Goal: Task Accomplishment & Management: Complete application form

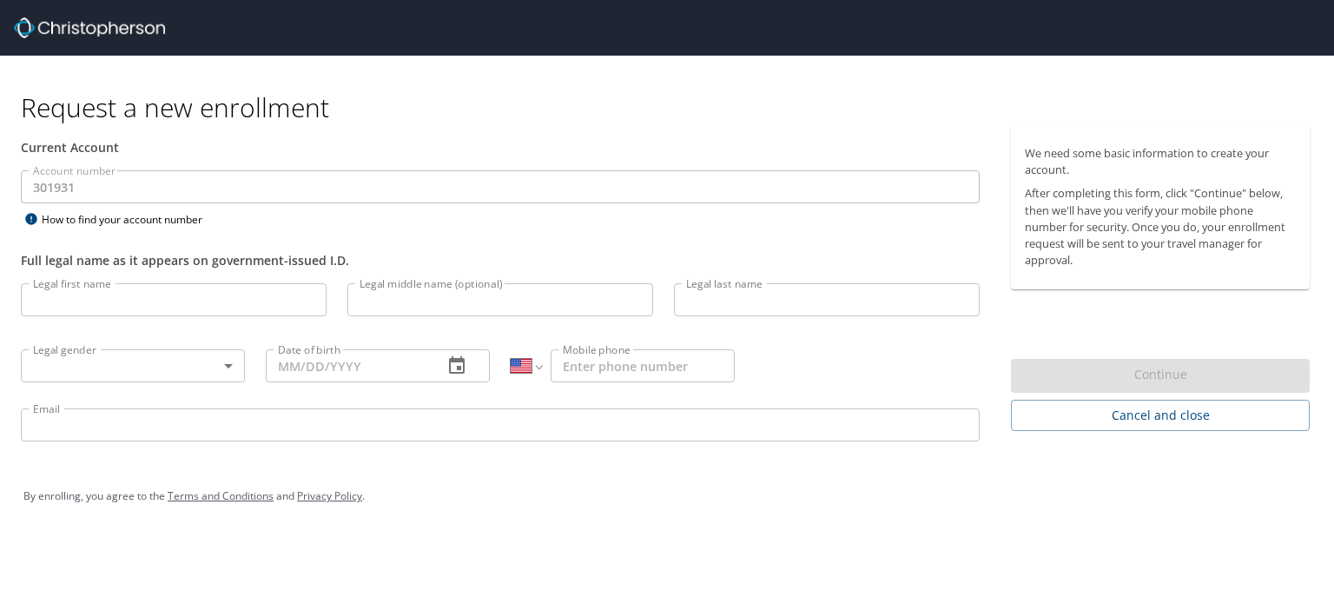
select select "US"
click at [206, 301] on input "Legal first name" at bounding box center [174, 299] width 306 height 33
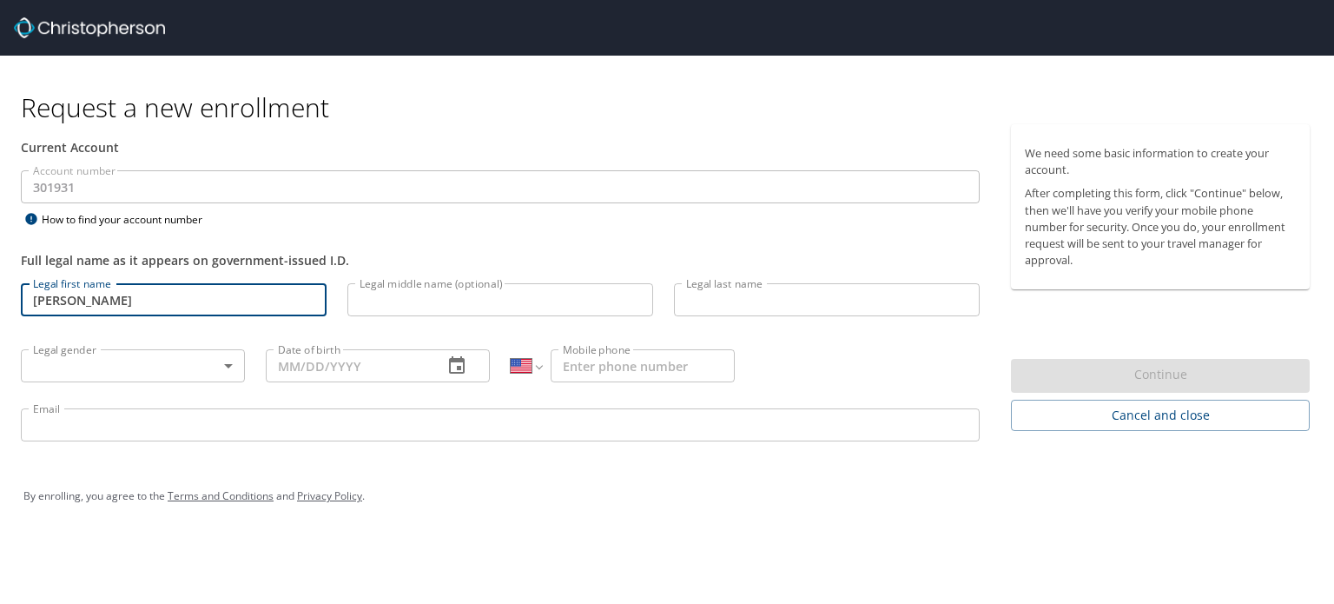
type input "Deborah"
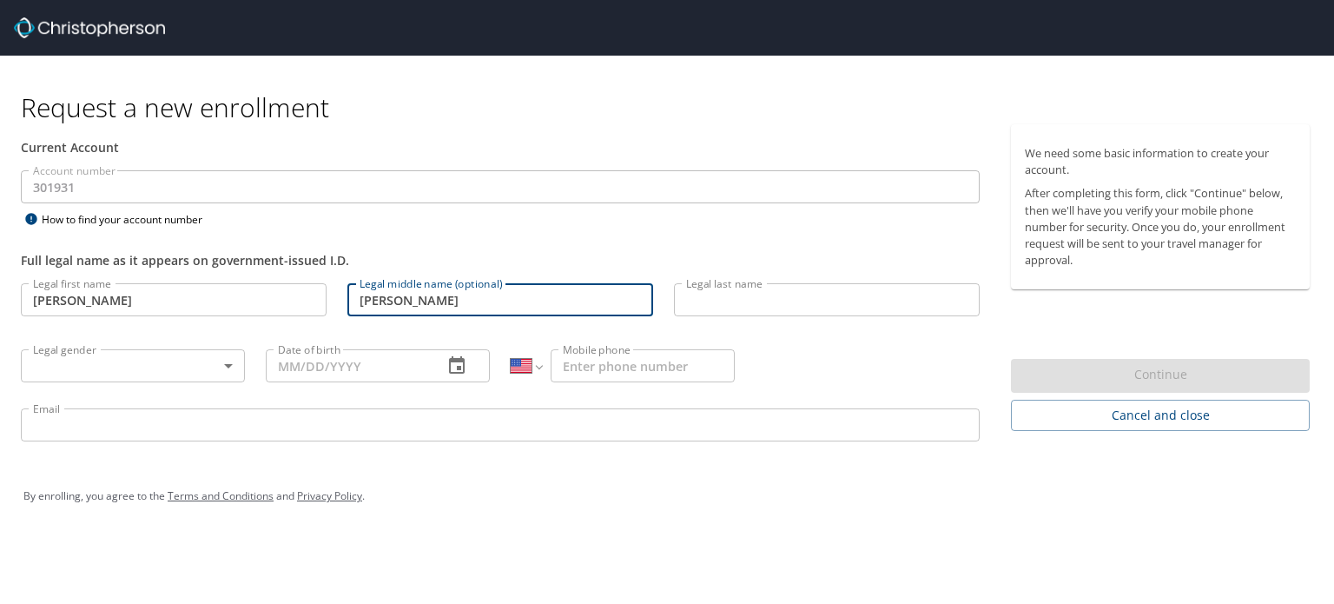
type input "Elizabeth"
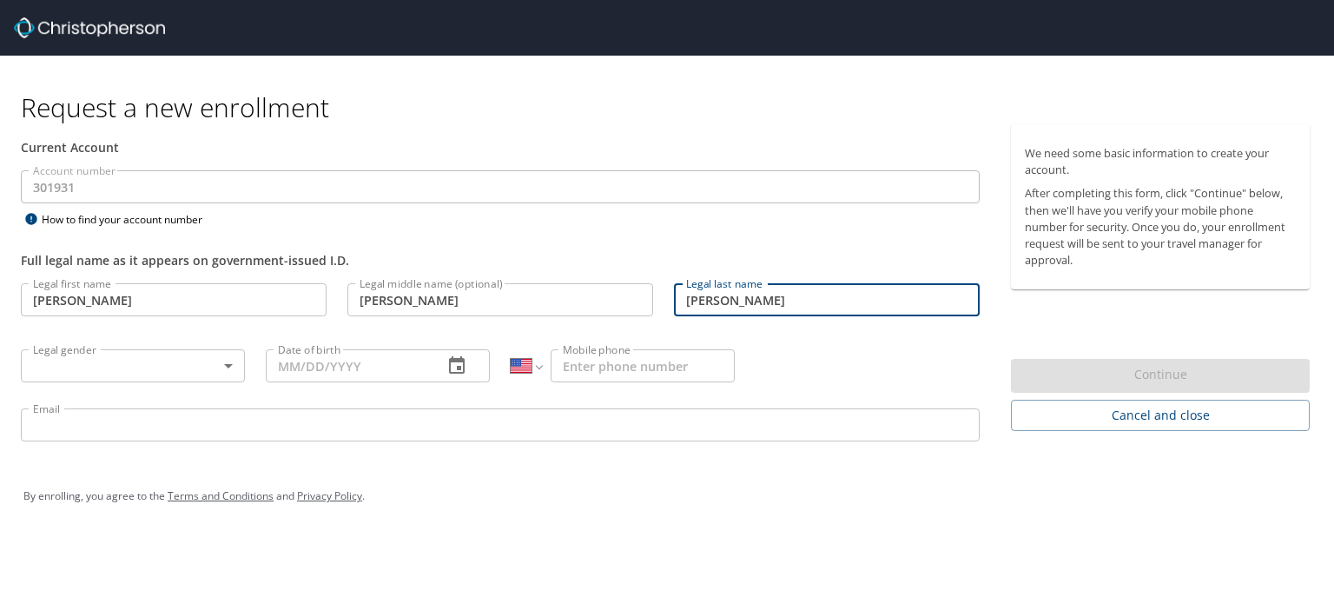
type input "Bensen"
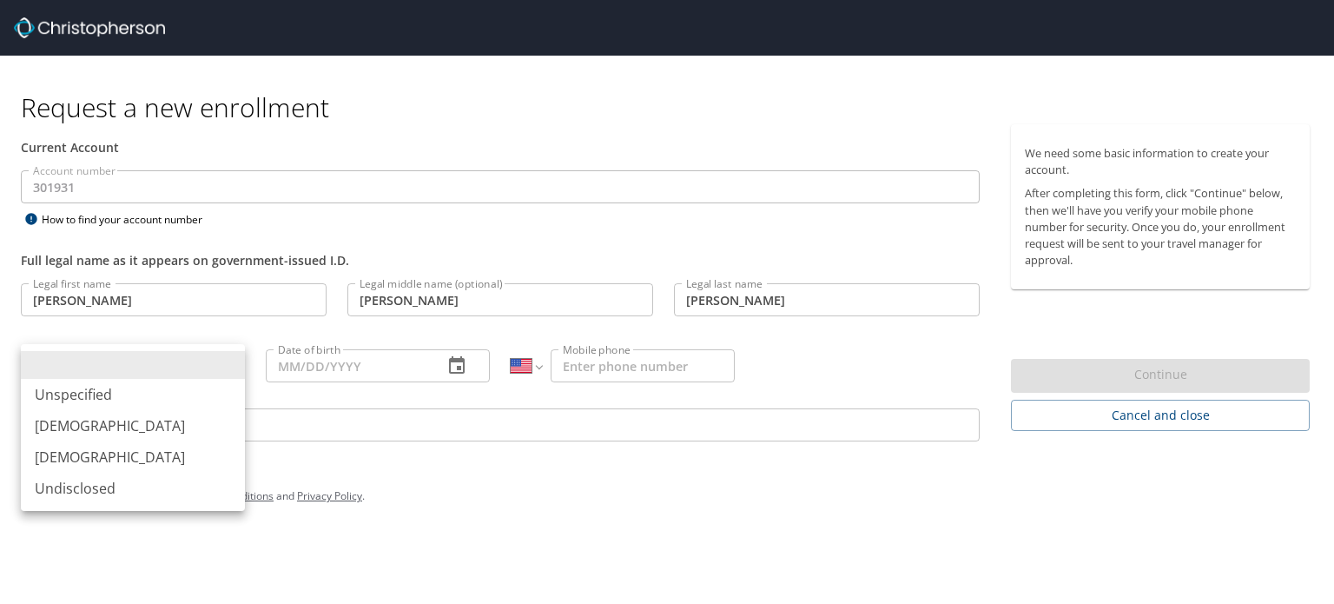
click at [225, 366] on body "Request a new enrollment Current Account Account number 301931 Account number H…" at bounding box center [667, 302] width 1334 height 604
click at [126, 449] on li "Female" at bounding box center [133, 456] width 224 height 31
type input "Female"
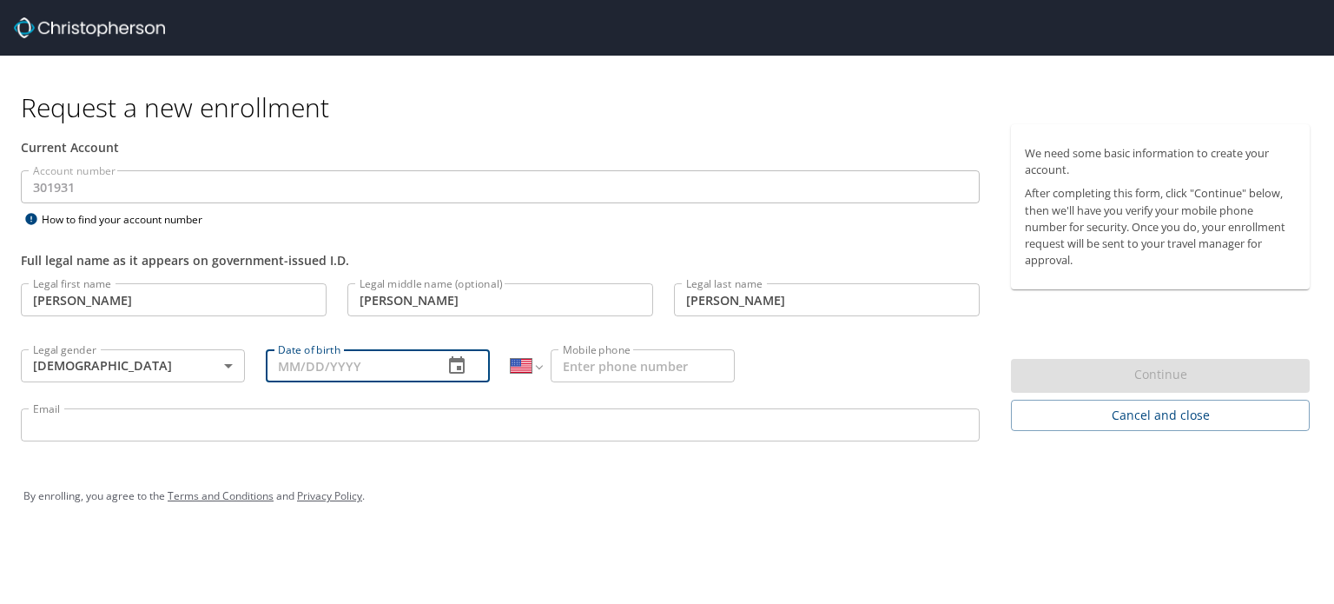
click at [352, 367] on input "Date of birth" at bounding box center [347, 365] width 163 height 33
type input "08/24/1957"
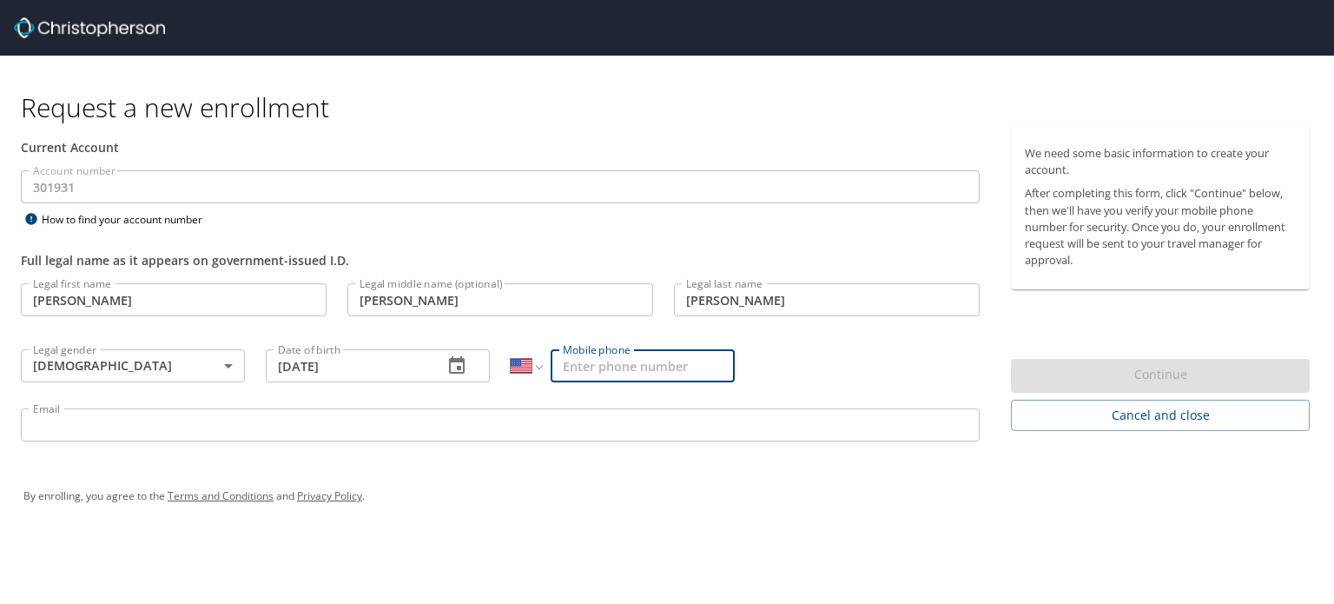
drag, startPoint x: 594, startPoint y: 356, endPoint x: 574, endPoint y: 407, distance: 55.0
click at [574, 407] on div "Email Email" at bounding box center [500, 427] width 980 height 59
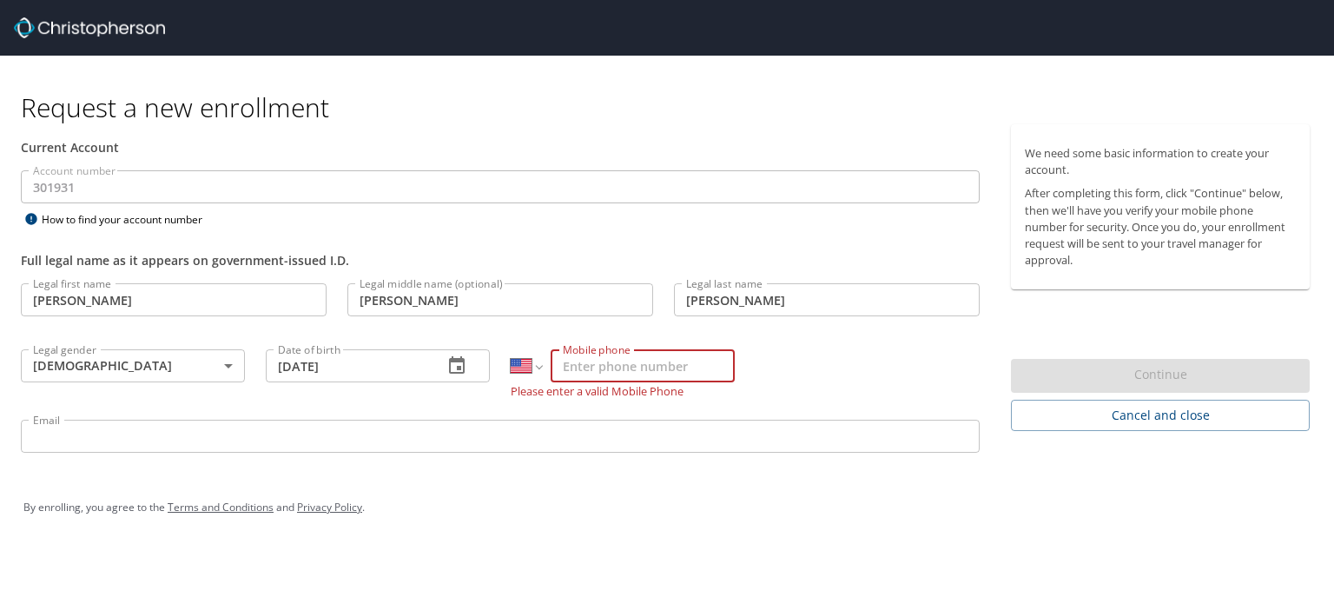
click at [575, 374] on input "Mobile phone" at bounding box center [643, 365] width 184 height 33
type input "(757) 373-9200"
click at [325, 442] on div "Email Email" at bounding box center [500, 438] width 980 height 59
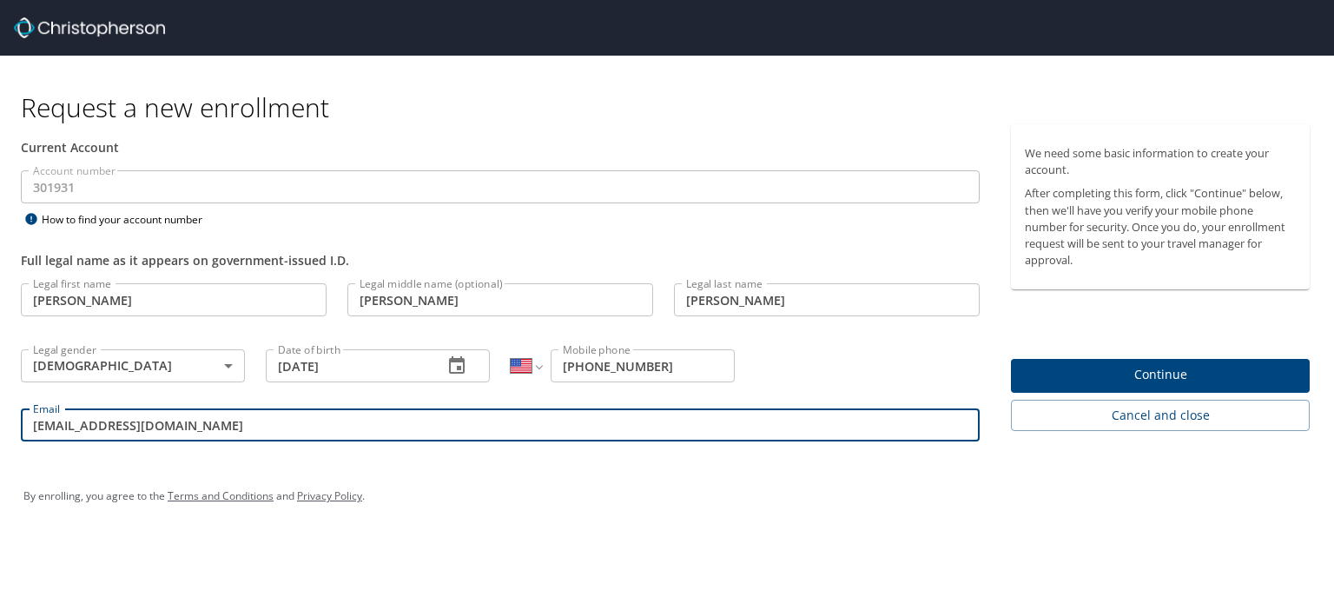
type input "dbensen@crosscatholic.org"
click at [1172, 378] on span "Continue" at bounding box center [1160, 375] width 271 height 22
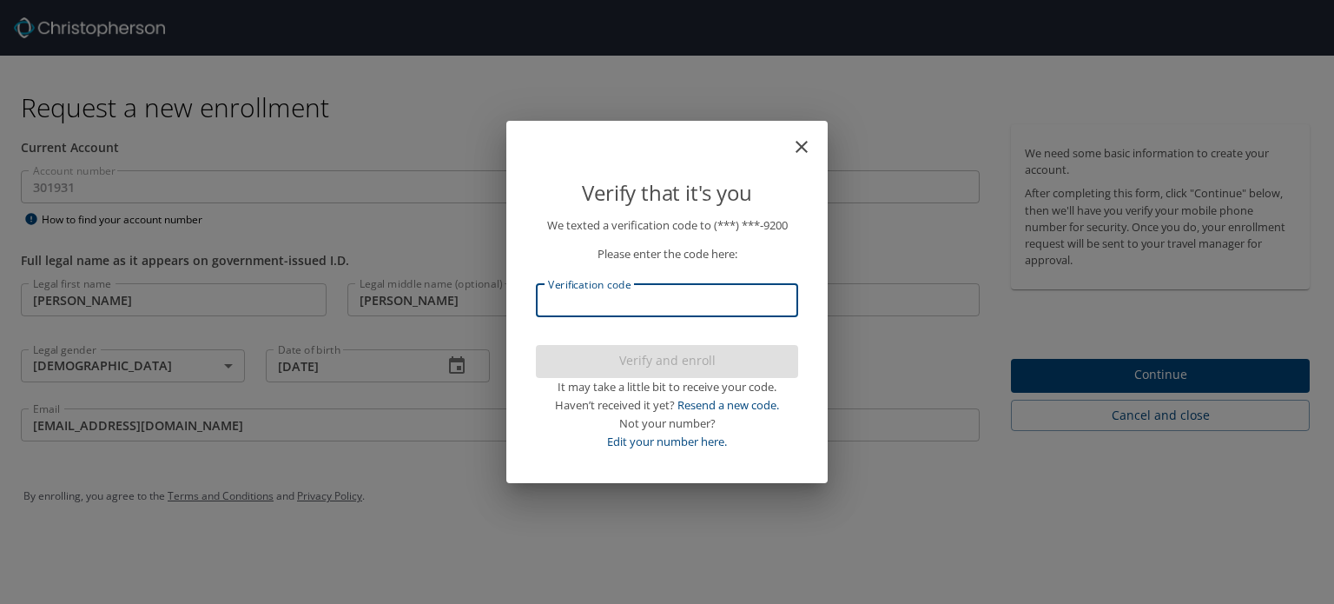
click at [708, 294] on input "Verification code" at bounding box center [667, 300] width 262 height 33
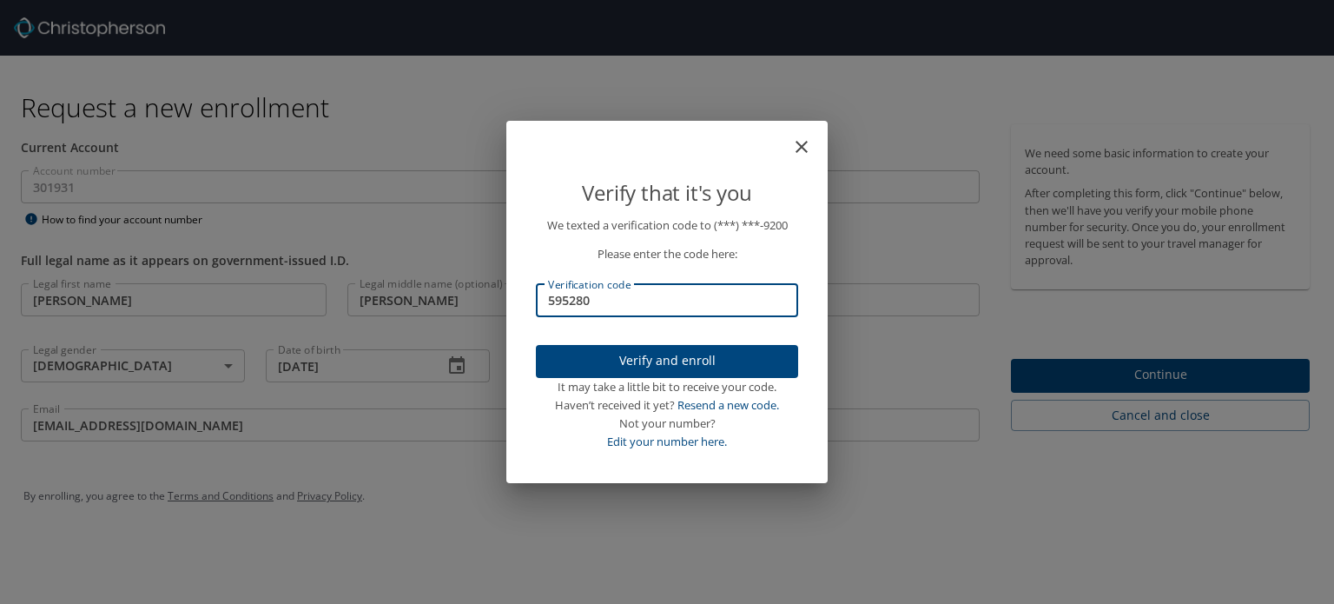
type input "595280"
click at [674, 357] on span "Verify and enroll" at bounding box center [667, 361] width 235 height 22
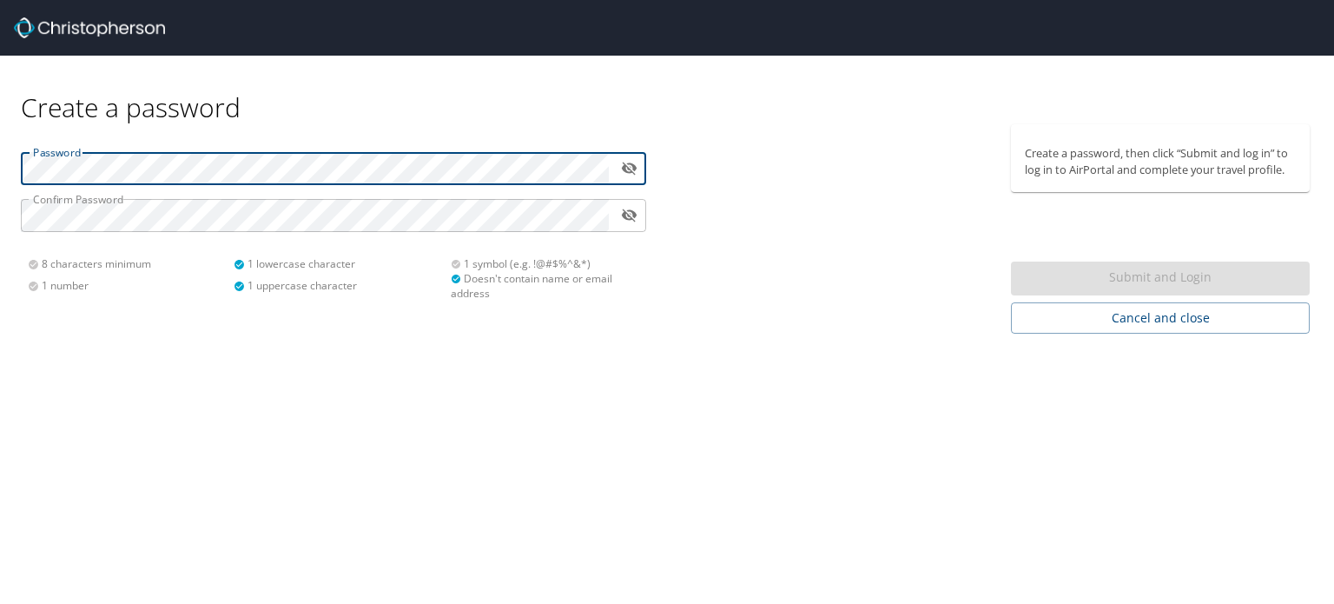
click at [632, 169] on icon "toggle password visibility" at bounding box center [629, 168] width 17 height 17
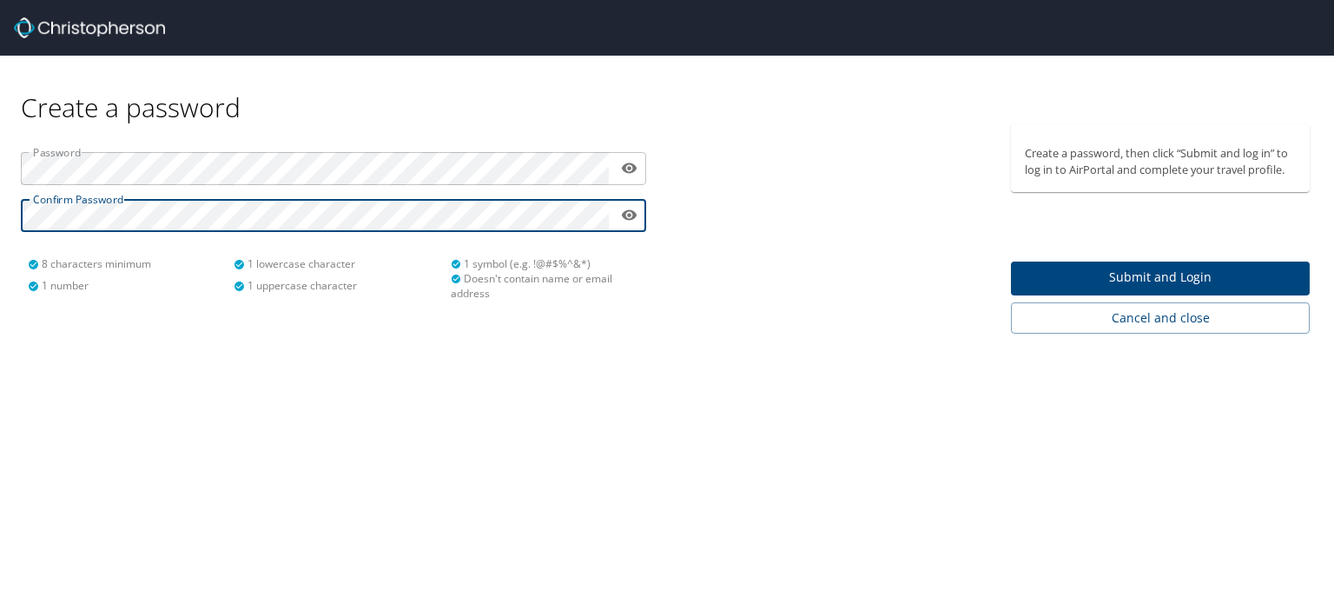
click at [1147, 270] on span "Submit and Login" at bounding box center [1160, 278] width 271 height 22
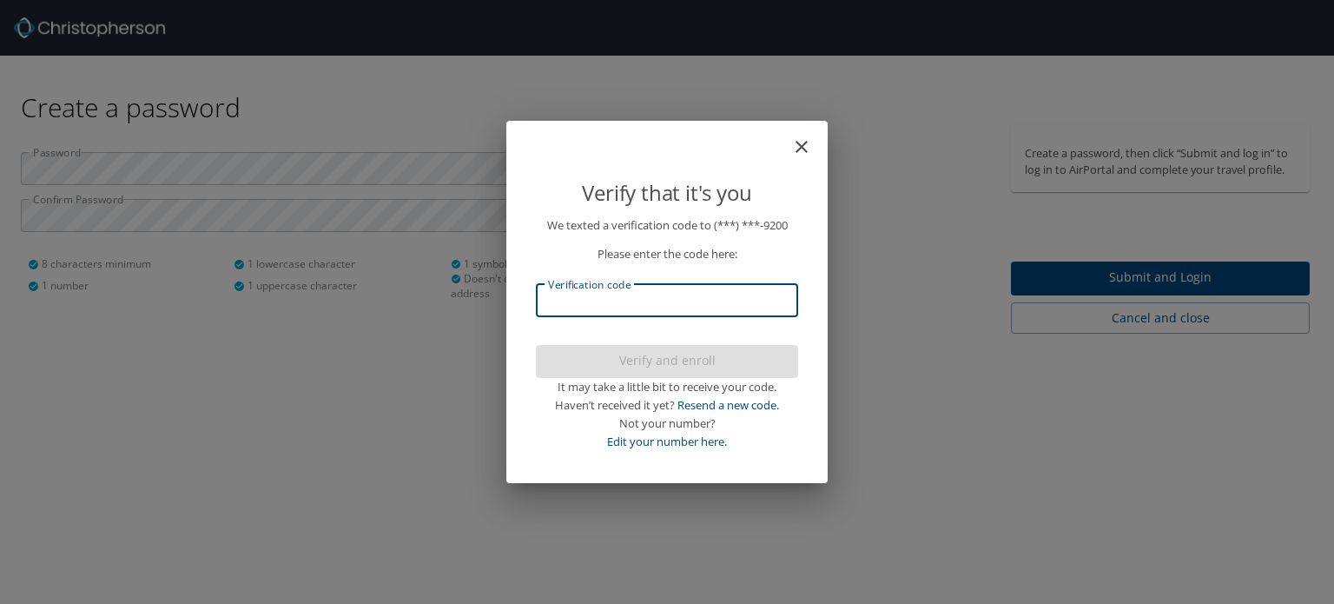
drag, startPoint x: 647, startPoint y: 297, endPoint x: 579, endPoint y: 298, distance: 67.8
click at [579, 298] on input "Verification code" at bounding box center [667, 300] width 262 height 33
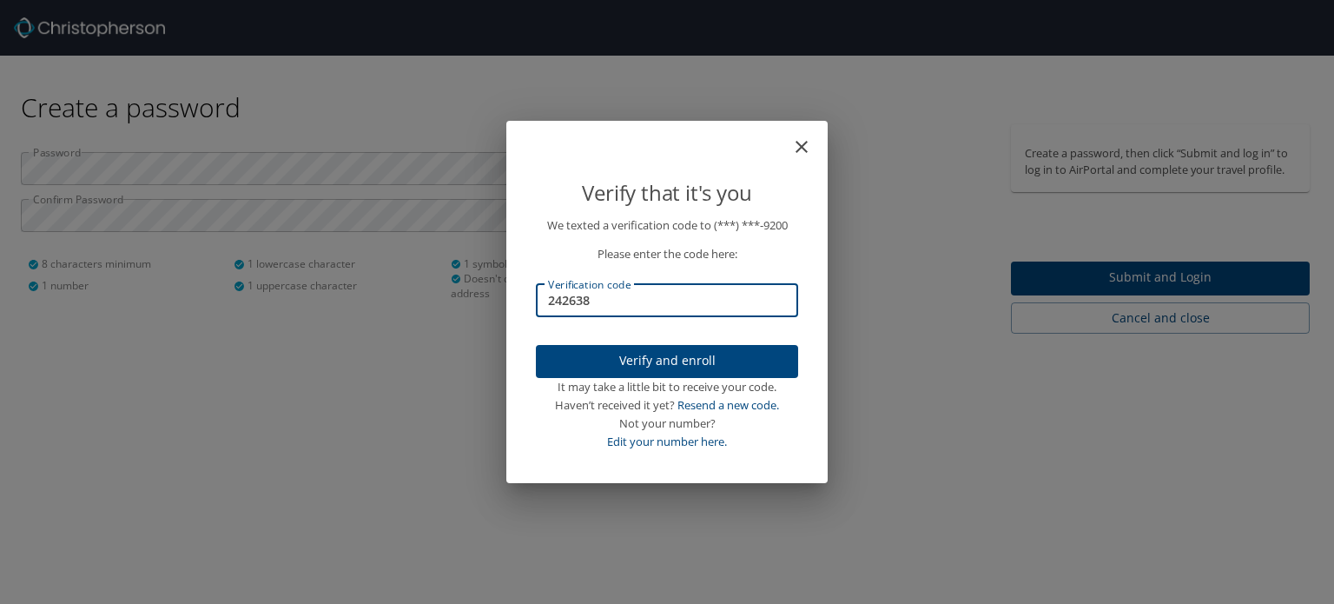
type input "242638"
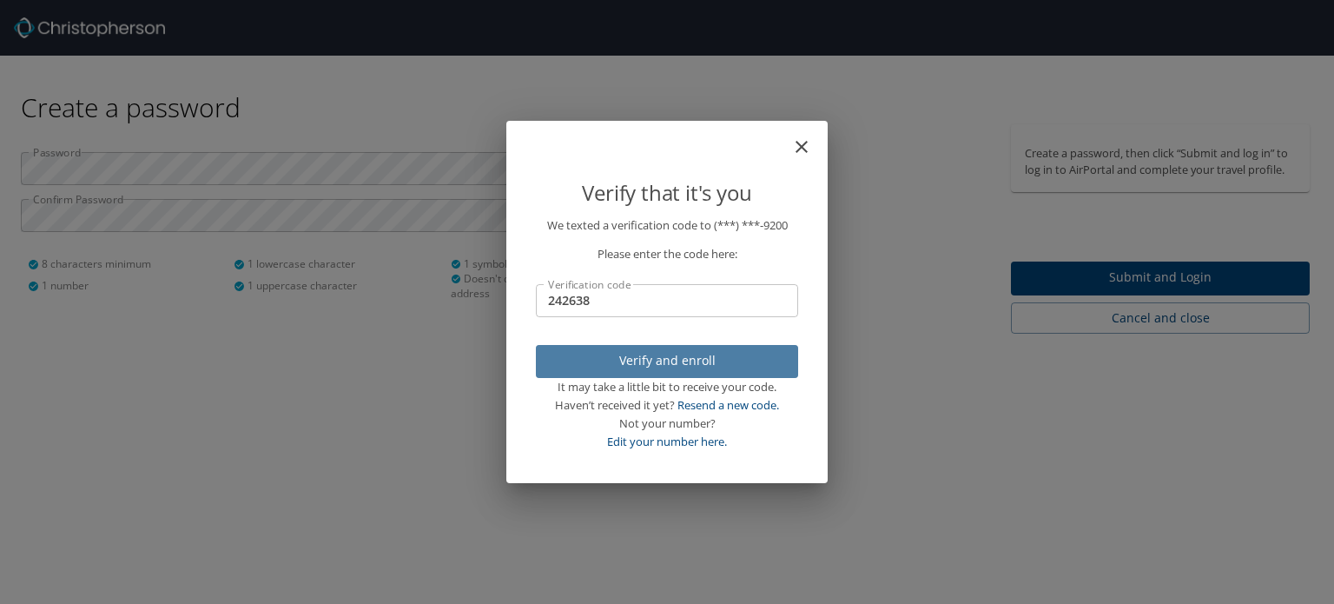
click at [650, 362] on span "Verify and enroll" at bounding box center [667, 361] width 235 height 22
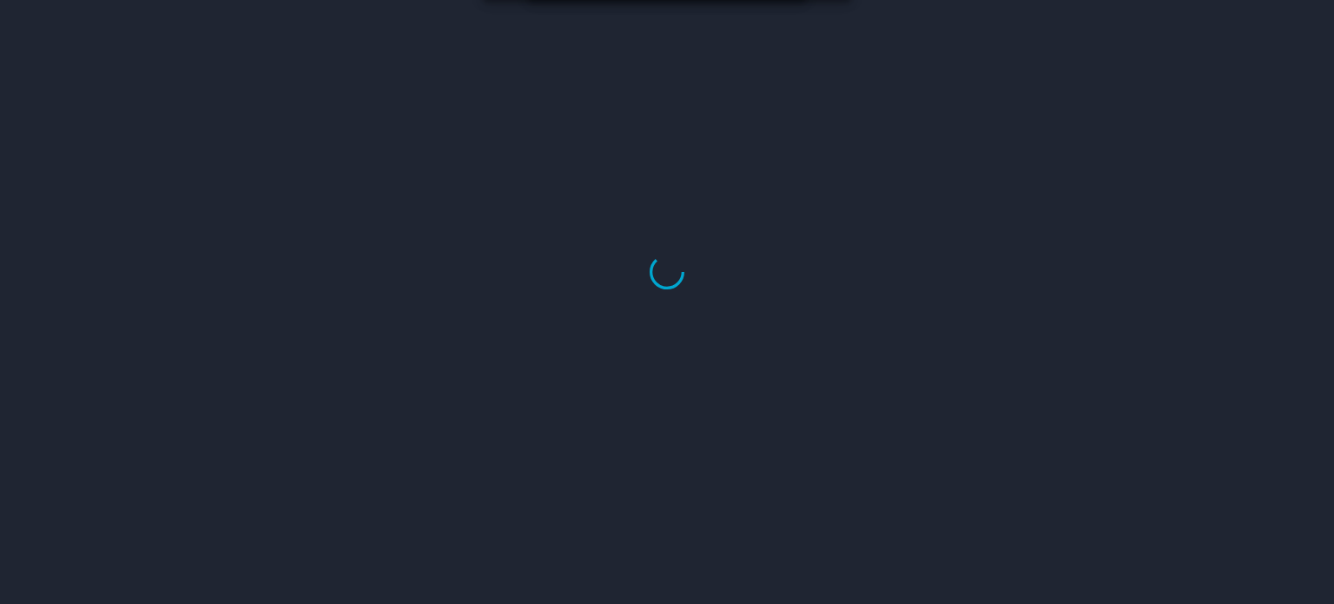
select select "US"
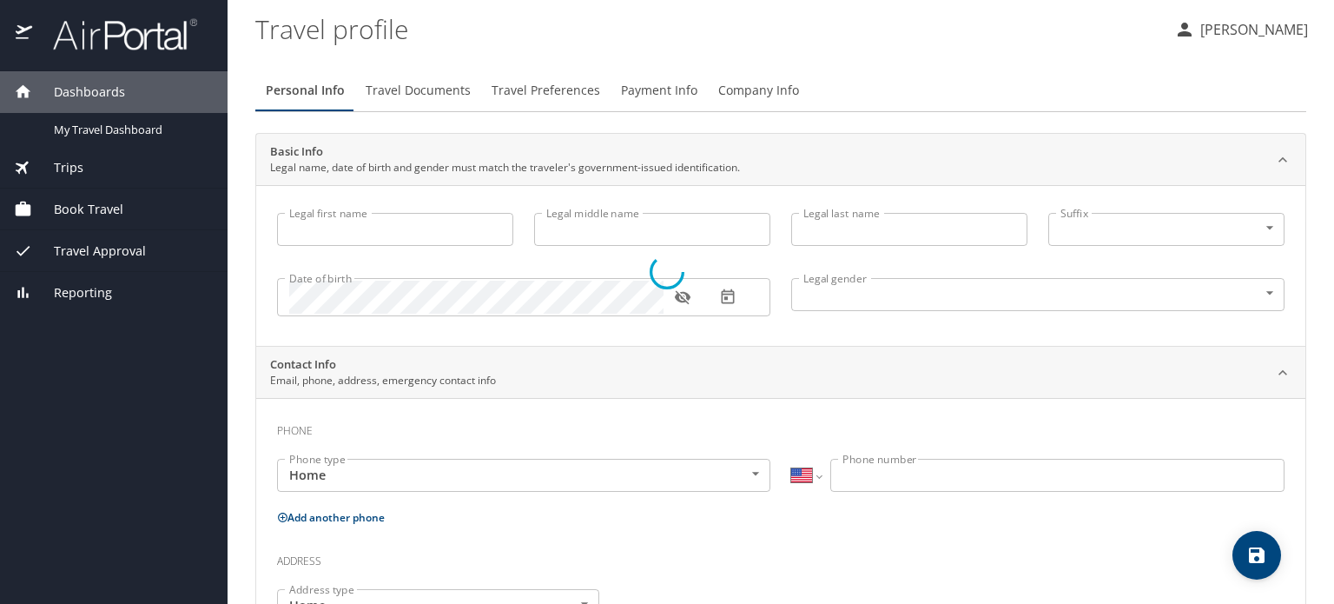
type input "Deborah"
type input "Elizabeth"
type input "Bensen"
type input "Female"
select select "US"
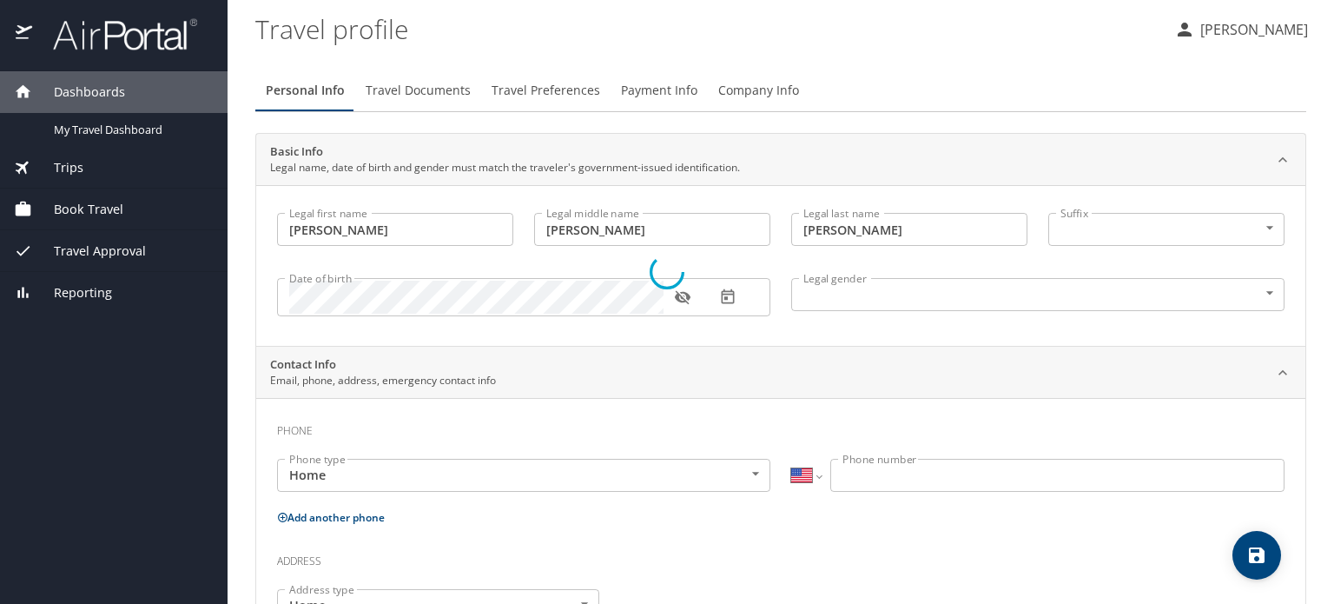
select select "US"
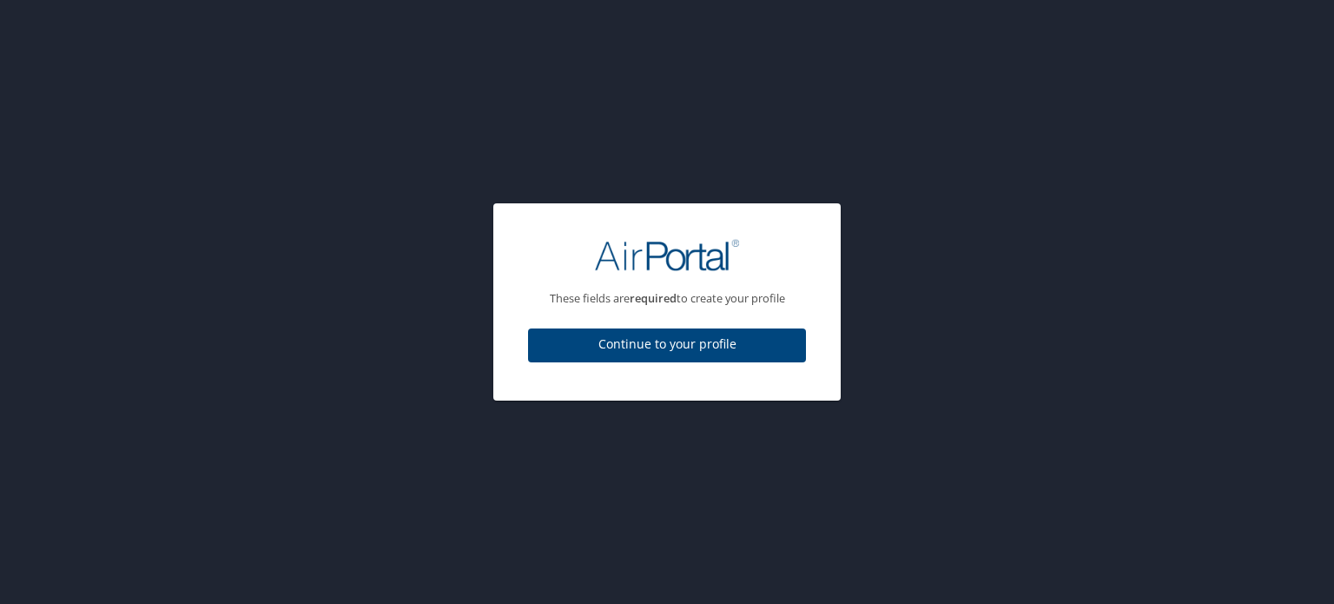
click at [659, 341] on span "Continue to your profile" at bounding box center [667, 345] width 250 height 22
select select "US"
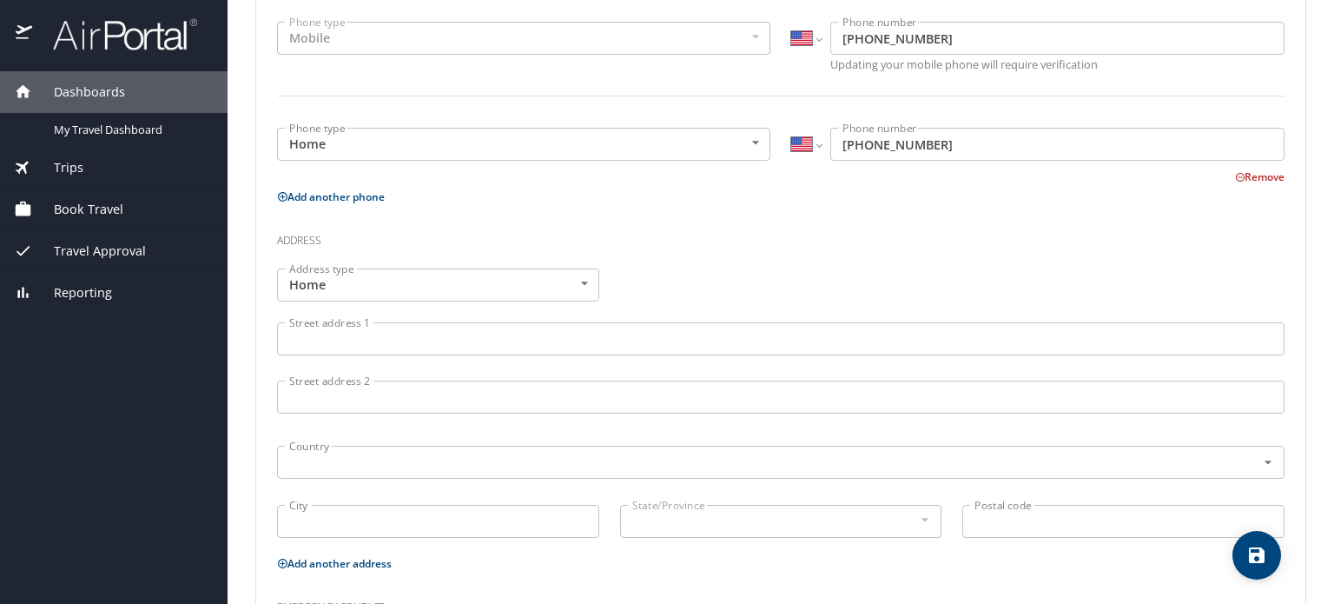
scroll to position [438, 0]
click at [418, 343] on input "Street address 1" at bounding box center [781, 337] width 1008 height 33
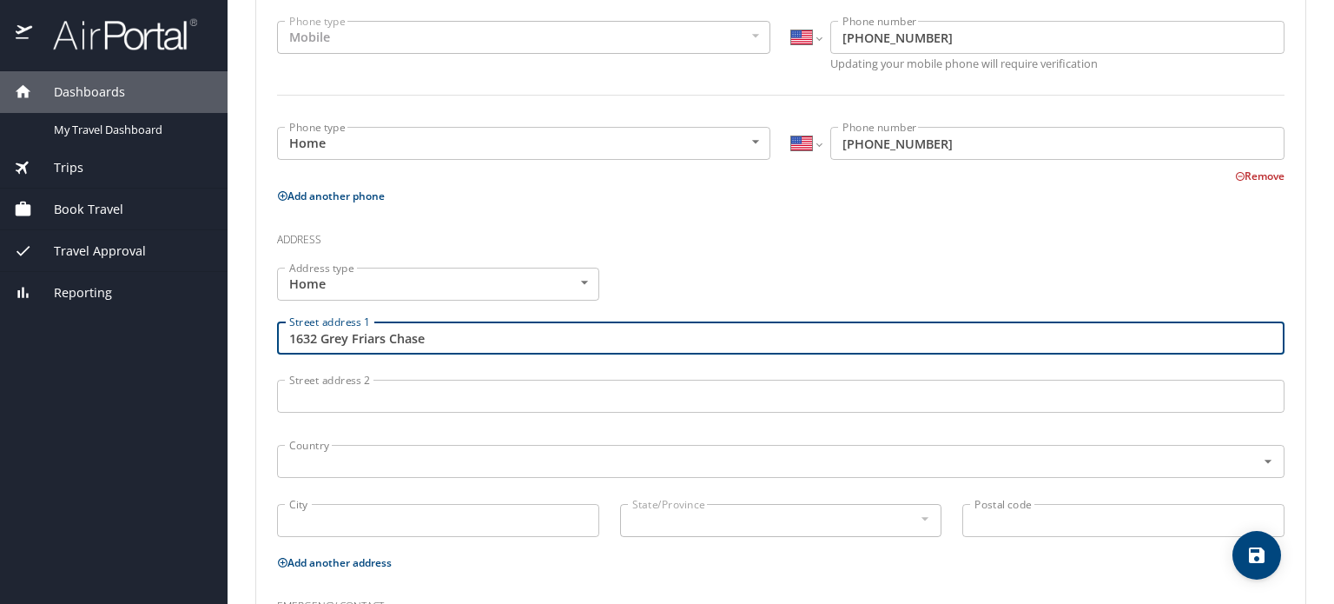
type input "1632 Grey Friars Chase"
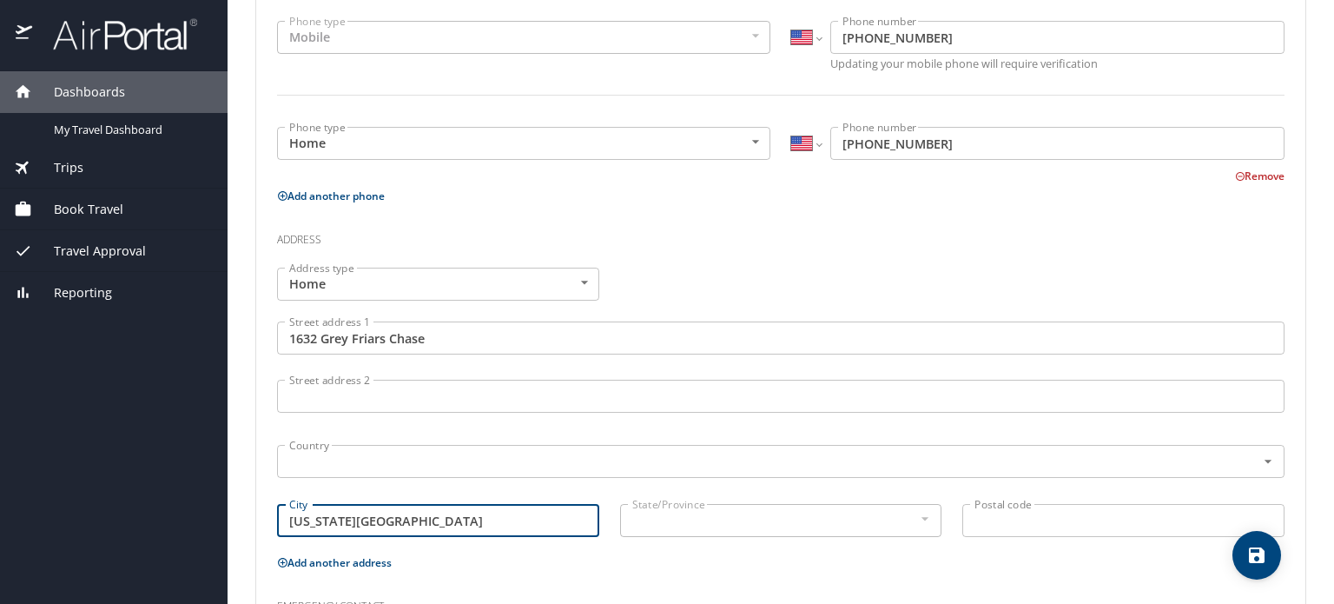
type input "Virginia Beach"
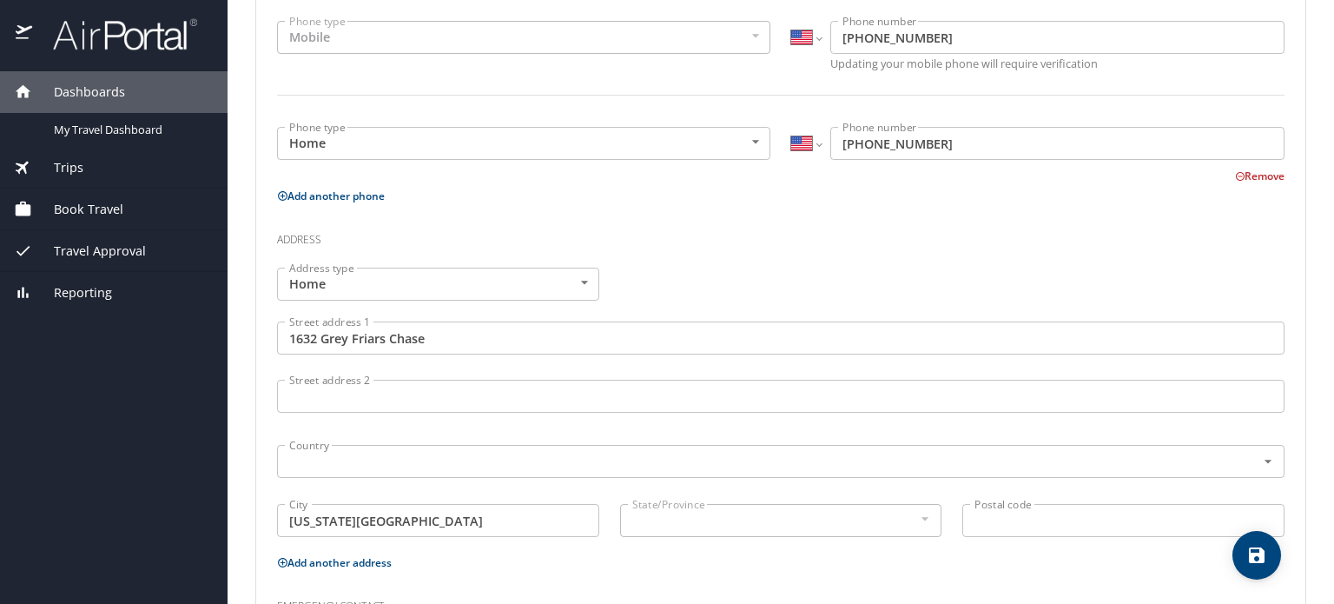
click at [918, 519] on div at bounding box center [924, 518] width 19 height 21
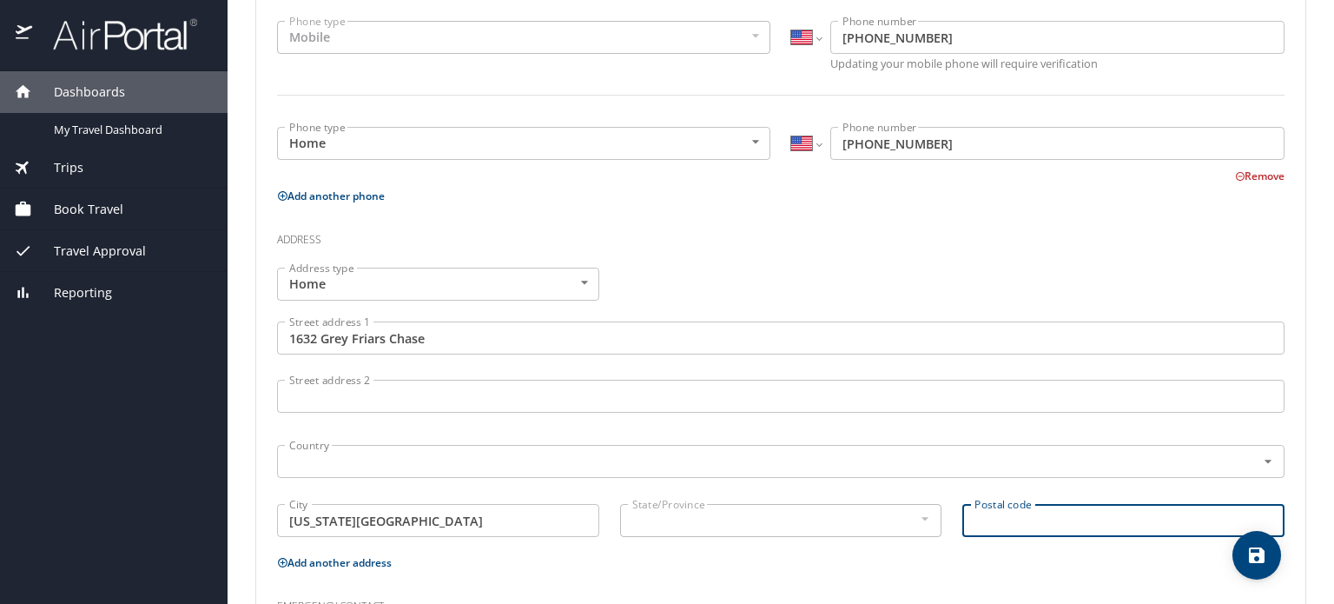
drag, startPoint x: 1049, startPoint y: 520, endPoint x: 1001, endPoint y: 565, distance: 65.8
click at [1001, 565] on p "Add another address" at bounding box center [781, 563] width 1008 height 22
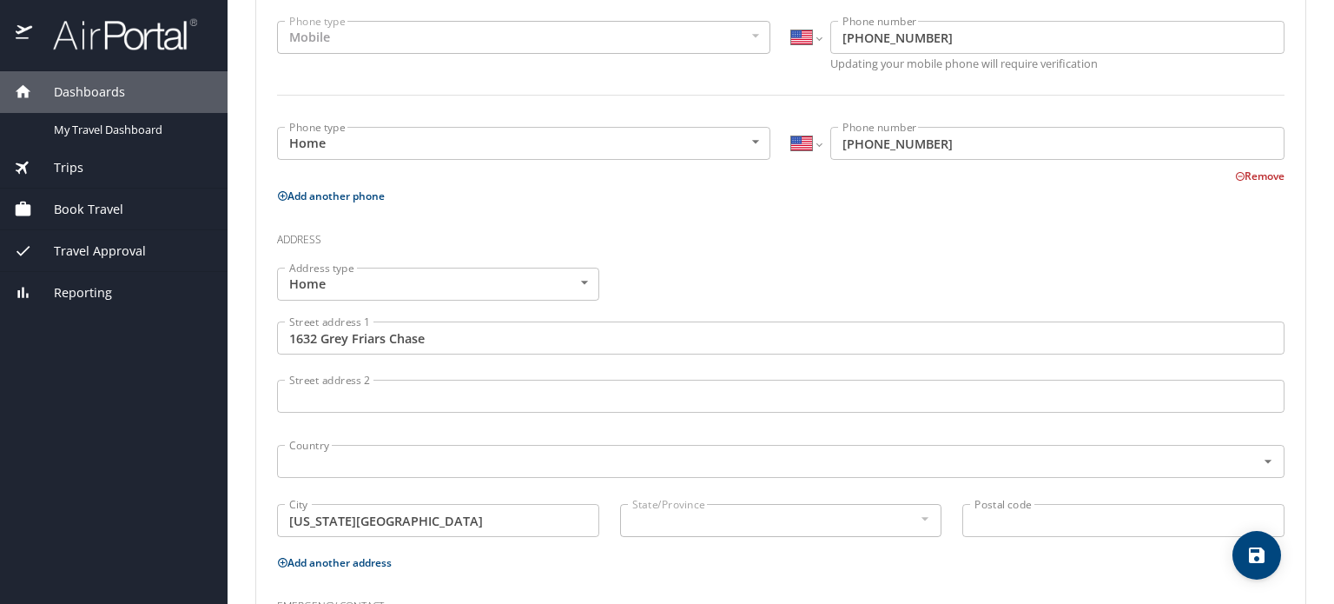
click at [989, 519] on input "Postal code" at bounding box center [1123, 520] width 322 height 33
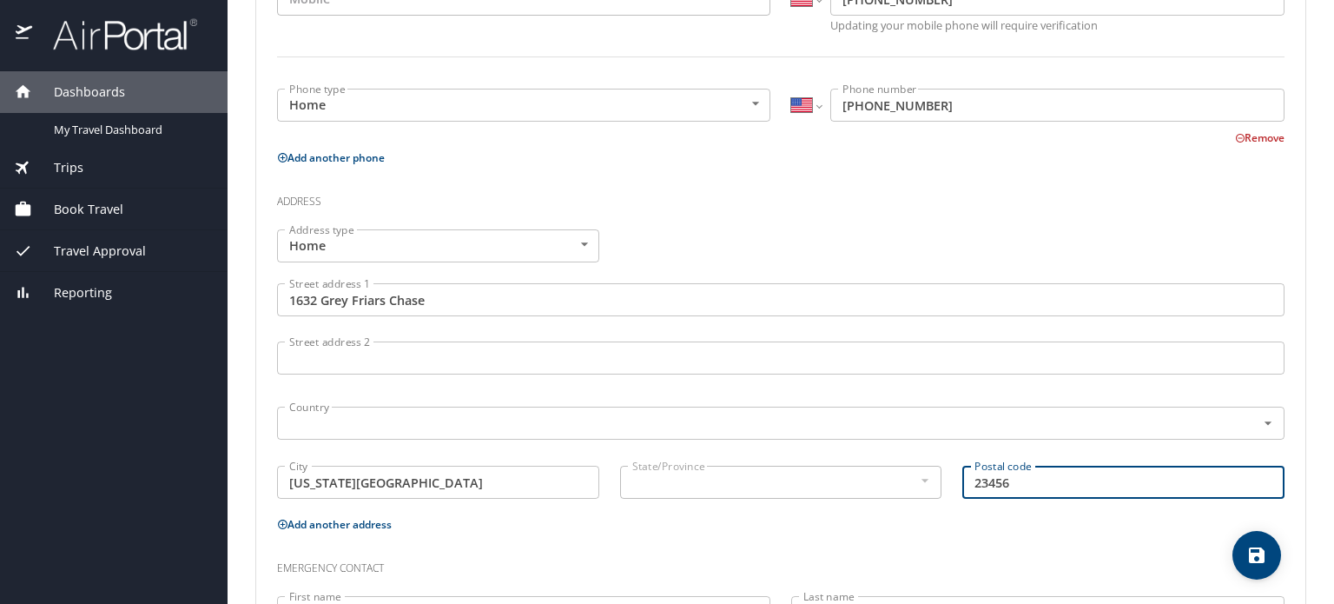
scroll to position [481, 0]
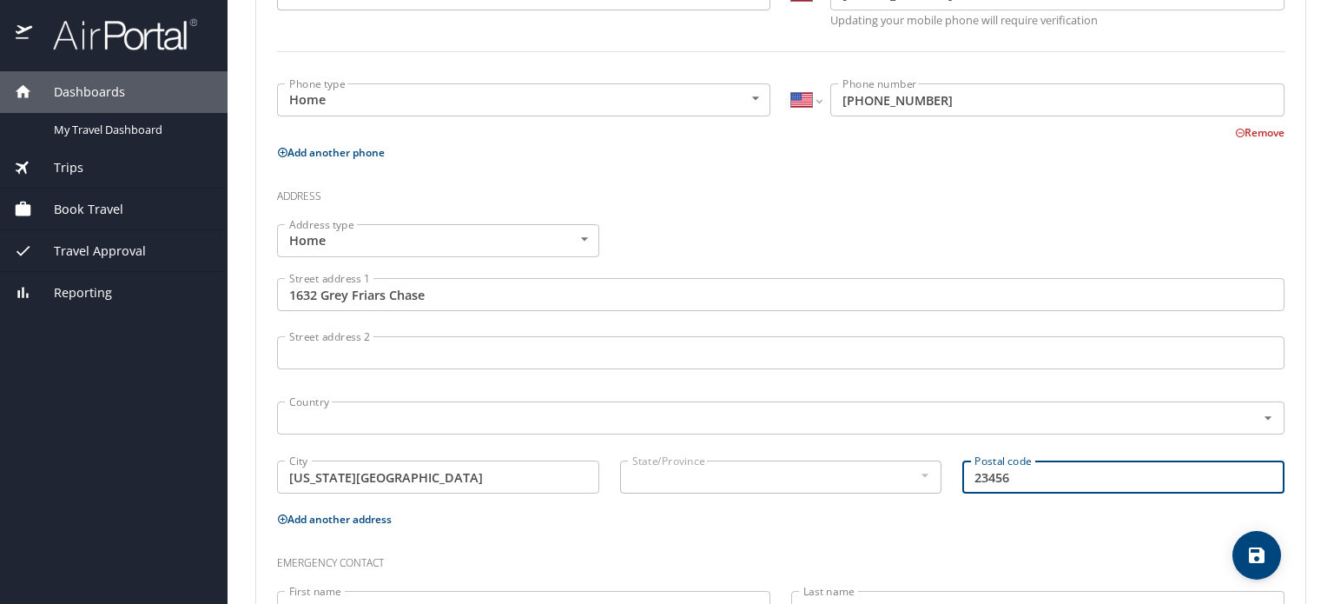
type input "23456"
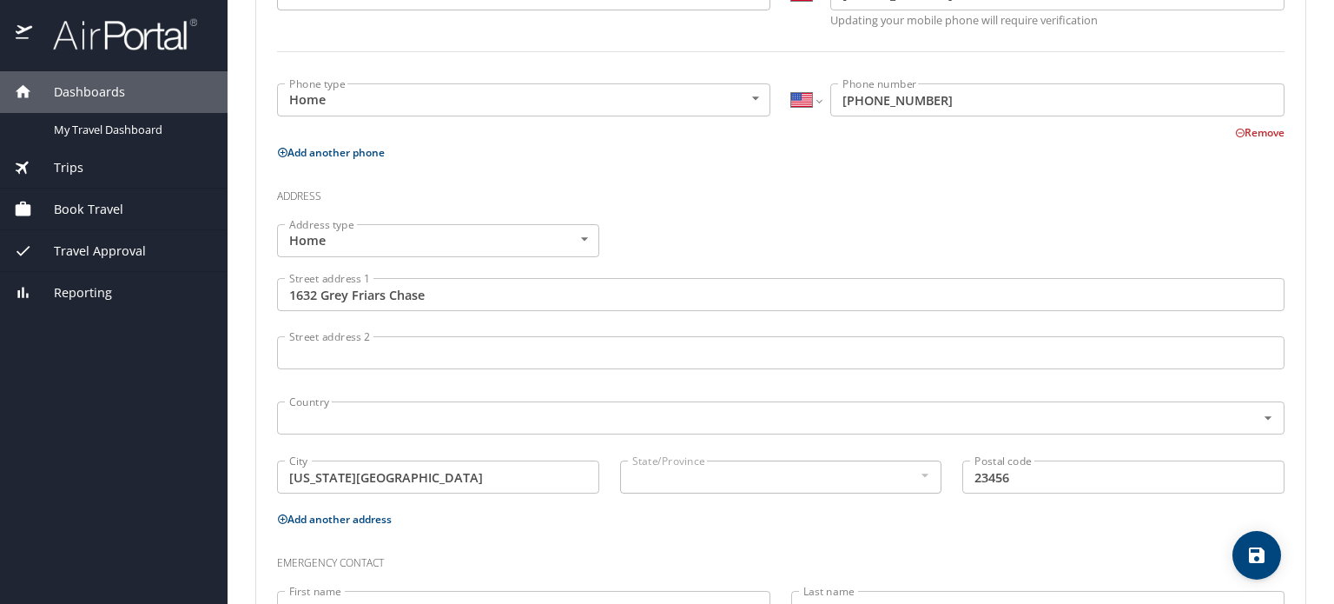
click at [909, 513] on p "Add another address" at bounding box center [781, 519] width 1008 height 22
click at [917, 474] on div at bounding box center [924, 475] width 19 height 21
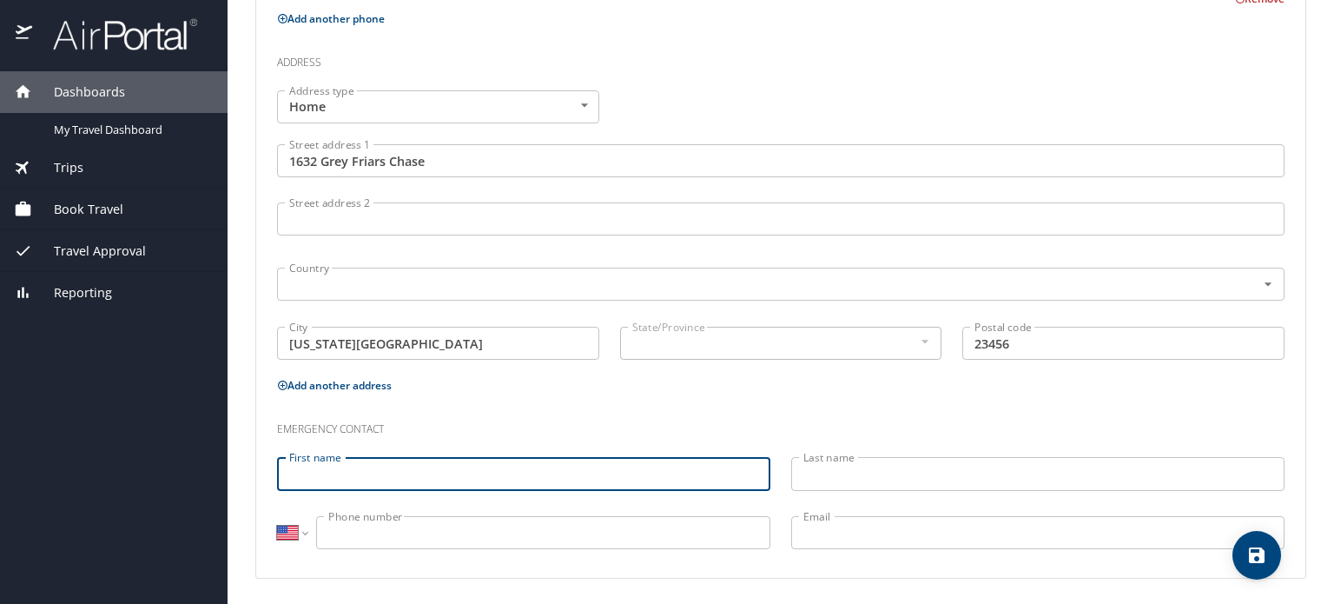
click at [506, 484] on input "First name" at bounding box center [523, 473] width 493 height 33
type input "William"
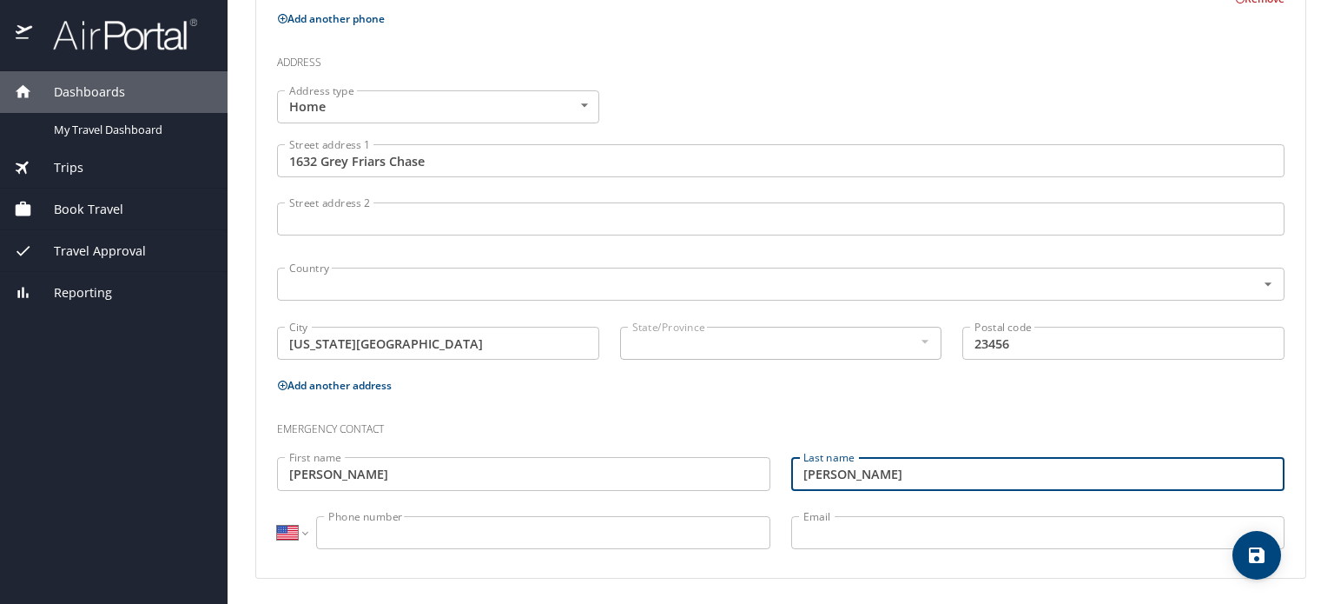
type input "Bensen"
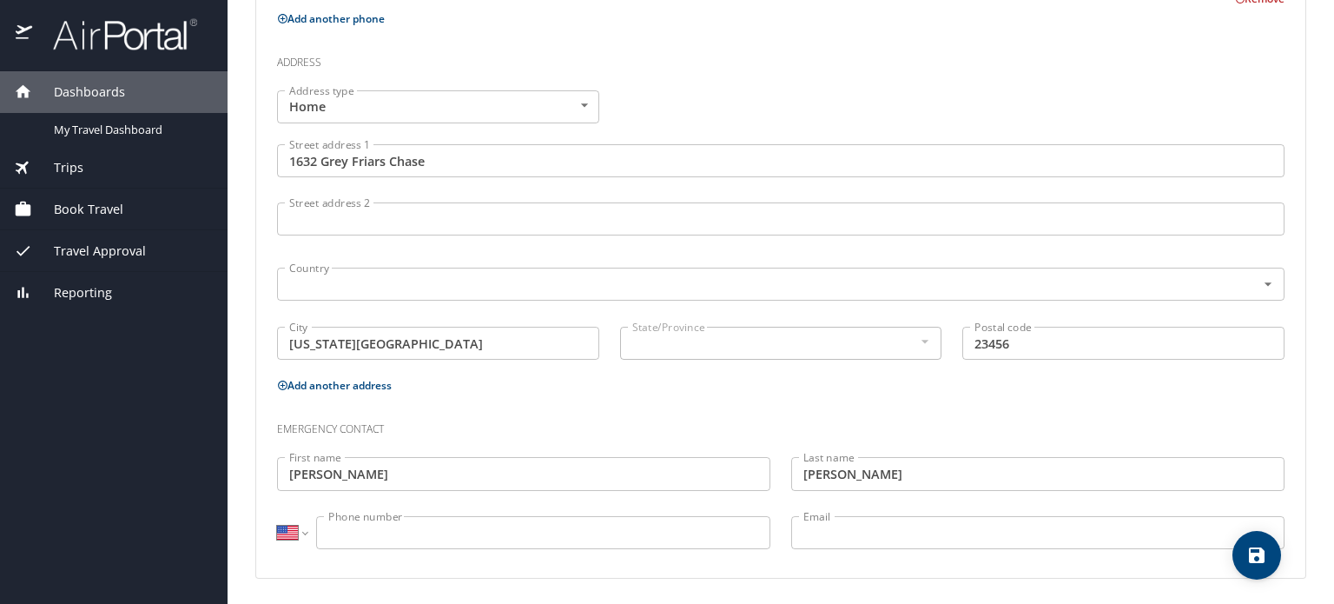
click at [368, 537] on input "Phone number" at bounding box center [543, 532] width 454 height 33
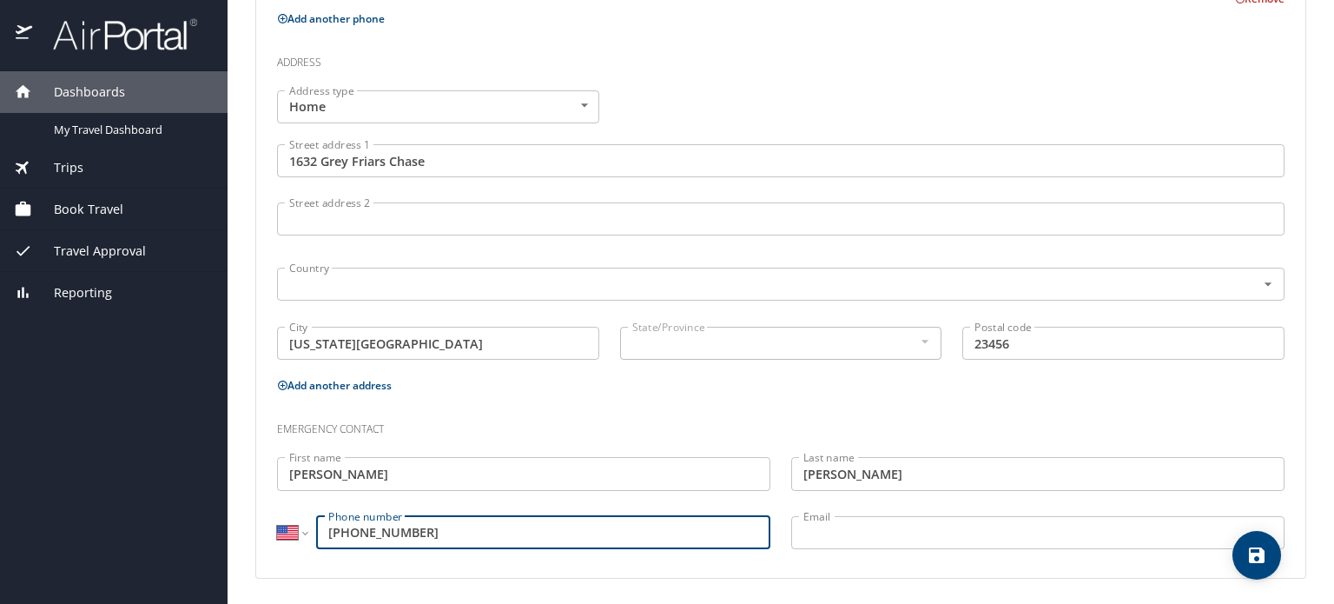
type input "(757) 650-4484"
click at [837, 521] on input "Email" at bounding box center [1037, 532] width 493 height 33
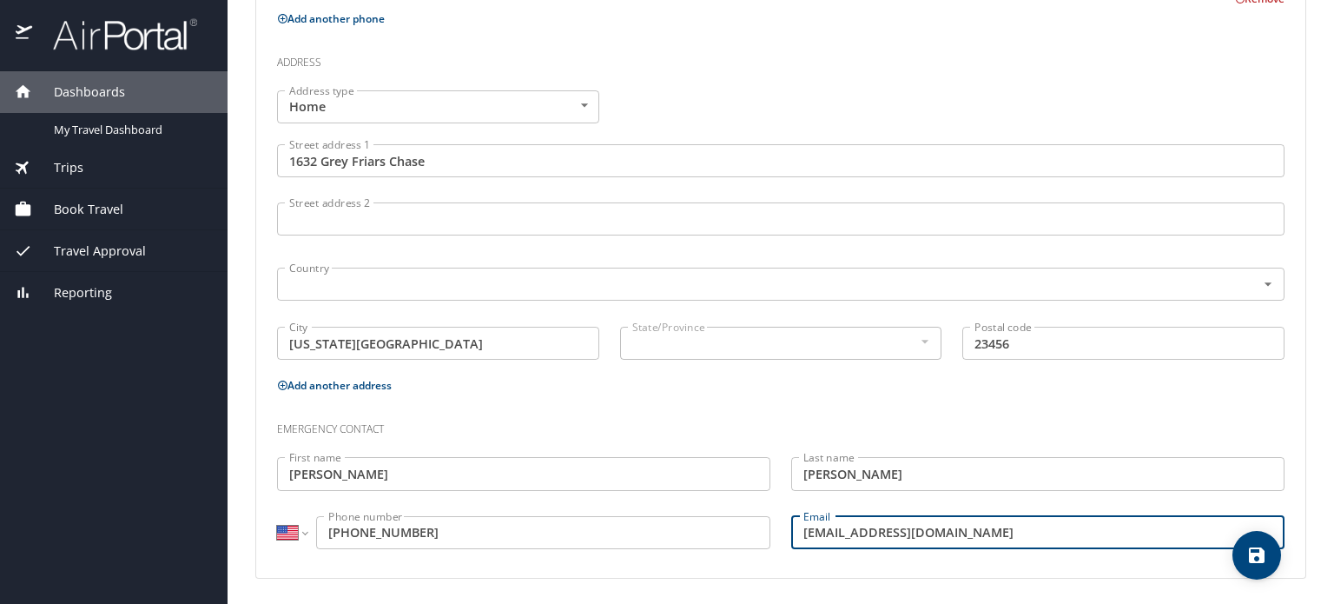
type input "wmbensen@gmail.com"
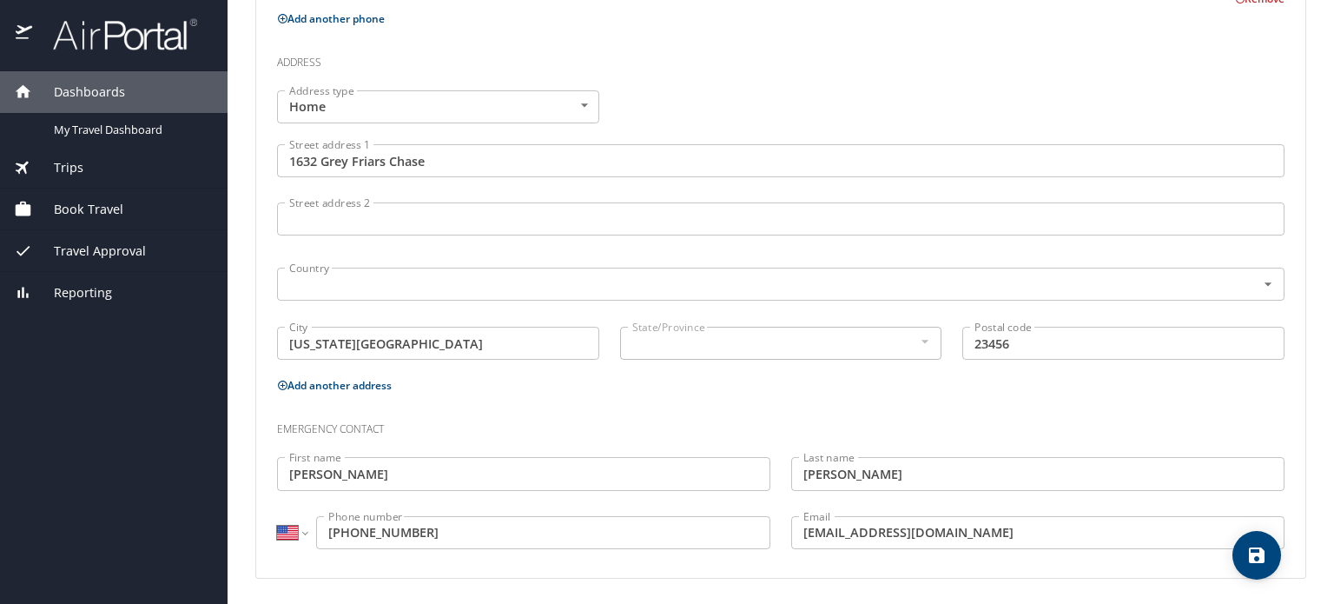
click at [539, 341] on input "Virginia Beach" at bounding box center [438, 343] width 322 height 33
click at [484, 282] on input "text" at bounding box center [755, 284] width 946 height 23
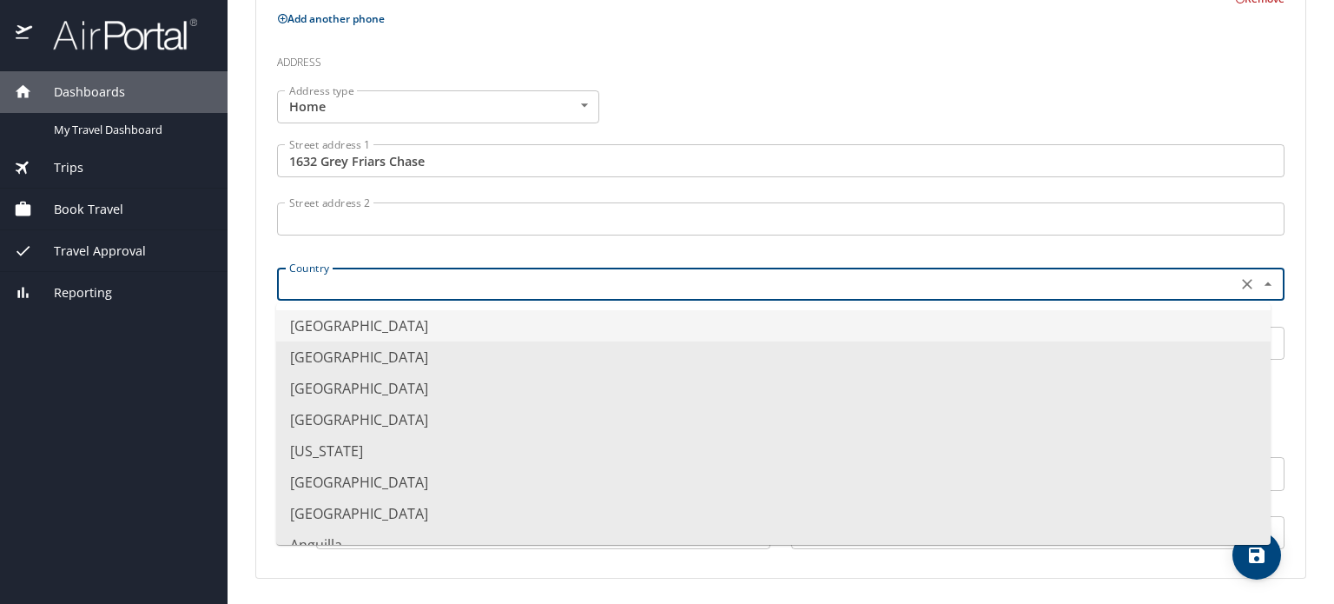
click at [439, 327] on li "United States of America" at bounding box center [773, 325] width 995 height 31
type input "United States of America"
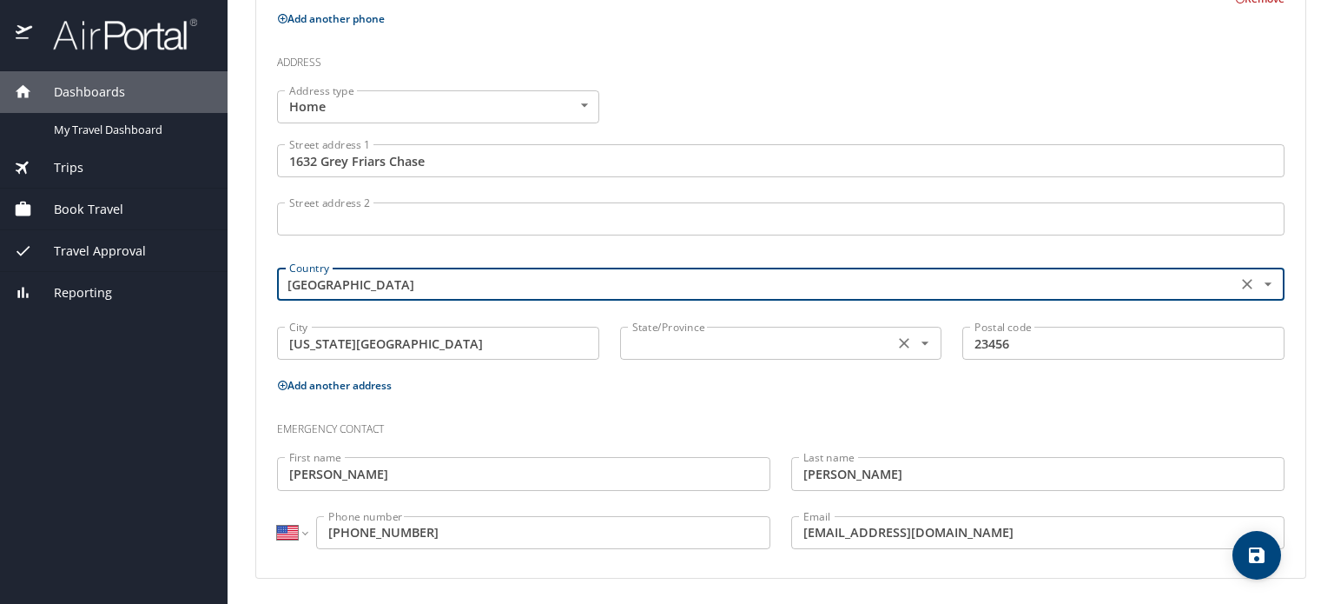
click at [686, 346] on input "text" at bounding box center [755, 343] width 261 height 23
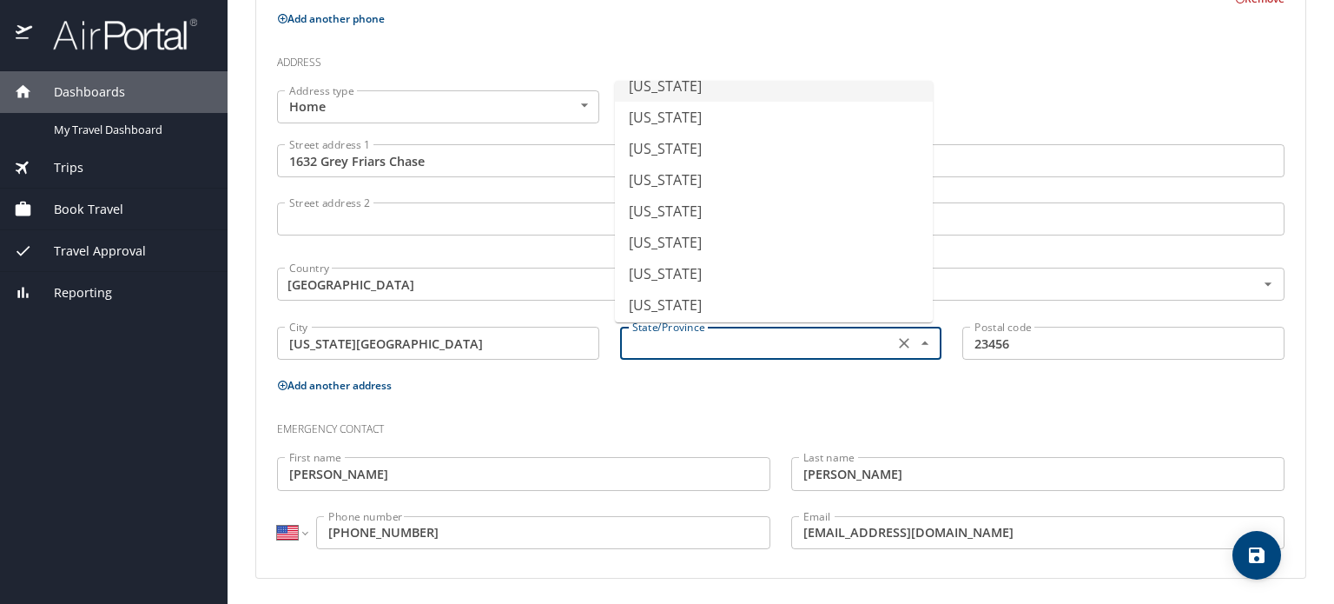
scroll to position [1270, 0]
click at [660, 262] on li "Virginia" at bounding box center [774, 271] width 318 height 31
type input "Virginia"
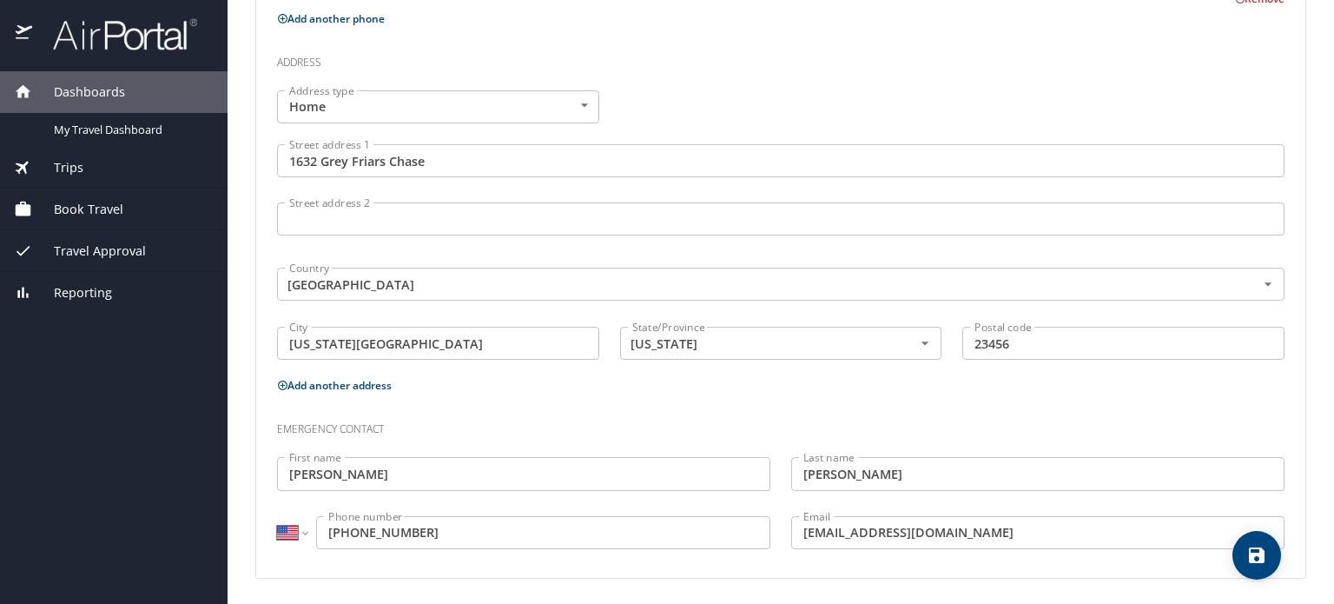
click at [500, 420] on h3 "Emergency contact" at bounding box center [781, 425] width 1008 height 30
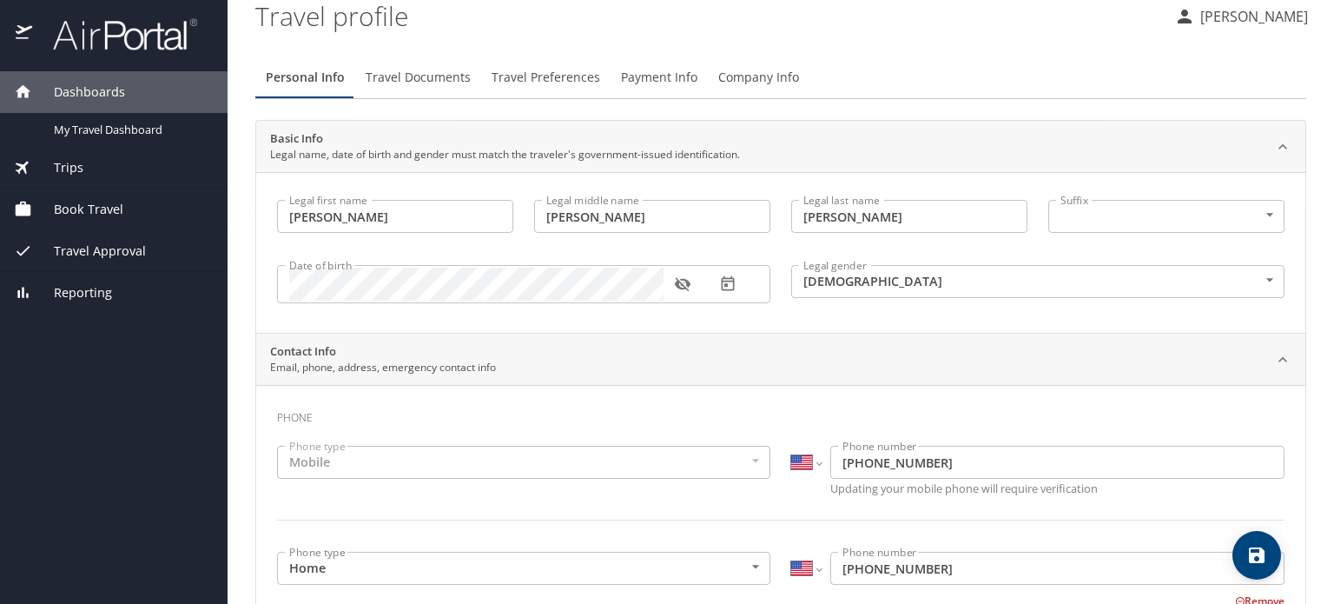
scroll to position [12, 0]
click at [431, 77] on span "Travel Documents" at bounding box center [418, 79] width 105 height 22
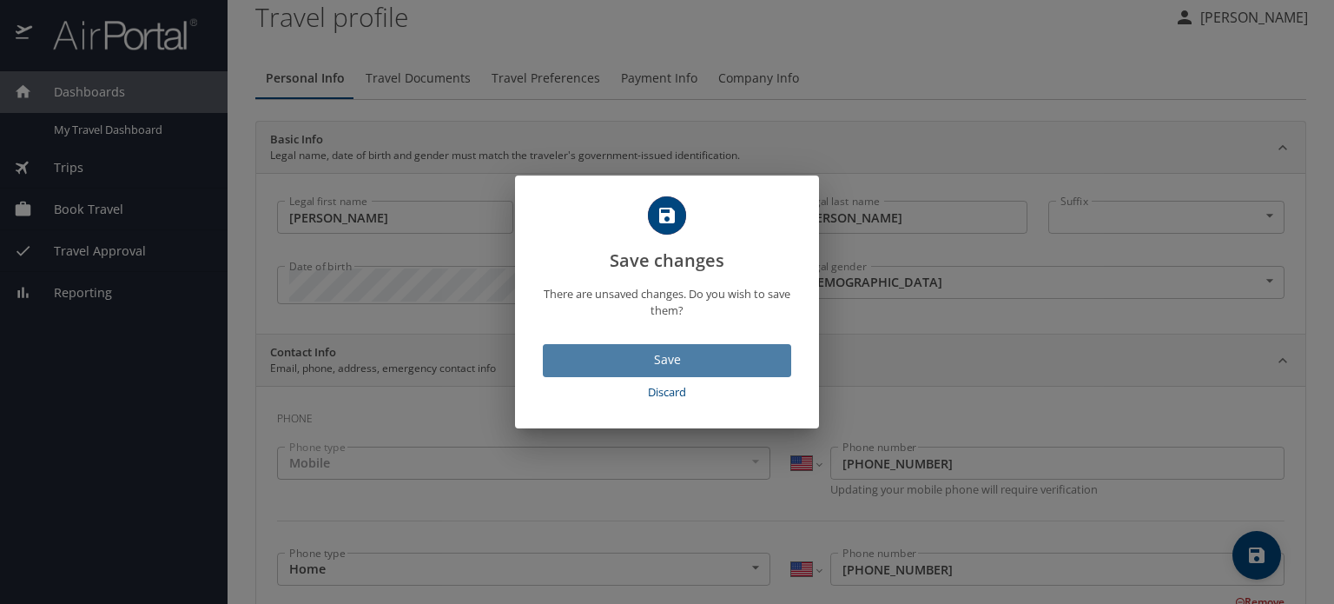
click at [663, 361] on span "Save" at bounding box center [667, 360] width 221 height 22
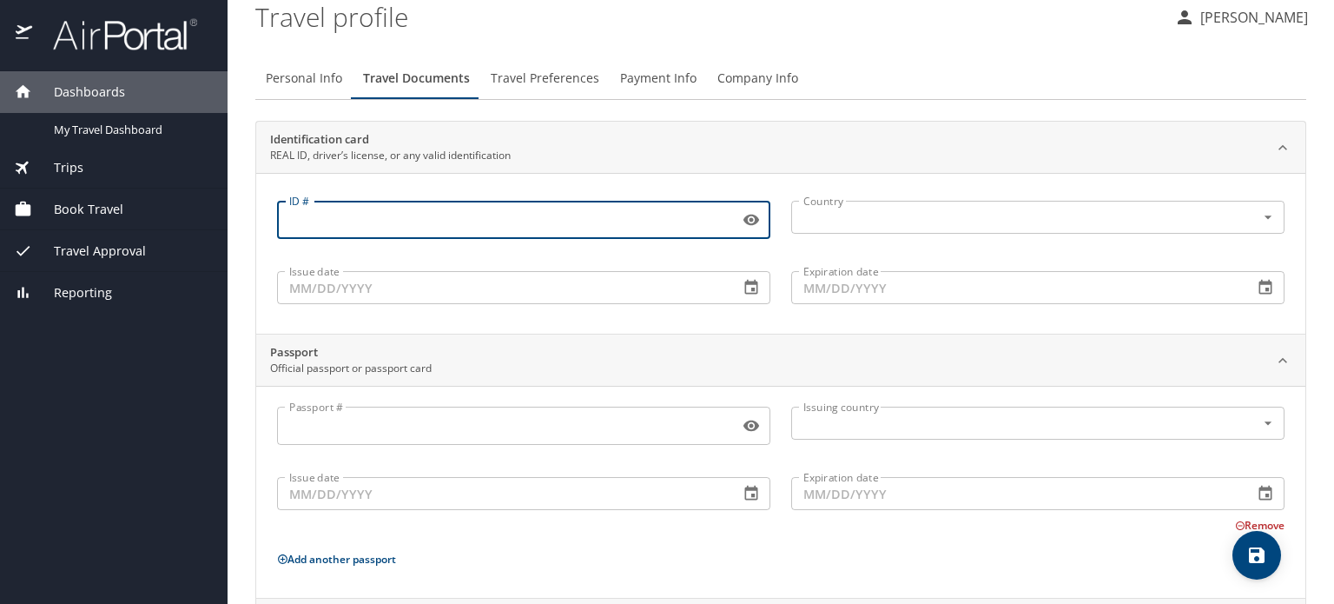
click at [382, 222] on input "ID #" at bounding box center [504, 219] width 455 height 33
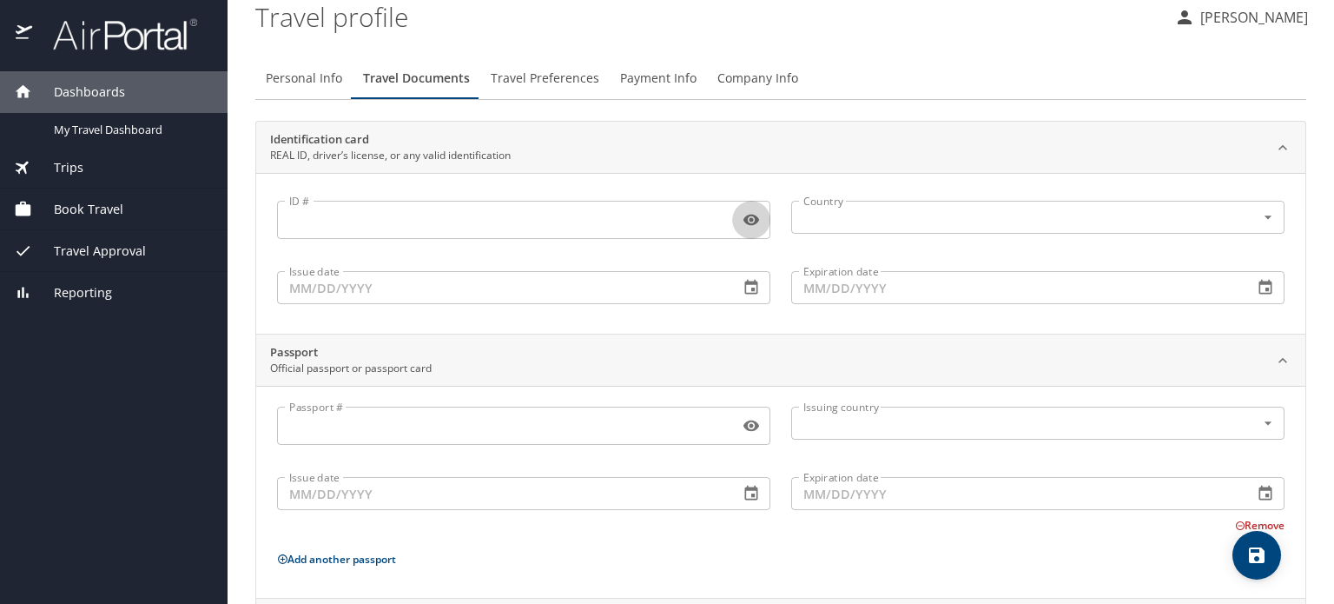
click at [745, 219] on icon "button" at bounding box center [752, 220] width 16 height 11
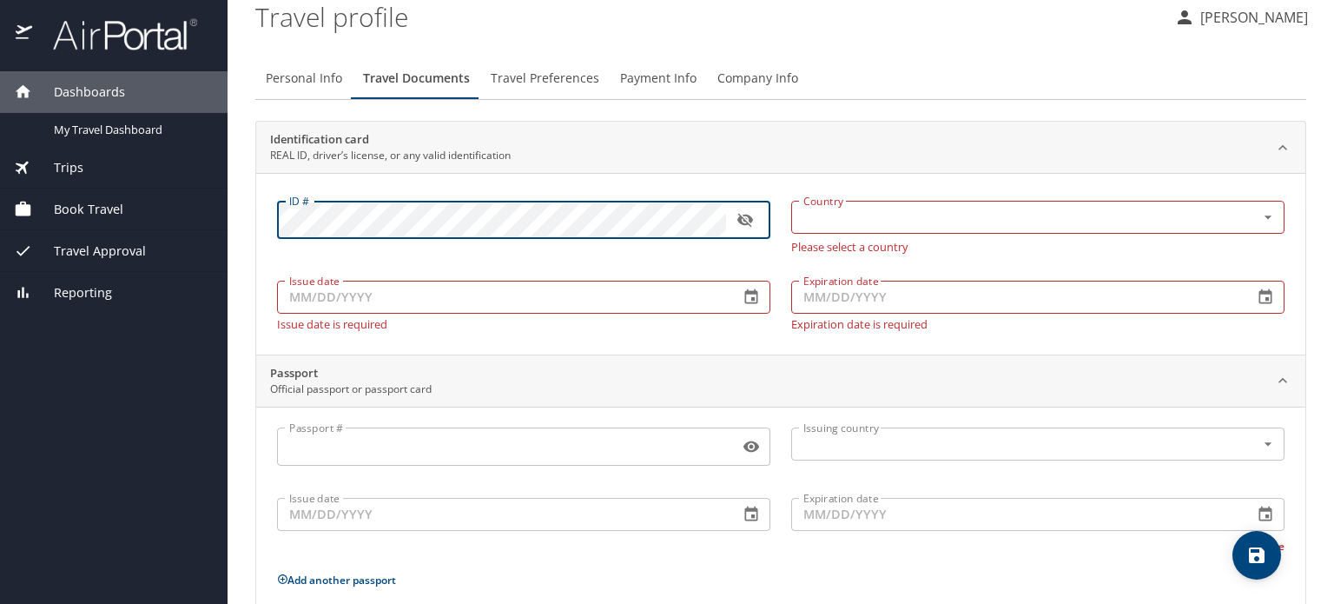
click at [741, 222] on icon "button" at bounding box center [745, 221] width 16 height 14
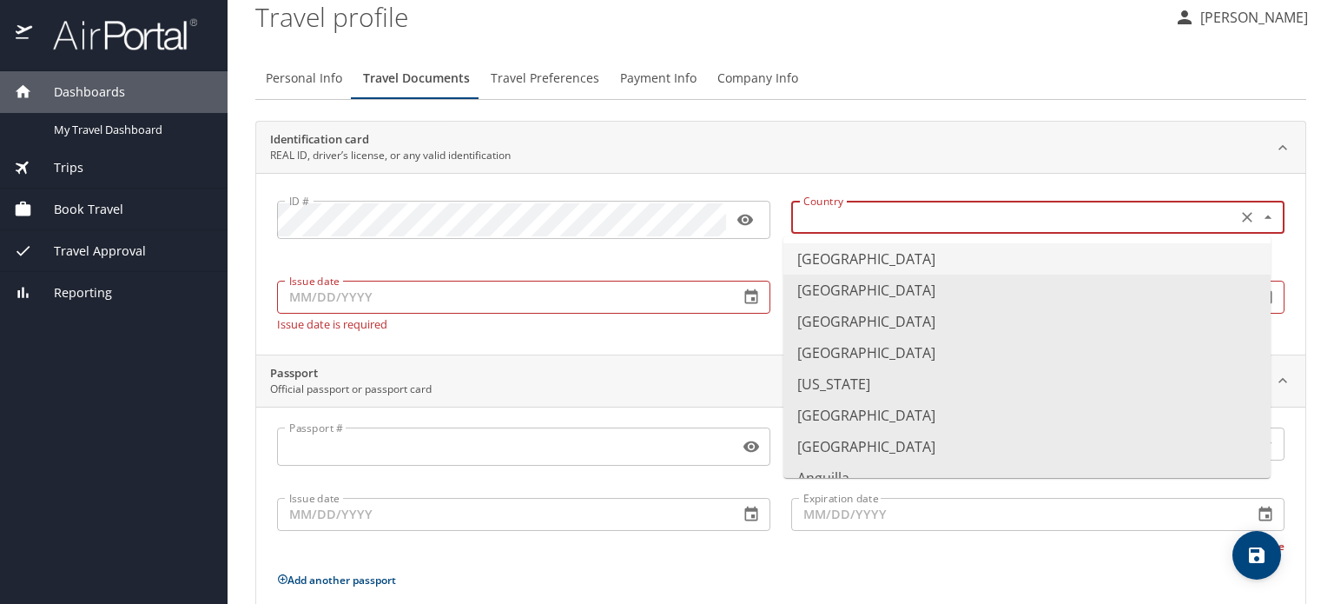
click at [858, 225] on input "text" at bounding box center [1013, 217] width 432 height 23
click at [873, 259] on li "United States of America" at bounding box center [1027, 258] width 487 height 31
type input "United States of America"
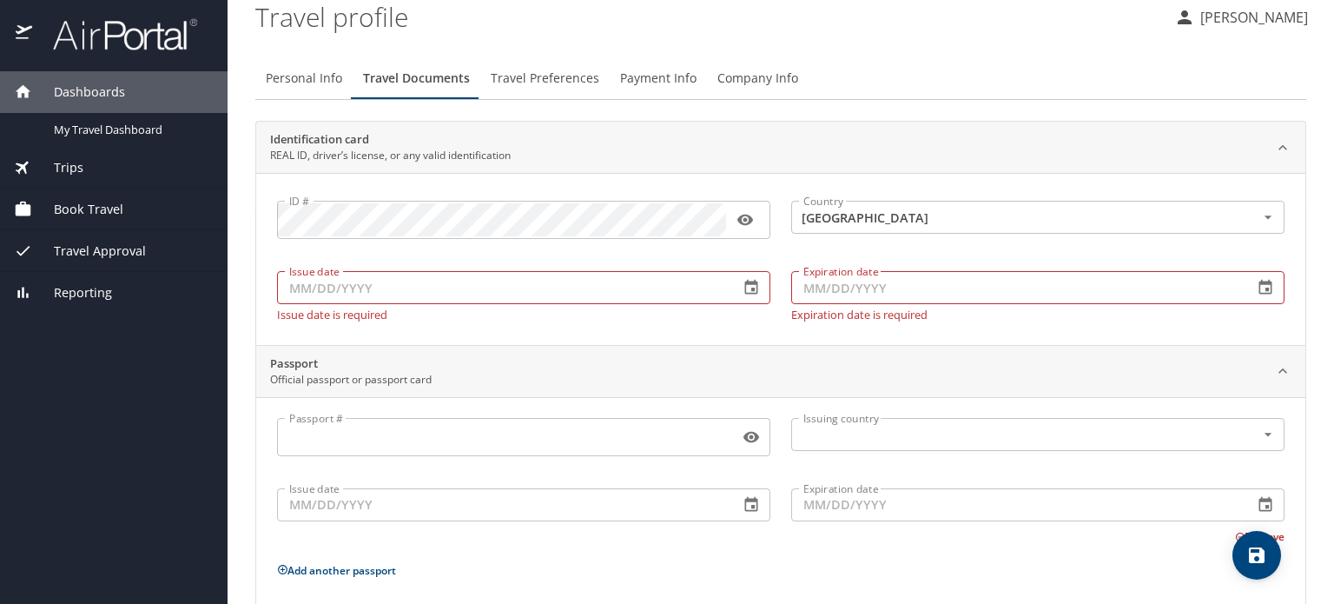
click at [500, 303] on div "Issue date Issue date Issue date is required" at bounding box center [524, 292] width 514 height 77
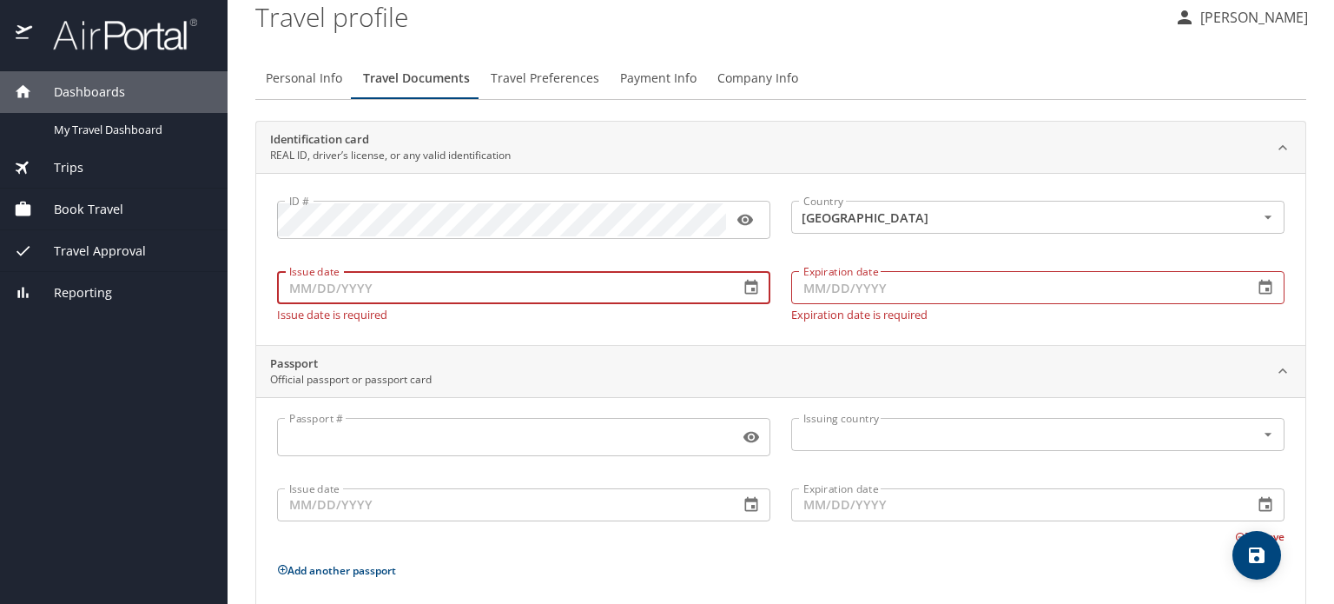
click at [479, 294] on input "Issue date" at bounding box center [501, 287] width 448 height 33
type input "08/01/2020"
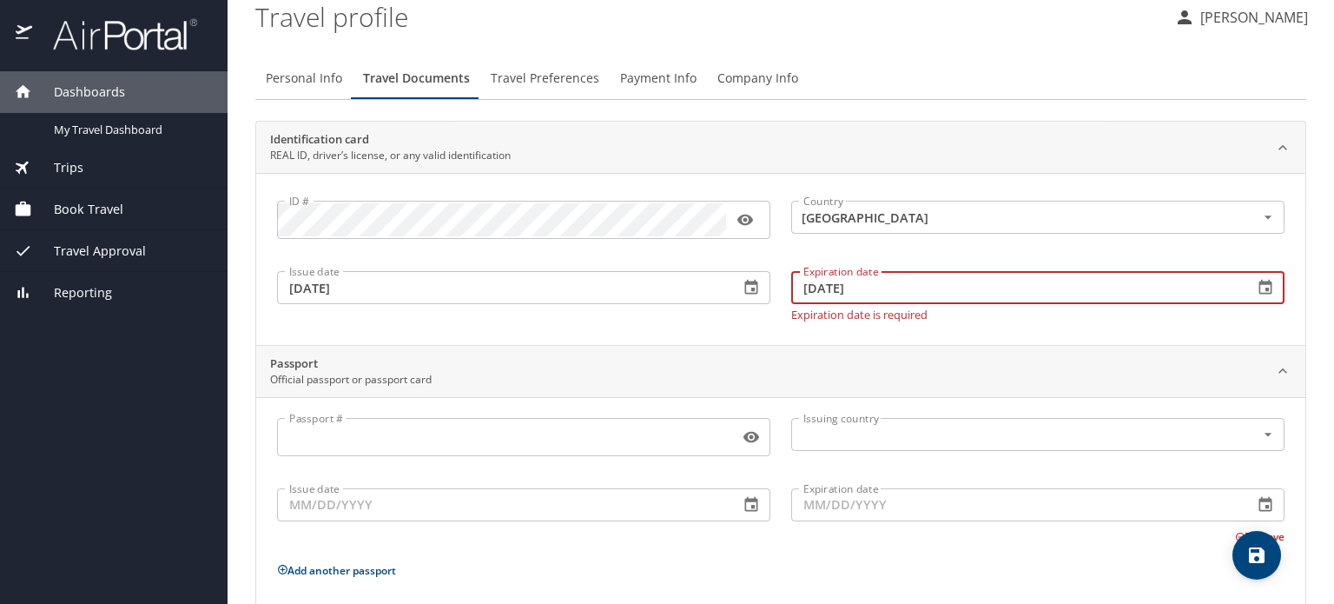
type input "08/24/2028"
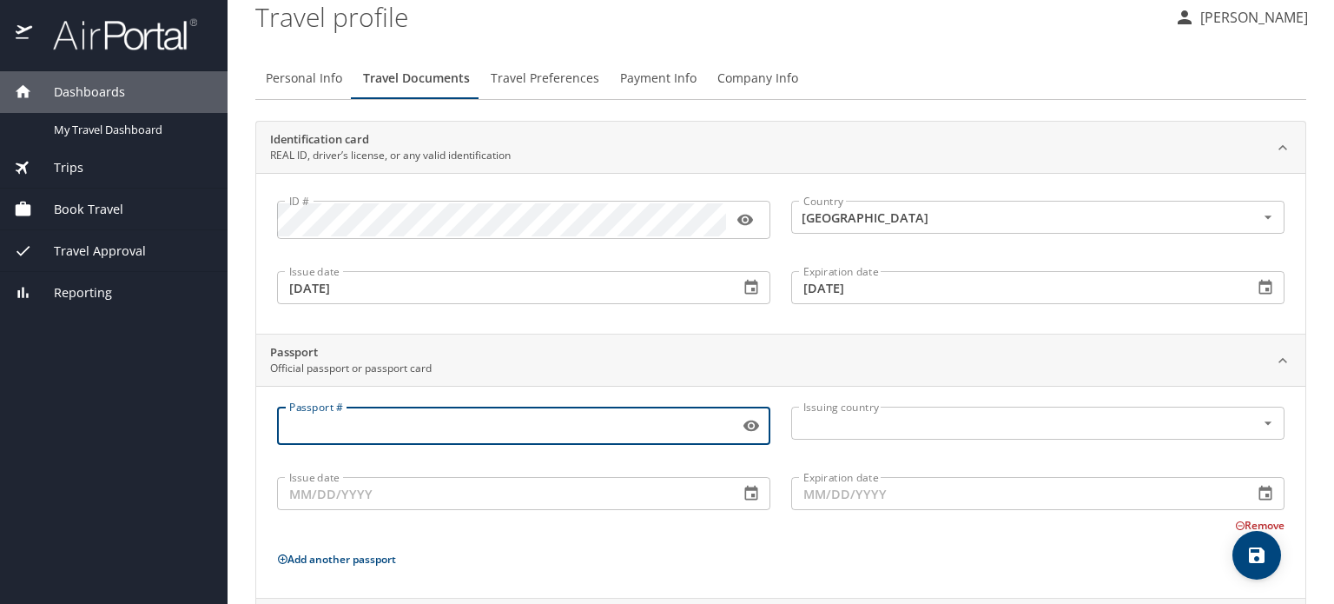
click at [559, 435] on input "Passport #" at bounding box center [504, 425] width 455 height 33
type input "649997748"
click at [876, 412] on input "text" at bounding box center [1013, 423] width 432 height 23
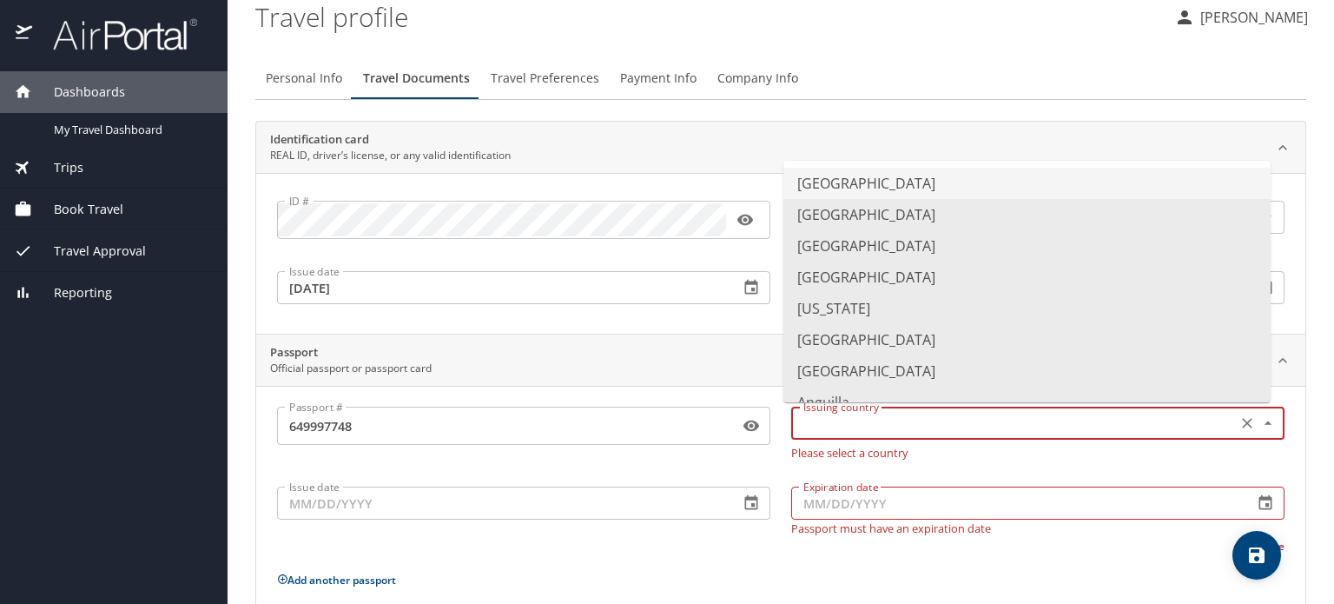
click at [884, 180] on li "United States of America" at bounding box center [1027, 183] width 487 height 31
type input "United States of America"
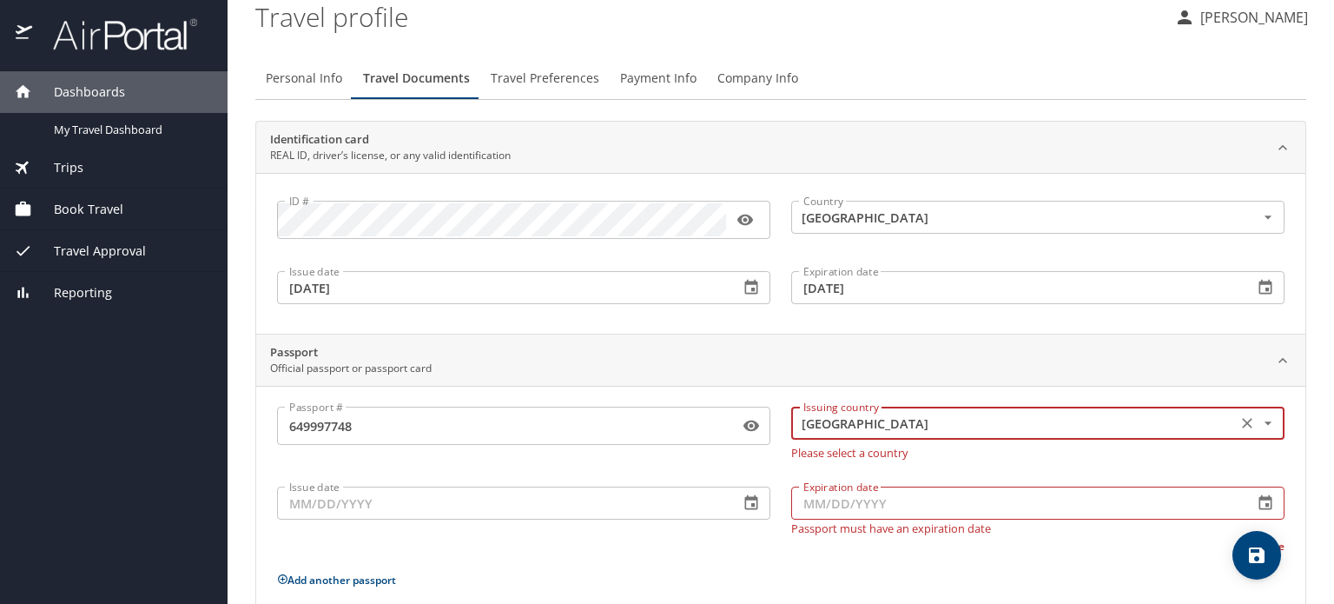
click at [452, 507] on input "Issue date" at bounding box center [501, 502] width 448 height 33
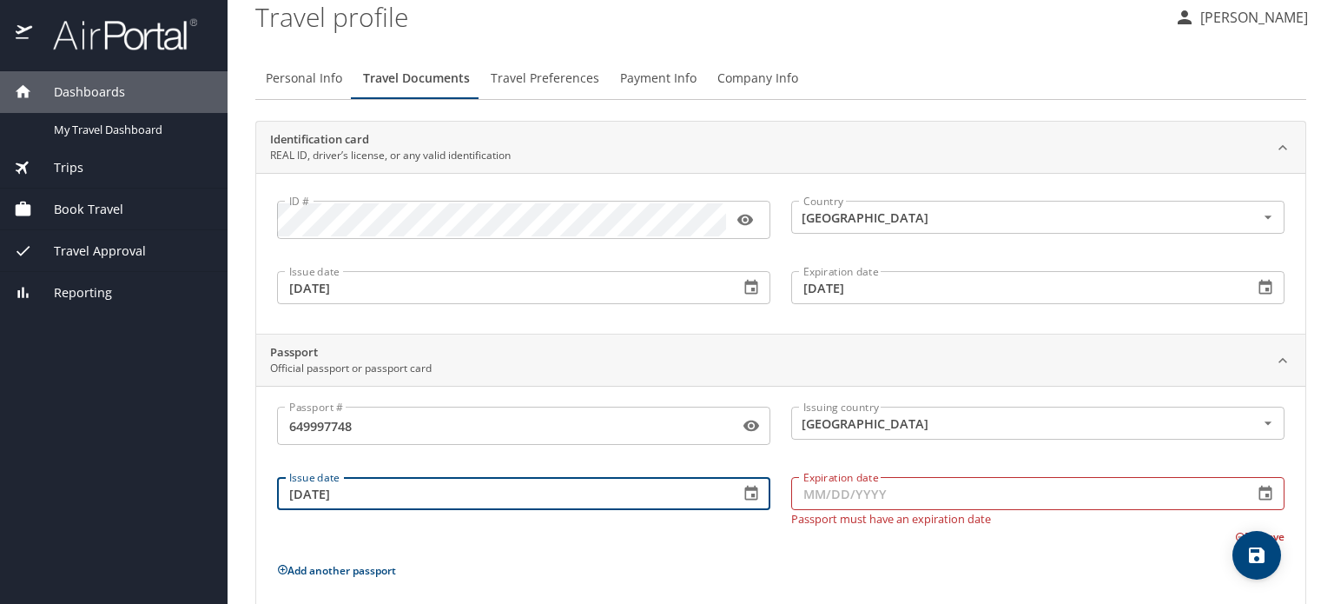
type input "07/17/2019"
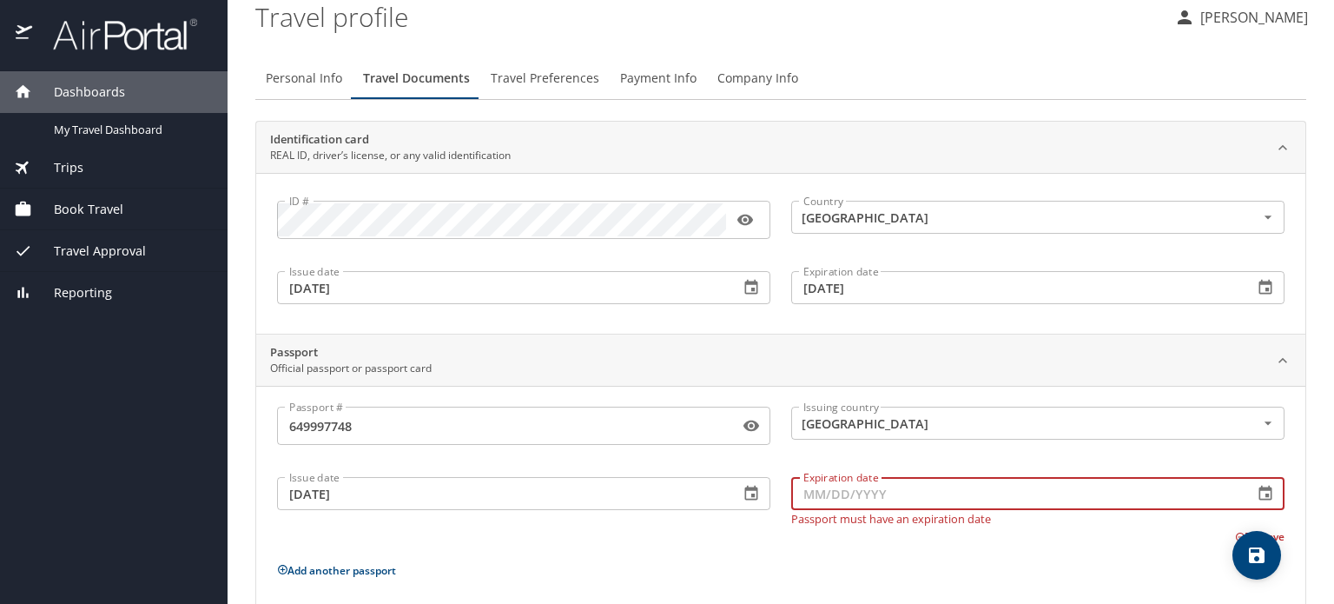
click at [794, 486] on input "Expiration date" at bounding box center [1015, 493] width 448 height 33
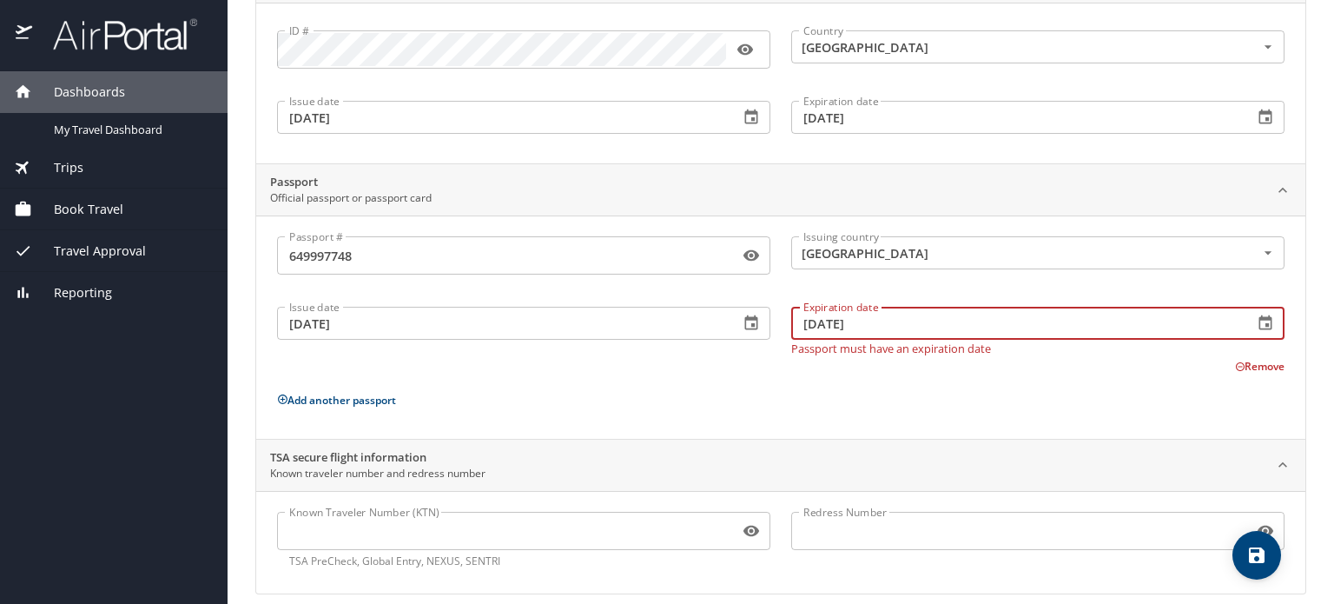
scroll to position [198, 0]
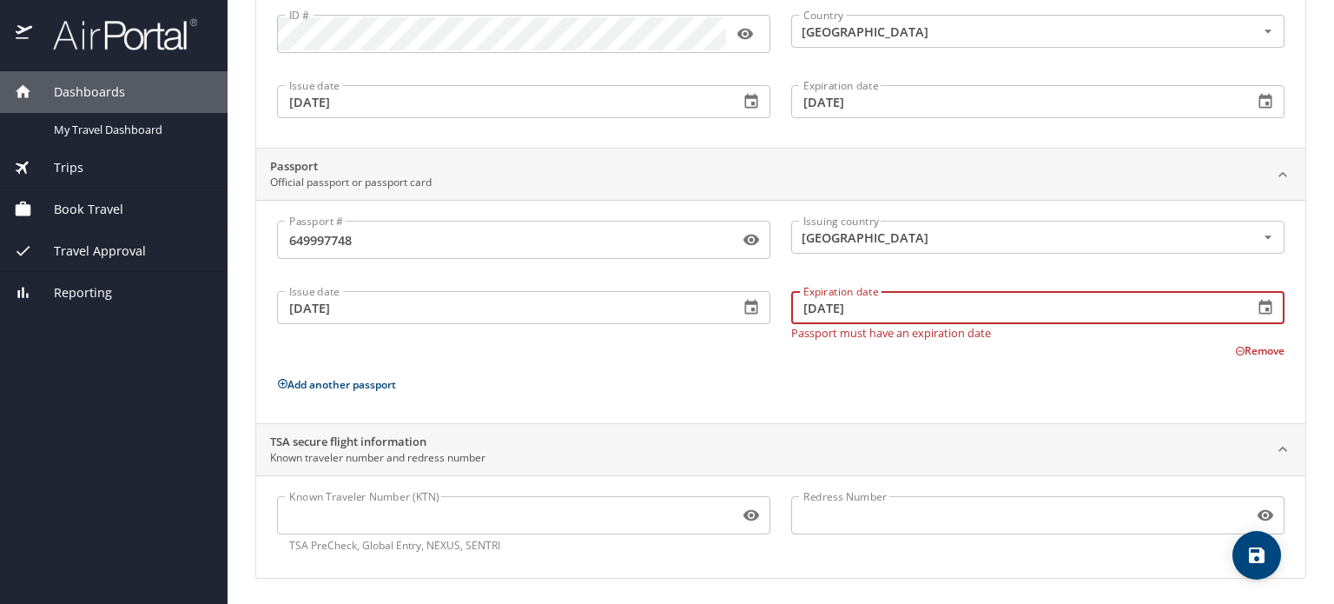
type input "07/16/2029"
click at [513, 513] on input "Known Traveler Number (KTN)" at bounding box center [504, 515] width 455 height 33
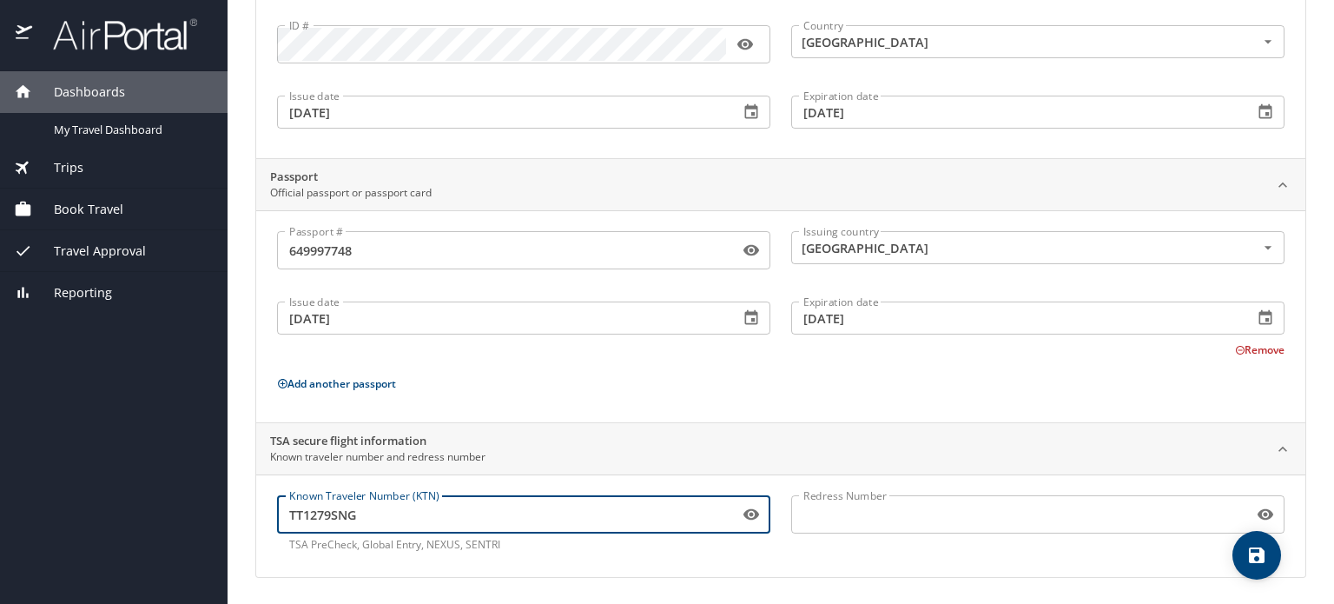
type input "TT1279SNG"
click at [1254, 555] on icon "save" at bounding box center [1257, 555] width 16 height 16
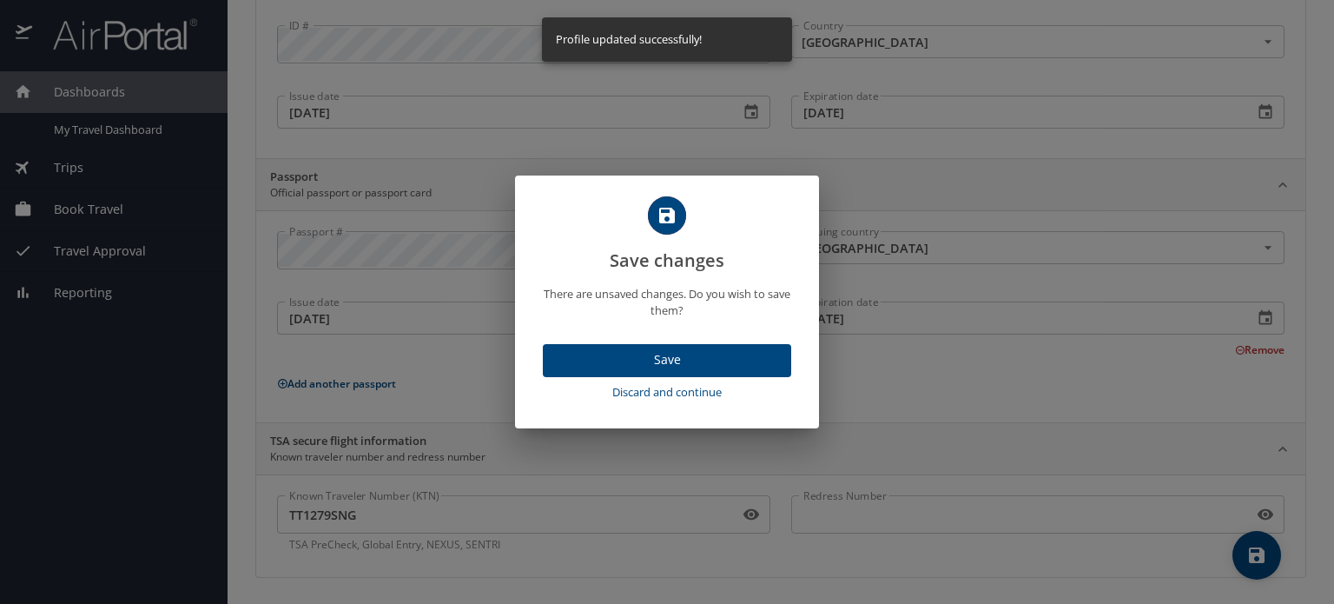
click at [643, 361] on span "Save" at bounding box center [667, 360] width 221 height 22
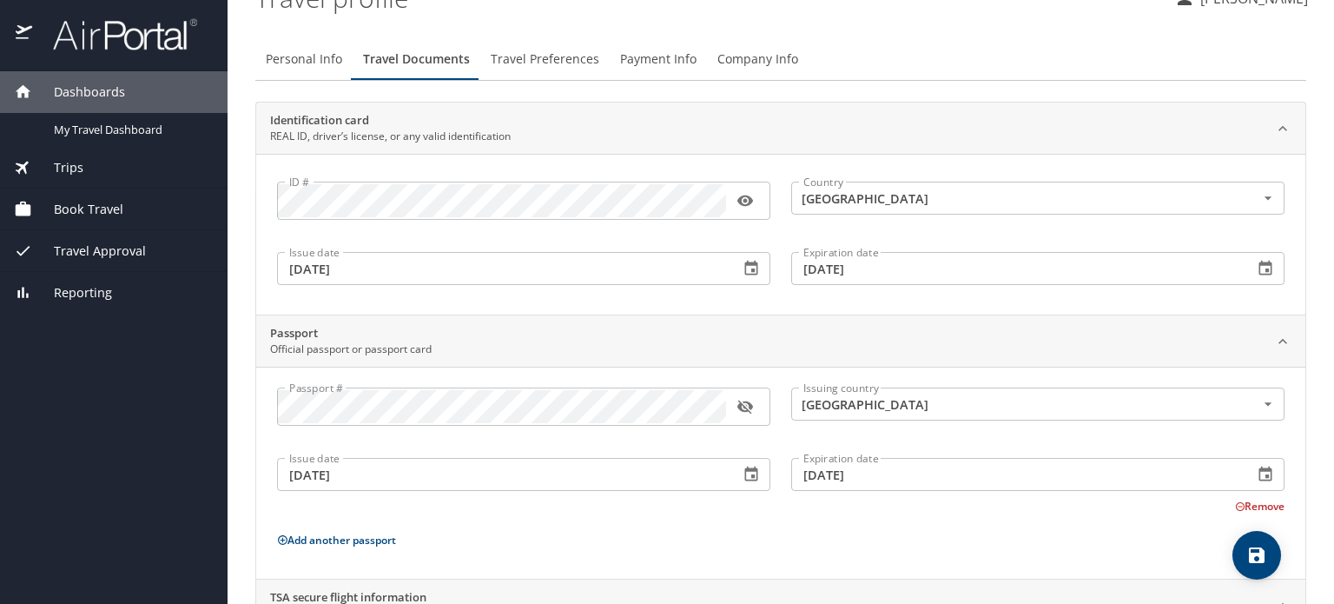
scroll to position [0, 0]
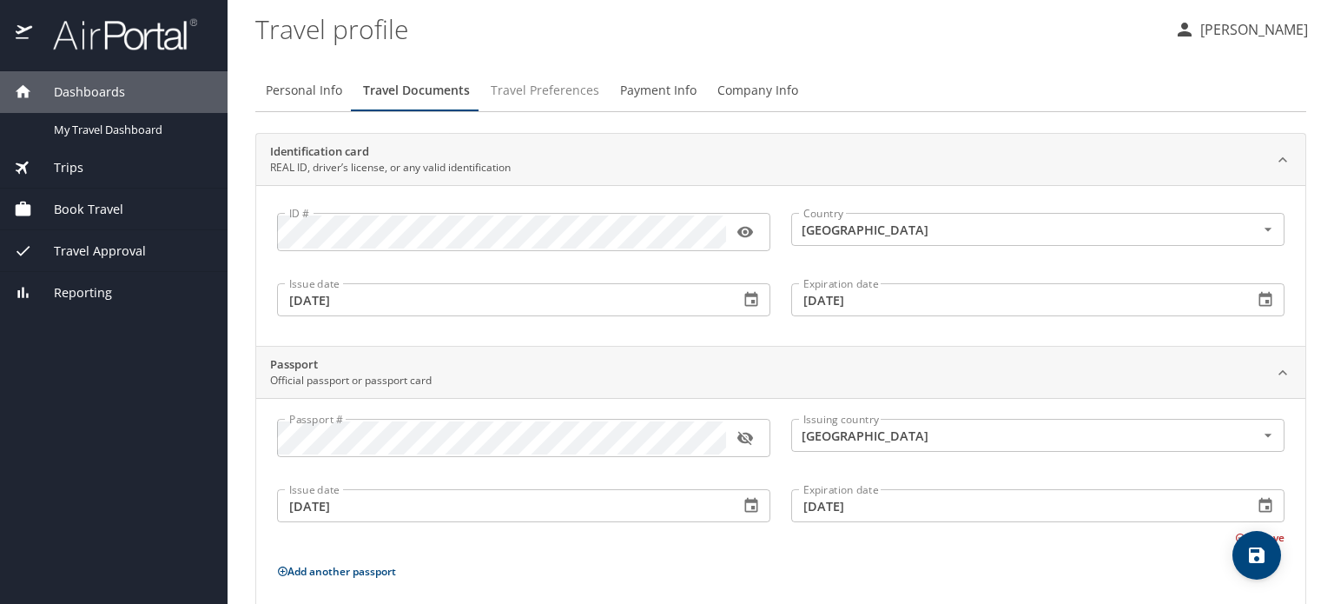
drag, startPoint x: 546, startPoint y: 100, endPoint x: 528, endPoint y: 86, distance: 22.2
click at [528, 86] on span "Travel Preferences" at bounding box center [545, 91] width 109 height 22
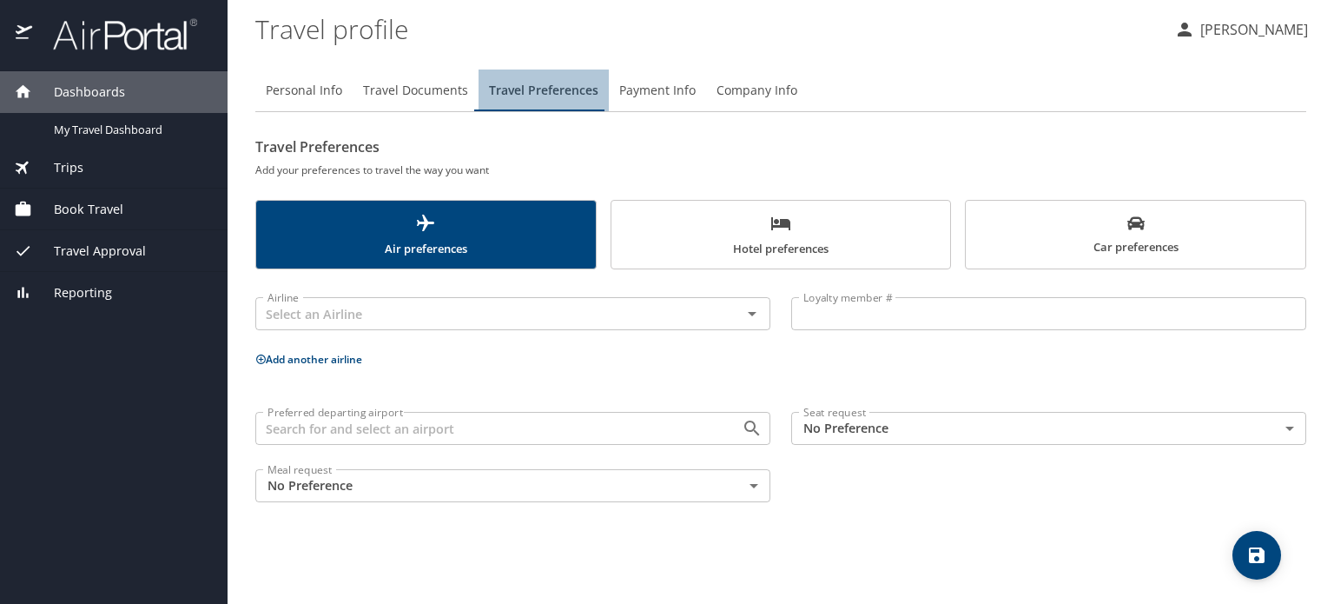
drag, startPoint x: 528, startPoint y: 86, endPoint x: 798, endPoint y: 150, distance: 277.7
click at [798, 150] on div "Personal Info Travel Documents Travel Preferences Payment Info Company Info Tra…" at bounding box center [780, 290] width 1051 height 443
click at [757, 311] on icon "Open" at bounding box center [752, 313] width 21 height 21
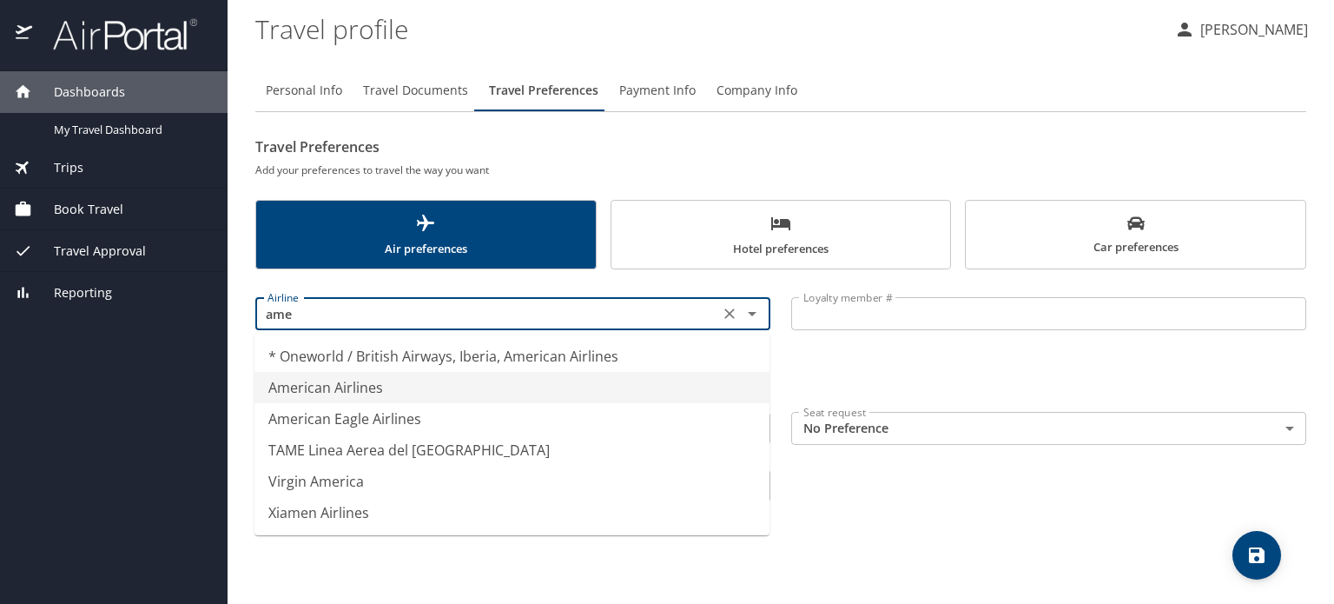
click at [389, 383] on li "American Airlines" at bounding box center [512, 387] width 515 height 31
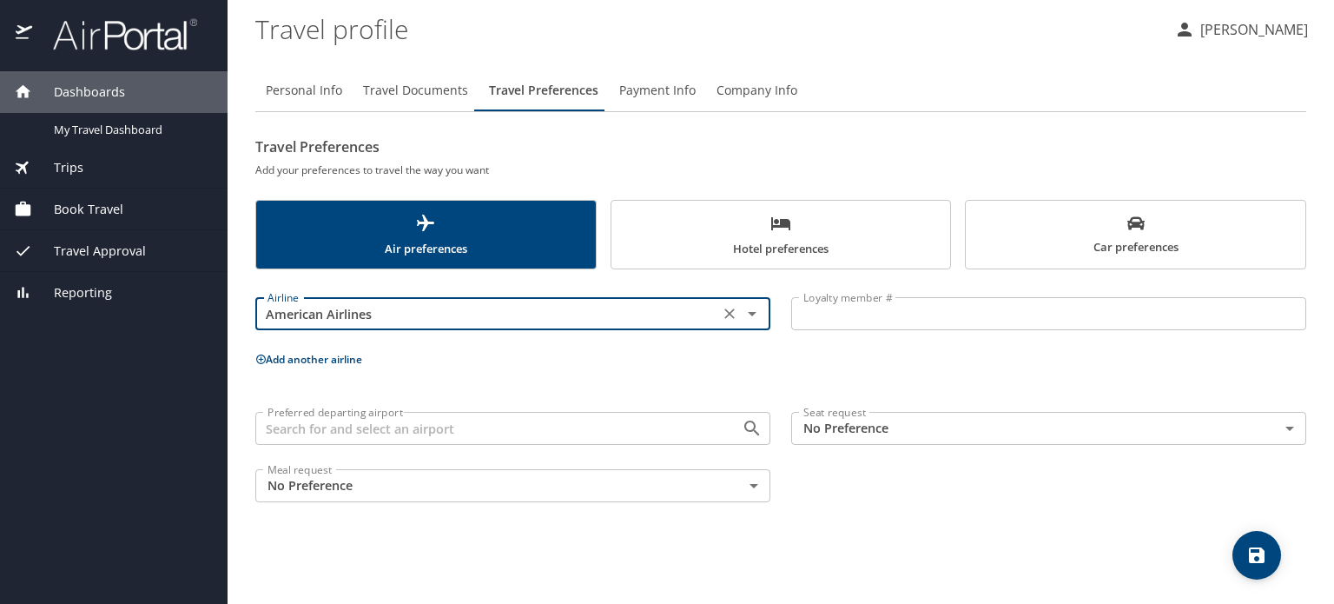
type input "American Airlines"
click at [829, 319] on input "Loyalty member #" at bounding box center [1048, 313] width 515 height 33
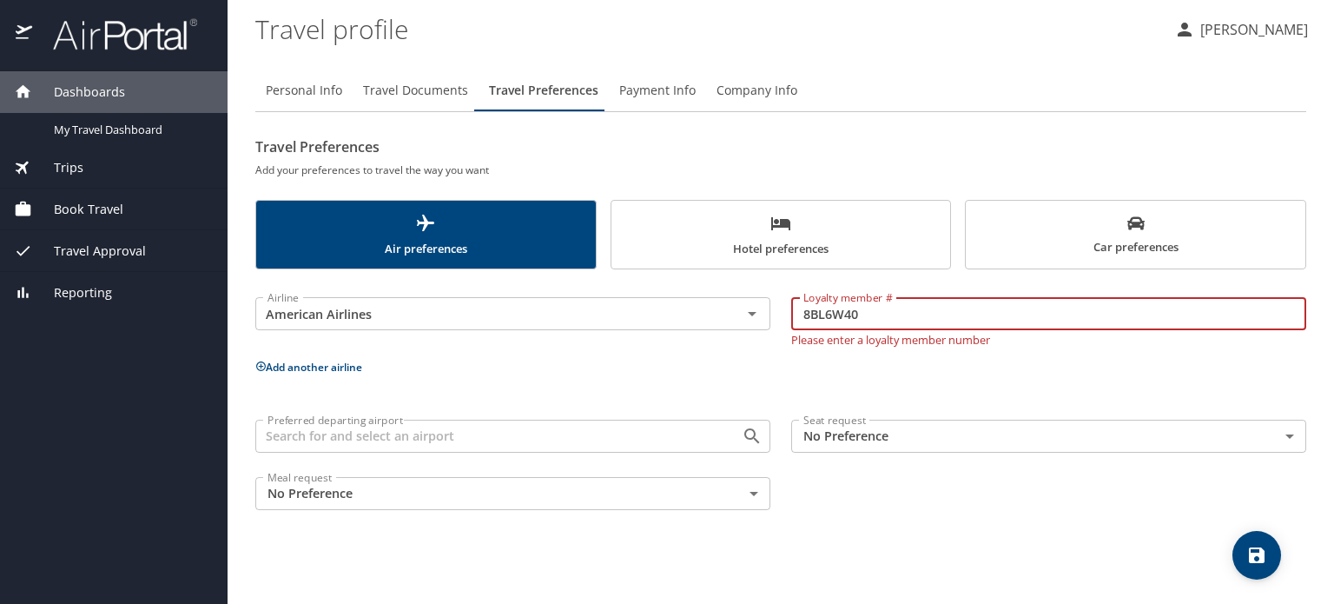
type input "8BL6W40"
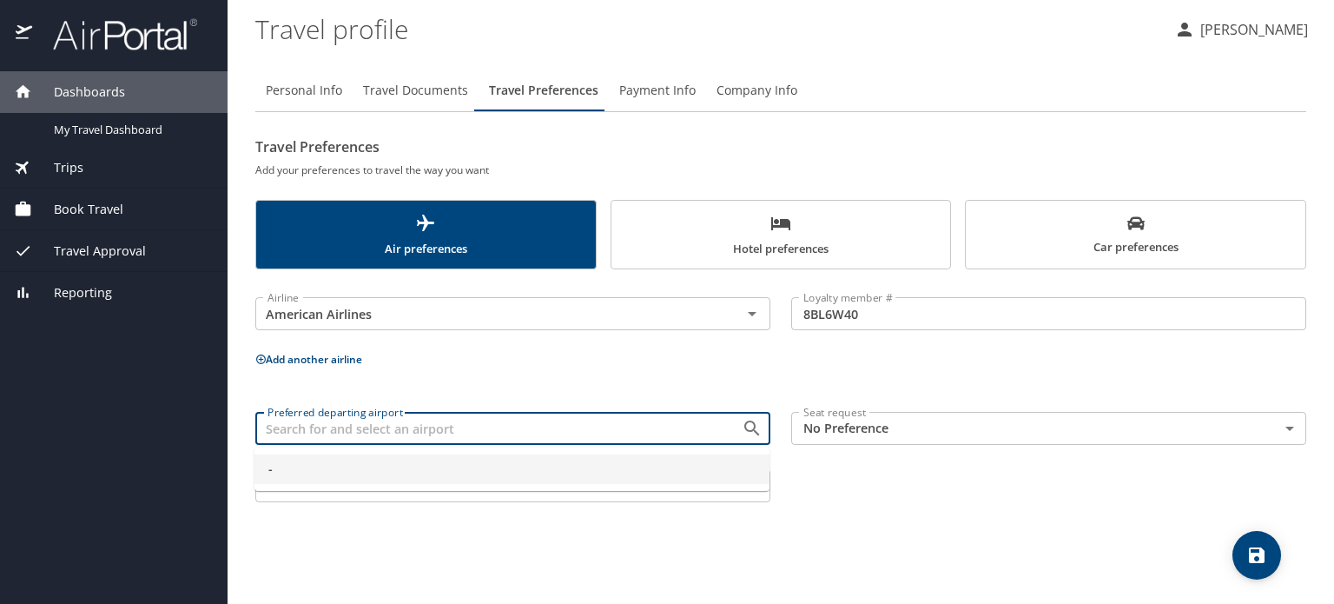
drag, startPoint x: 632, startPoint y: 400, endPoint x: 633, endPoint y: 433, distance: 33.1
drag, startPoint x: 633, startPoint y: 433, endPoint x: 508, endPoint y: 426, distance: 125.3
click at [508, 426] on input "Preferred departing airport" at bounding box center [487, 428] width 453 height 23
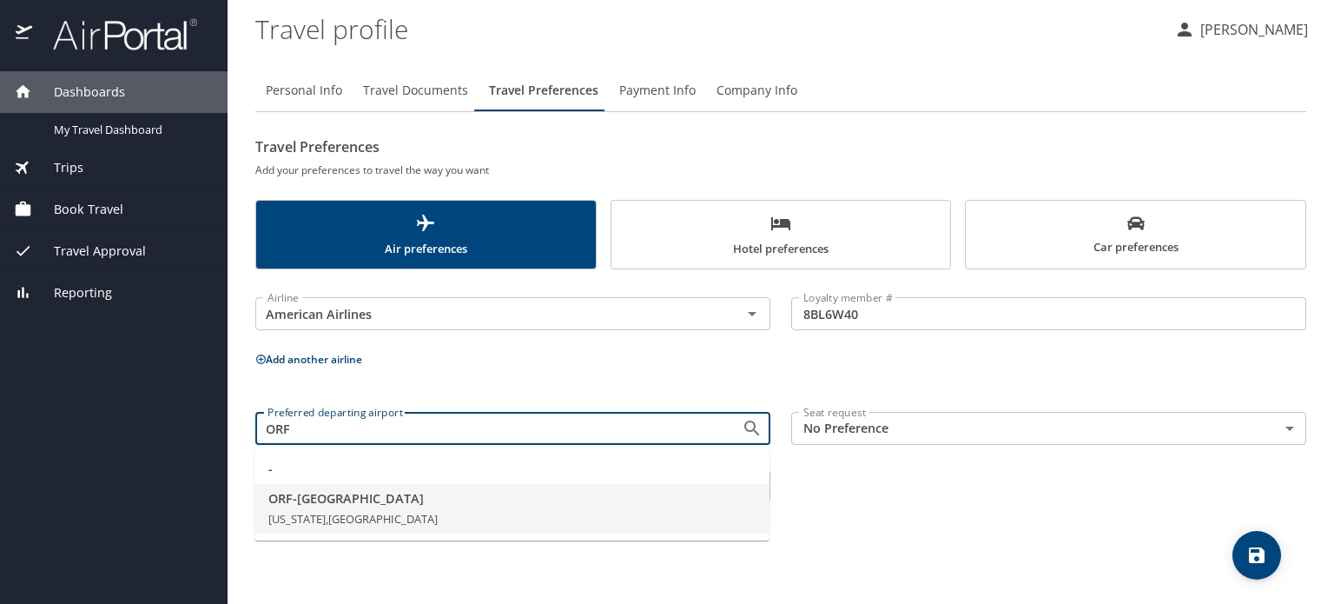
click at [378, 500] on span "ORF - Norfolk" at bounding box center [511, 498] width 487 height 19
type input "ORF - Norfolk"
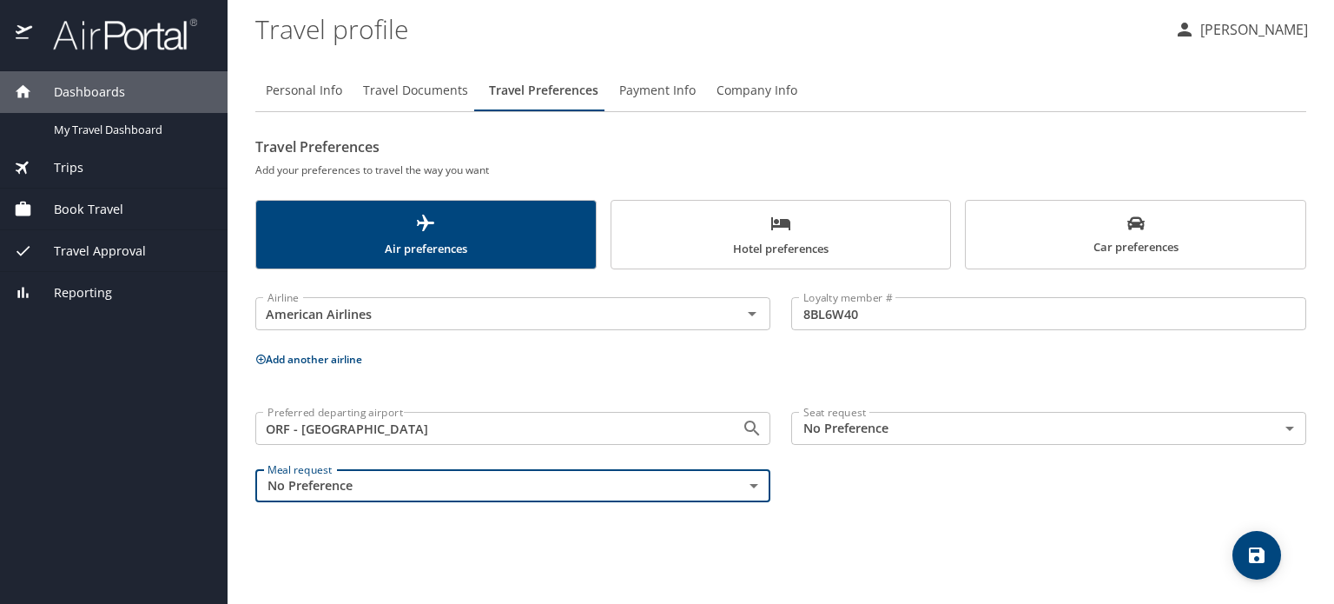
drag, startPoint x: 747, startPoint y: 482, endPoint x: 606, endPoint y: 506, distance: 142.8
click at [606, 506] on div "Meal request No Preference NotApplicable Meal request" at bounding box center [513, 486] width 536 height 54
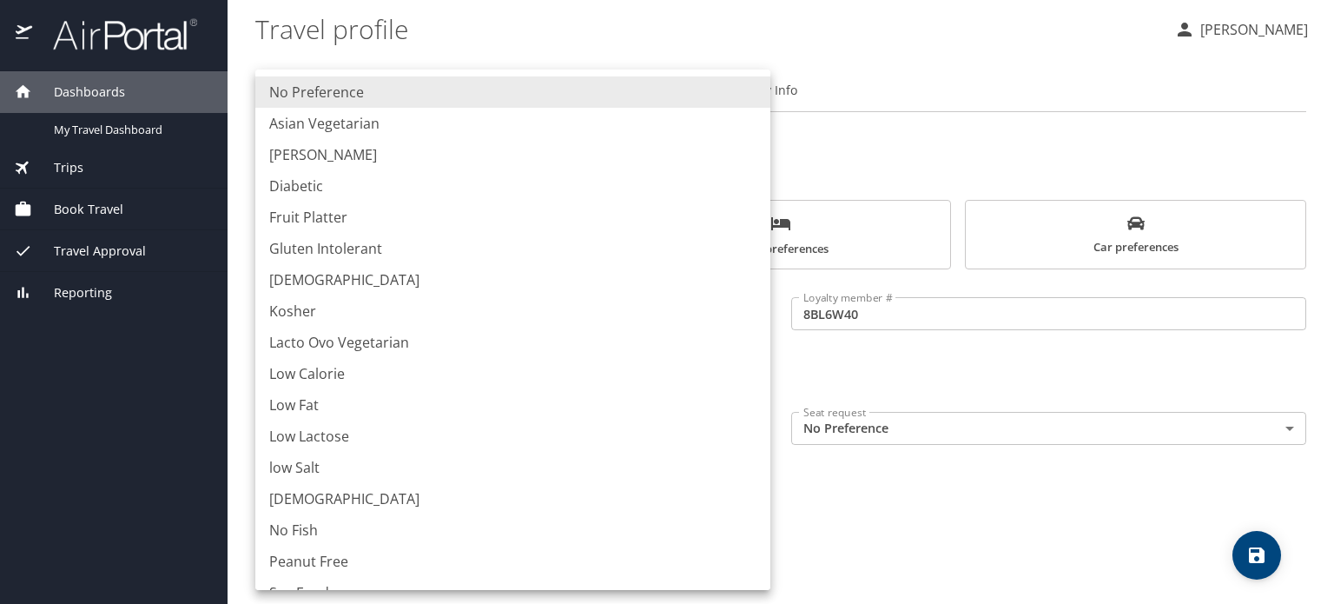
click at [751, 482] on body "Dashboards My Travel Dashboard Trips Current / Future Trips Past Trips Trips Mi…" at bounding box center [667, 302] width 1334 height 604
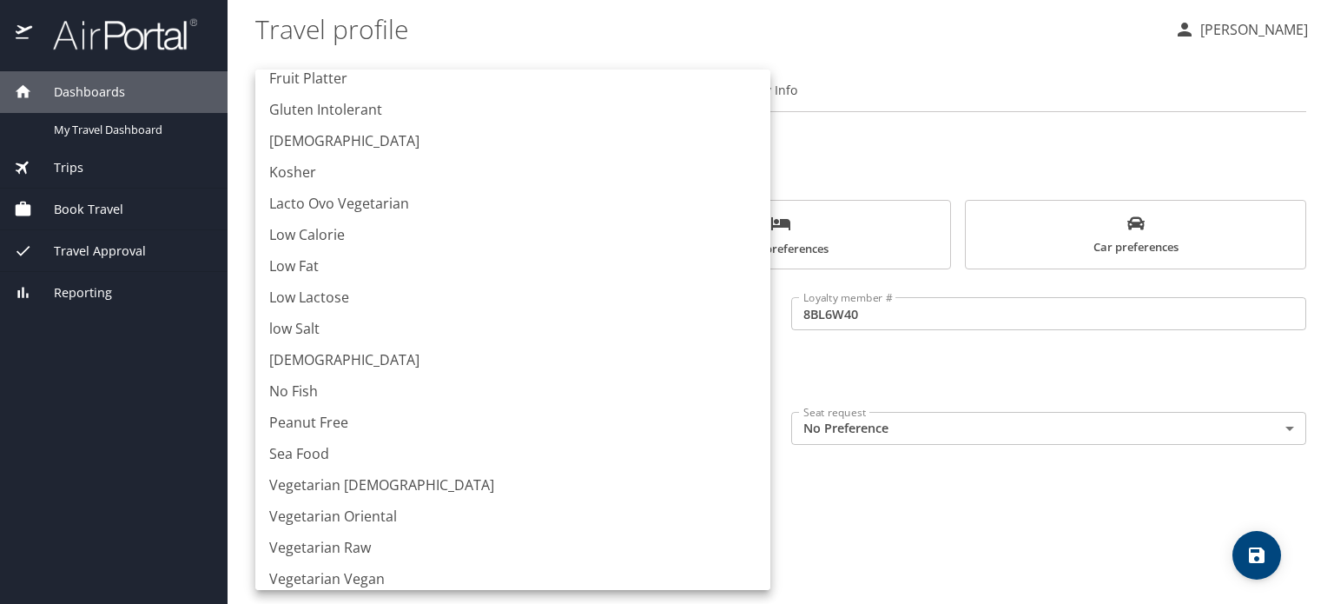
scroll to position [149, 0]
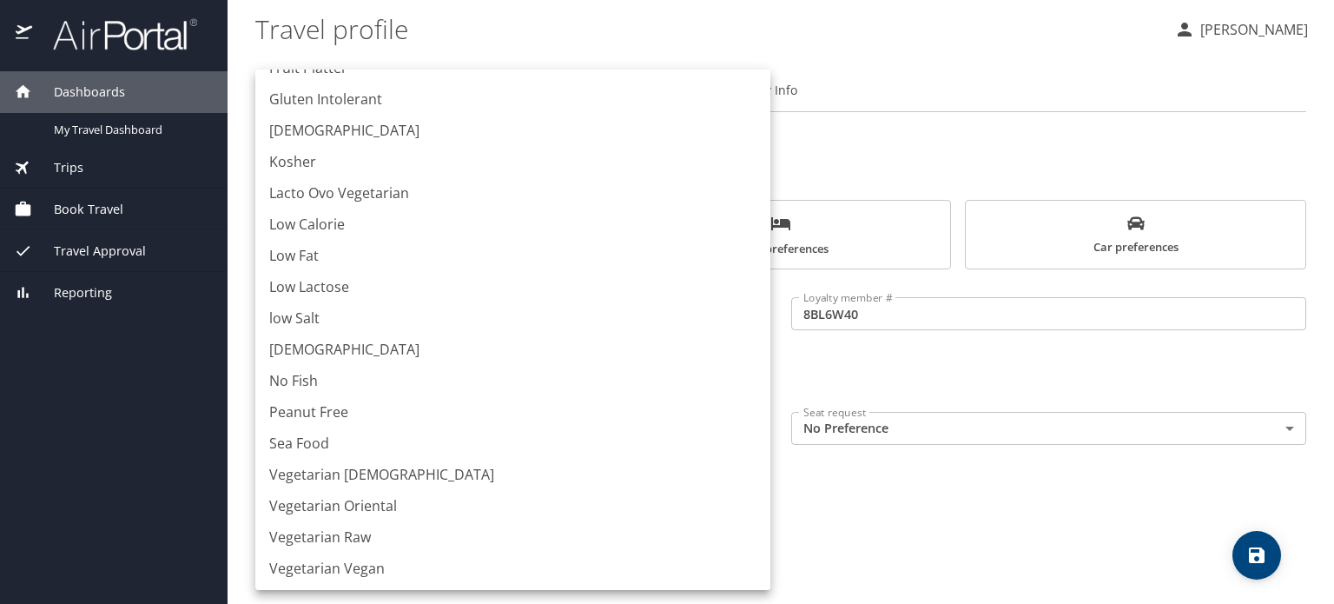
click at [833, 528] on div at bounding box center [667, 302] width 1334 height 604
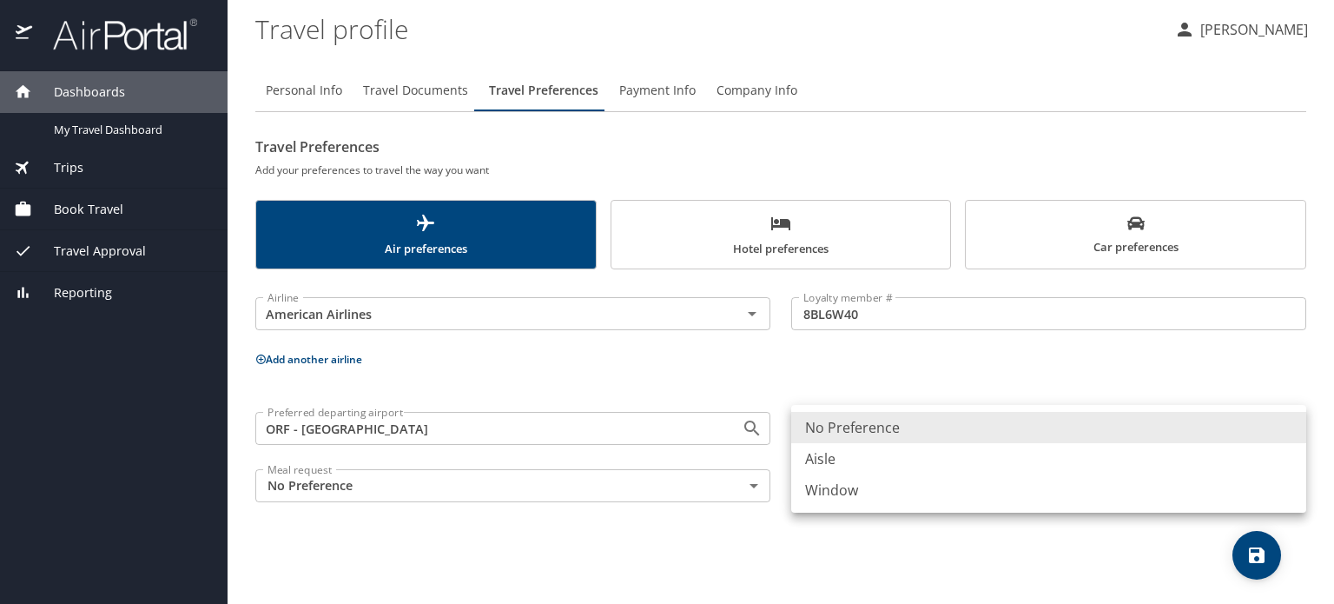
click at [1290, 427] on body "Dashboards My Travel Dashboard Trips Current / Future Trips Past Trips Trips Mi…" at bounding box center [667, 302] width 1334 height 604
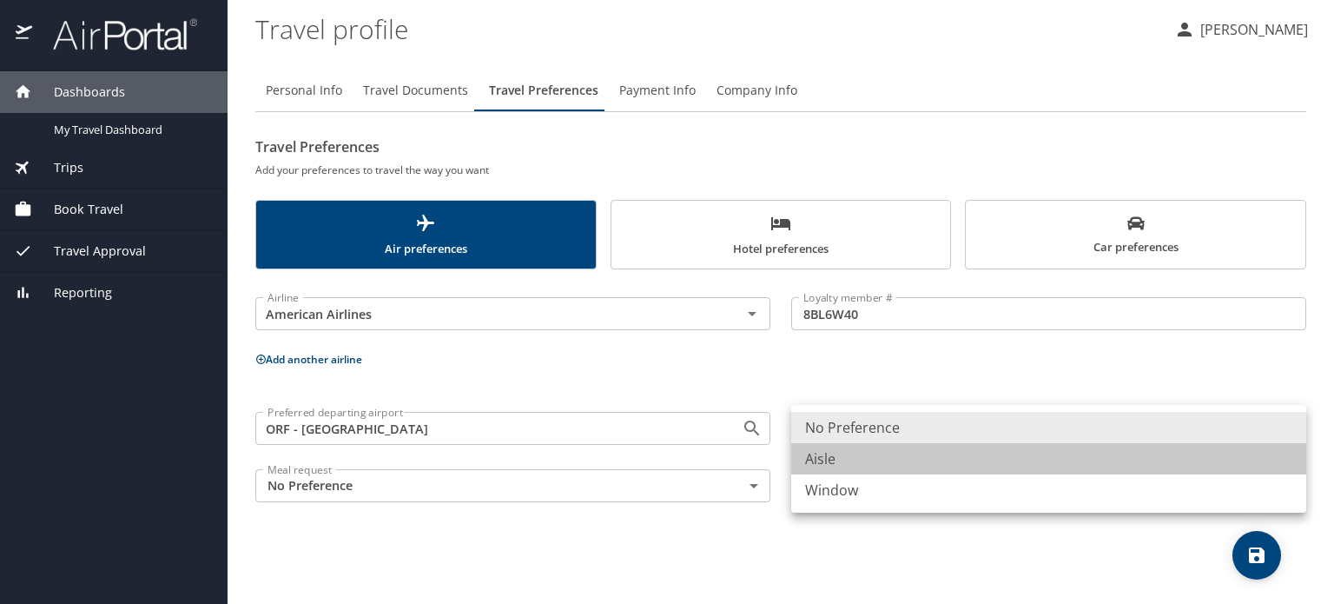
click at [1054, 463] on li "Aisle" at bounding box center [1048, 458] width 515 height 31
type input "Aisle"
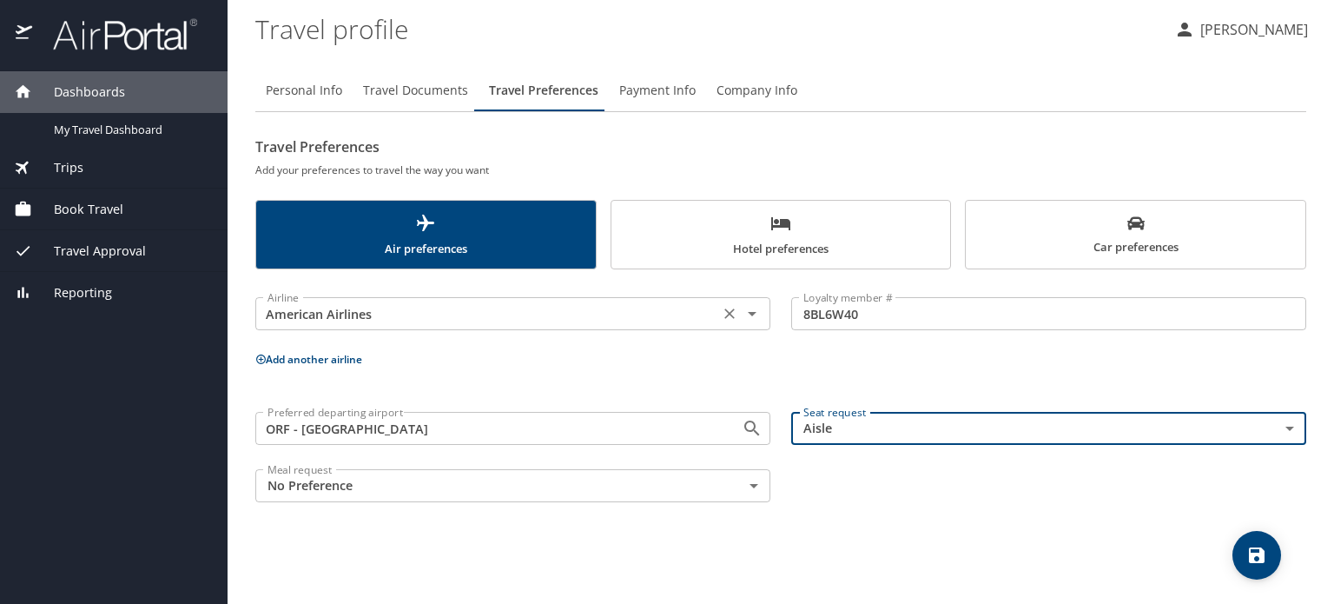
click at [747, 319] on icon "Open" at bounding box center [752, 313] width 21 height 21
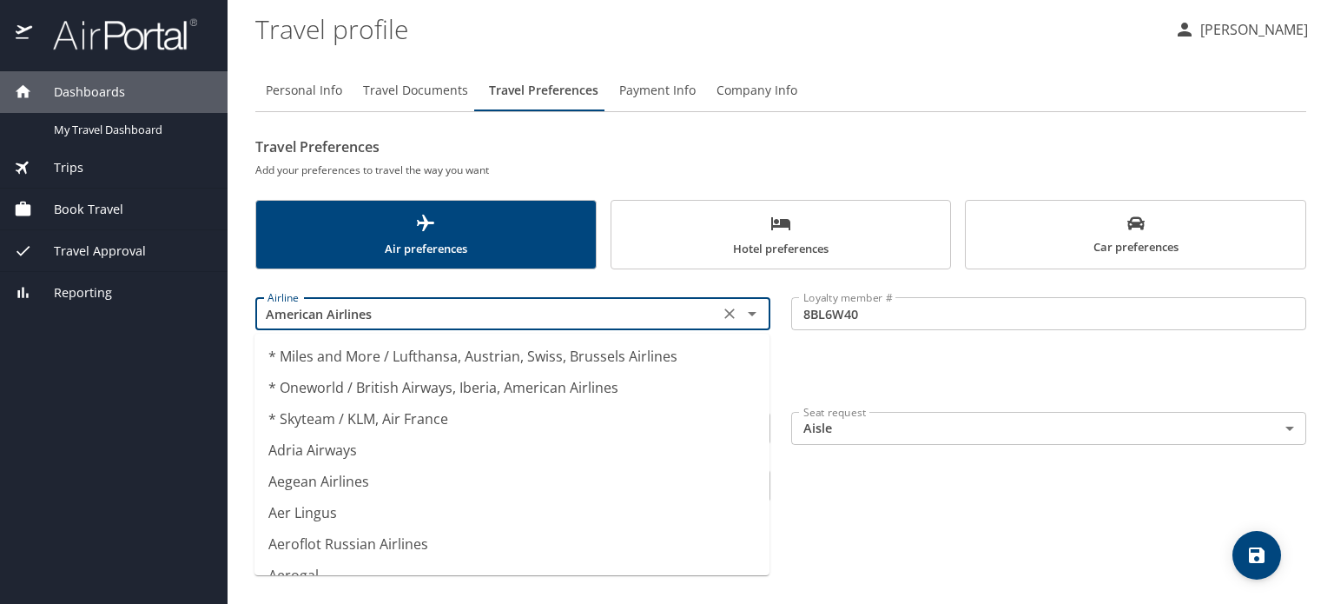
scroll to position [2458, 0]
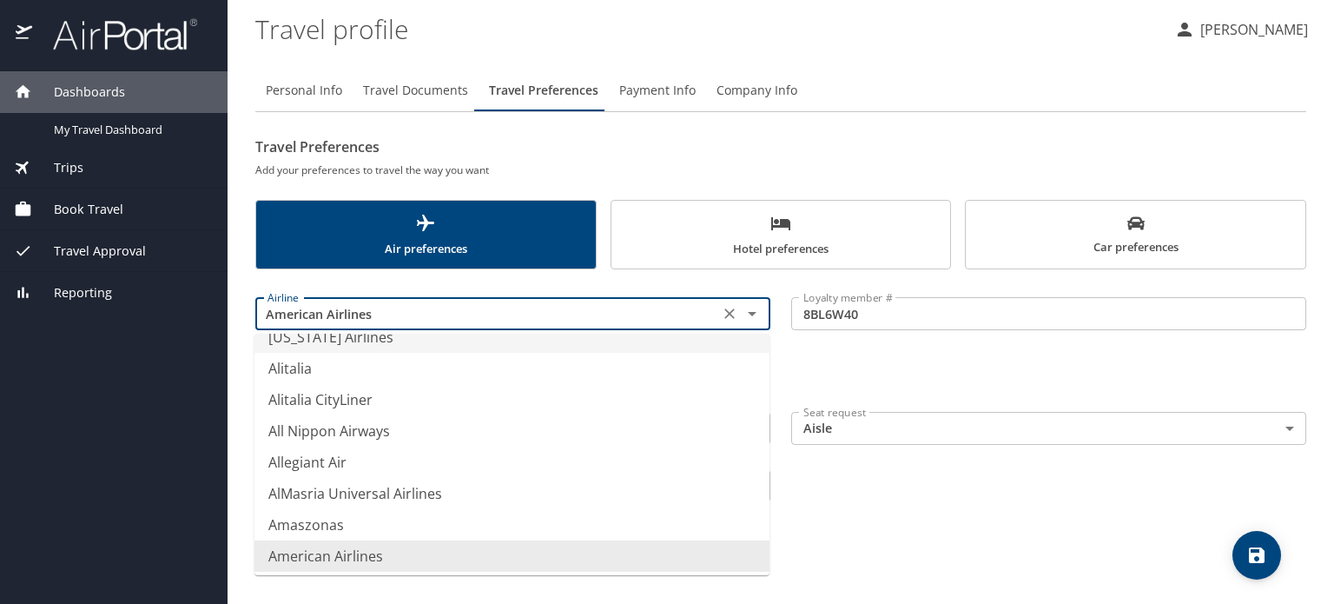
type input "Alaska Airlines"
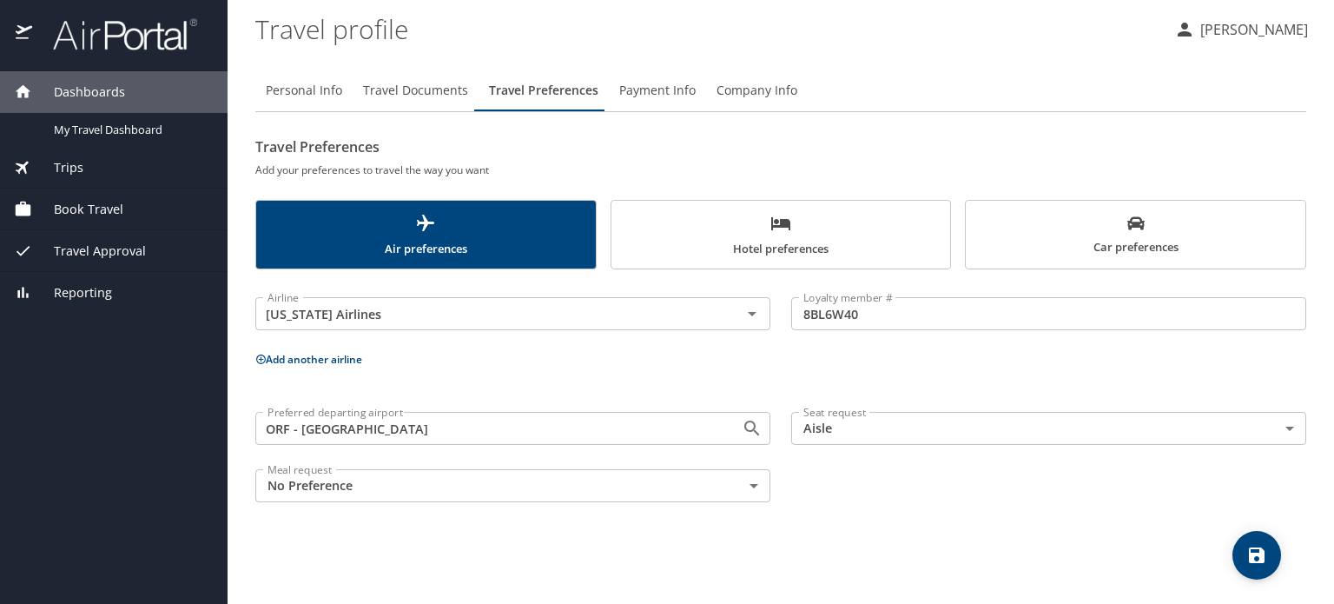
click at [758, 280] on div "Airline Alaska Airlines Airline" at bounding box center [513, 314] width 536 height 69
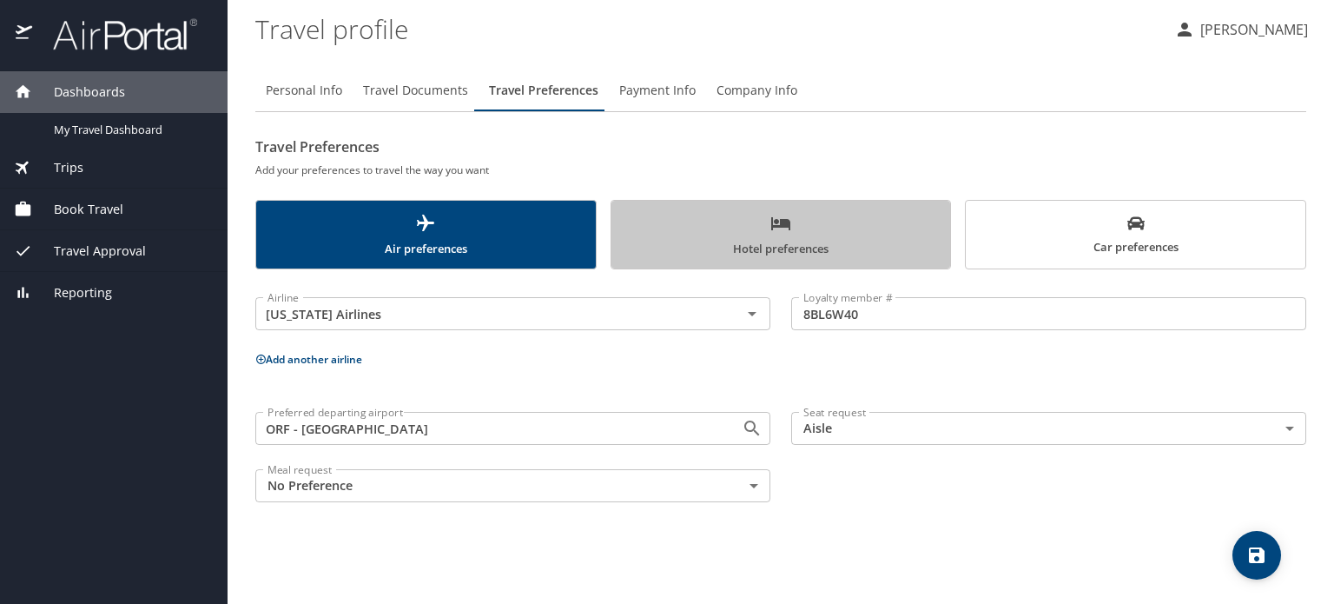
click at [789, 225] on icon "scrollable force tabs example" at bounding box center [780, 223] width 19 height 13
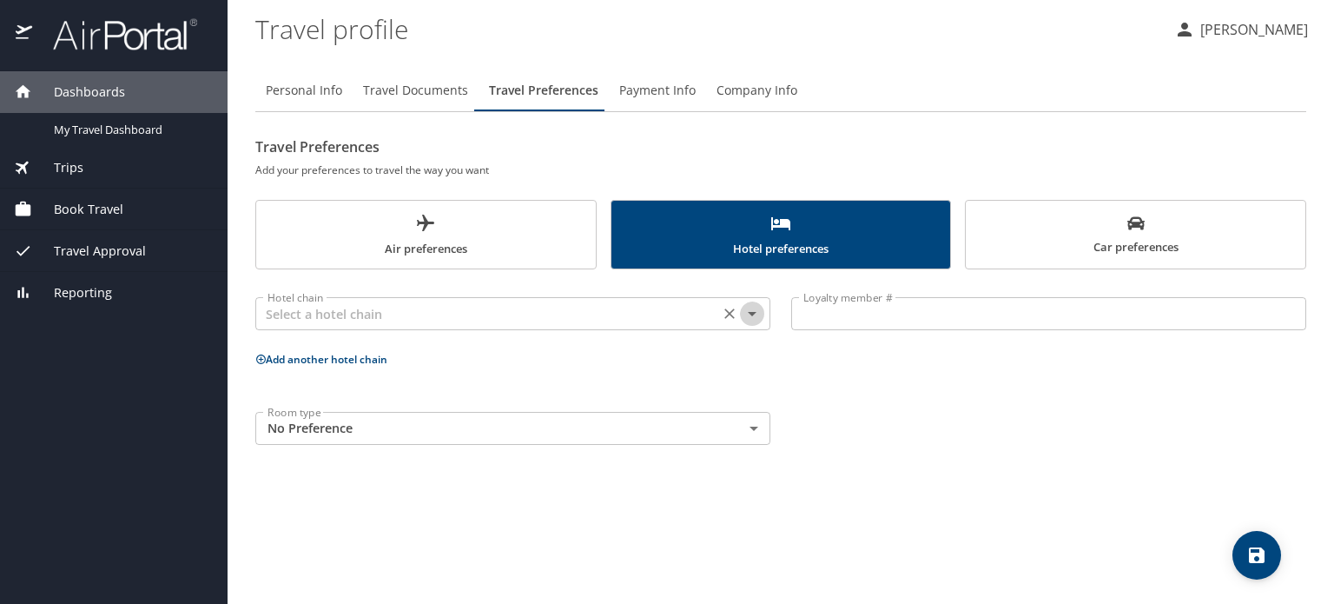
click at [752, 310] on icon "Open" at bounding box center [752, 313] width 21 height 21
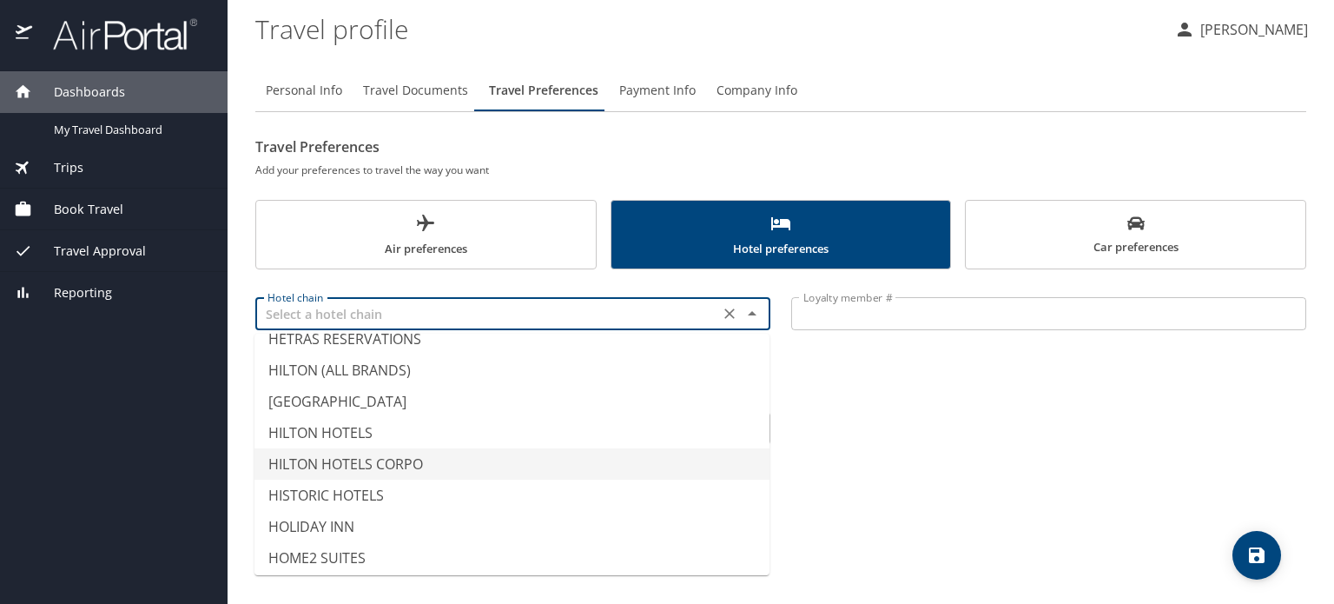
scroll to position [3836, 0]
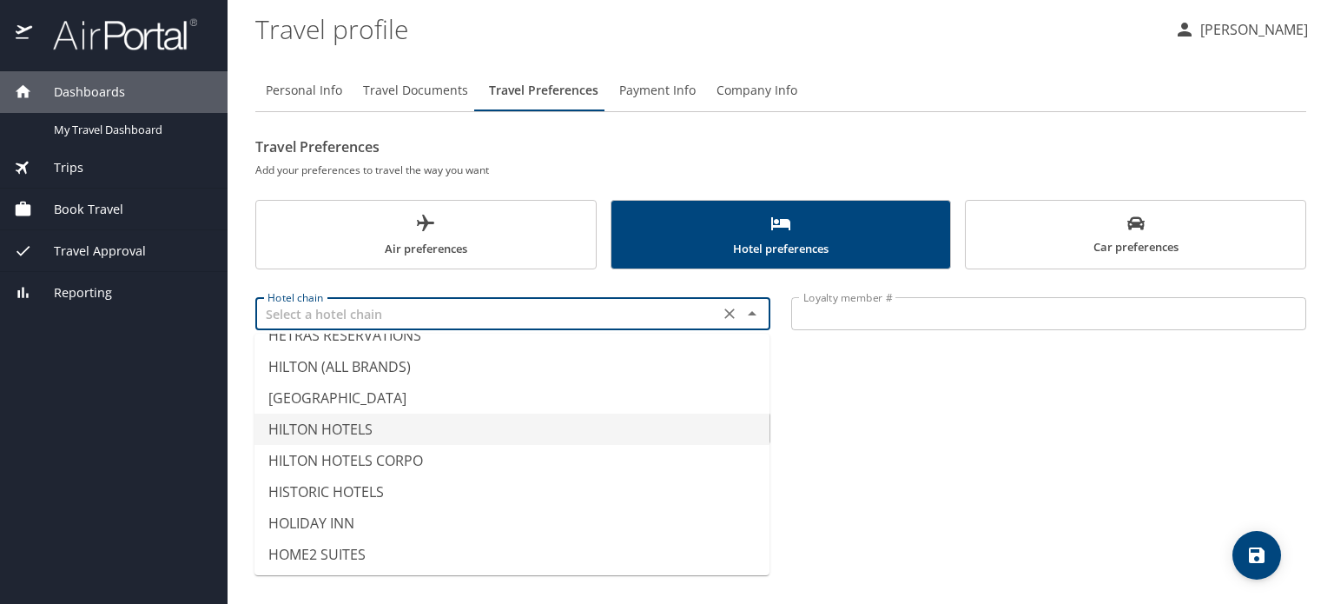
click at [439, 426] on li "HILTON HOTELS" at bounding box center [512, 428] width 515 height 31
type input "HILTON HOTELS"
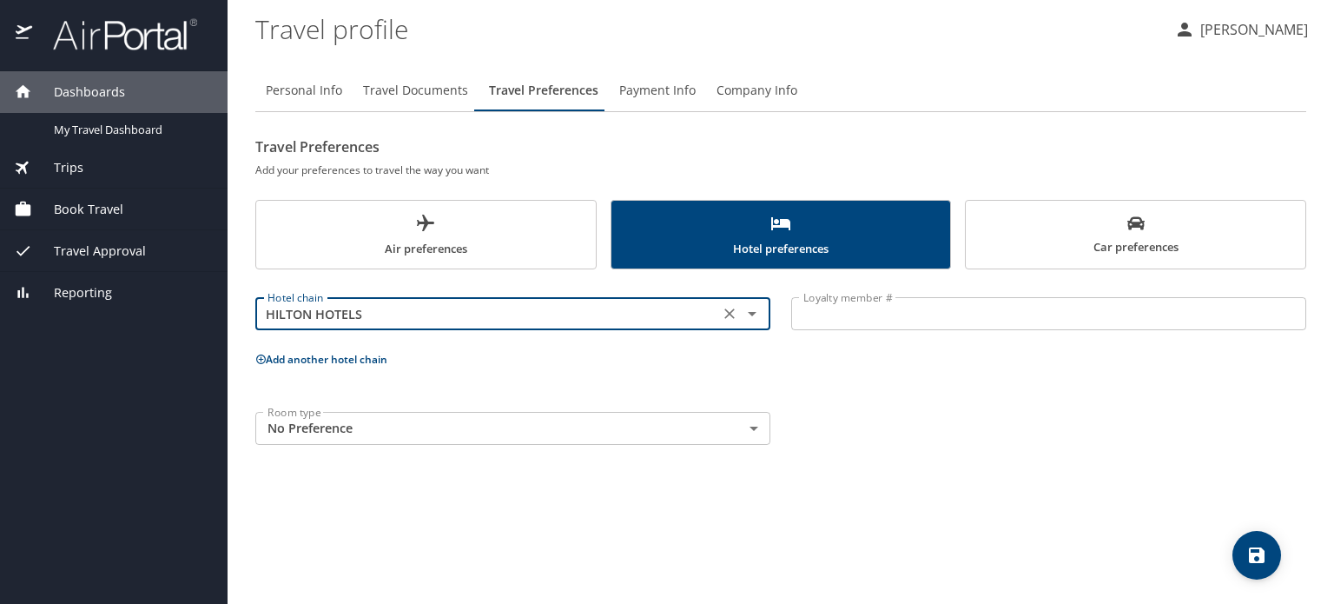
click at [830, 317] on input "Loyalty member #" at bounding box center [1048, 313] width 515 height 33
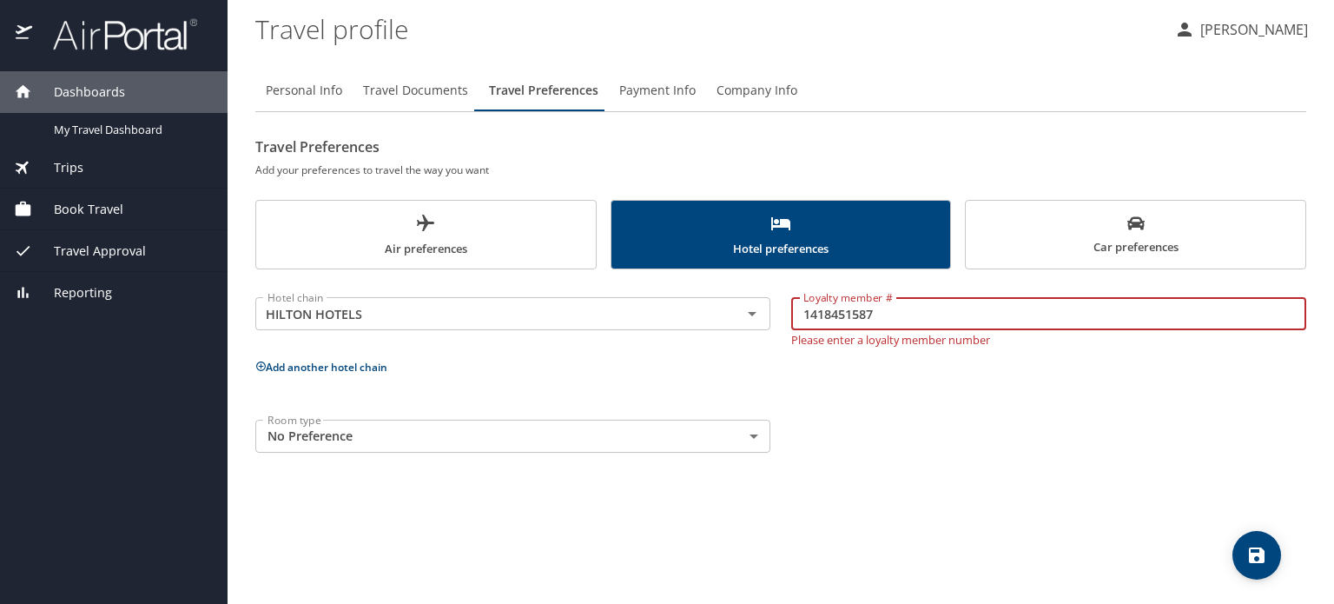
type input "1418451587"
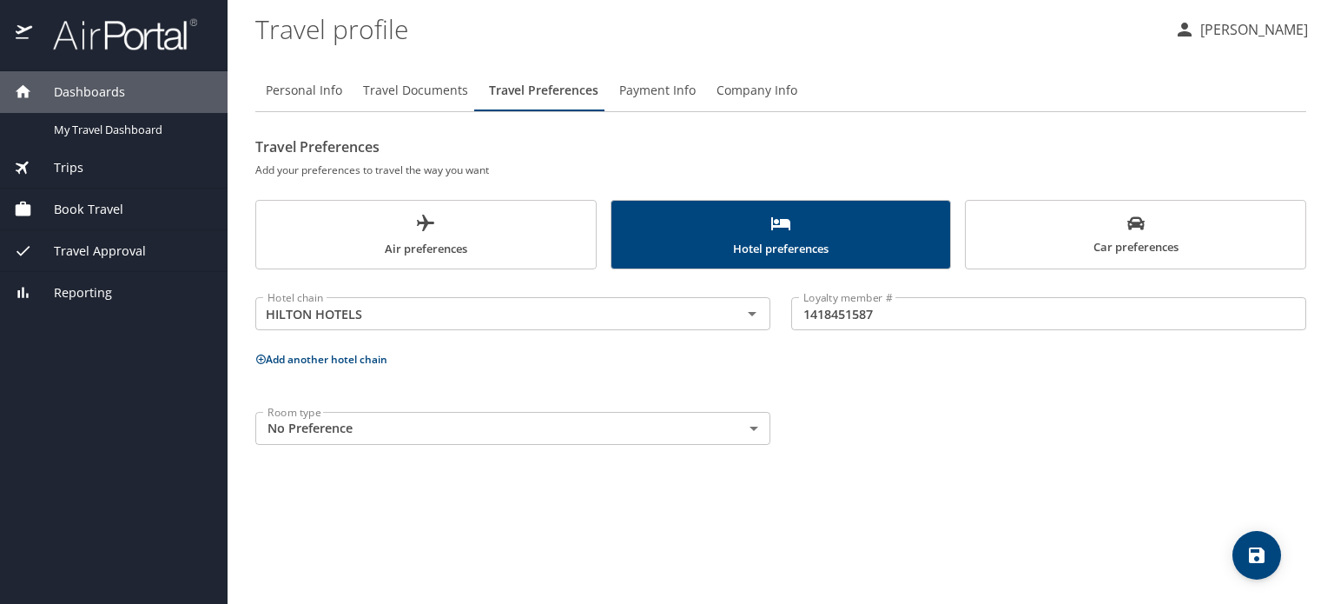
drag, startPoint x: 657, startPoint y: 490, endPoint x: 518, endPoint y: 524, distance: 143.1
drag, startPoint x: 518, startPoint y: 524, endPoint x: 377, endPoint y: 503, distance: 142.3
drag, startPoint x: 377, startPoint y: 503, endPoint x: 279, endPoint y: 476, distance: 101.8
click at [279, 476] on div "Personal Info Travel Documents Travel Preferences Payment Info Company Info Tra…" at bounding box center [780, 330] width 1051 height 548
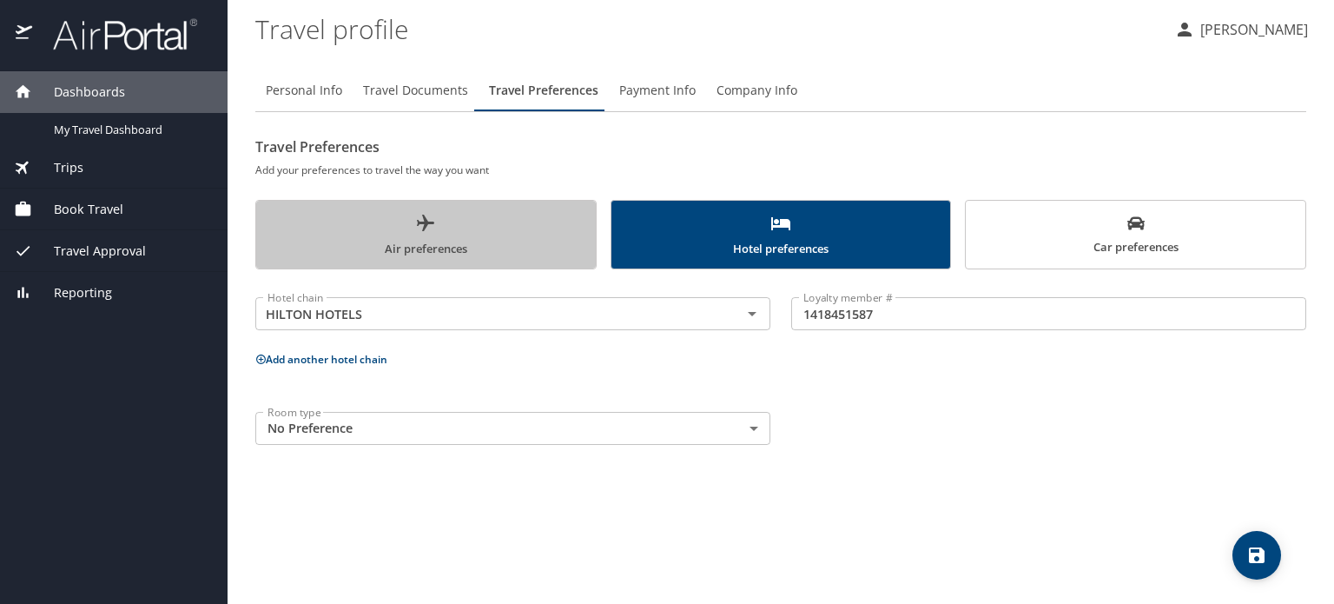
click at [448, 247] on span "Air preferences" at bounding box center [426, 236] width 319 height 46
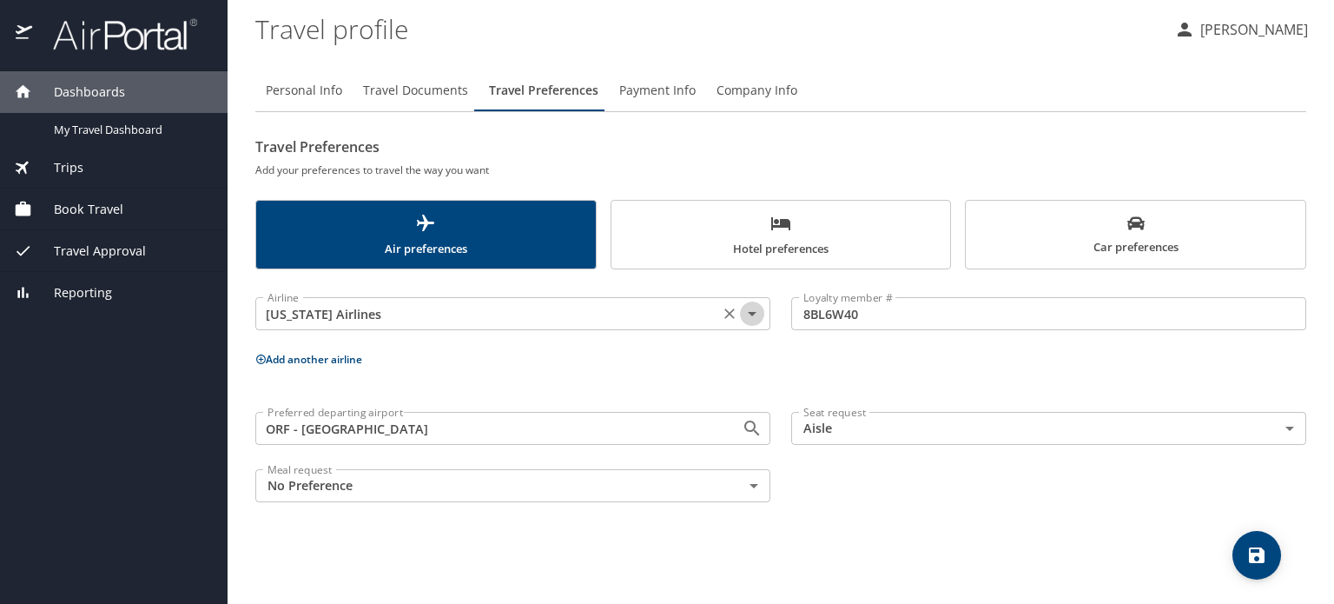
click at [753, 321] on icon "Open" at bounding box center [752, 313] width 21 height 21
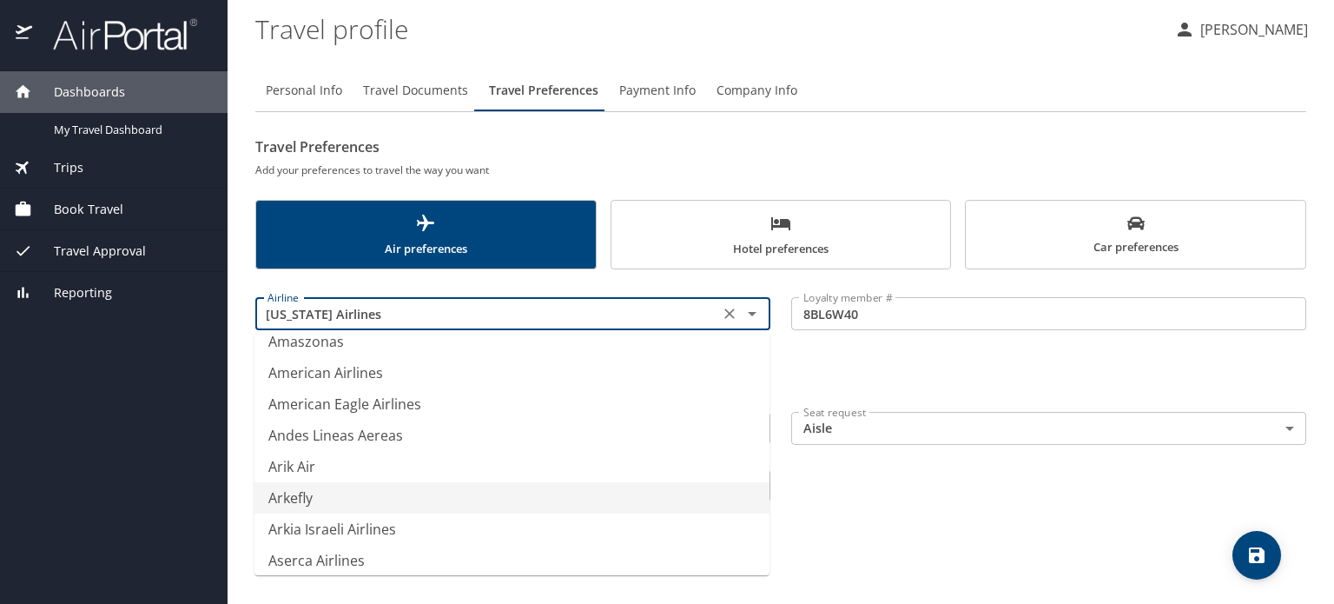
scroll to position [2598, 0]
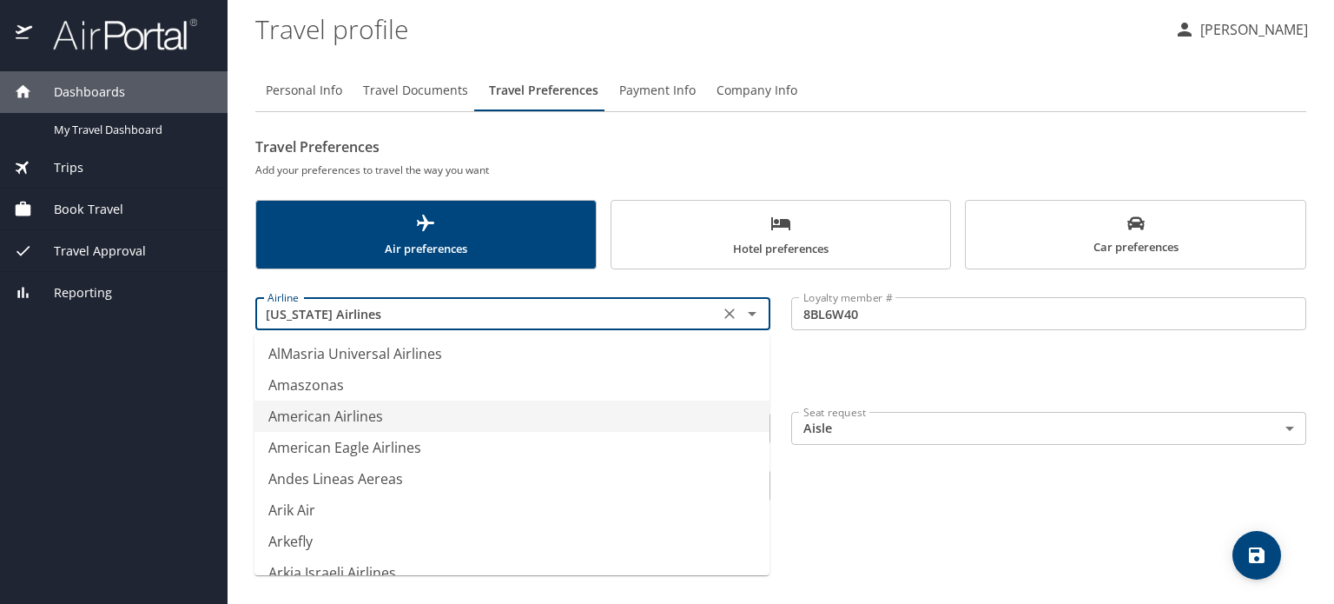
click at [525, 415] on li "American Airlines" at bounding box center [512, 415] width 515 height 31
type input "American Airlines"
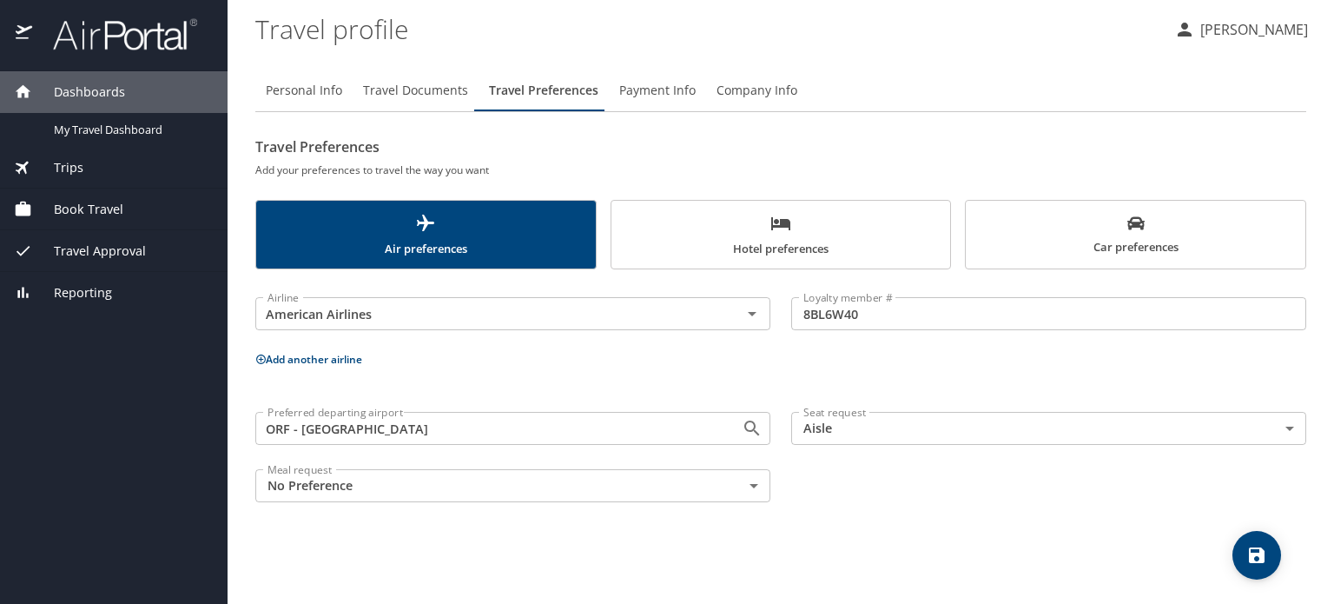
click at [260, 356] on icon at bounding box center [260, 359] width 11 height 11
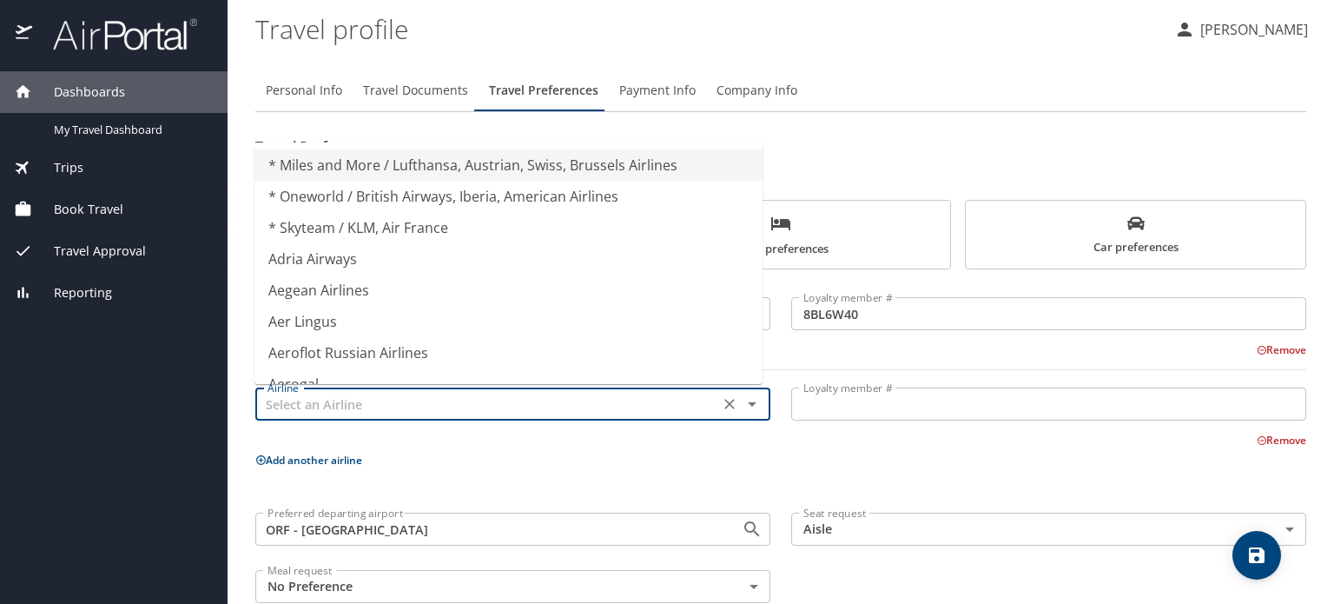
click at [306, 406] on input "text" at bounding box center [487, 404] width 453 height 23
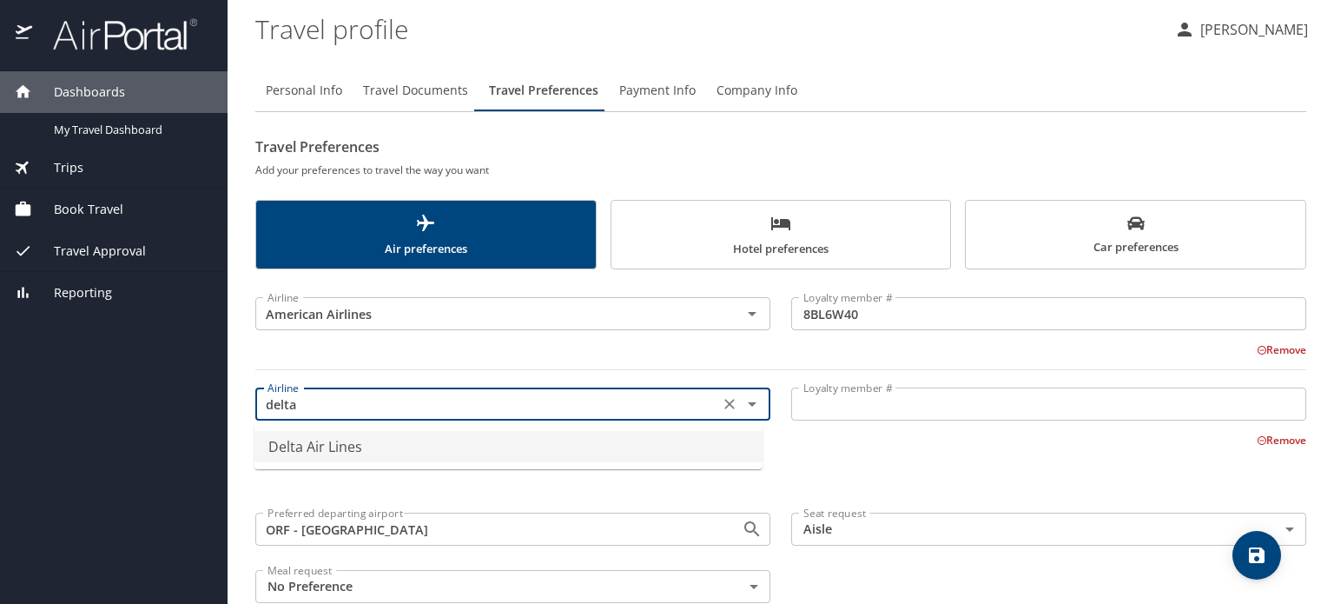
click at [321, 446] on li "Delta Air Lines" at bounding box center [509, 446] width 508 height 31
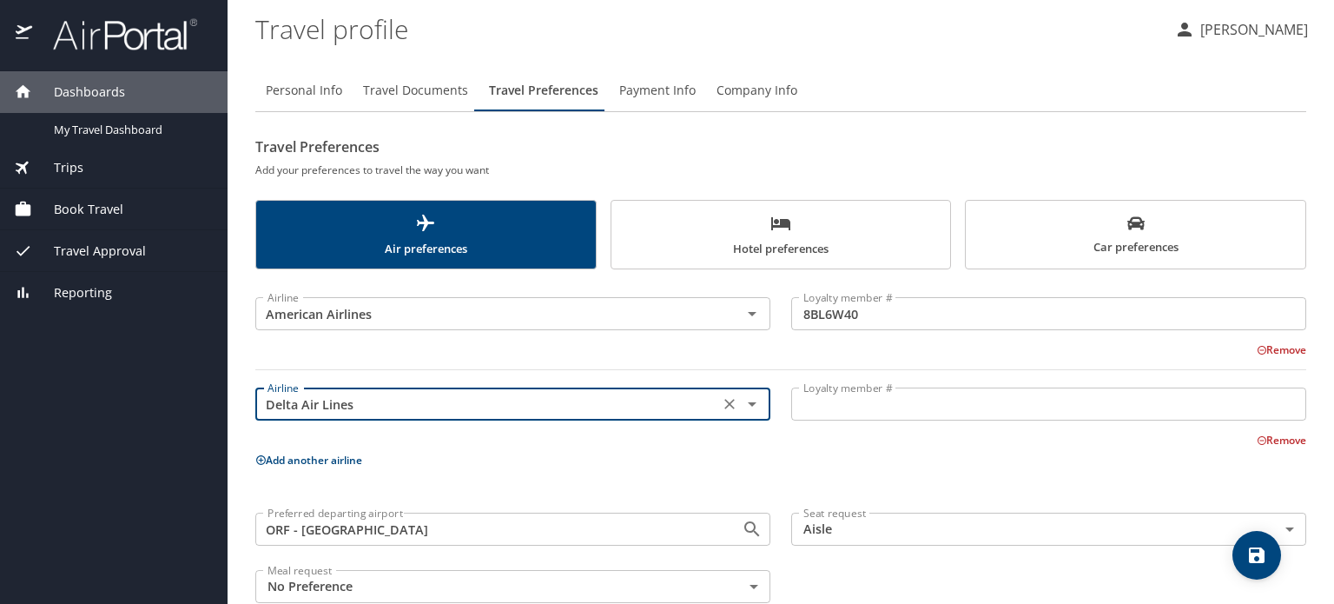
type input "Delta Air Lines"
click at [817, 409] on input "Loyalty member #" at bounding box center [1048, 403] width 515 height 33
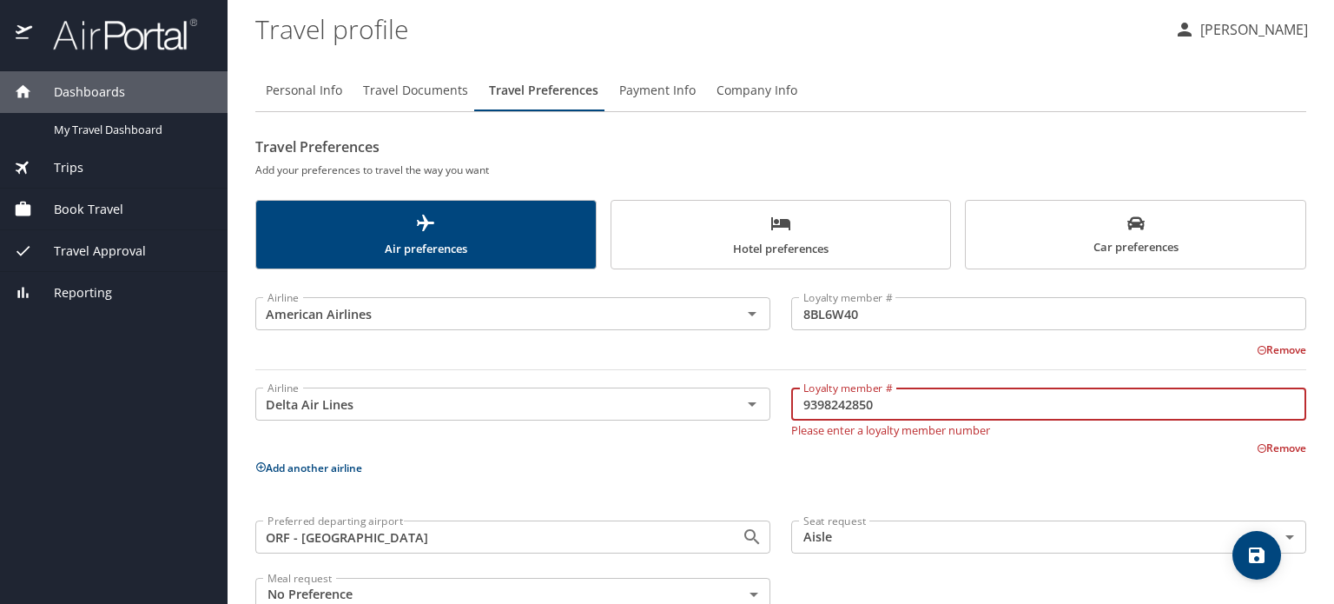
type input "9398242850"
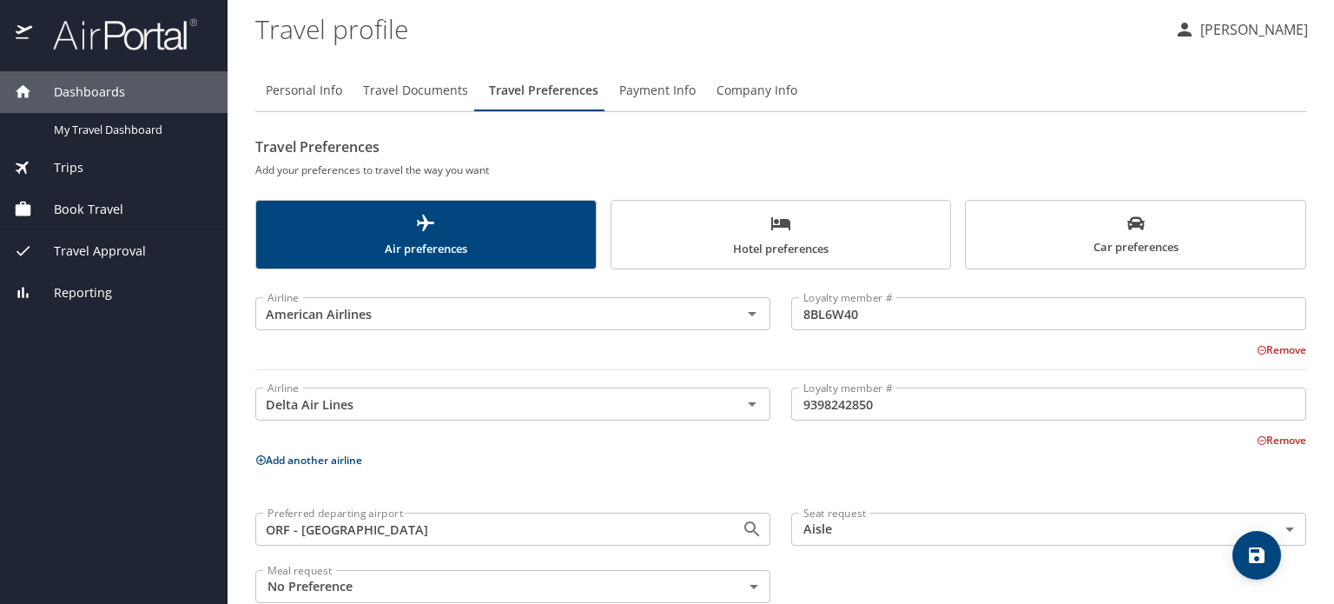
click at [741, 460] on p "Add another airline" at bounding box center [780, 460] width 1051 height 22
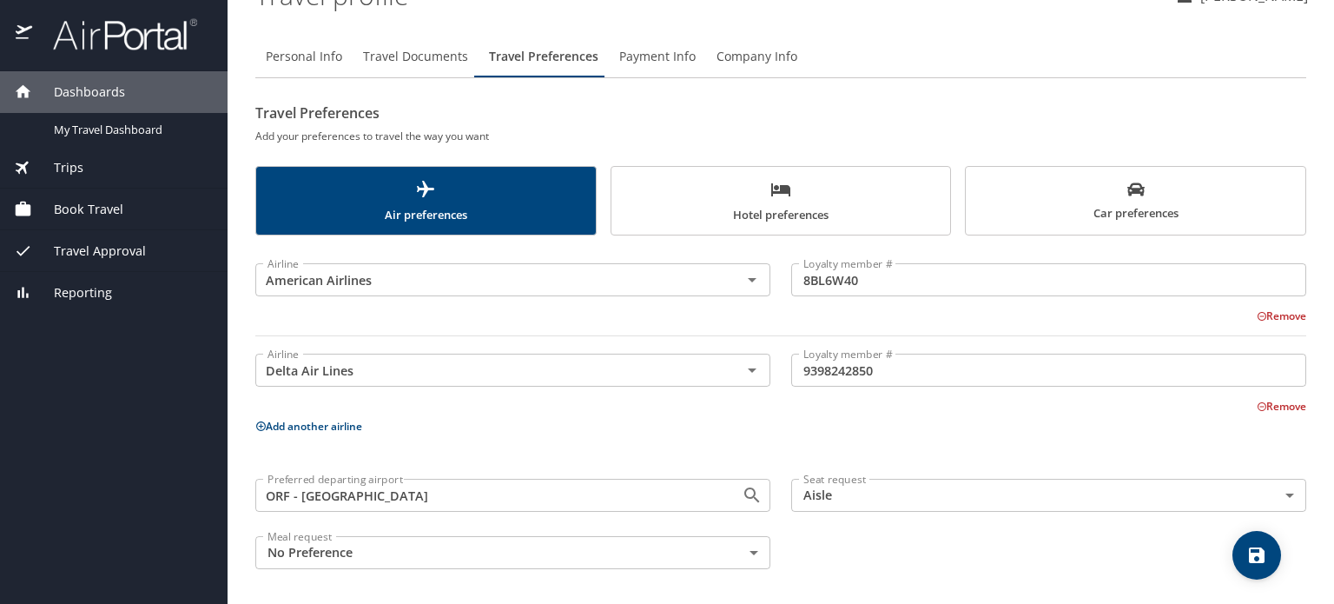
scroll to position [36, 0]
click at [261, 424] on icon at bounding box center [260, 424] width 11 height 11
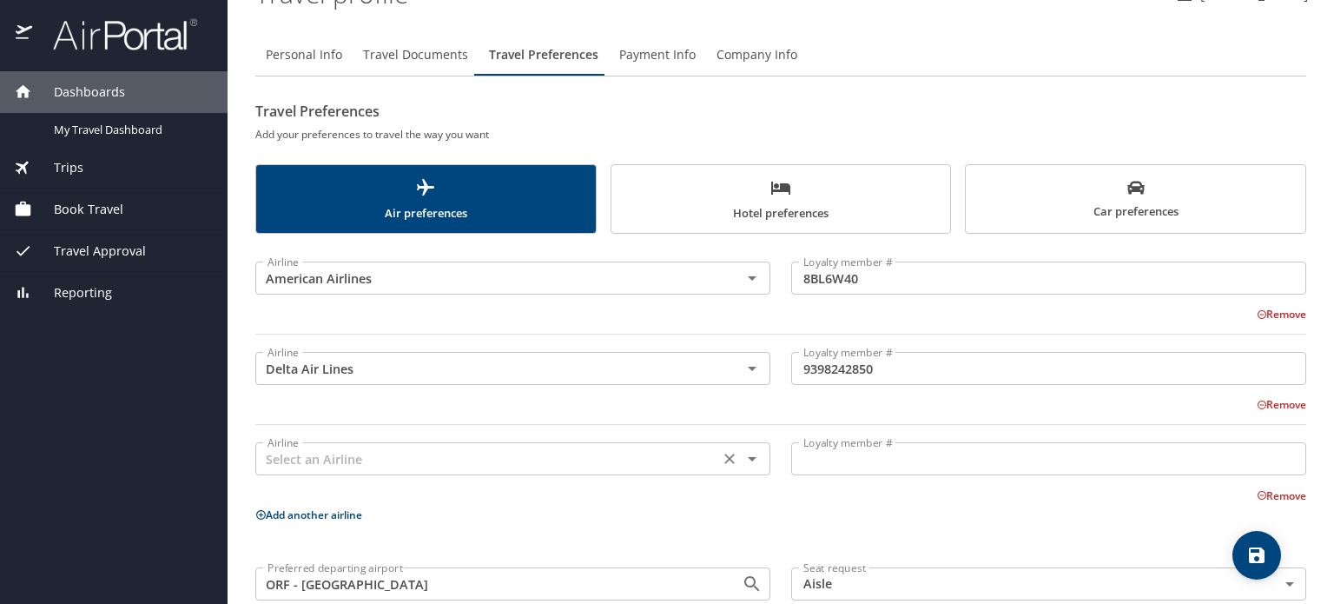
click at [294, 460] on input "text" at bounding box center [487, 458] width 453 height 23
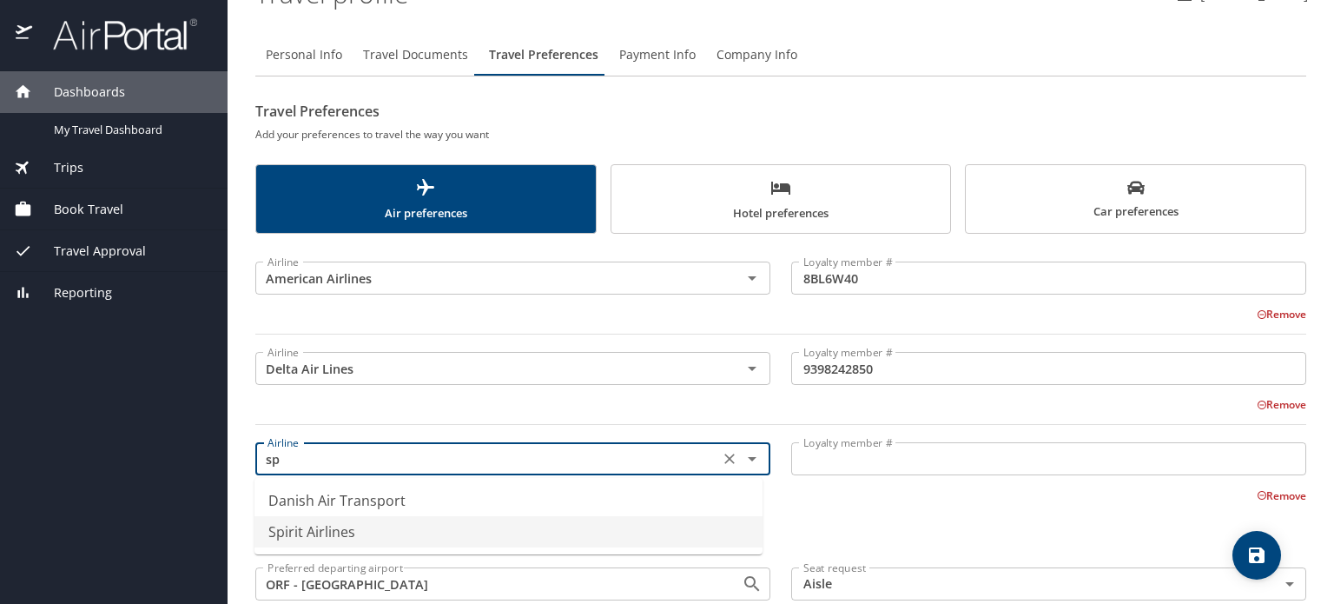
click at [304, 531] on li "Spirit Airlines" at bounding box center [509, 531] width 508 height 31
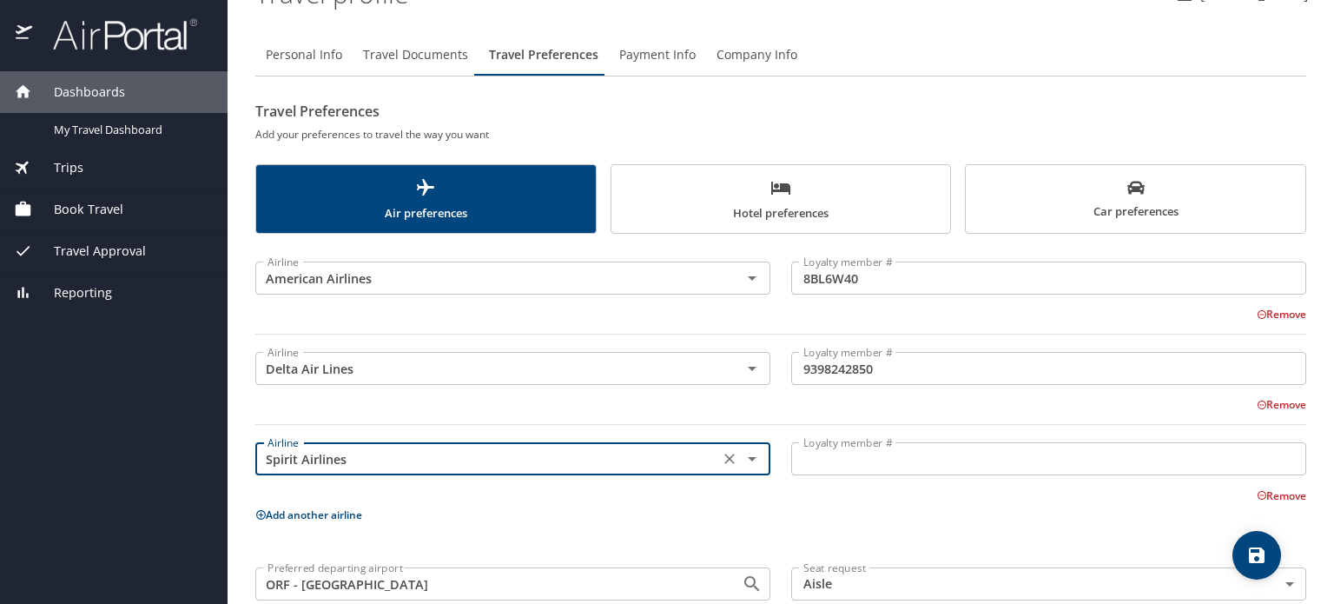
type input "Spirit Airlines"
click at [819, 461] on input "Loyalty member #" at bounding box center [1048, 458] width 515 height 33
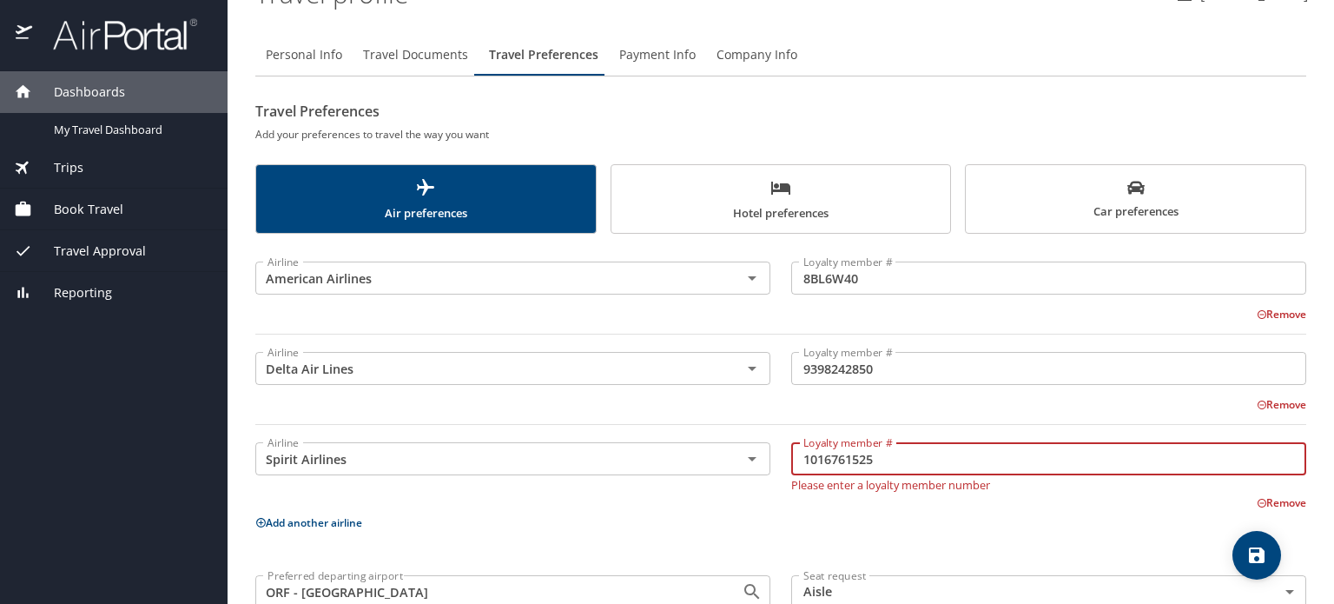
type input "1016761525"
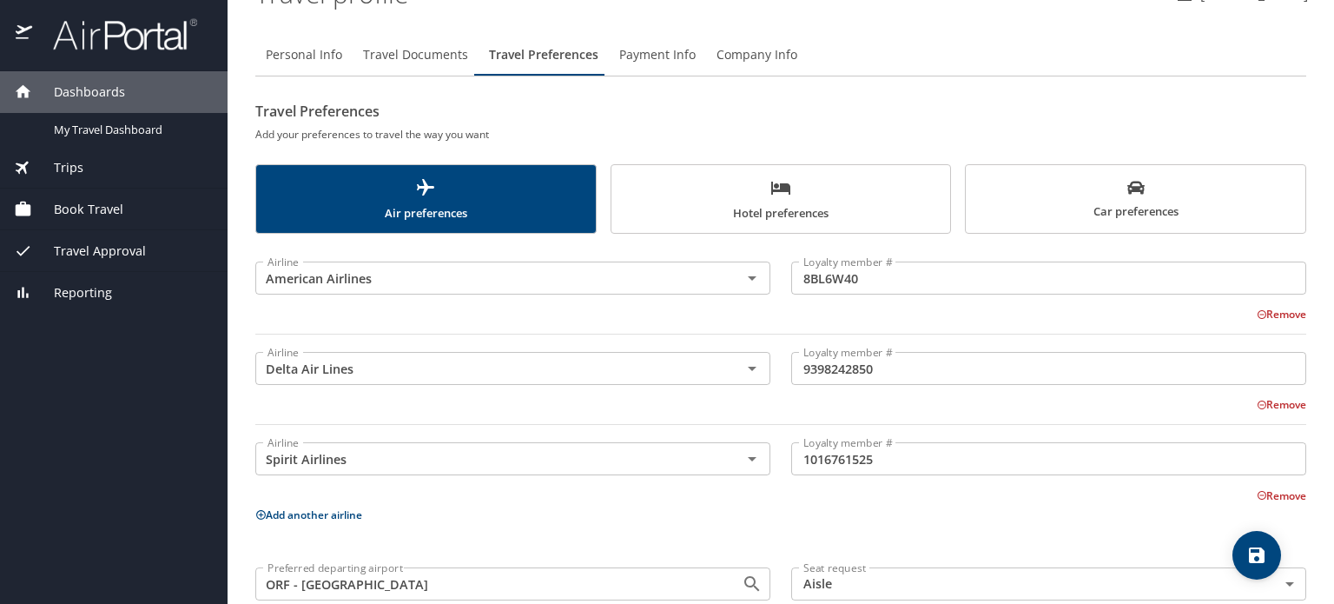
click at [726, 523] on p "Add another airline" at bounding box center [780, 515] width 1051 height 22
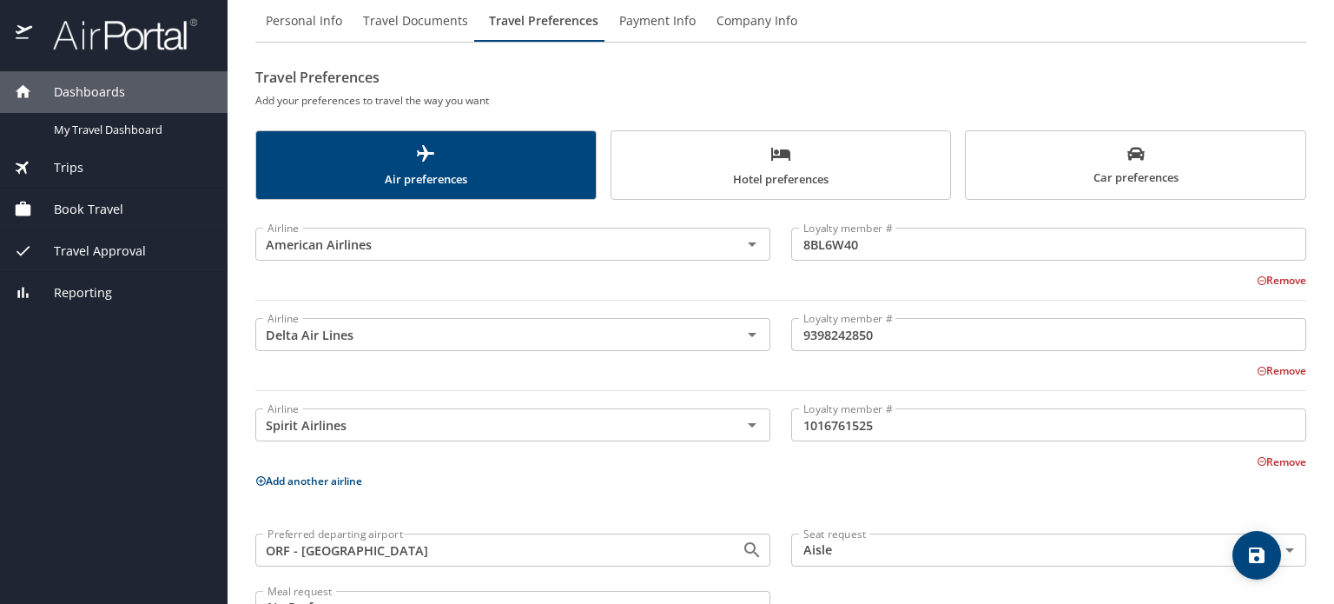
scroll to position [70, 0]
click at [261, 476] on icon at bounding box center [261, 480] width 10 height 10
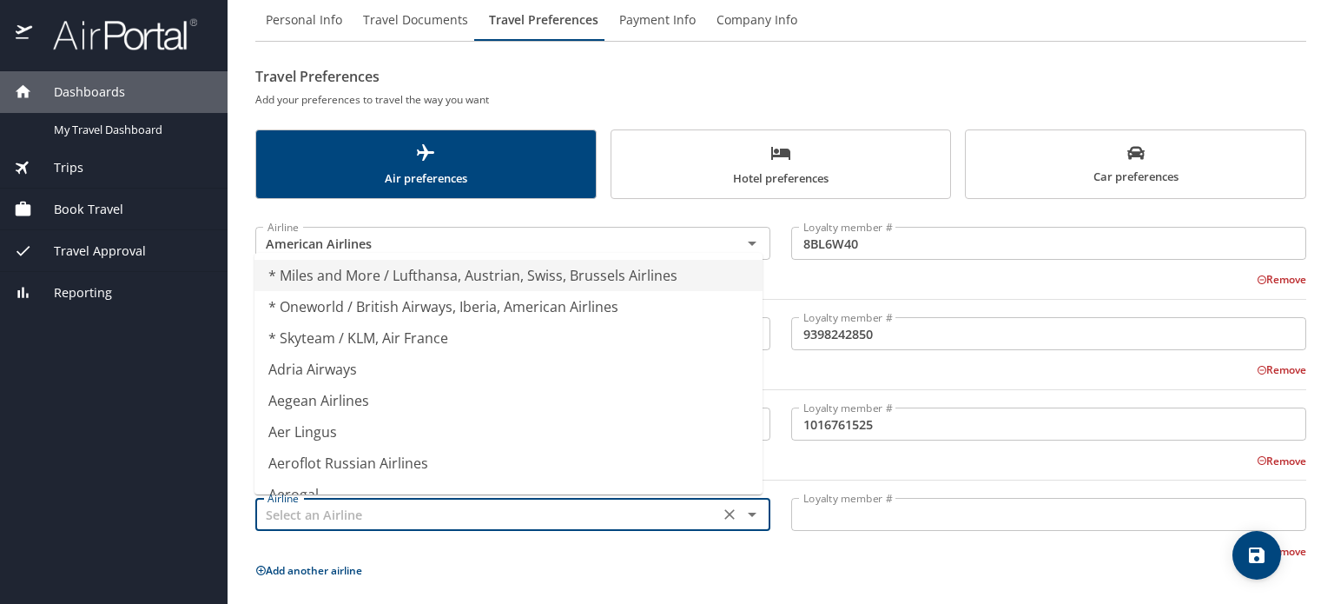
click at [283, 505] on input "text" at bounding box center [487, 514] width 453 height 23
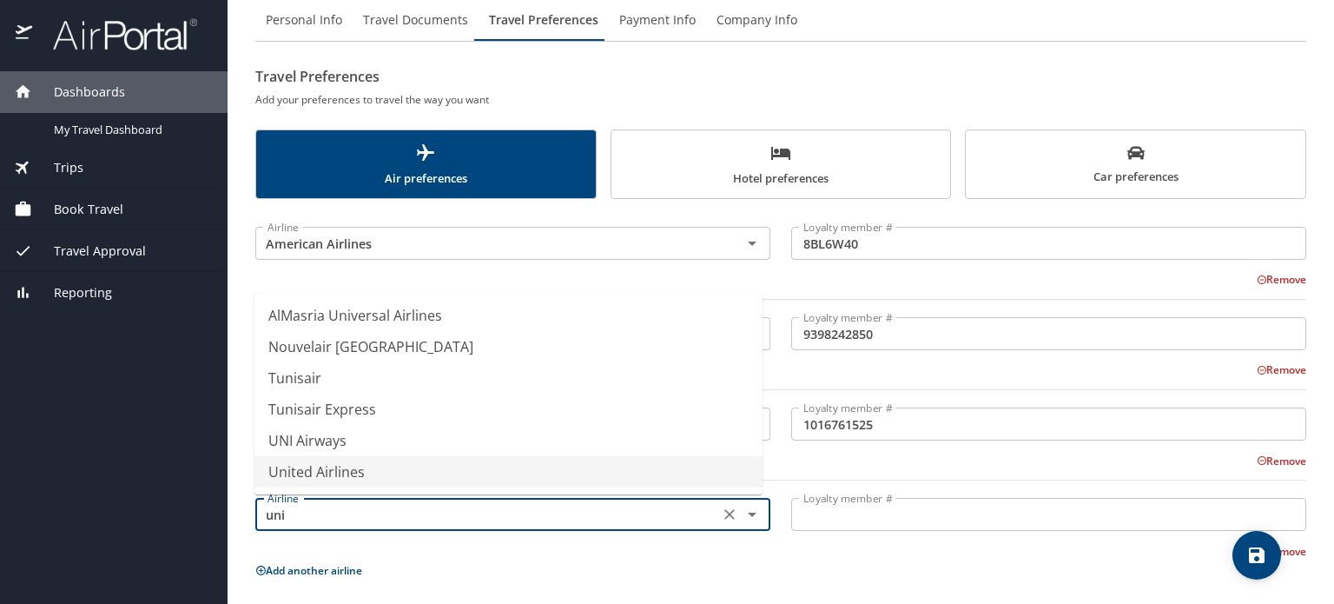
click at [318, 462] on li "United Airlines" at bounding box center [509, 471] width 508 height 31
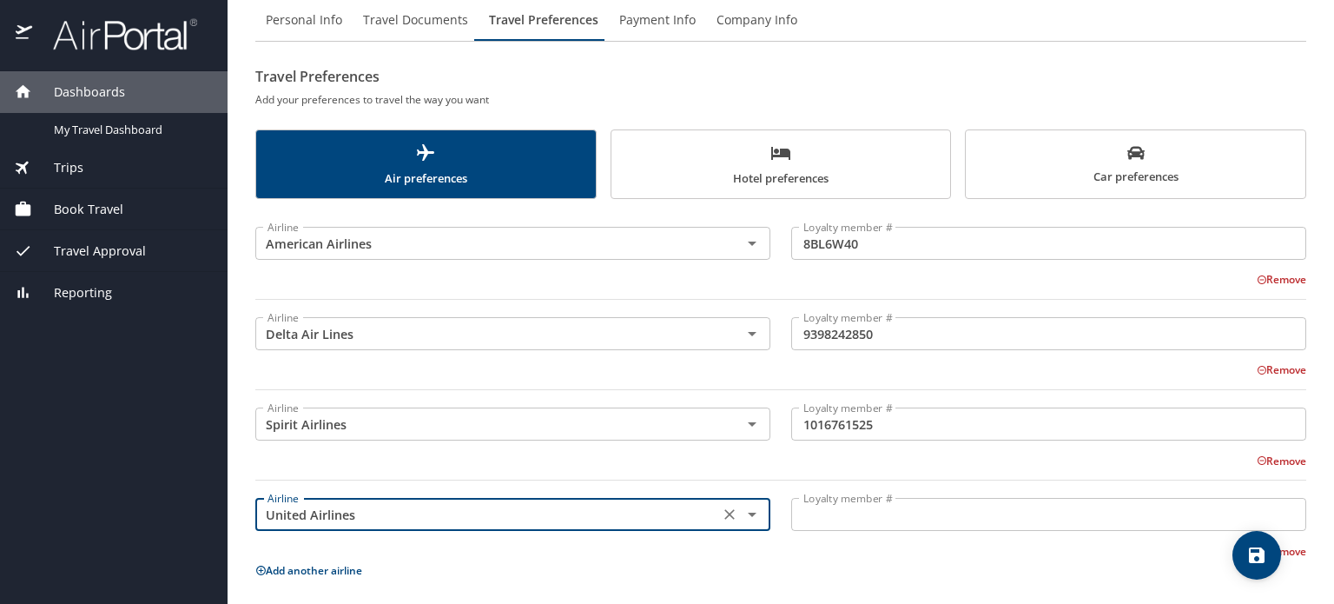
type input "United Airlines"
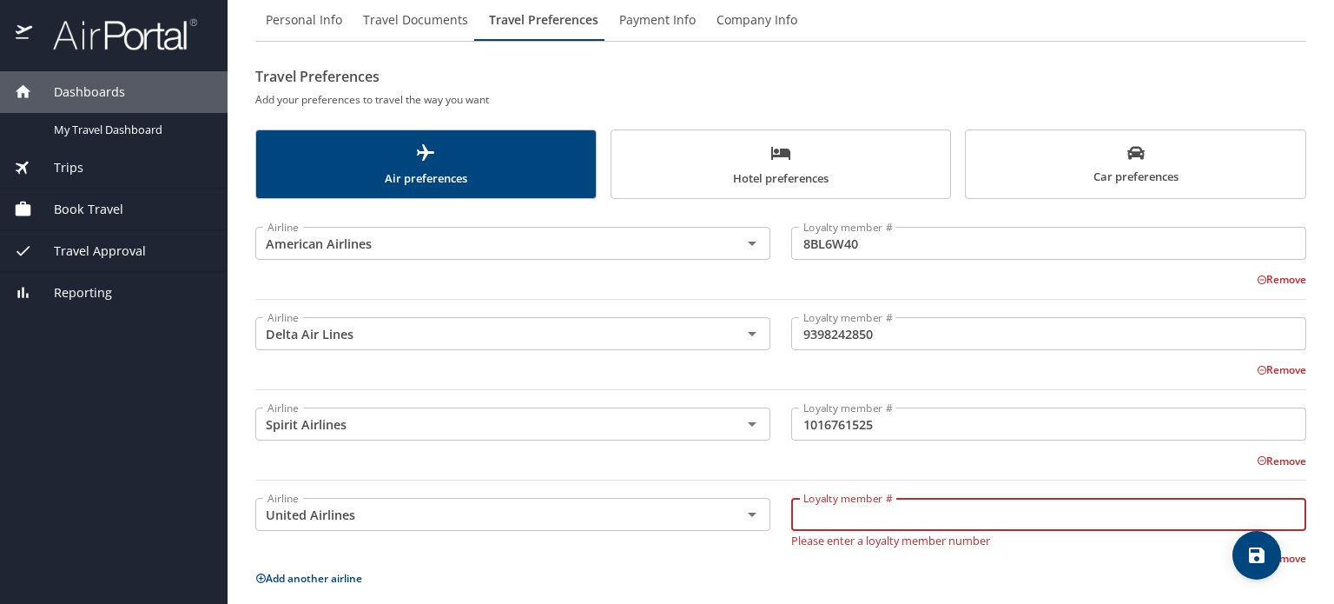
drag, startPoint x: 805, startPoint y: 506, endPoint x: 790, endPoint y: 506, distance: 15.6
click at [791, 506] on input "Loyalty member #" at bounding box center [1048, 514] width 515 height 33
click at [799, 518] on input "Loyalty member #" at bounding box center [1048, 514] width 515 height 33
type input "YB908253"
click at [729, 557] on div "Remove" at bounding box center [771, 556] width 1072 height 21
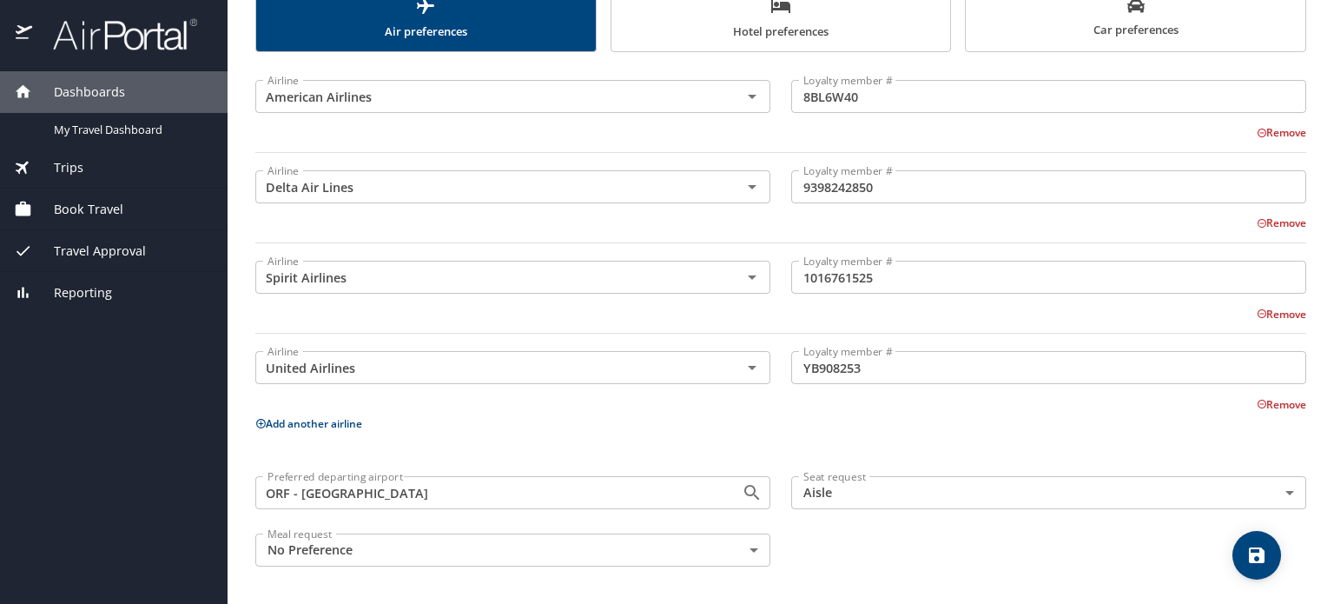
scroll to position [0, 0]
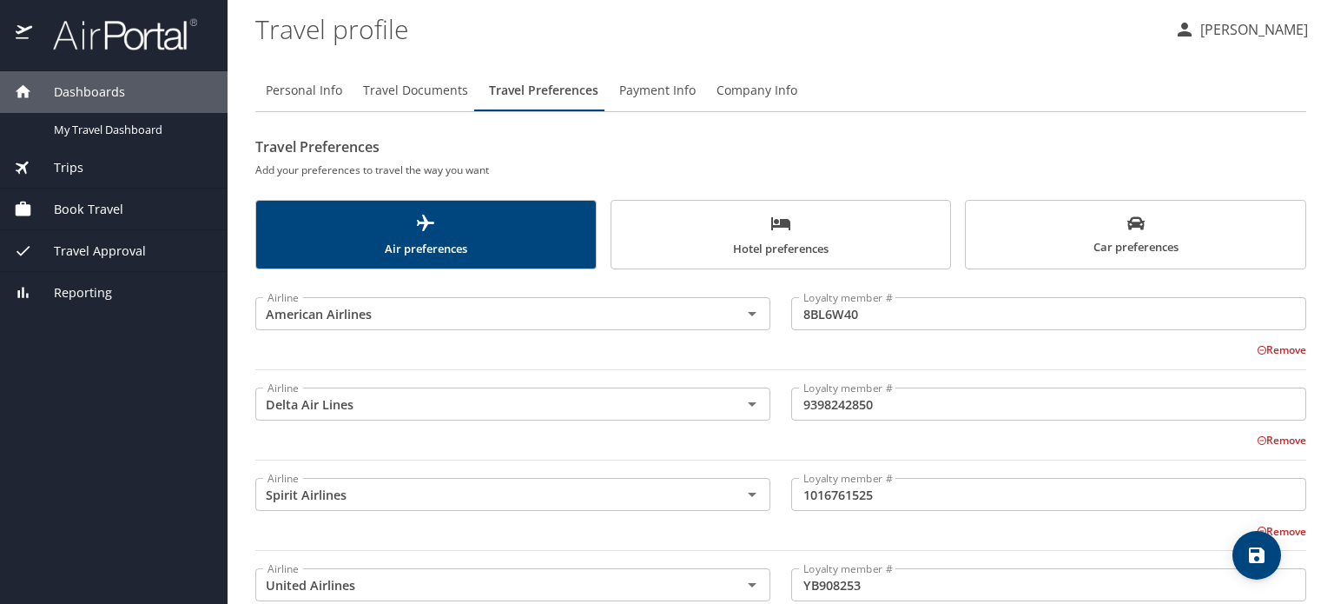
click at [775, 238] on span "Hotel preferences" at bounding box center [781, 236] width 319 height 46
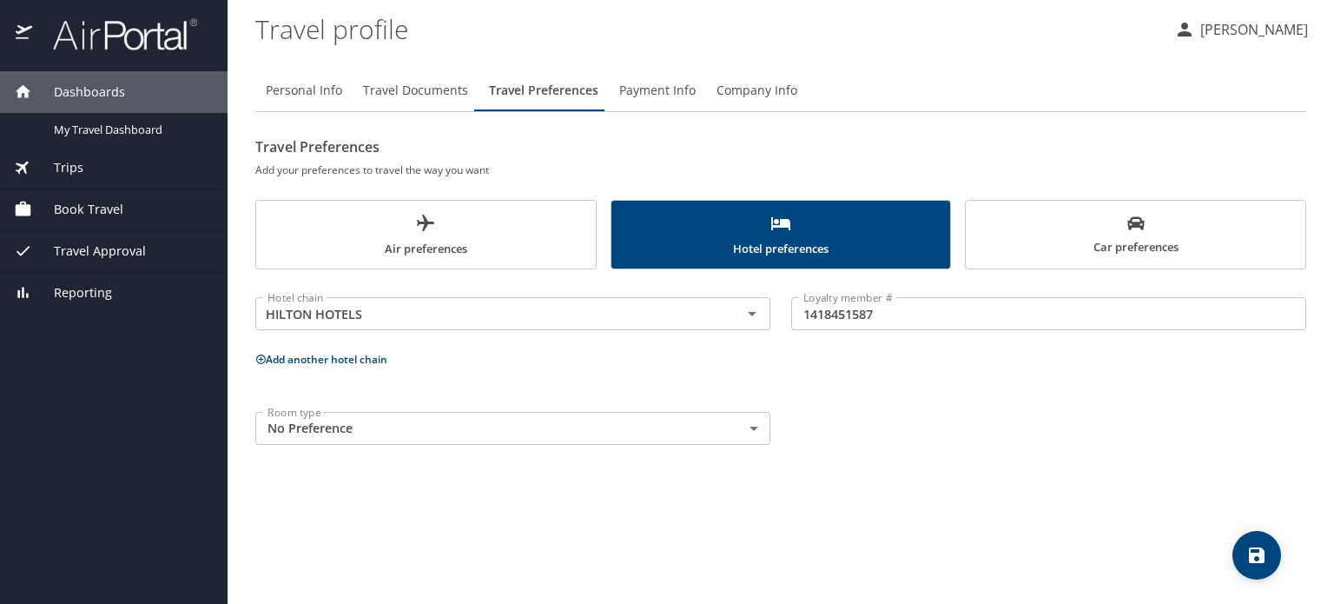
click at [256, 360] on icon at bounding box center [260, 359] width 11 height 11
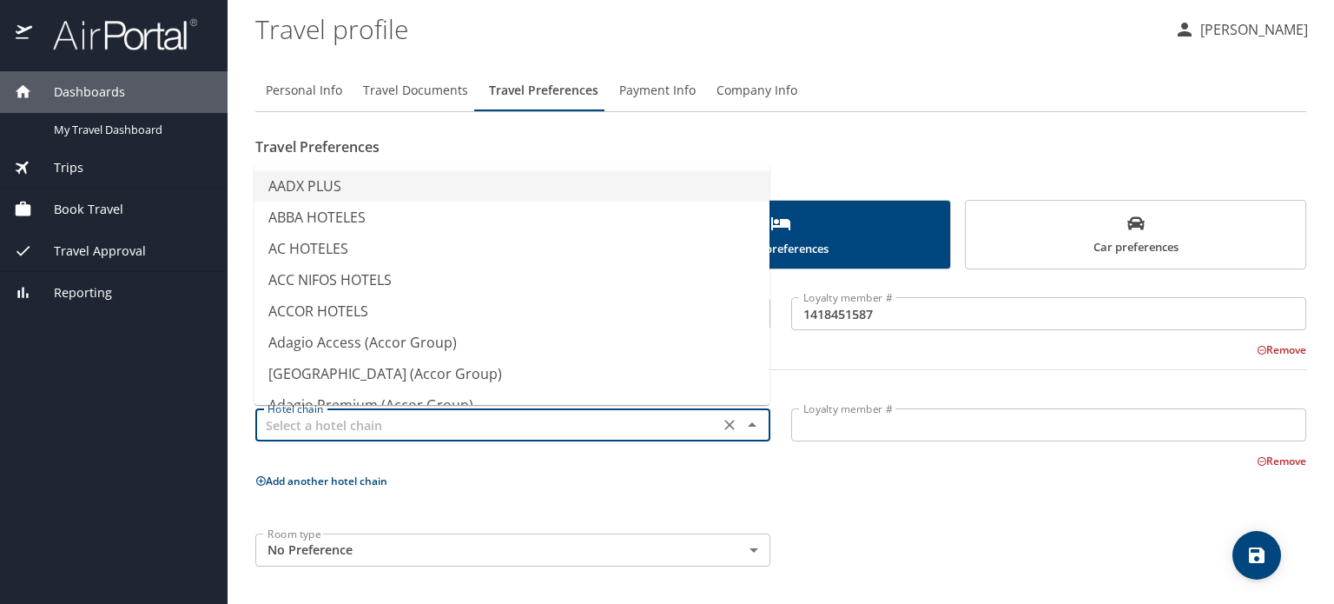
click at [289, 420] on input "text" at bounding box center [487, 424] width 453 height 23
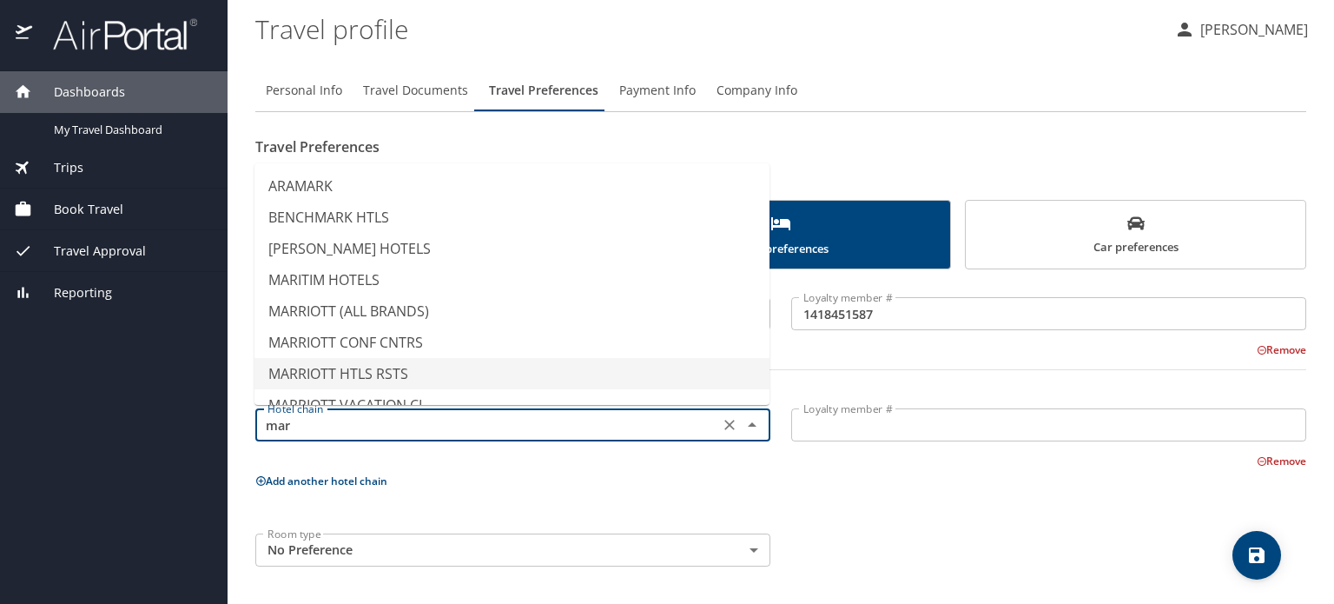
scroll to position [22, 0]
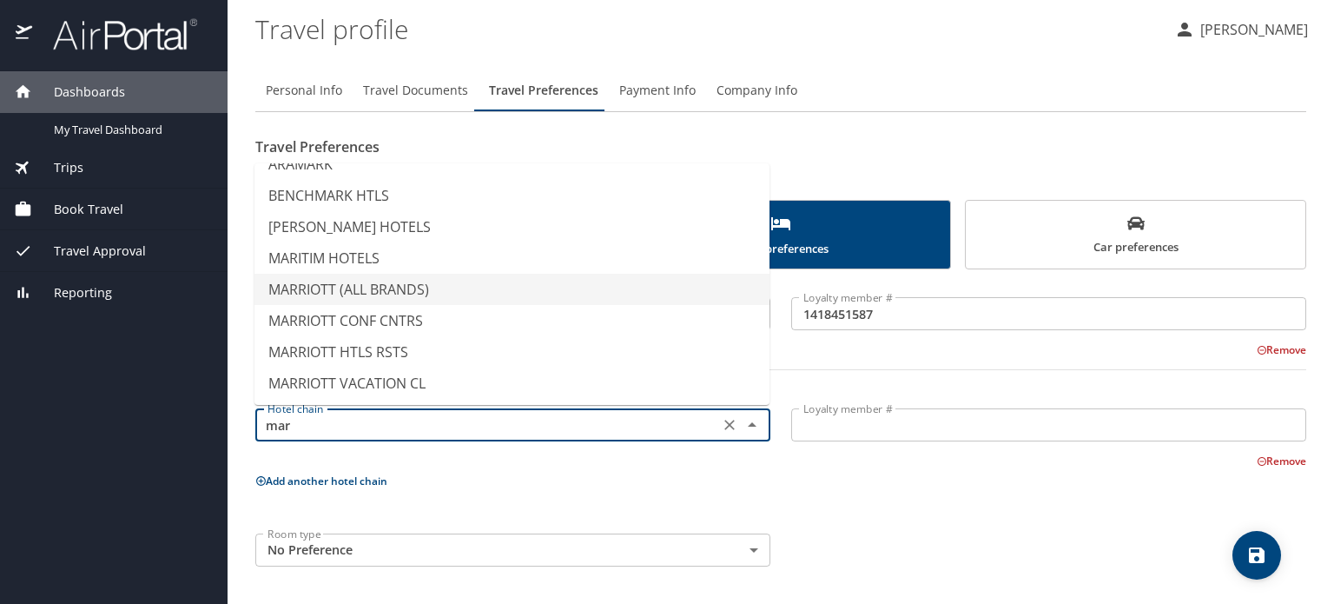
click at [380, 294] on li "MARRIOTT (ALL BRANDS)" at bounding box center [512, 289] width 515 height 31
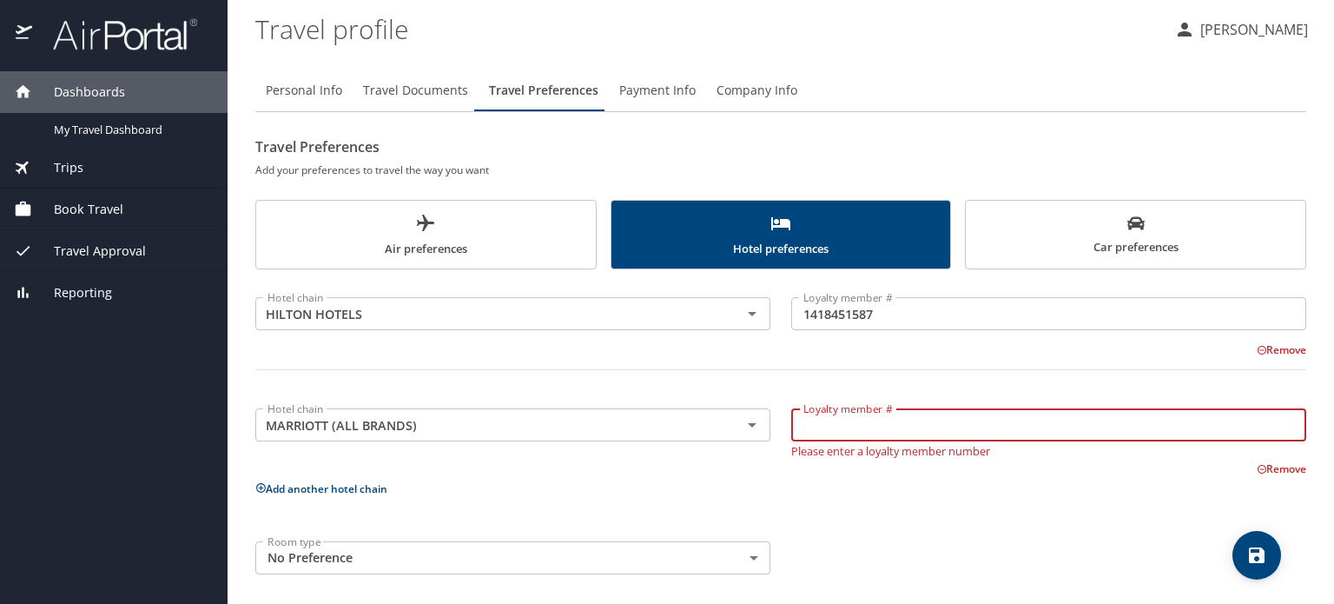
click at [810, 432] on input "Loyalty member #" at bounding box center [1048, 424] width 515 height 33
click at [661, 417] on input "MARRIOTT (ALL BRANDS)" at bounding box center [487, 424] width 453 height 23
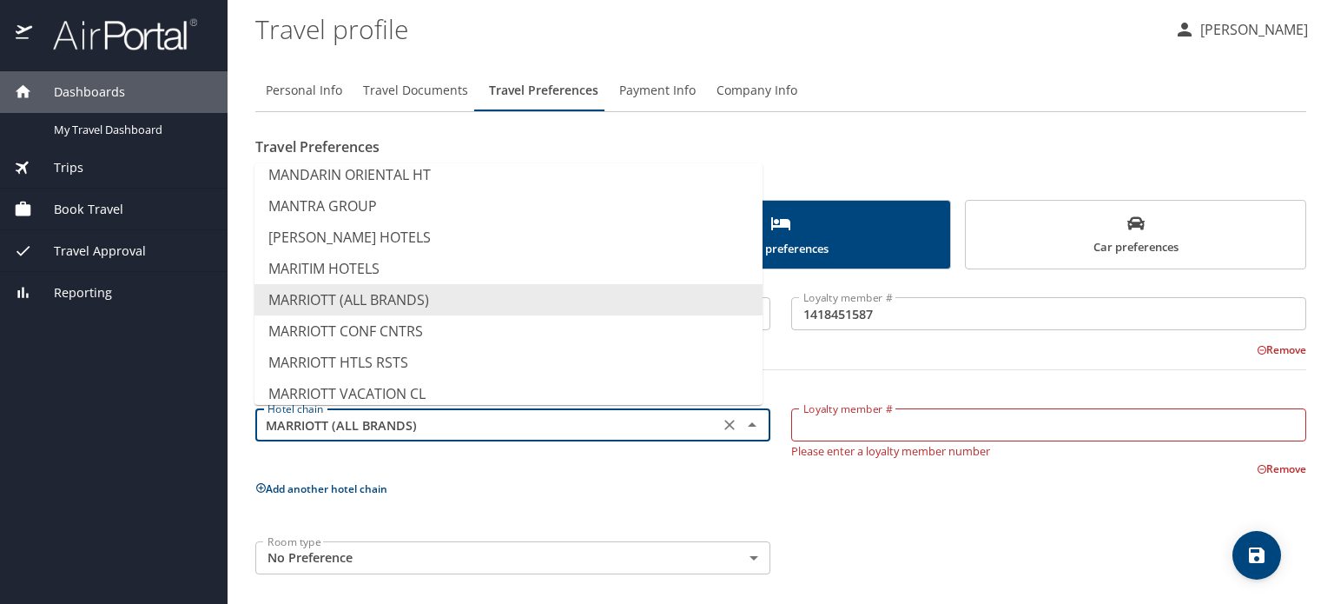
scroll to position [5892, 0]
type input "MARRIOTT VACATION CL"
click at [799, 428] on input "Loyalty member #" at bounding box center [1048, 424] width 515 height 33
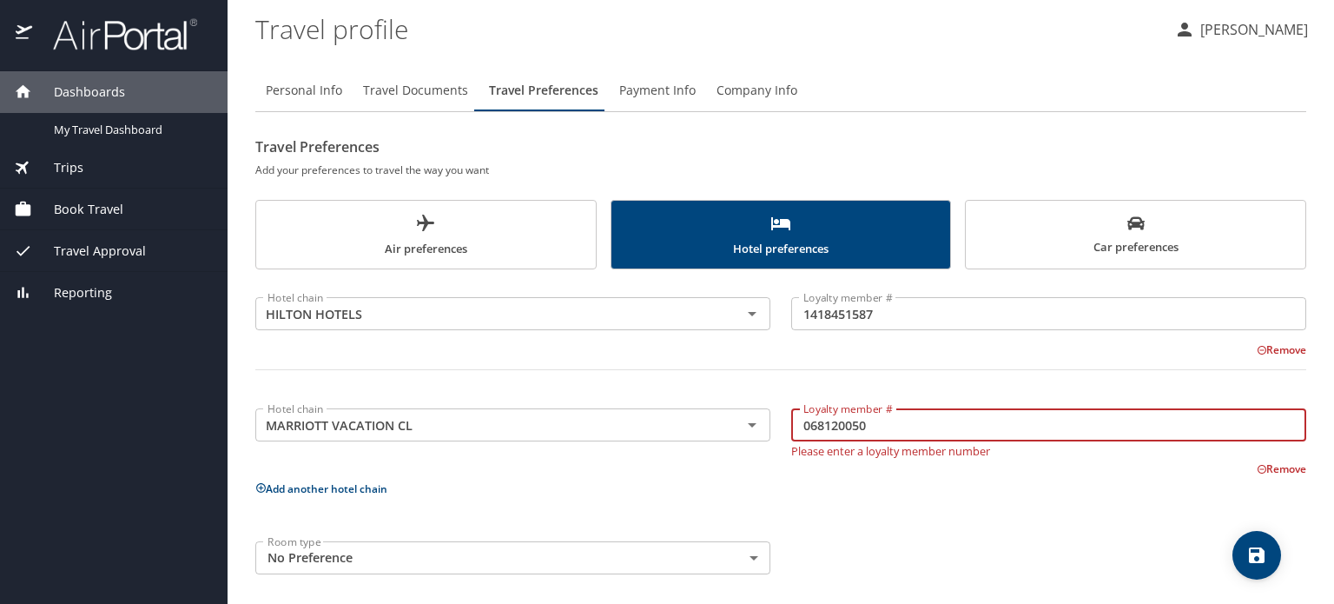
type input "068120050"
click at [747, 486] on p "Add another hotel chain" at bounding box center [780, 489] width 1051 height 22
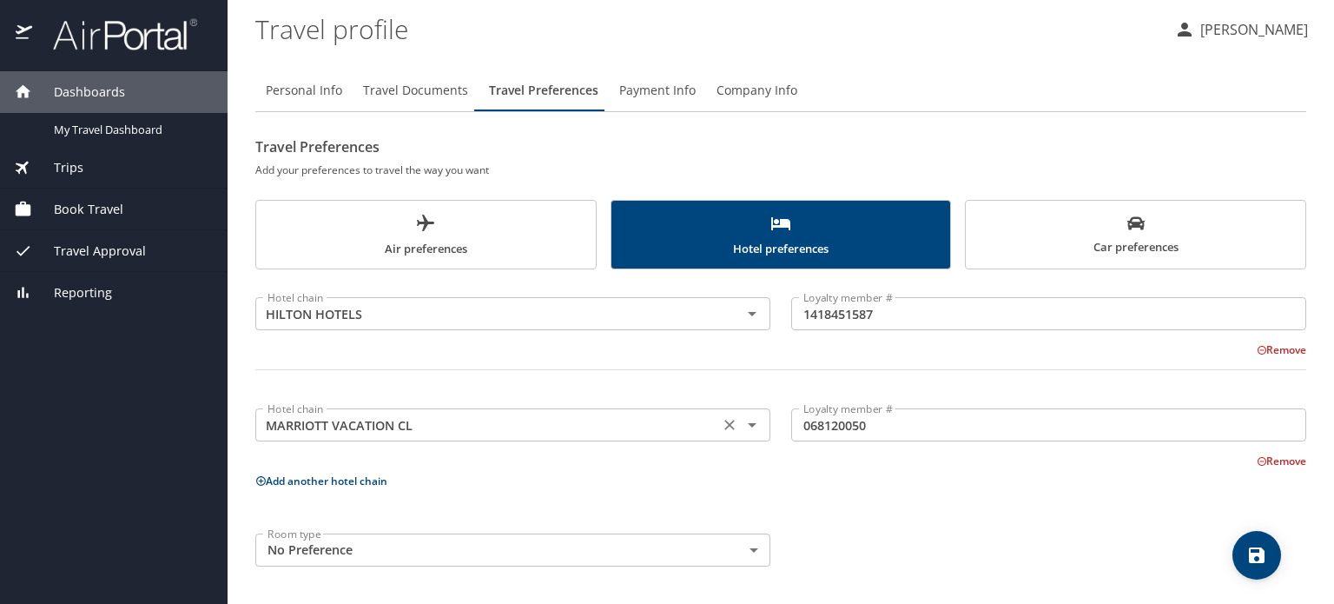
click at [504, 426] on input "MARRIOTT VACATION CL" at bounding box center [487, 424] width 453 height 23
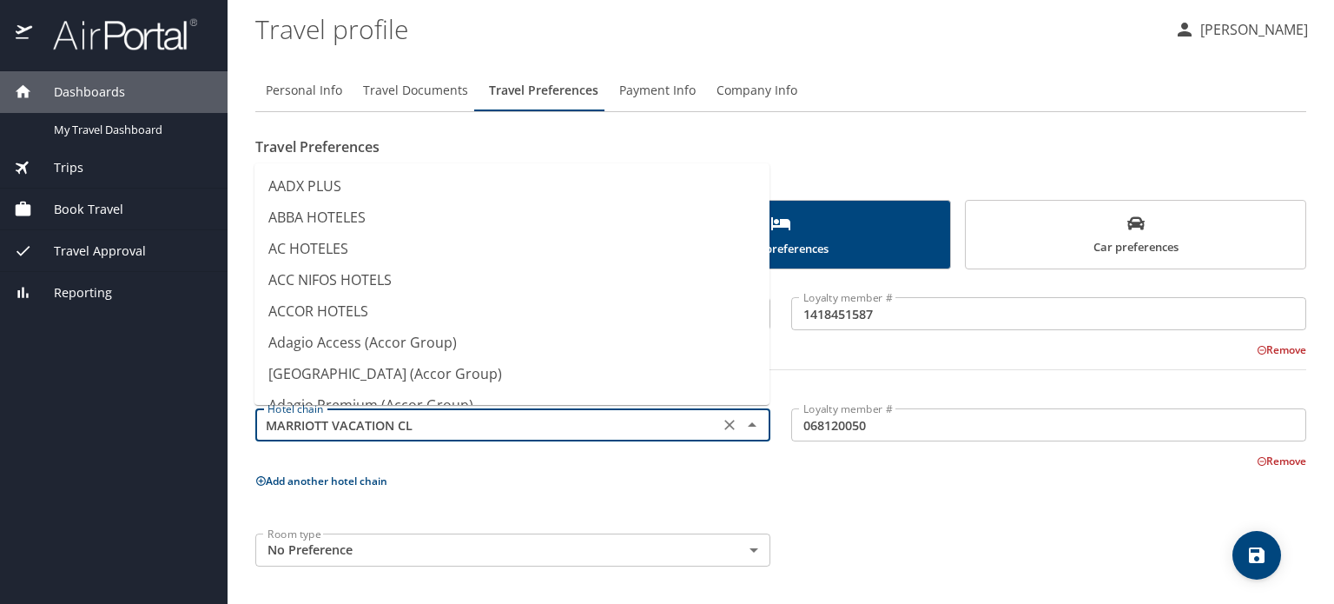
scroll to position [5898, 0]
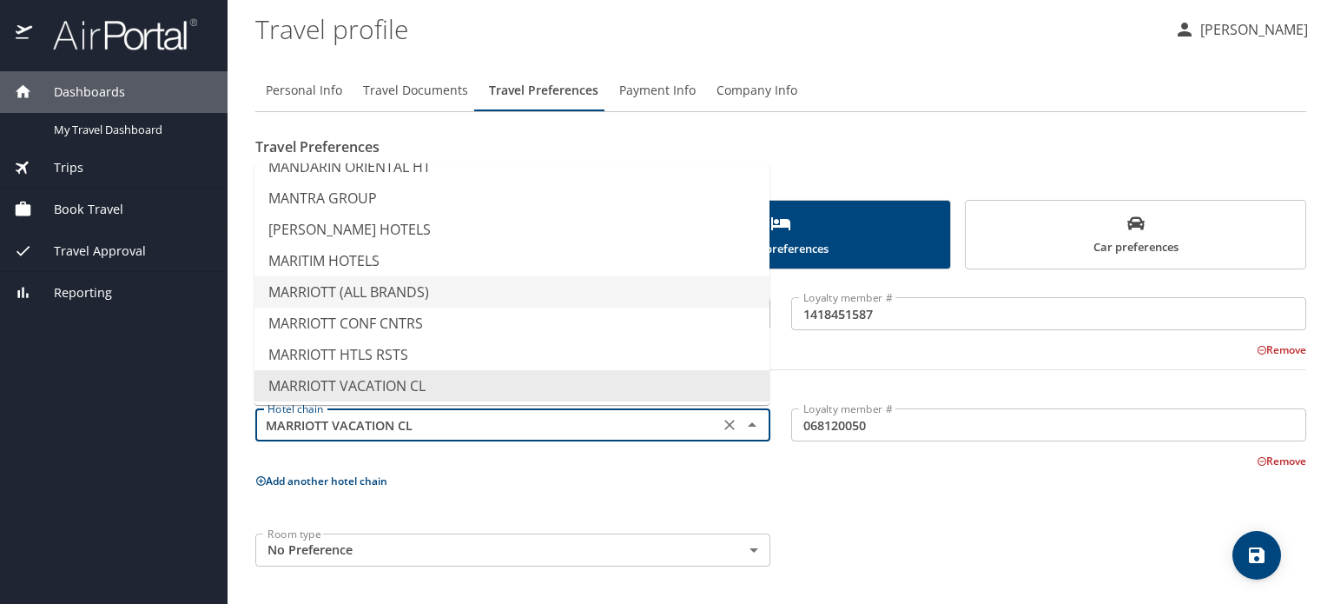
click at [395, 288] on li "MARRIOTT (ALL BRANDS)" at bounding box center [512, 291] width 515 height 31
type input "MARRIOTT (ALL BRANDS)"
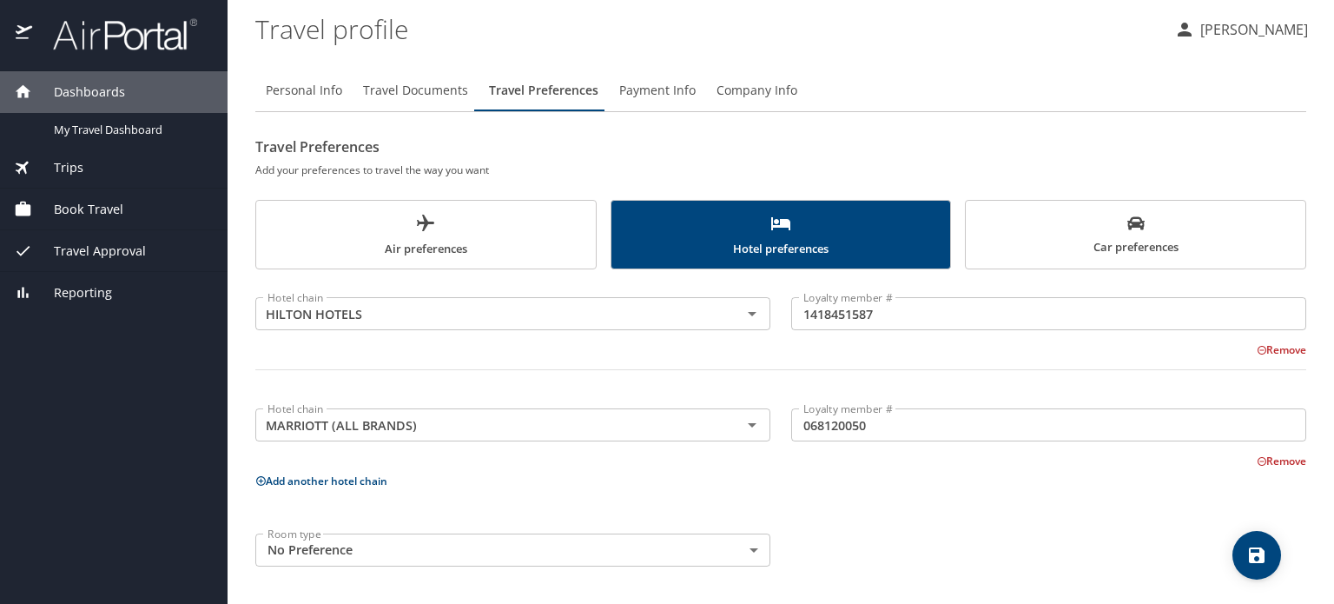
click at [815, 502] on div "Hotel chain HILTON HOTELS Hotel chain Loyalty member # 1418451587 Loyalty membe…" at bounding box center [780, 428] width 1051 height 297
click at [757, 549] on body "Dashboards My Travel Dashboard Trips Current / Future Trips Past Trips Trips Mi…" at bounding box center [667, 302] width 1334 height 604
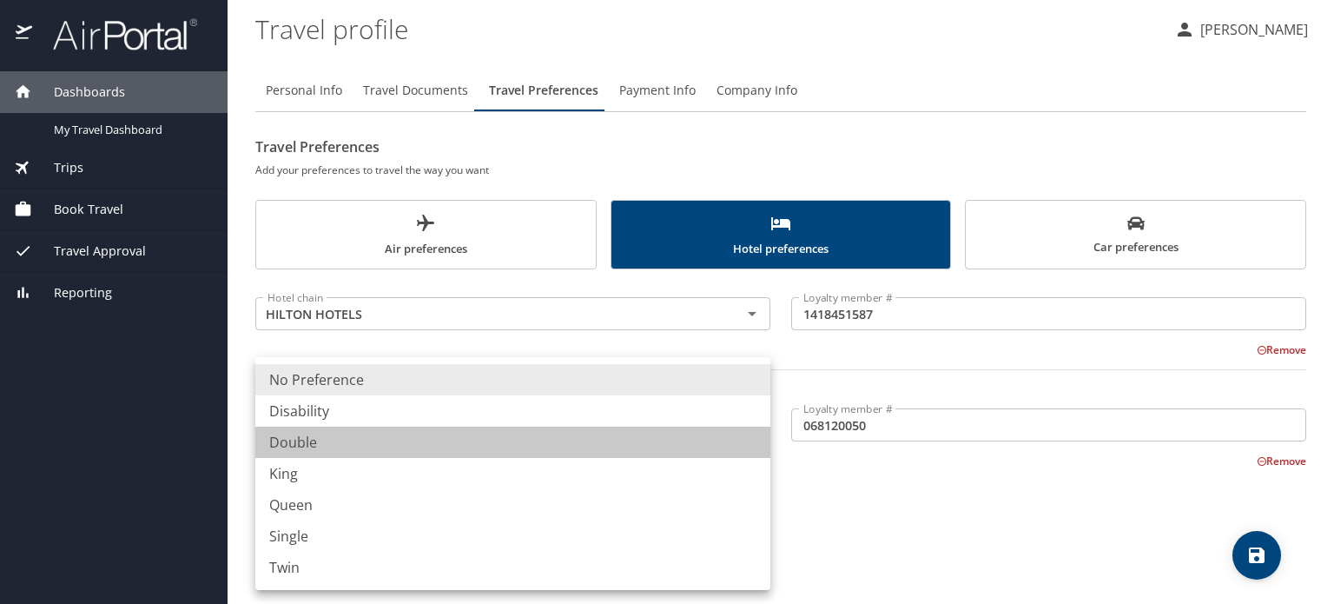
click at [306, 444] on li "Double" at bounding box center [512, 442] width 515 height 31
type input "Double"
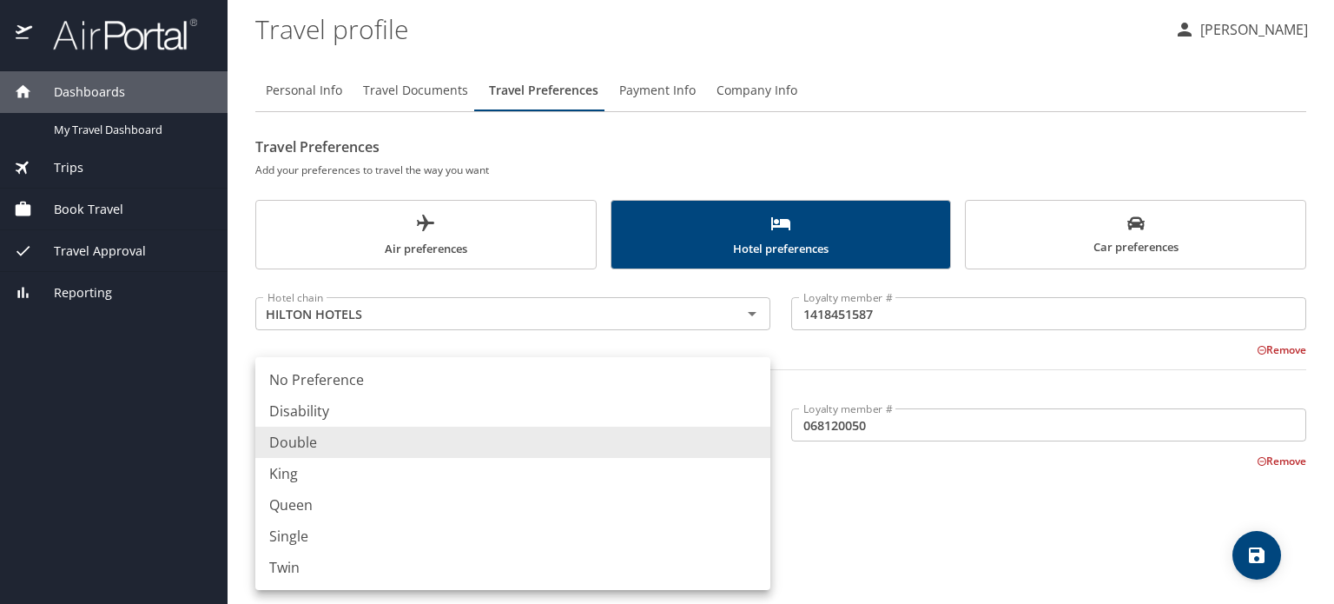
click at [752, 552] on body "Dashboards My Travel Dashboard Trips Current / Future Trips Past Trips Trips Mi…" at bounding box center [667, 302] width 1334 height 604
click at [787, 548] on div at bounding box center [667, 302] width 1334 height 604
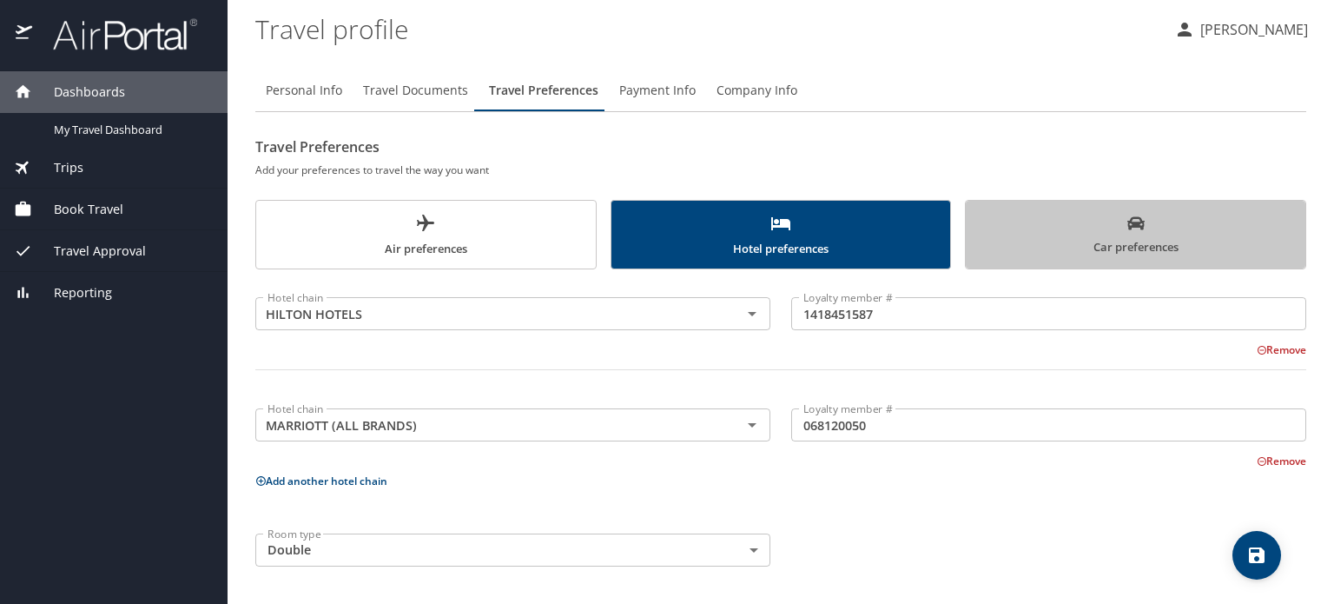
click at [1133, 230] on icon "scrollable force tabs example" at bounding box center [1136, 223] width 17 height 17
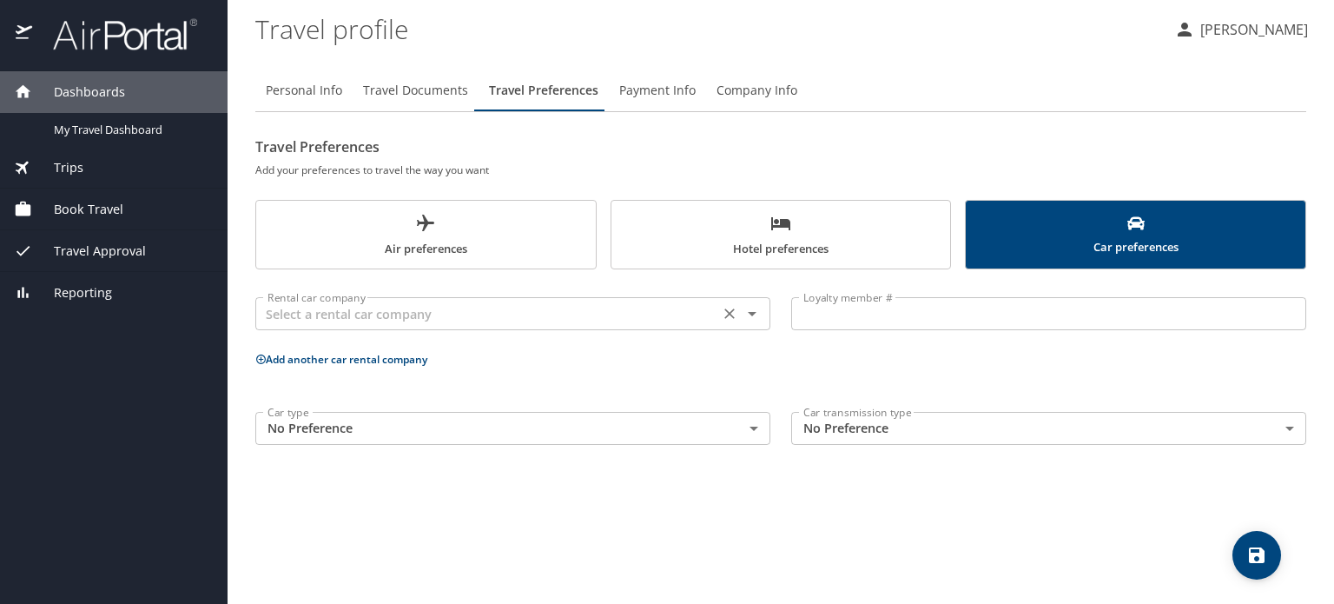
click at [640, 318] on input "text" at bounding box center [487, 313] width 453 height 23
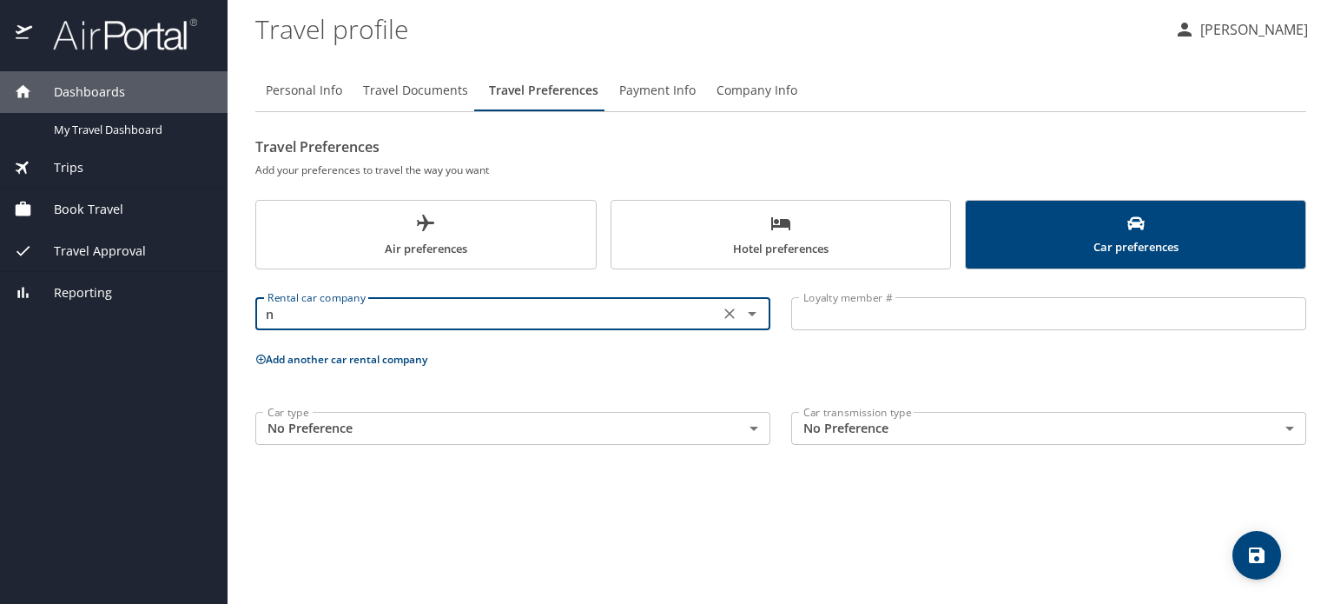
click at [640, 318] on input "n" at bounding box center [487, 313] width 453 height 23
click at [521, 360] on li "National" at bounding box center [512, 356] width 515 height 31
type input "National"
click at [819, 318] on input "Loyalty member #" at bounding box center [1048, 313] width 515 height 33
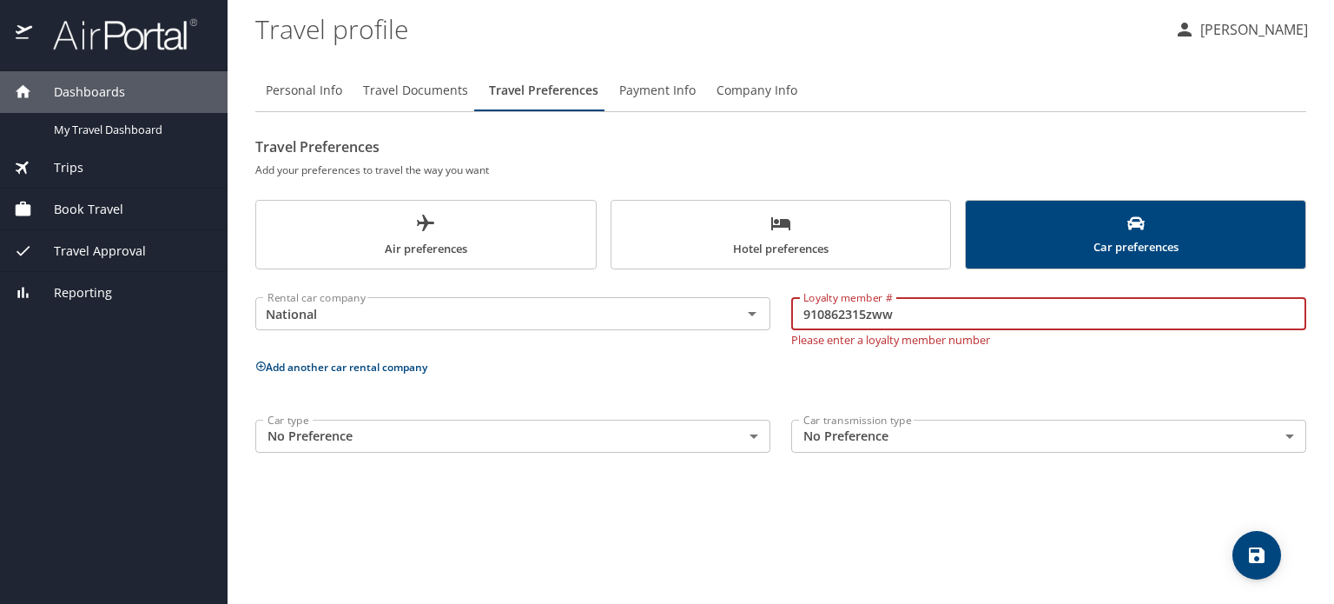
type input "910862315zww"
click at [753, 430] on body "Dashboards My Travel Dashboard Trips Current / Future Trips Past Trips Trips Mi…" at bounding box center [667, 302] width 1334 height 604
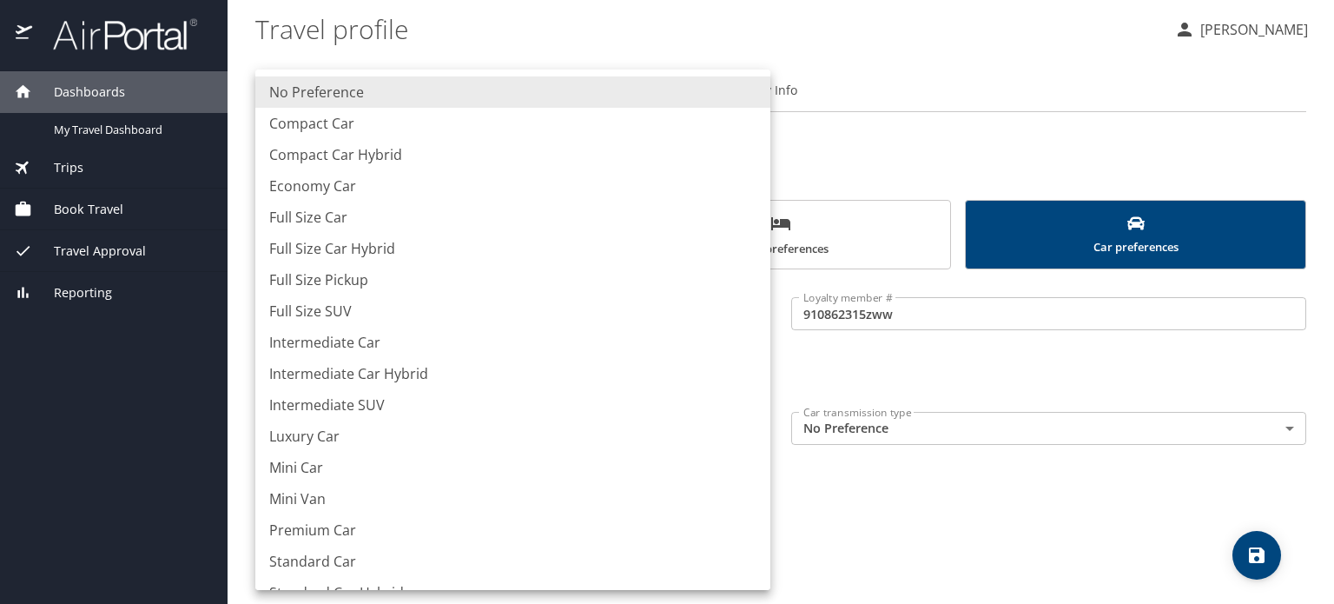
click at [331, 221] on li "Full Size Car" at bounding box center [512, 217] width 515 height 31
type input "FullSizeCar"
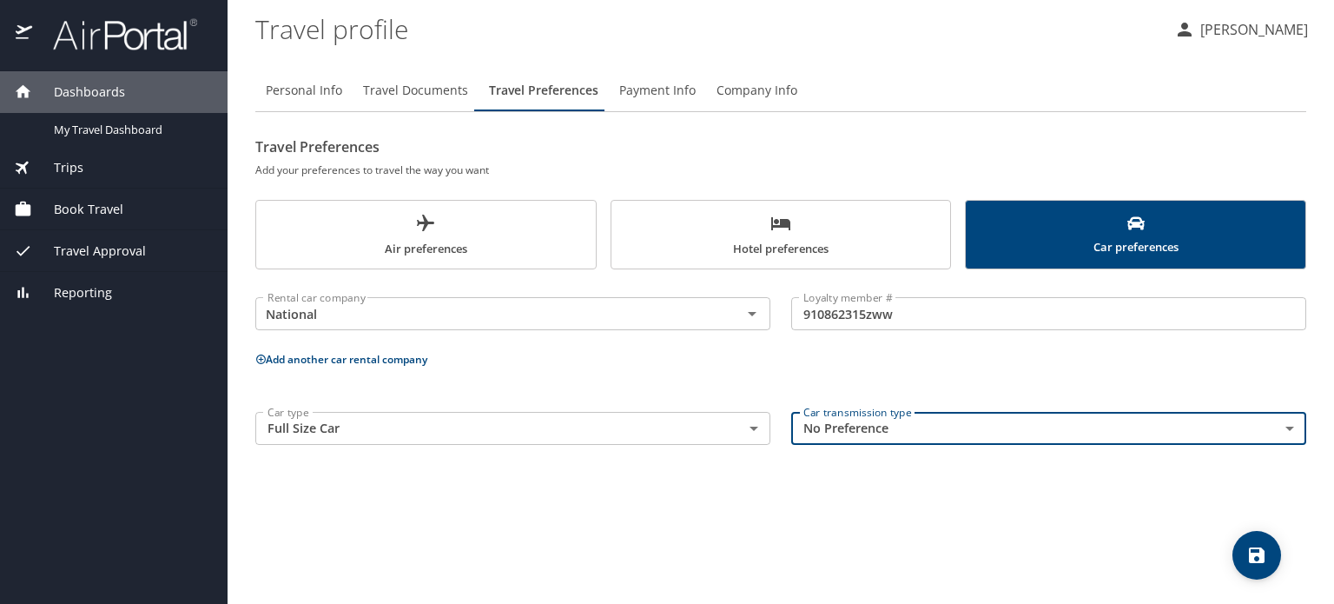
click at [928, 425] on body "Dashboards My Travel Dashboard Trips Current / Future Trips Past Trips Trips Mi…" at bounding box center [667, 302] width 1334 height 604
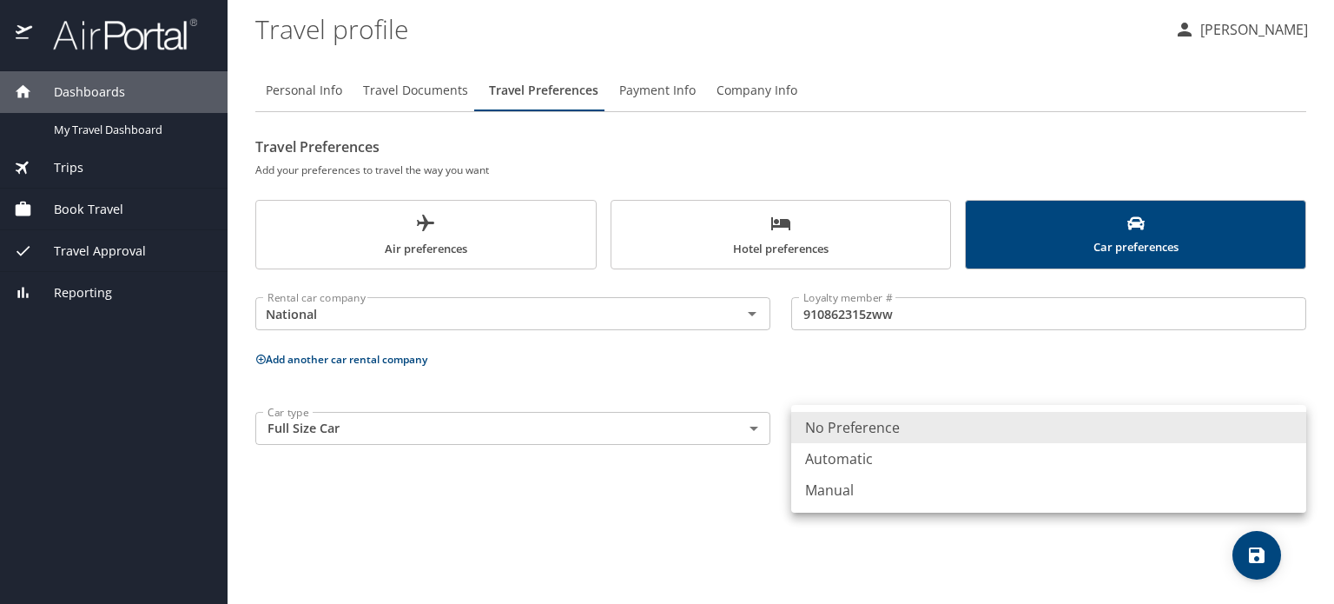
click at [871, 462] on li "Automatic" at bounding box center [1048, 458] width 515 height 31
type input "Automatic"
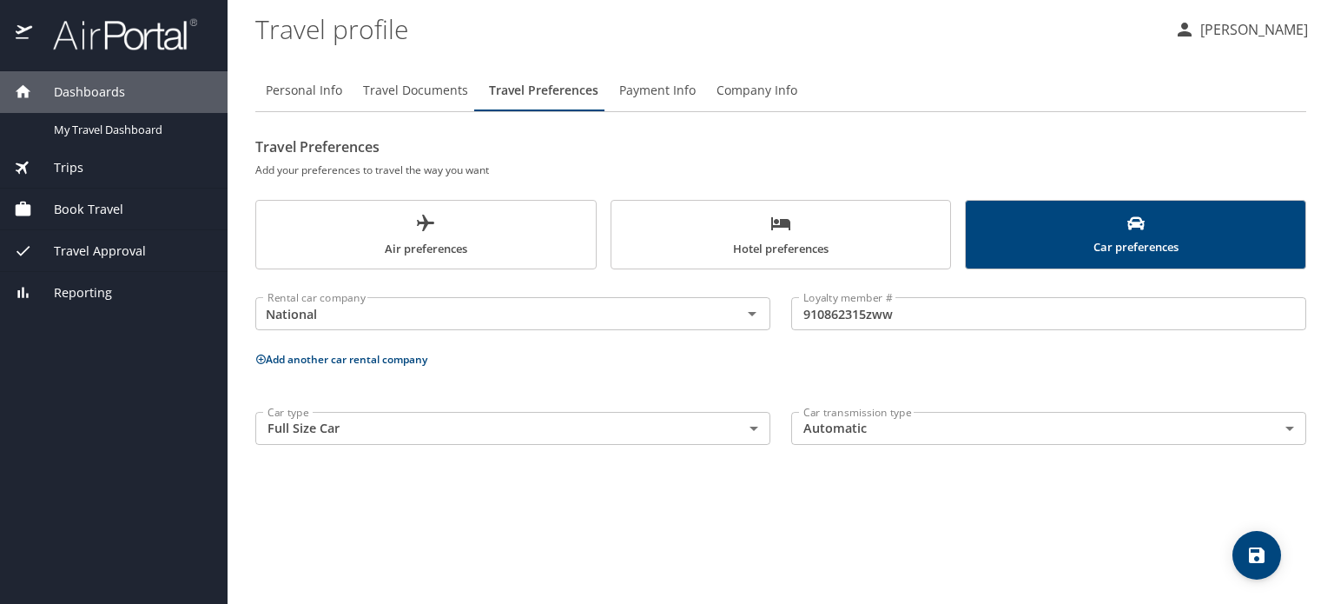
click at [265, 358] on icon at bounding box center [261, 359] width 10 height 10
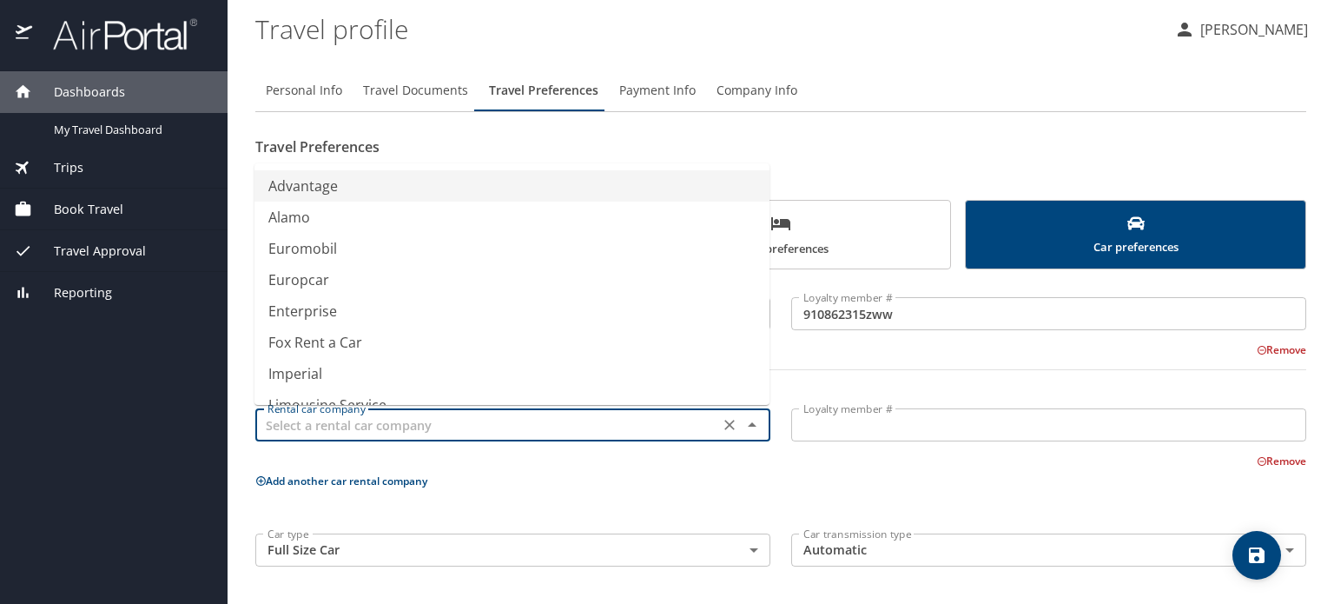
click at [295, 425] on input "text" at bounding box center [487, 424] width 453 height 23
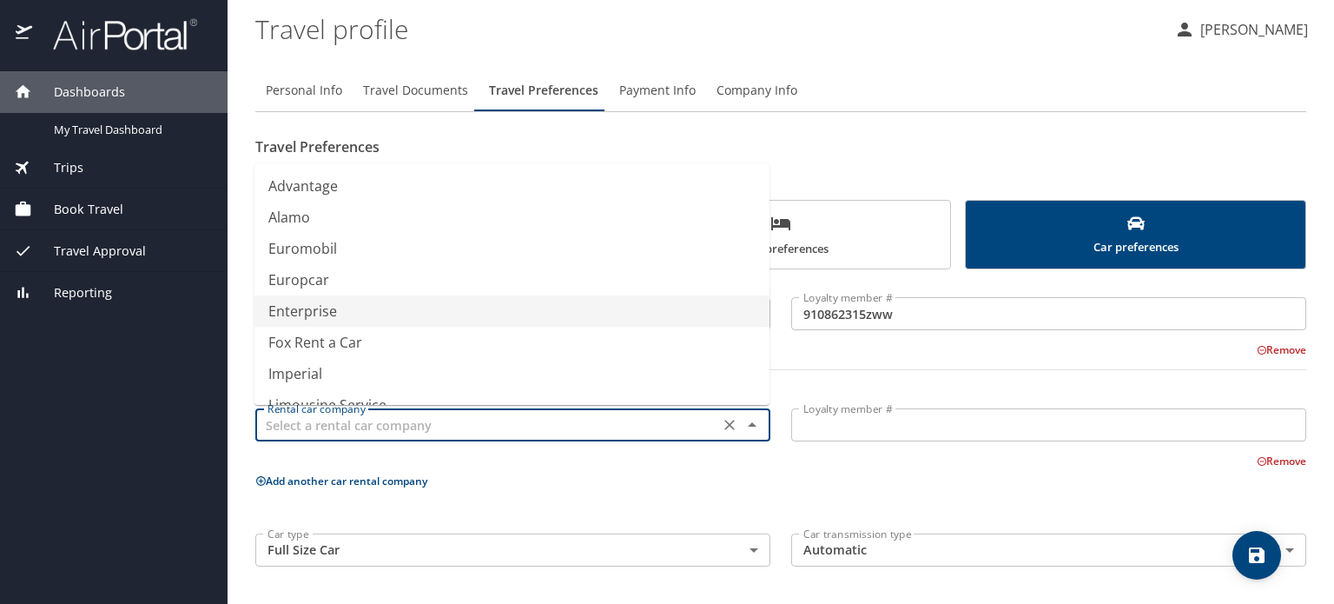
click at [298, 309] on li "Enterprise" at bounding box center [512, 310] width 515 height 31
type input "Enterprise"
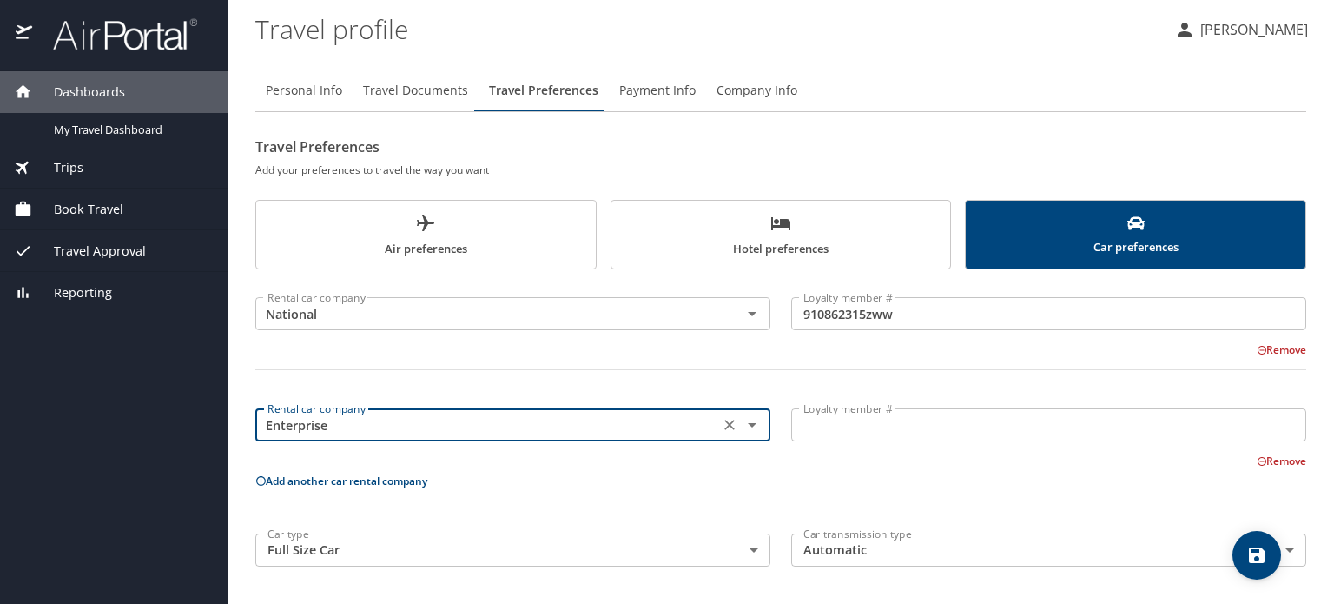
click at [831, 420] on input "Loyalty member #" at bounding box center [1048, 424] width 515 height 33
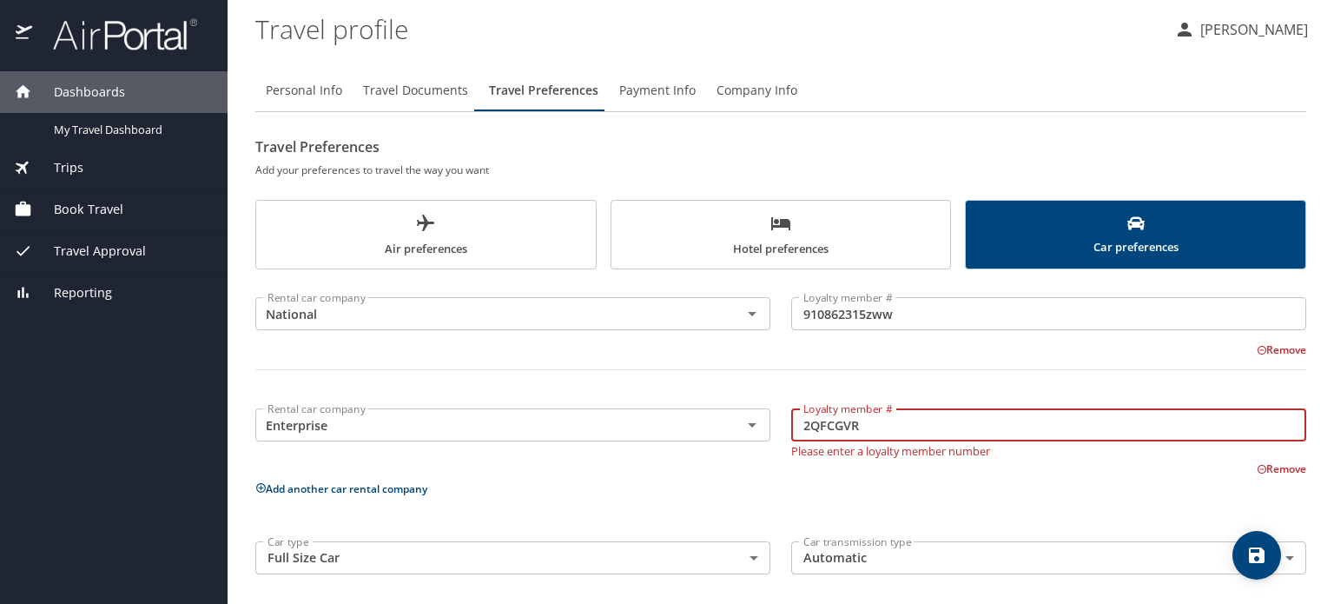
type input "2QFCGVR"
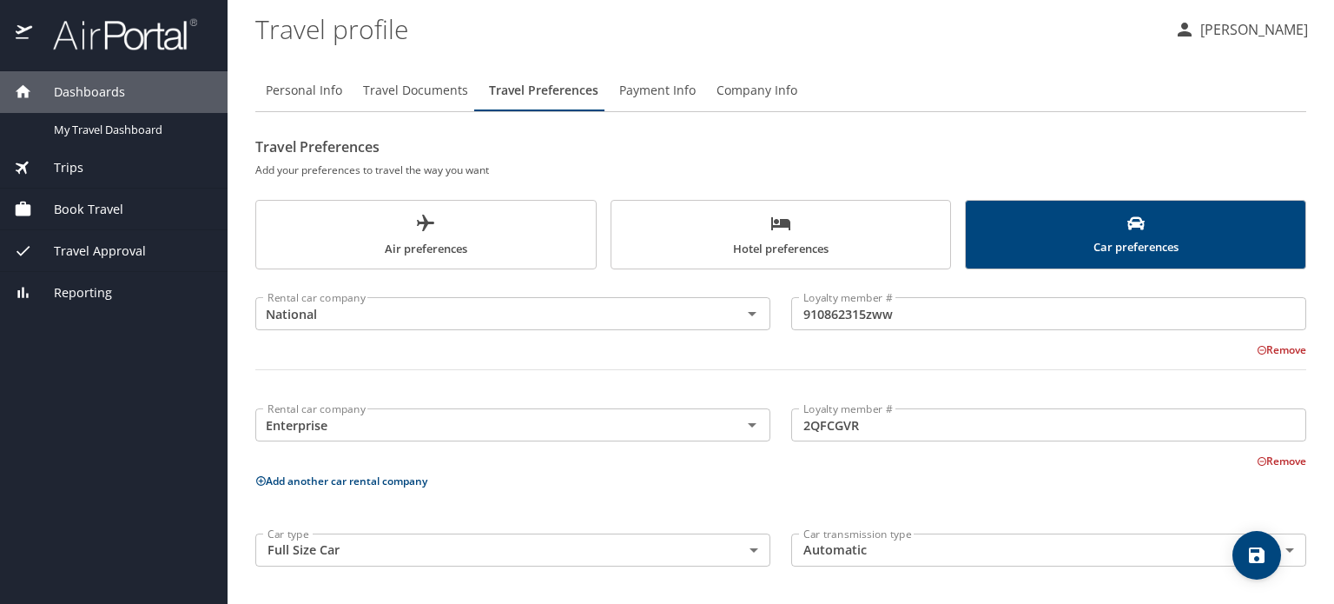
click at [713, 500] on div "Rental car company National Rental car company Loyalty member # 910862315zww Lo…" at bounding box center [780, 428] width 1051 height 297
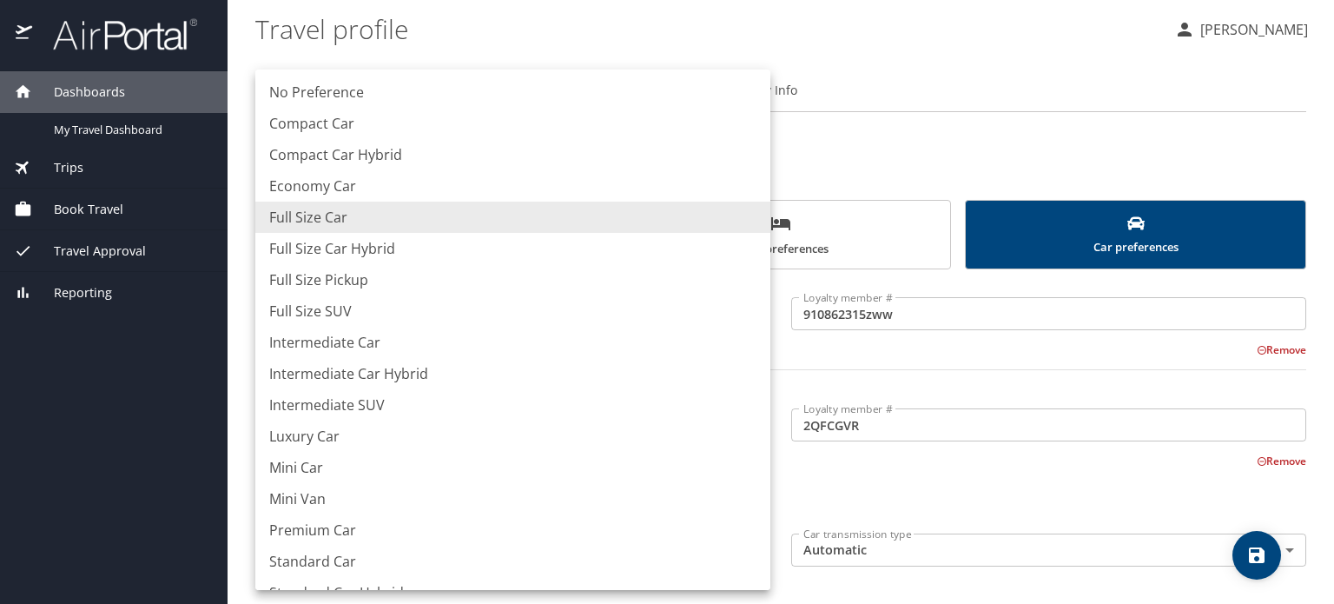
click at [753, 552] on body "Dashboards My Travel Dashboard Trips Current / Future Trips Past Trips Trips Mi…" at bounding box center [667, 302] width 1334 height 604
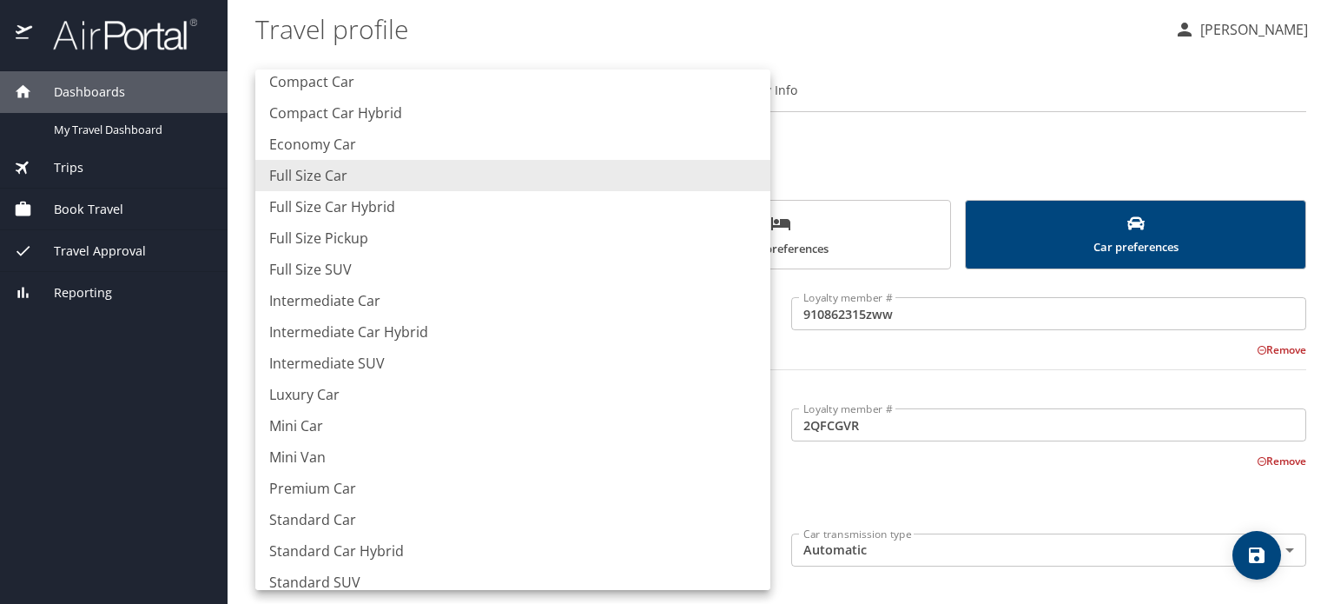
scroll to position [56, 0]
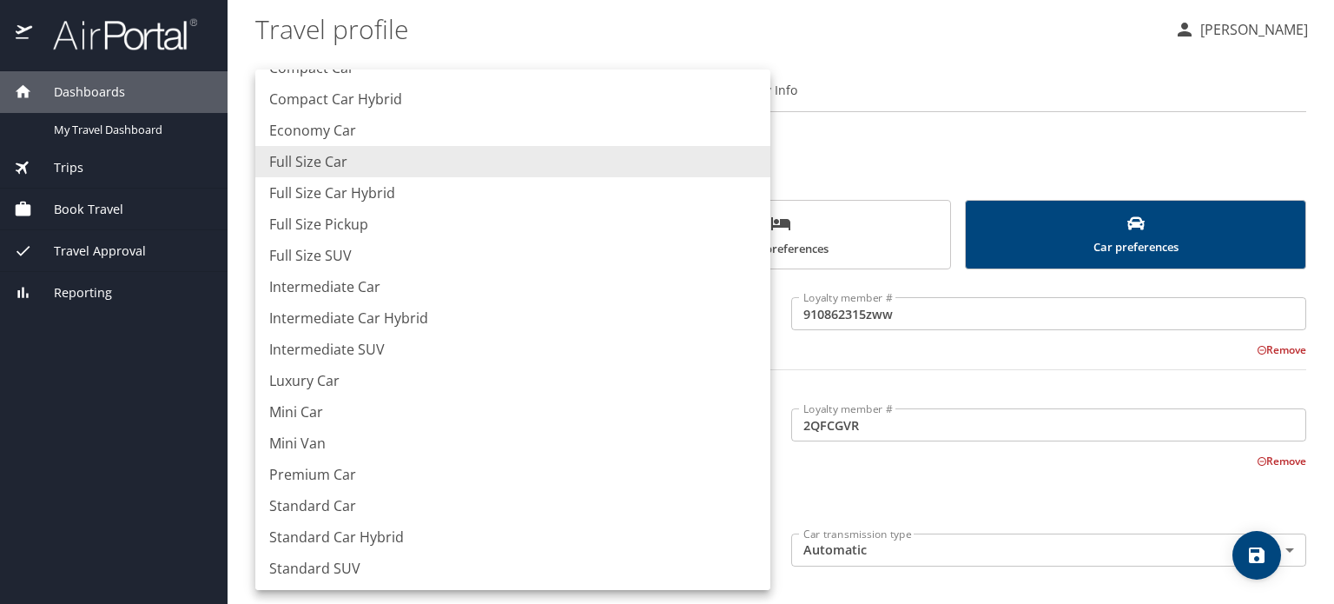
click at [350, 503] on li "Standard Car" at bounding box center [512, 505] width 515 height 31
type input "StandardCar"
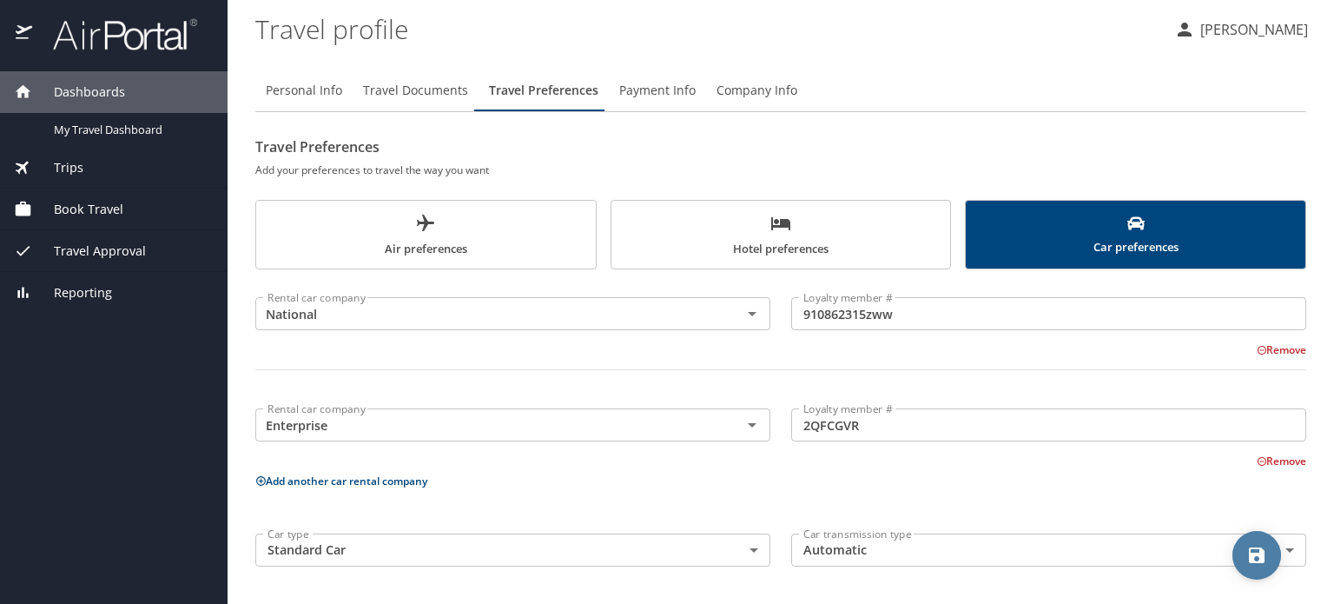
click at [1265, 565] on icon "save" at bounding box center [1257, 555] width 21 height 21
click at [664, 87] on span "Payment Info" at bounding box center [657, 91] width 76 height 22
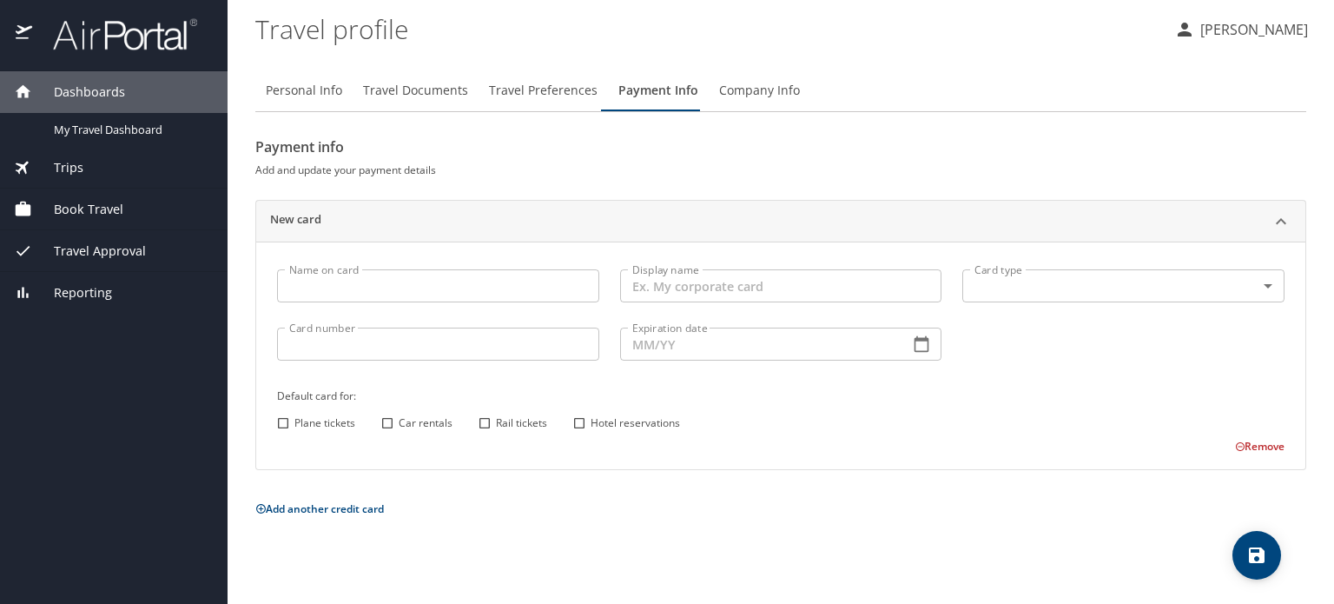
click at [438, 280] on input "Name on card" at bounding box center [438, 285] width 322 height 33
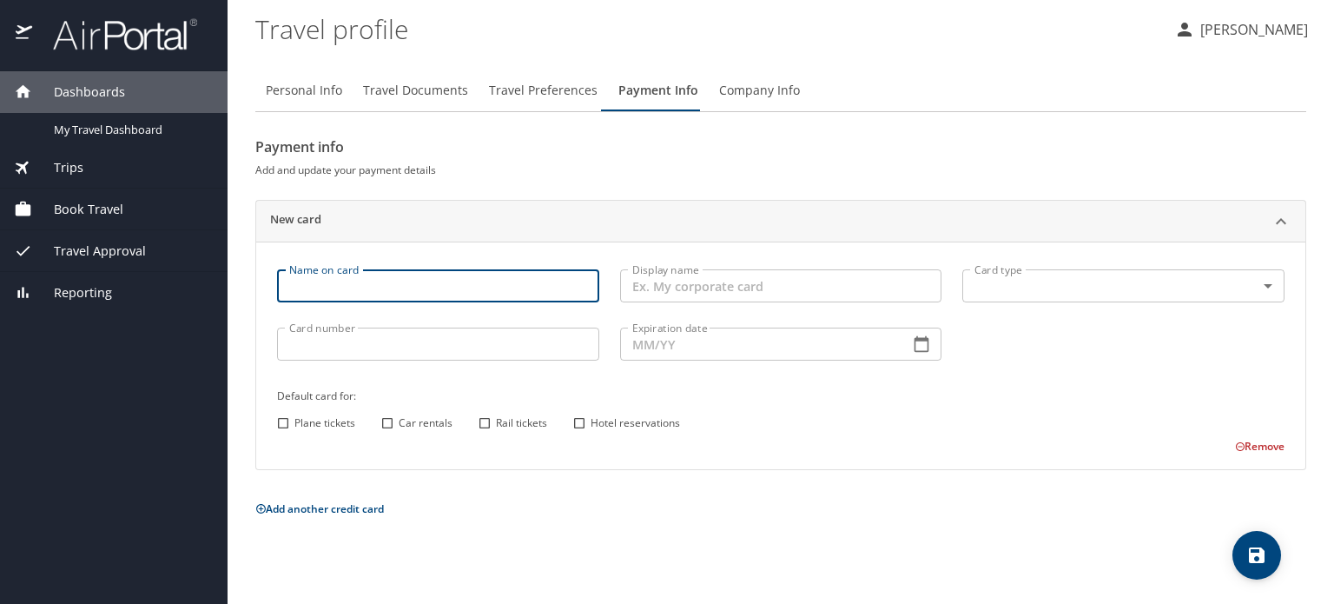
click at [438, 280] on input "Name on card" at bounding box center [438, 285] width 322 height 33
type input "Nola Boea"
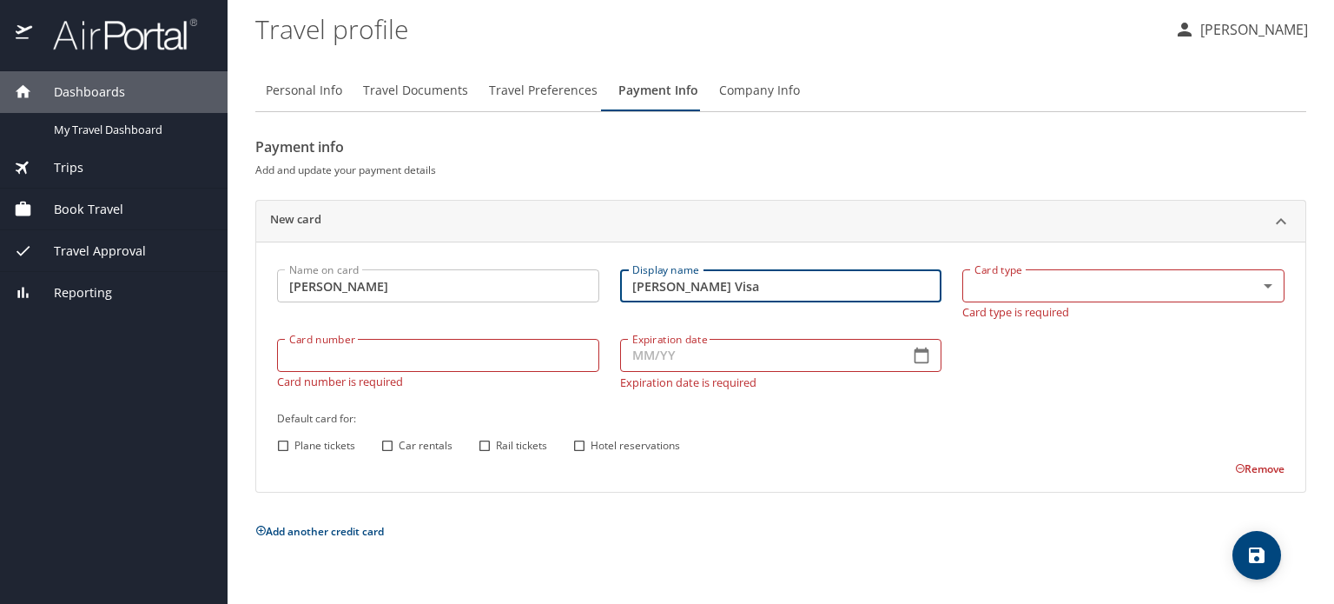
type input "Nola Boea Visa"
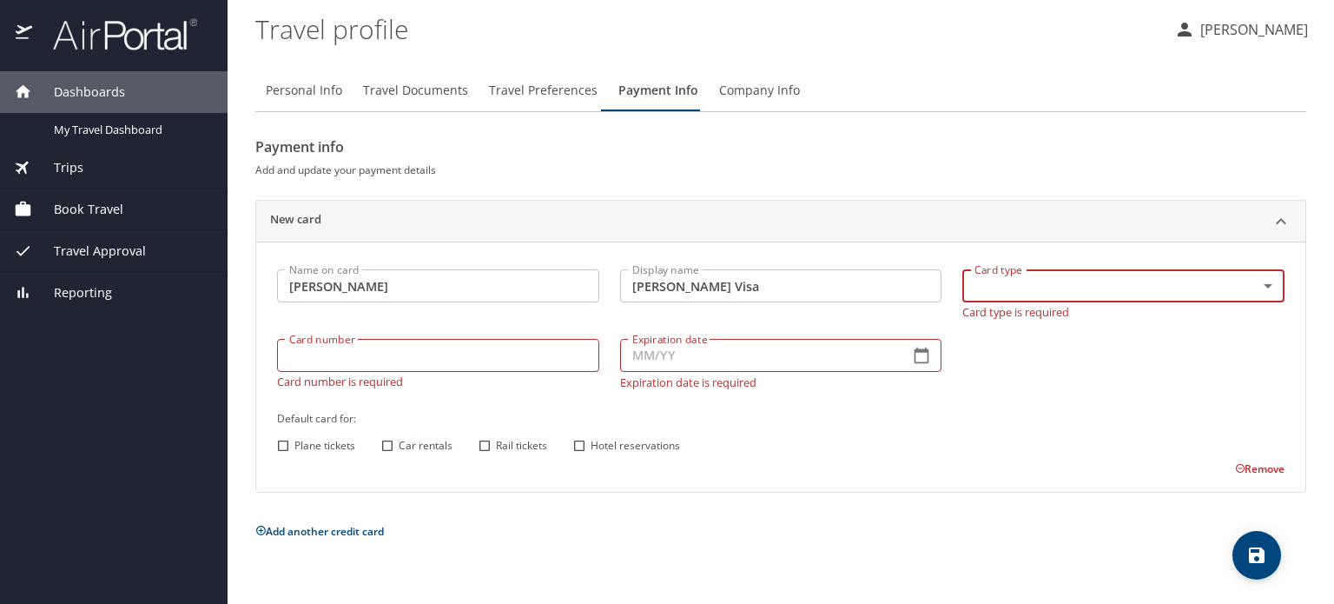
drag, startPoint x: 1266, startPoint y: 289, endPoint x: 924, endPoint y: 423, distance: 367.5
click at [924, 423] on h6 "Default card for:" at bounding box center [781, 418] width 1008 height 18
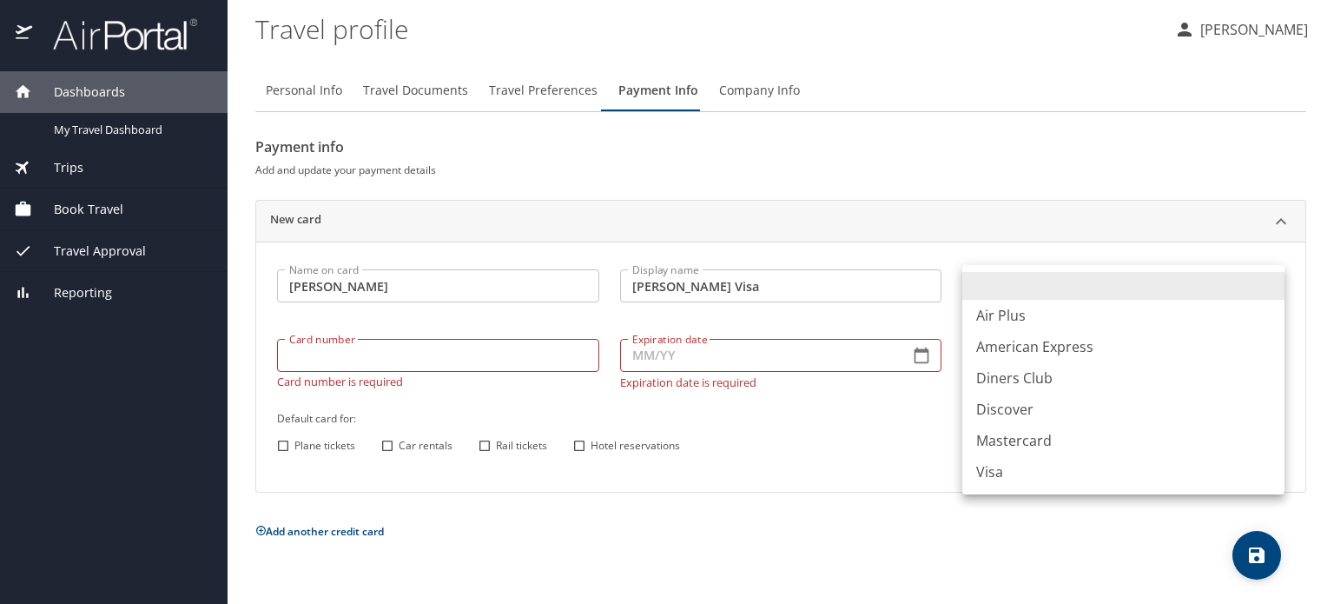
click at [1268, 285] on body "Dashboards My Travel Dashboard Trips Current / Future Trips Past Trips Trips Mi…" at bounding box center [667, 302] width 1334 height 604
click at [987, 472] on li "Visa" at bounding box center [1123, 471] width 322 height 31
type input "VI"
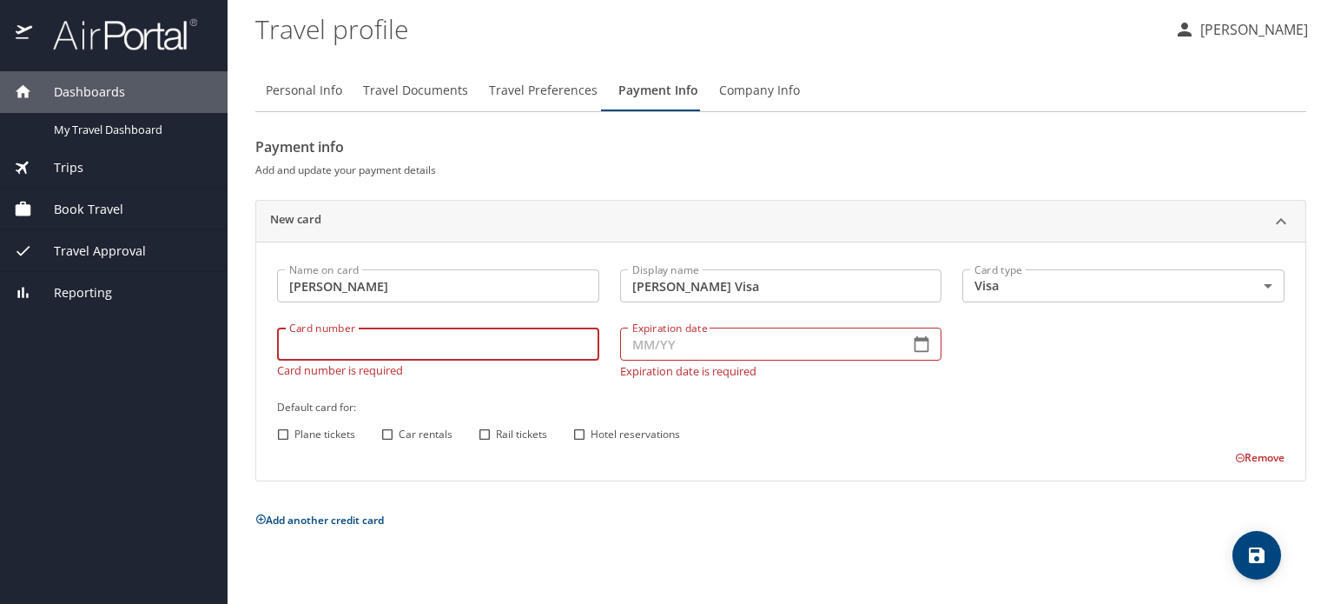
click at [430, 360] on input "Card number" at bounding box center [438, 343] width 322 height 33
type input "4807073215669007"
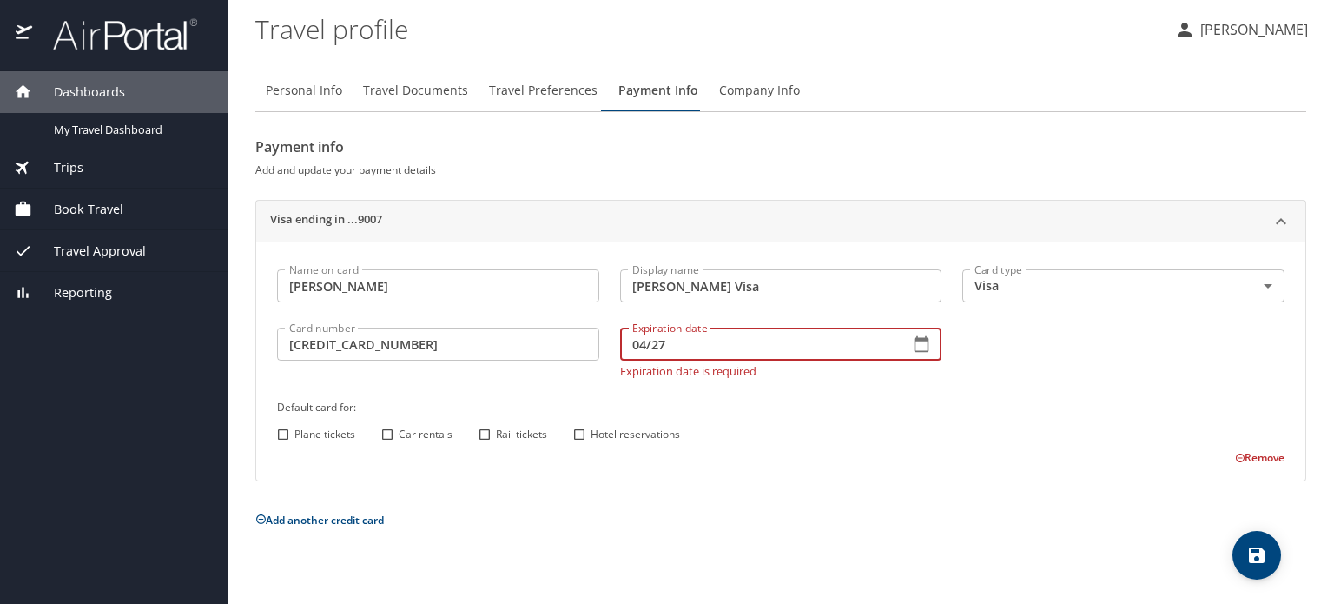
click at [674, 405] on div "Default card for: Plane tickets Car rentals Rail tickets Hotel reservations" at bounding box center [781, 421] width 1028 height 69
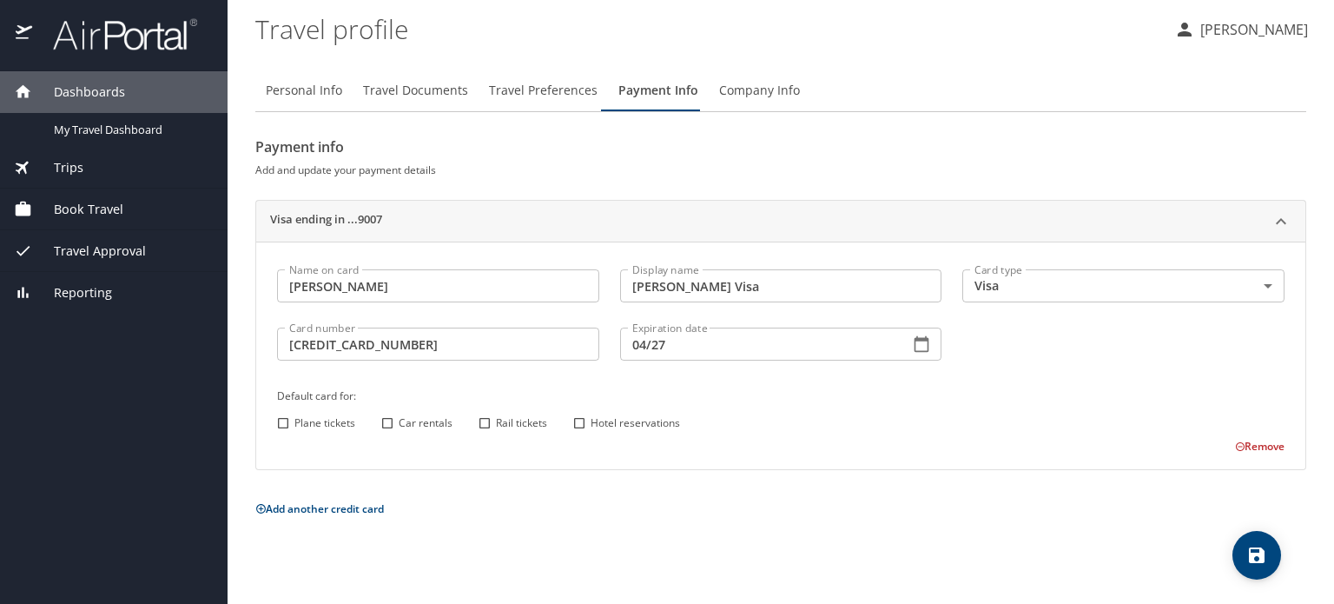
click at [671, 347] on input "04/27" at bounding box center [758, 343] width 276 height 33
type input "0_/__"
type input "04/27"
click at [282, 424] on input "Plane tickets" at bounding box center [283, 423] width 23 height 23
checkbox input "true"
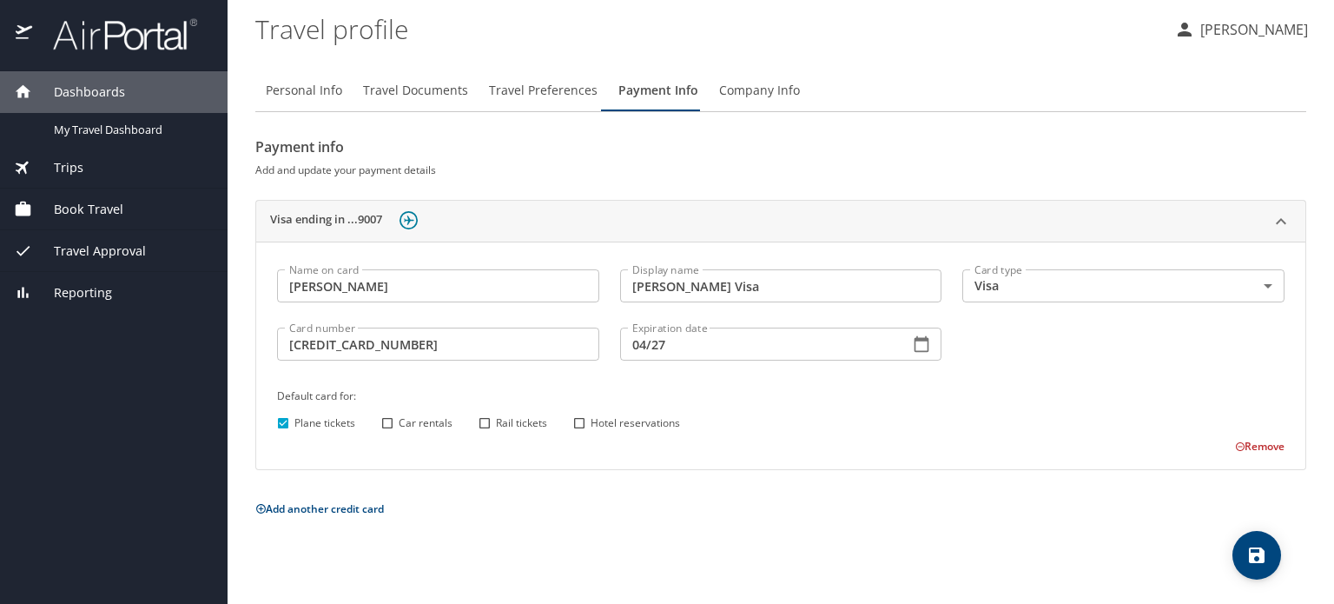
drag, startPoint x: 389, startPoint y: 427, endPoint x: 368, endPoint y: 469, distance: 46.6
click at [368, 469] on div "Payment info Add and update your payment details Visa ending in ...9007 Name on…" at bounding box center [780, 326] width 1051 height 387
click at [387, 420] on input "Car rentals" at bounding box center [387, 423] width 23 height 23
checkbox input "true"
click at [578, 422] on input "Hotel reservations" at bounding box center [579, 423] width 23 height 23
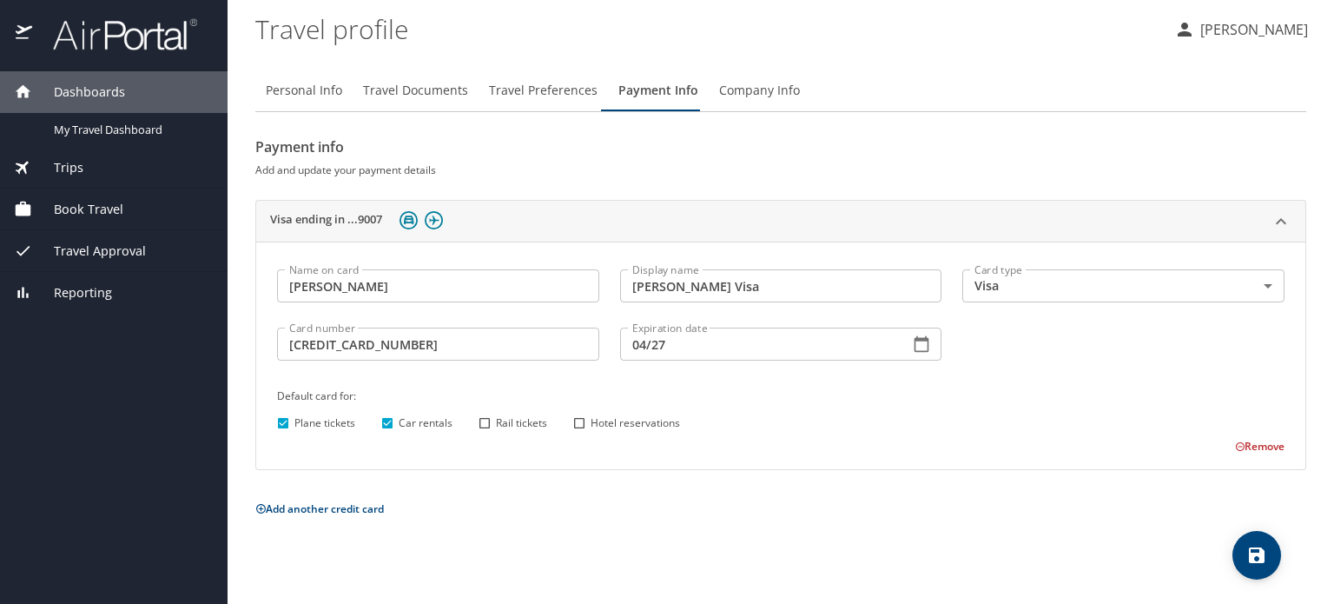
checkbox input "true"
click at [1252, 562] on icon "save" at bounding box center [1257, 555] width 16 height 16
click at [1254, 552] on div at bounding box center [667, 272] width 1334 height 665
click at [751, 87] on span "Company Info" at bounding box center [759, 91] width 81 height 22
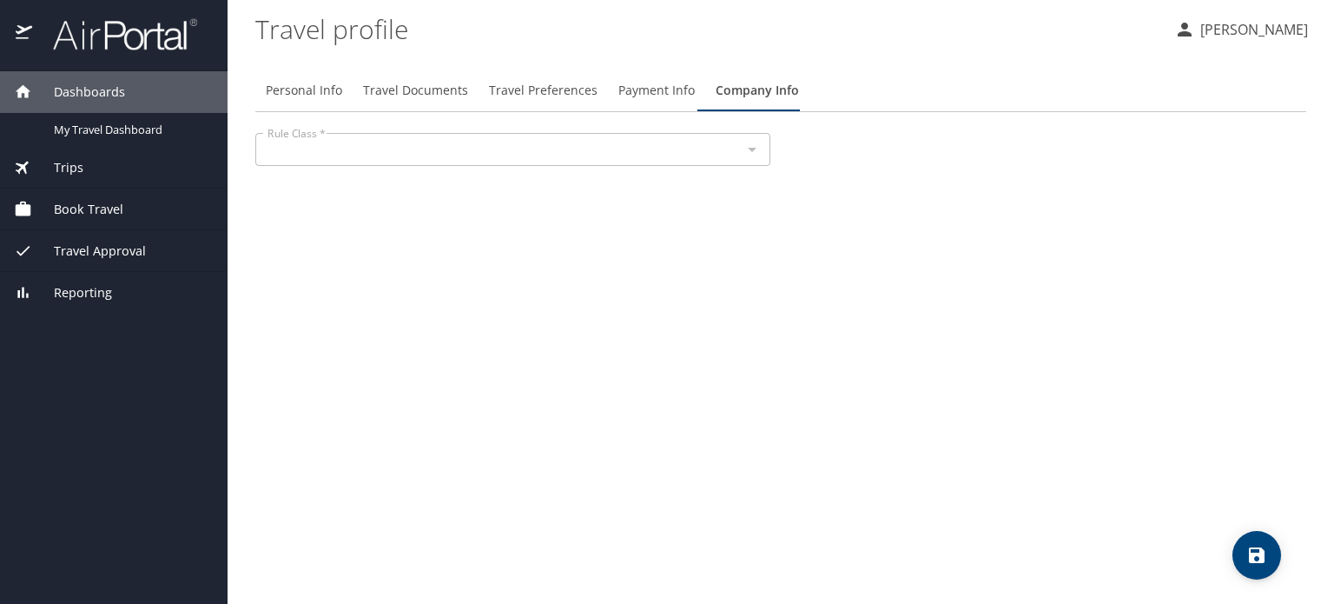
click at [751, 154] on div at bounding box center [751, 149] width 23 height 24
click at [737, 96] on span "Company Info" at bounding box center [757, 91] width 83 height 22
click at [753, 145] on div at bounding box center [751, 149] width 23 height 24
click at [612, 249] on div "Personal Info Travel Documents Travel Preferences Payment Info Company Info Rul…" at bounding box center [780, 330] width 1051 height 548
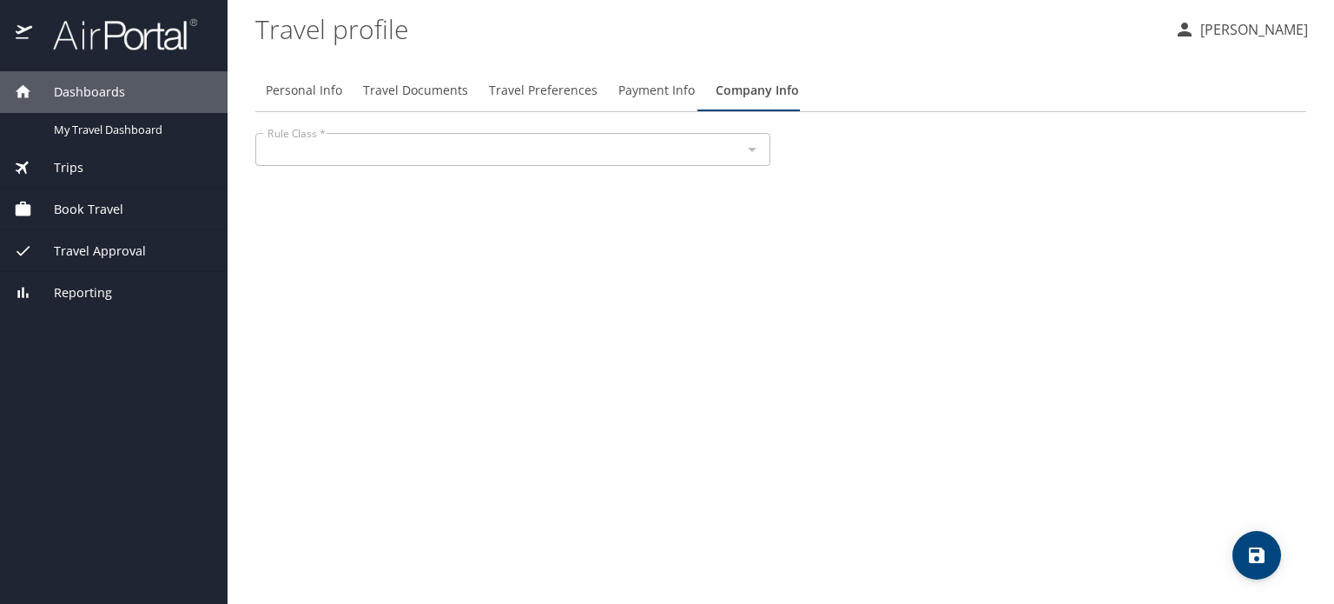
click at [744, 142] on div at bounding box center [751, 149] width 23 height 24
click at [314, 85] on span "Personal Info" at bounding box center [304, 91] width 76 height 22
select select "US"
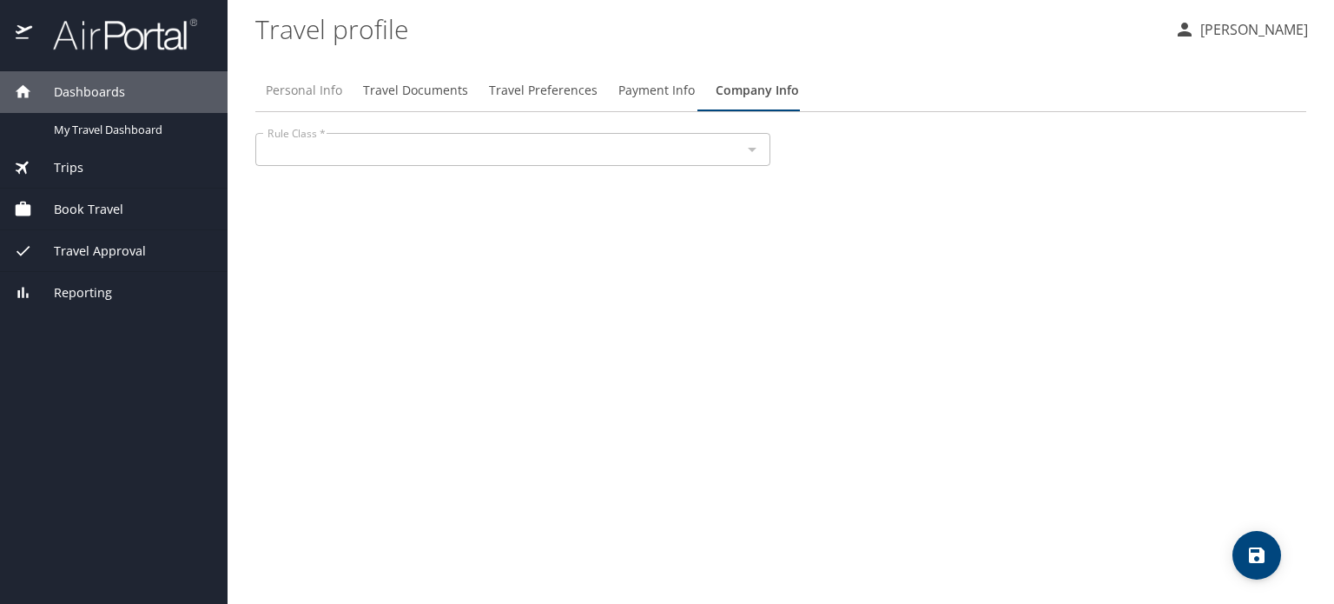
select select "US"
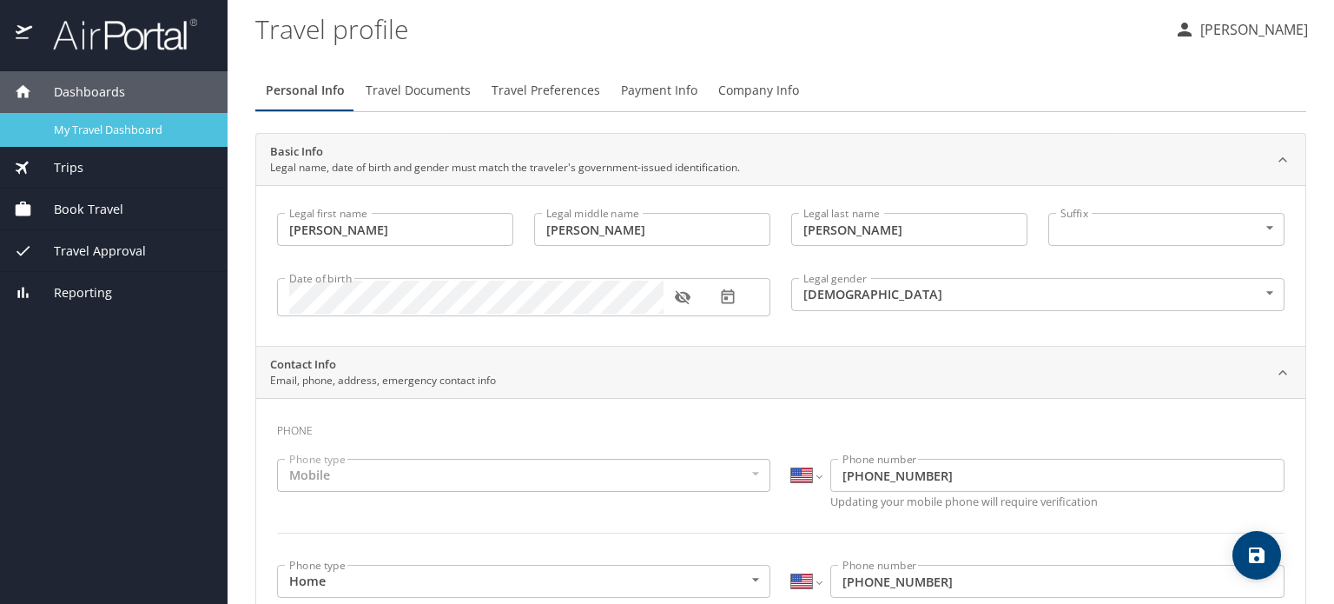
click at [96, 126] on span "My Travel Dashboard" at bounding box center [130, 130] width 153 height 17
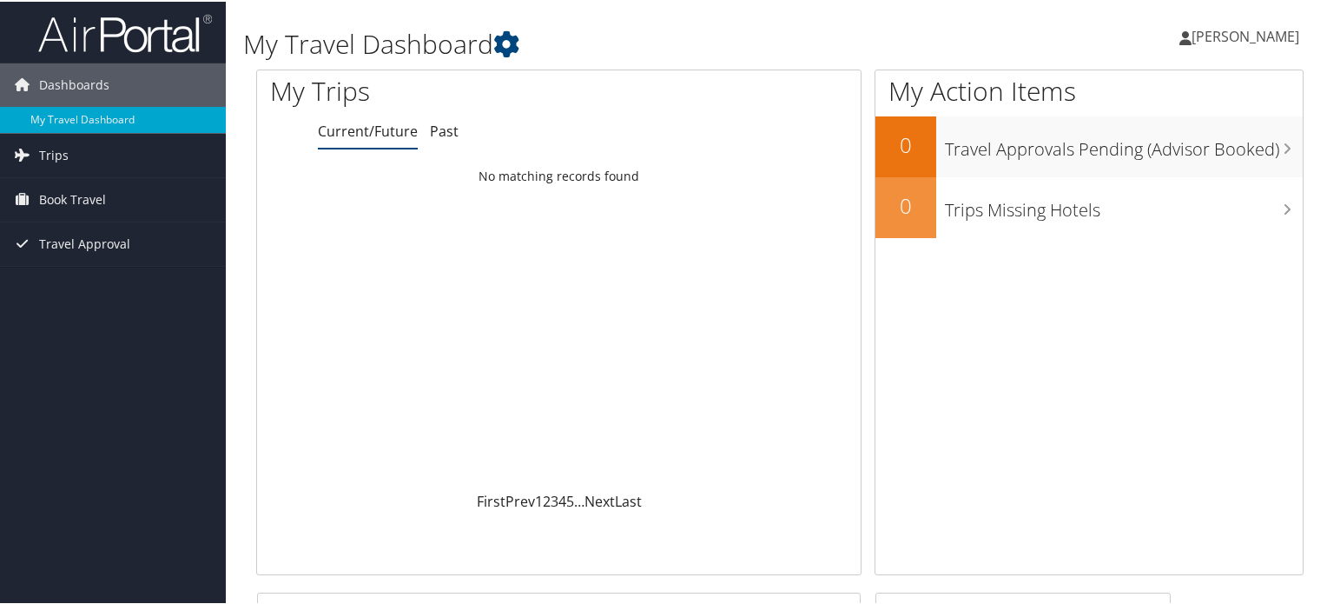
click at [1208, 36] on span "[PERSON_NAME]" at bounding box center [1246, 34] width 108 height 19
click at [609, 321] on div "Loading... No matching records found" at bounding box center [559, 324] width 604 height 330
click at [59, 191] on span "Book Travel" at bounding box center [72, 197] width 67 height 43
click at [378, 132] on link "Current/Future" at bounding box center [368, 129] width 100 height 19
click at [45, 156] on span "Trips" at bounding box center [54, 153] width 30 height 43
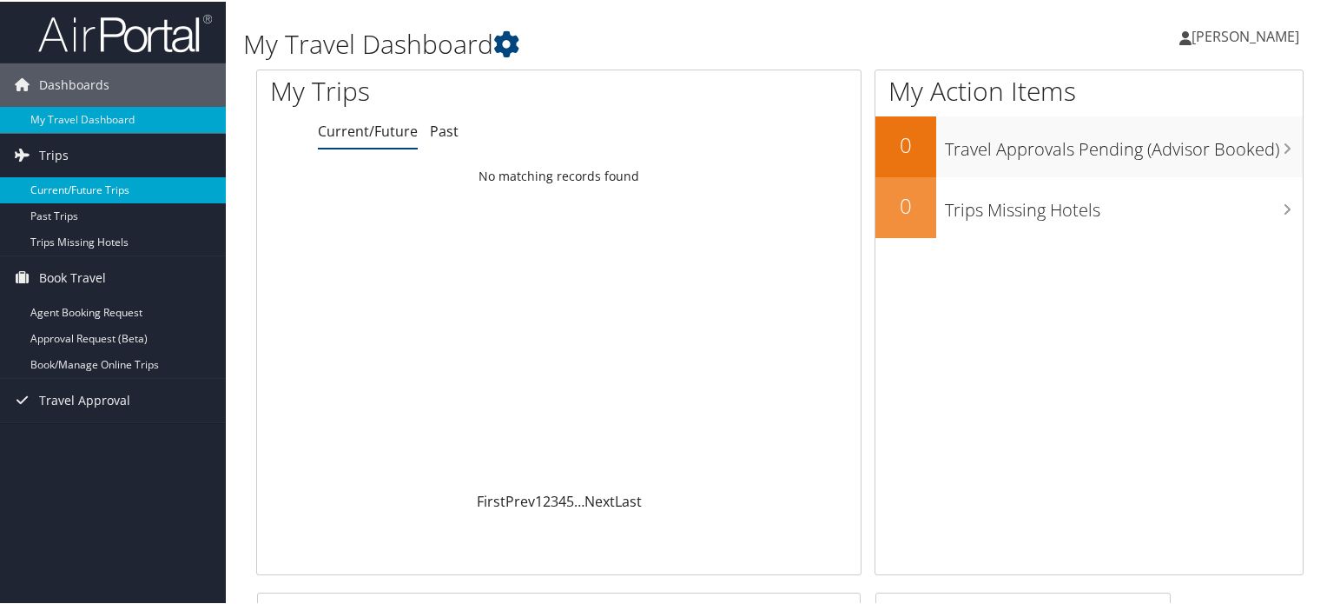
click at [56, 184] on link "Current/Future Trips" at bounding box center [113, 188] width 226 height 26
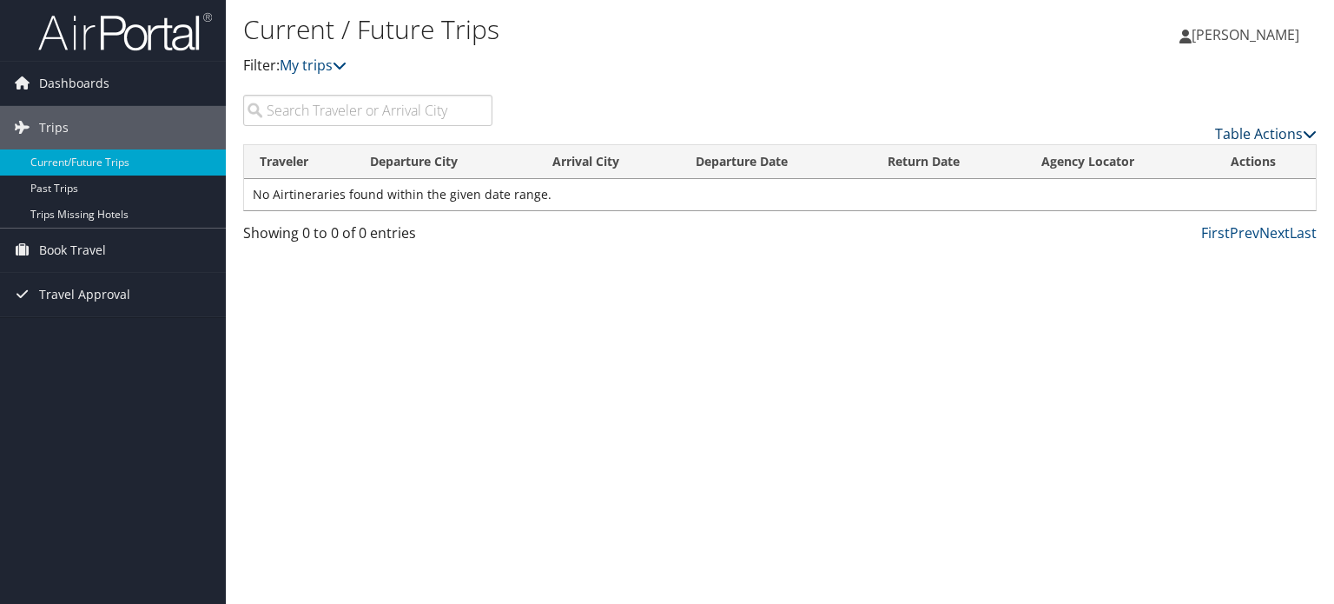
click at [1307, 134] on icon at bounding box center [1310, 134] width 14 height 14
click at [1037, 258] on div at bounding box center [667, 302] width 1334 height 604
click at [387, 114] on input "search" at bounding box center [367, 110] width 249 height 31
click at [344, 69] on icon at bounding box center [340, 65] width 14 height 14
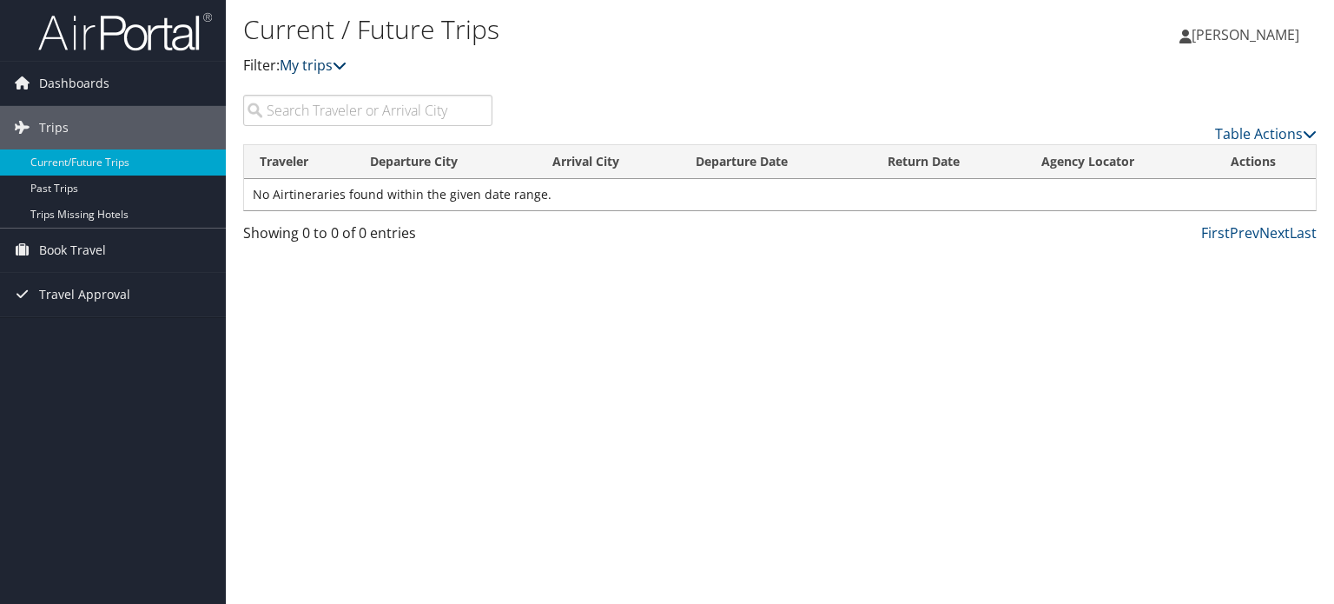
click at [344, 69] on icon at bounding box center [340, 65] width 14 height 14
click at [63, 243] on span "Book Travel" at bounding box center [72, 249] width 67 height 43
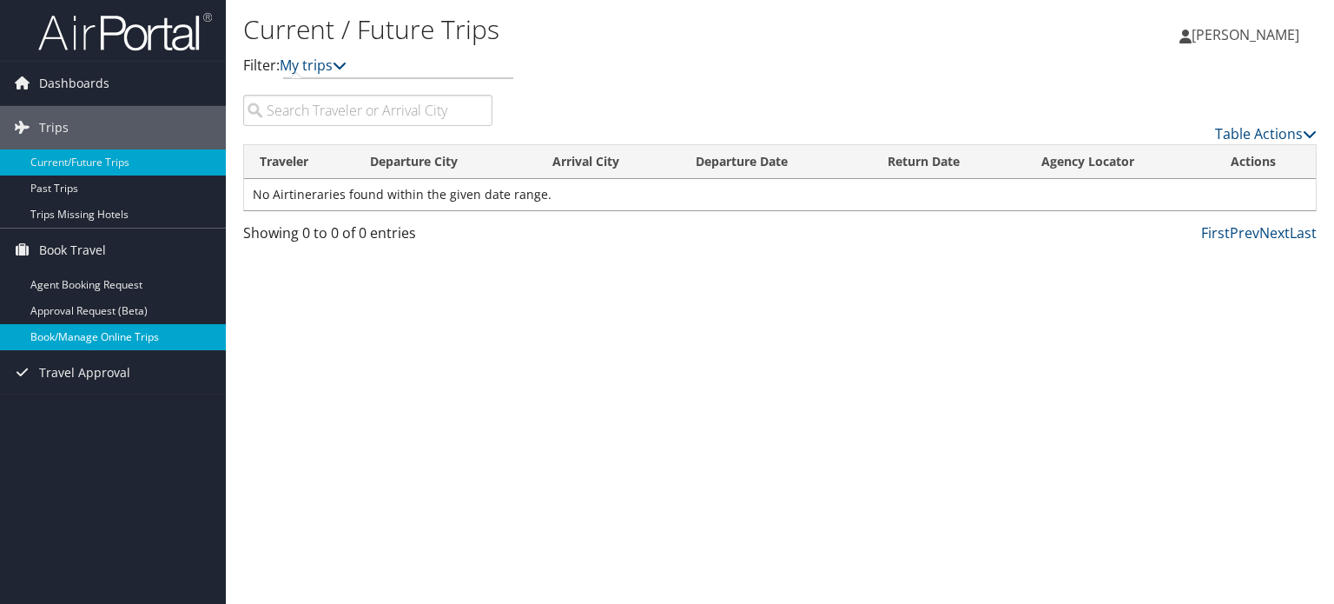
click at [63, 332] on link "Book/Manage Online Trips" at bounding box center [113, 337] width 226 height 26
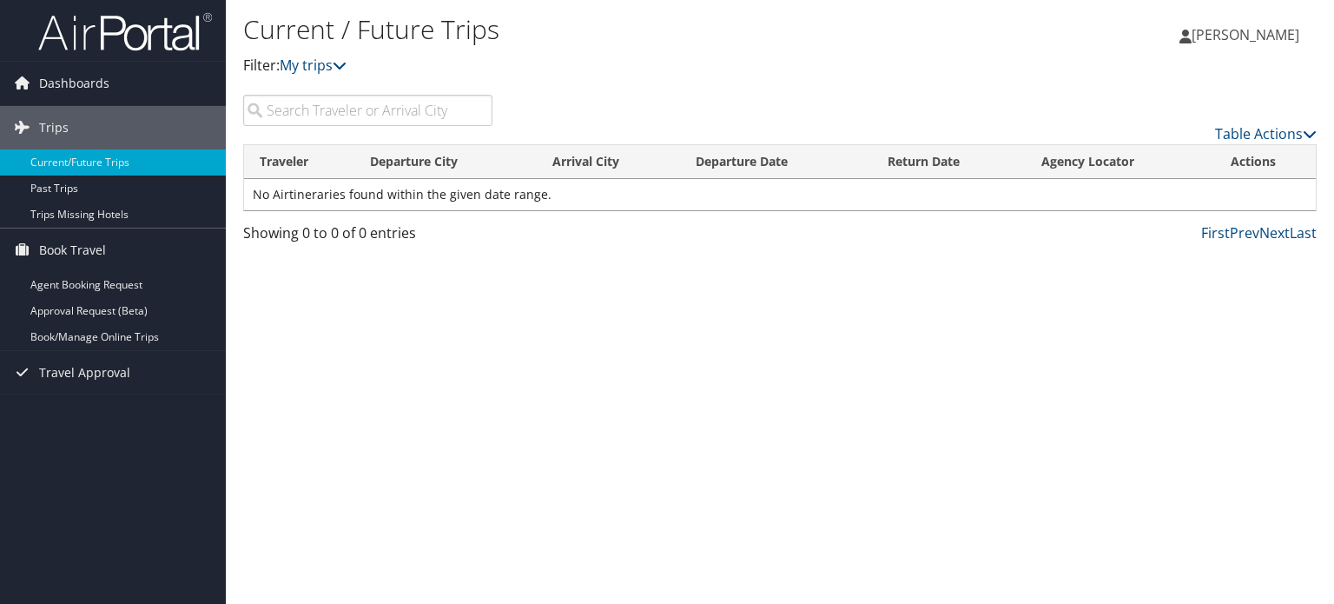
click at [584, 277] on div "Current / Future Trips Filter: My trips Deborah Bensen Deborah Bensen My Settin…" at bounding box center [780, 302] width 1108 height 604
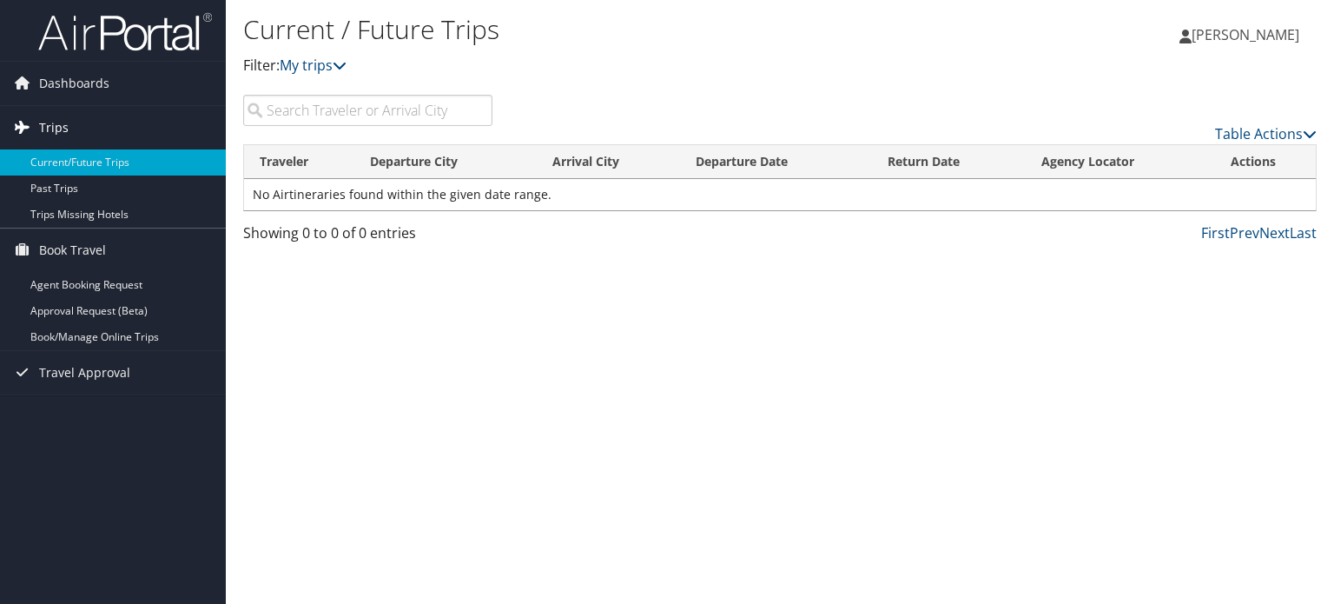
click at [56, 128] on span "Trips" at bounding box center [54, 127] width 30 height 43
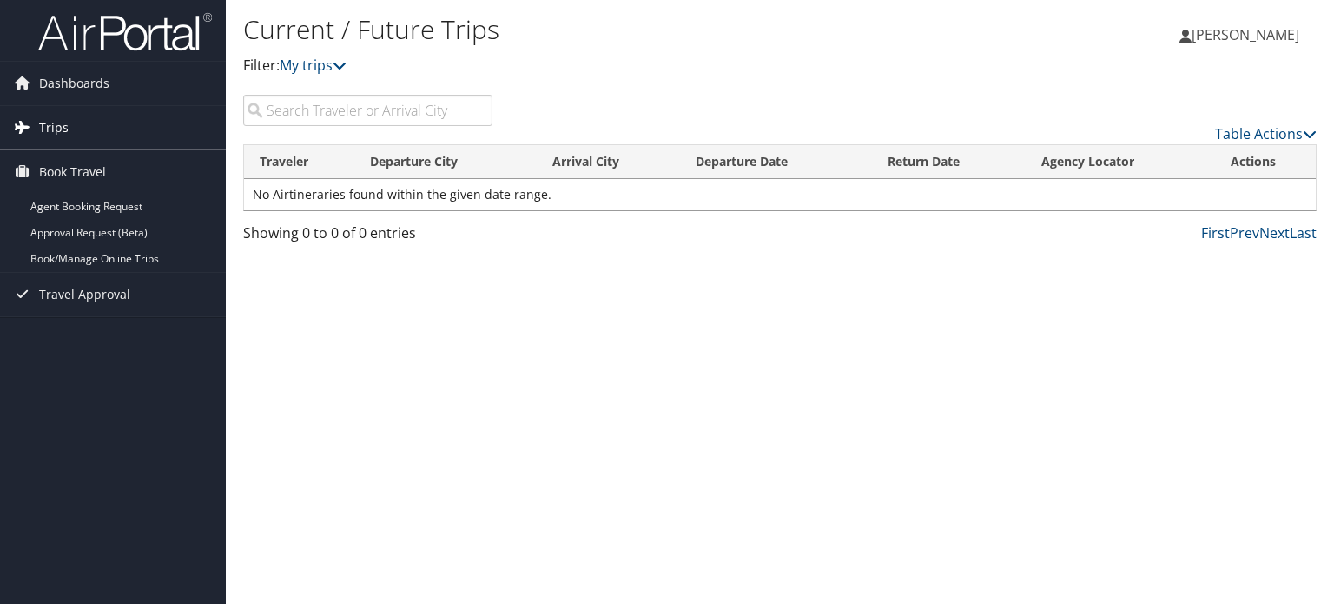
click at [56, 128] on span "Trips" at bounding box center [54, 127] width 30 height 43
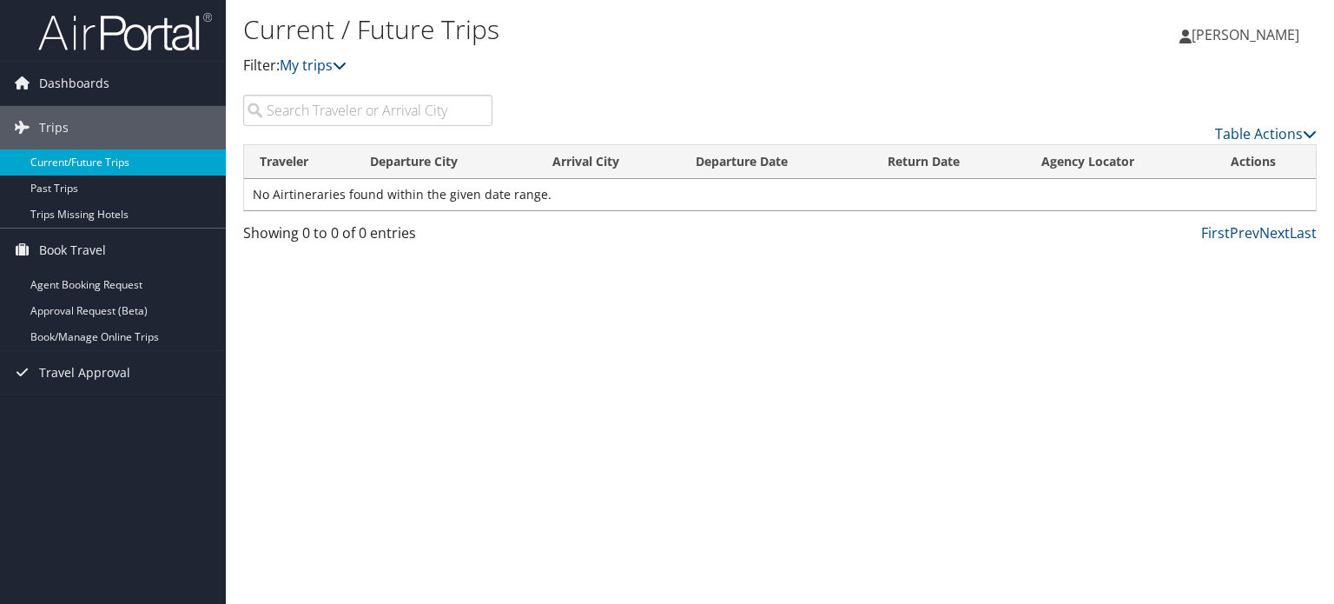
click at [58, 169] on link "Current/Future Trips" at bounding box center [113, 162] width 226 height 26
click at [289, 161] on th "Traveler" at bounding box center [299, 162] width 110 height 34
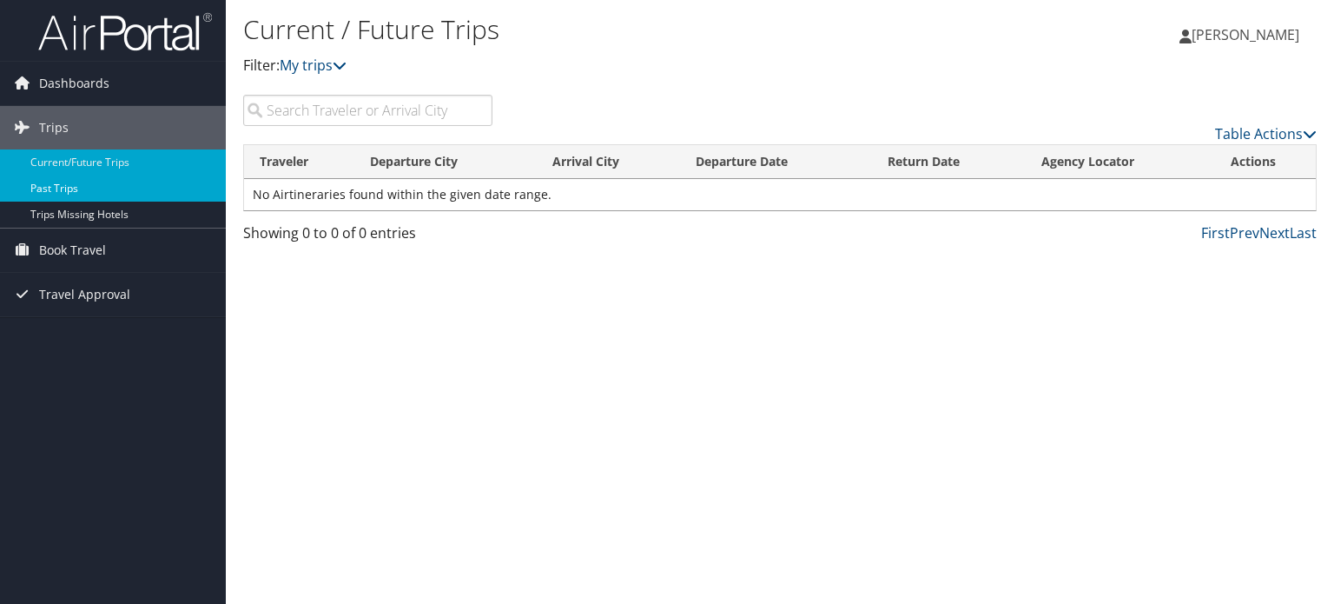
click at [63, 185] on link "Past Trips" at bounding box center [113, 188] width 226 height 26
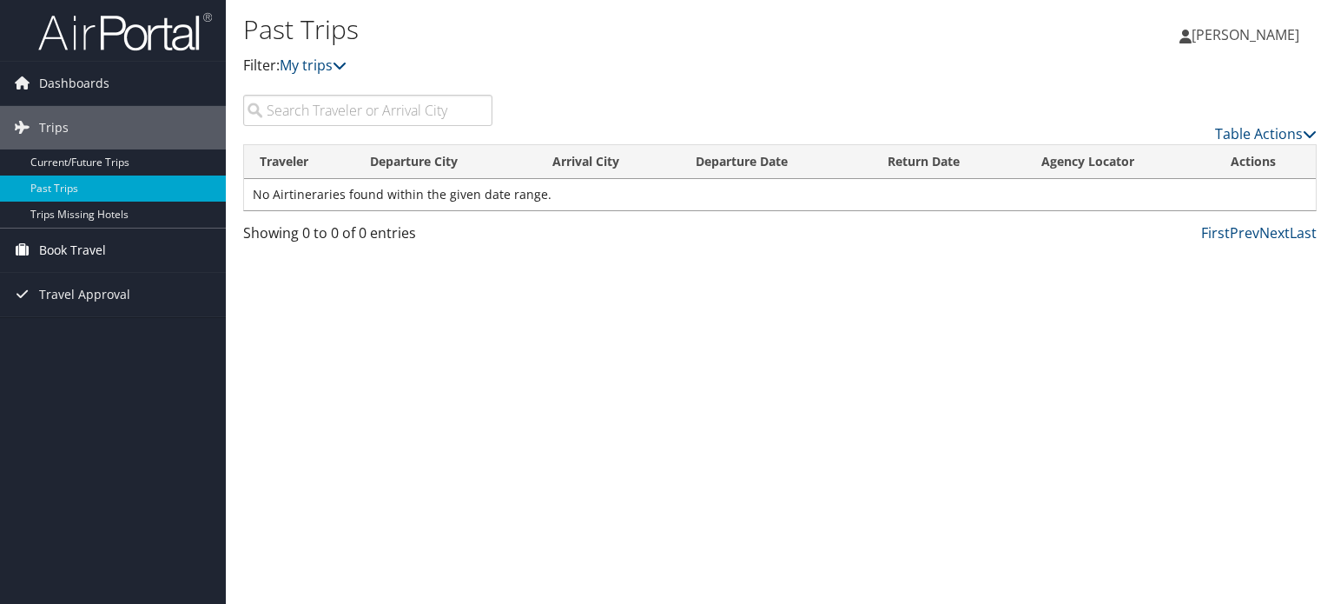
click at [45, 244] on span "Book Travel" at bounding box center [72, 249] width 67 height 43
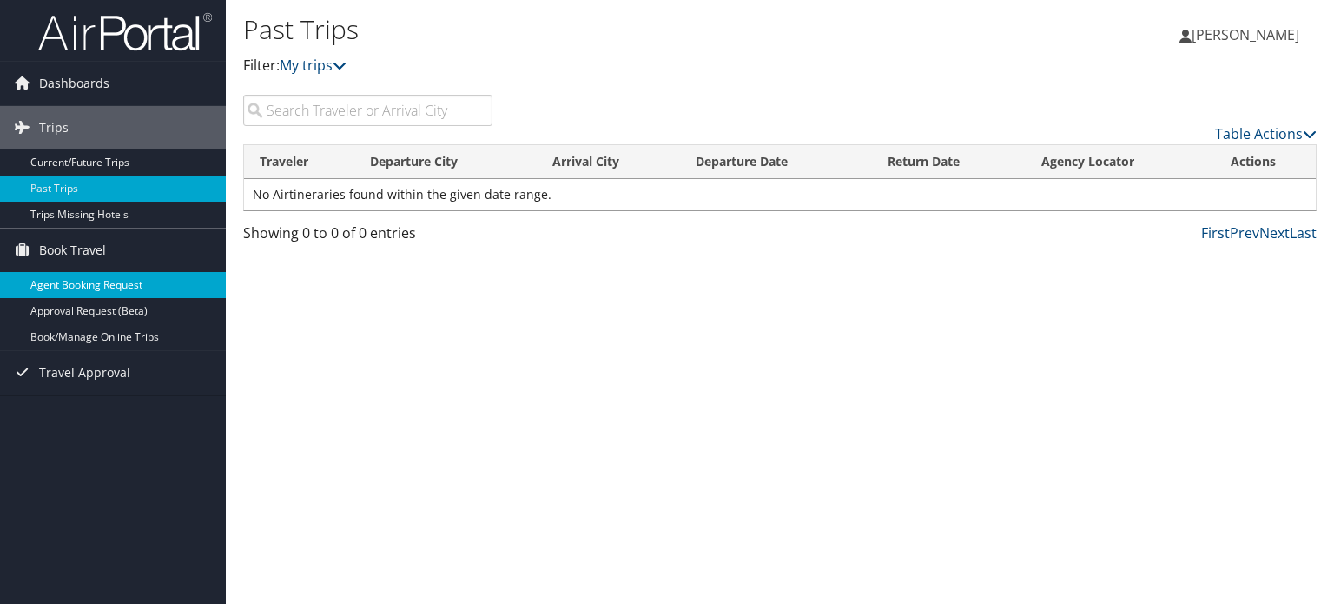
click at [39, 281] on link "Agent Booking Request" at bounding box center [113, 285] width 226 height 26
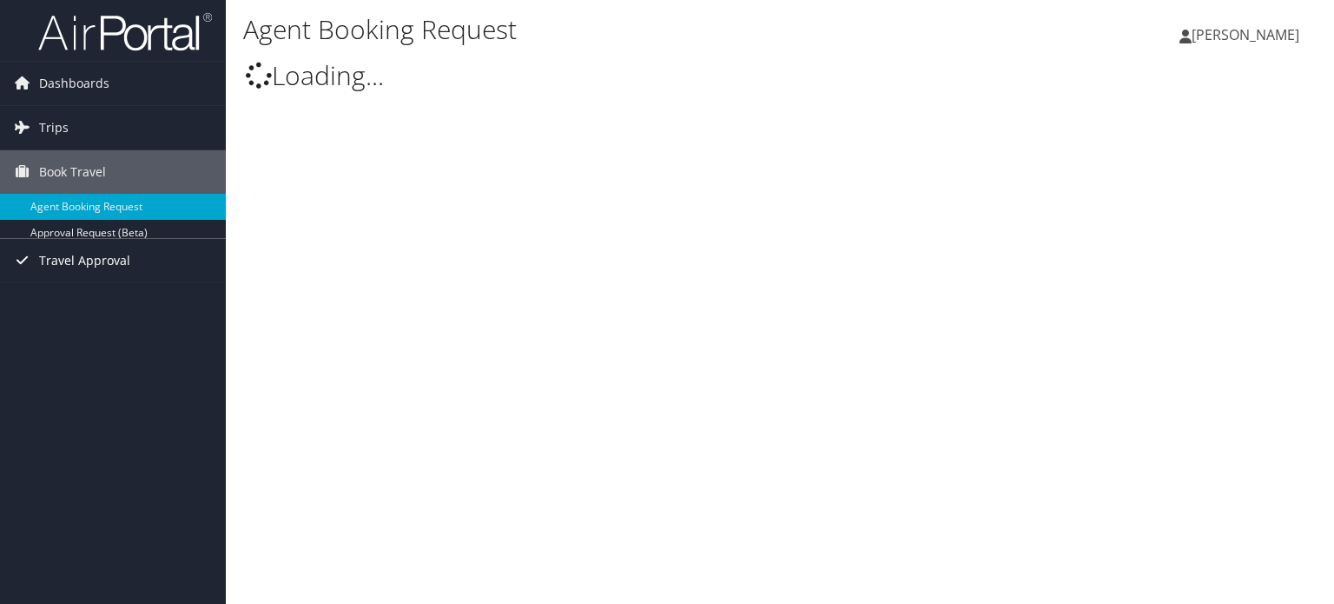
type input "Deborah Elizabeth Bensen"
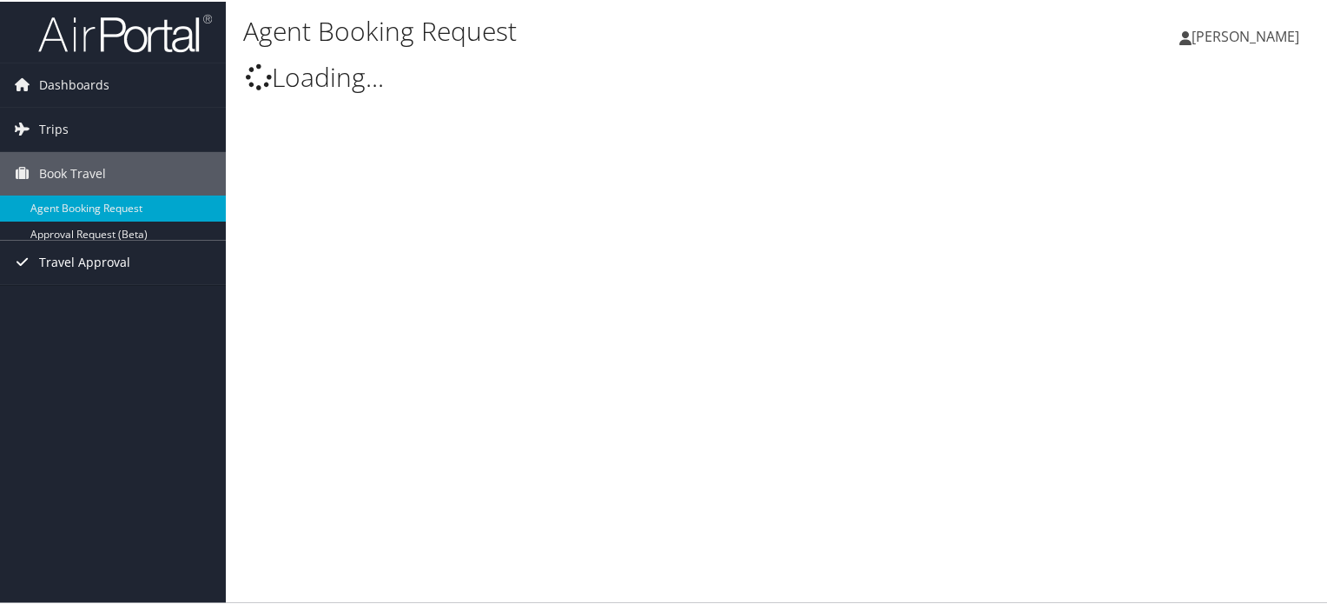
select select "trips@cbtravel.com"
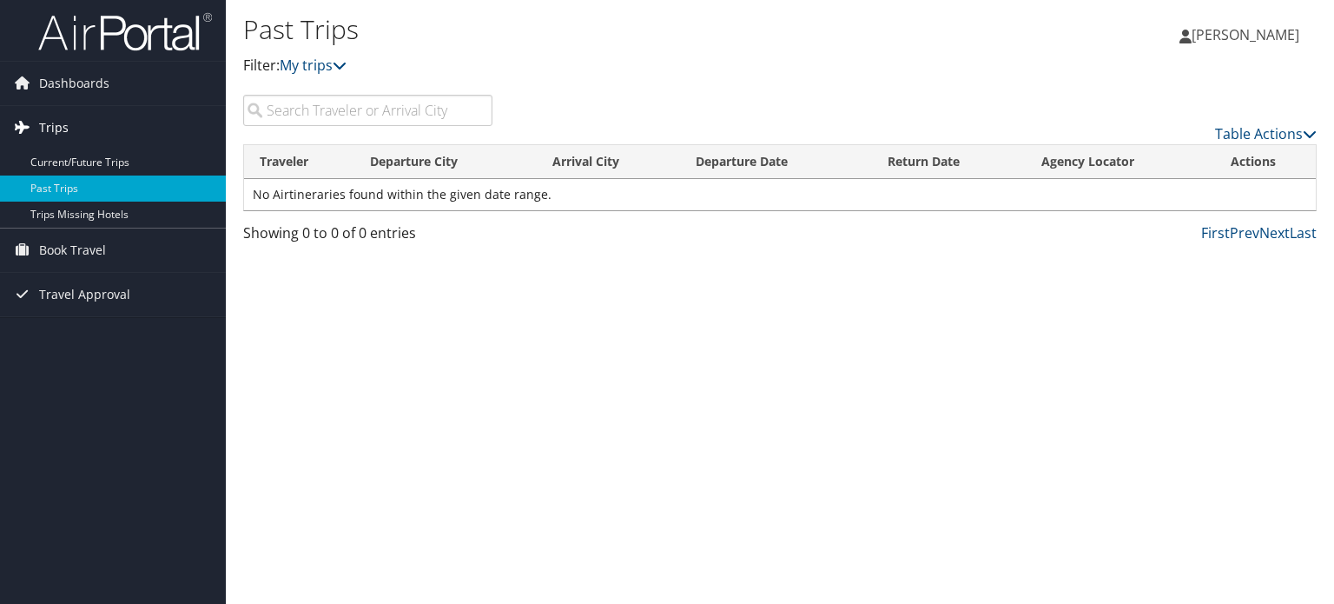
click at [46, 129] on span "Trips" at bounding box center [54, 127] width 30 height 43
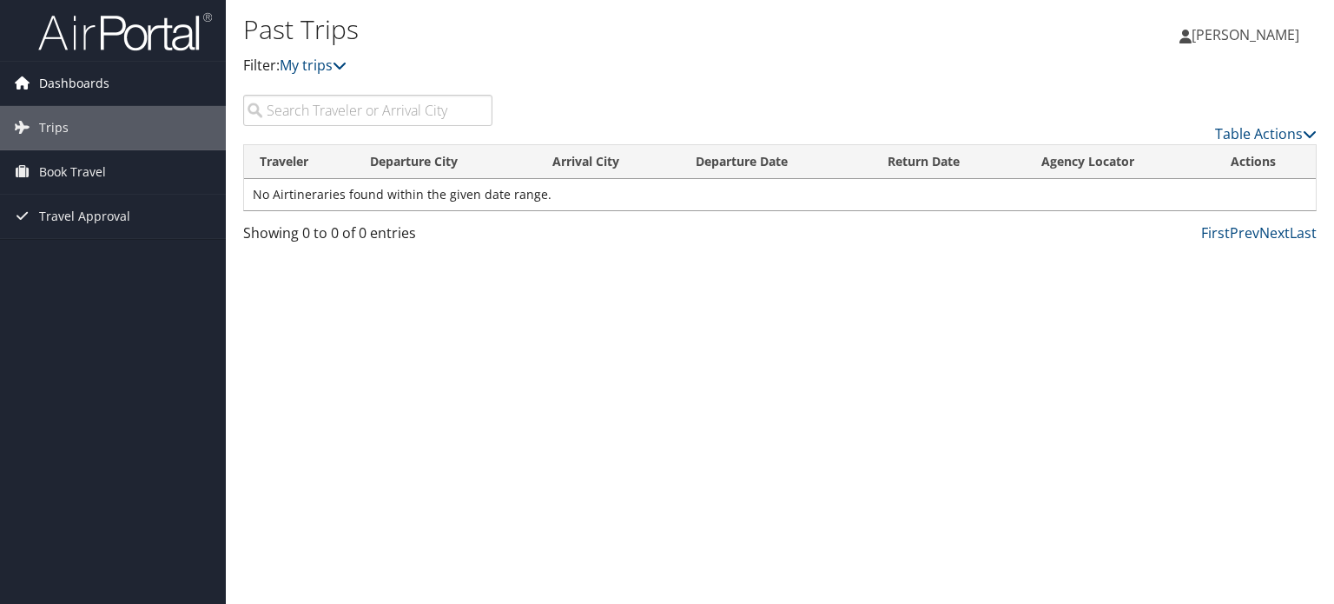
click at [77, 80] on span "Dashboards" at bounding box center [74, 83] width 70 height 43
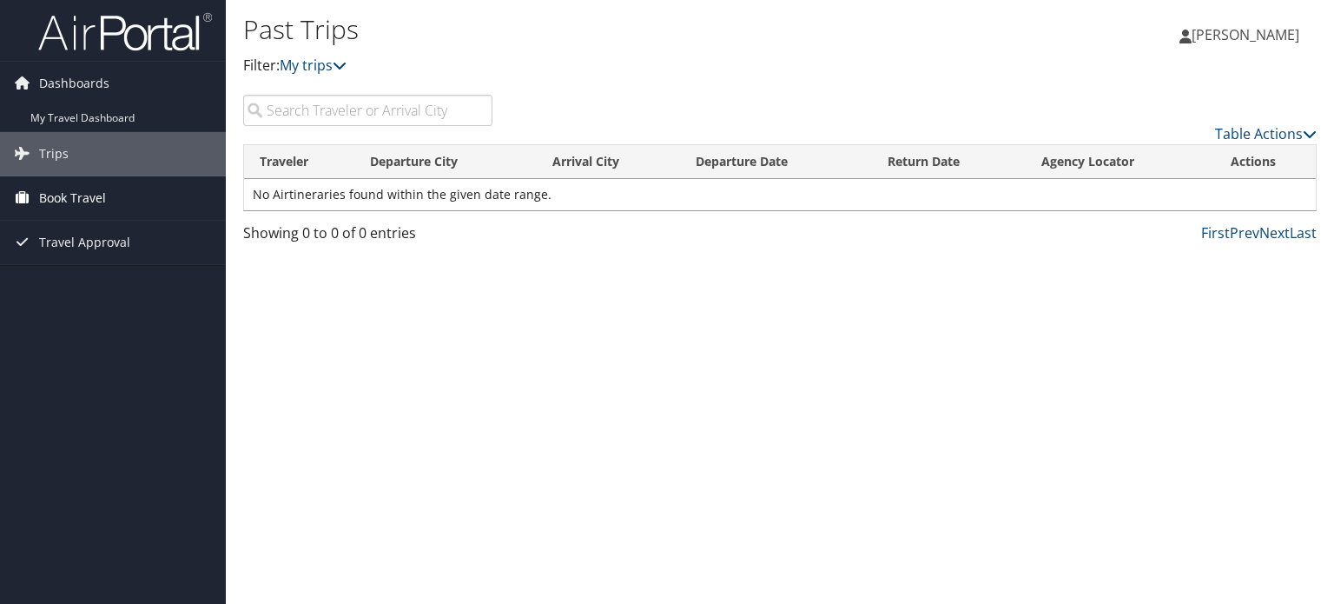
click at [69, 188] on span "Book Travel" at bounding box center [72, 197] width 67 height 43
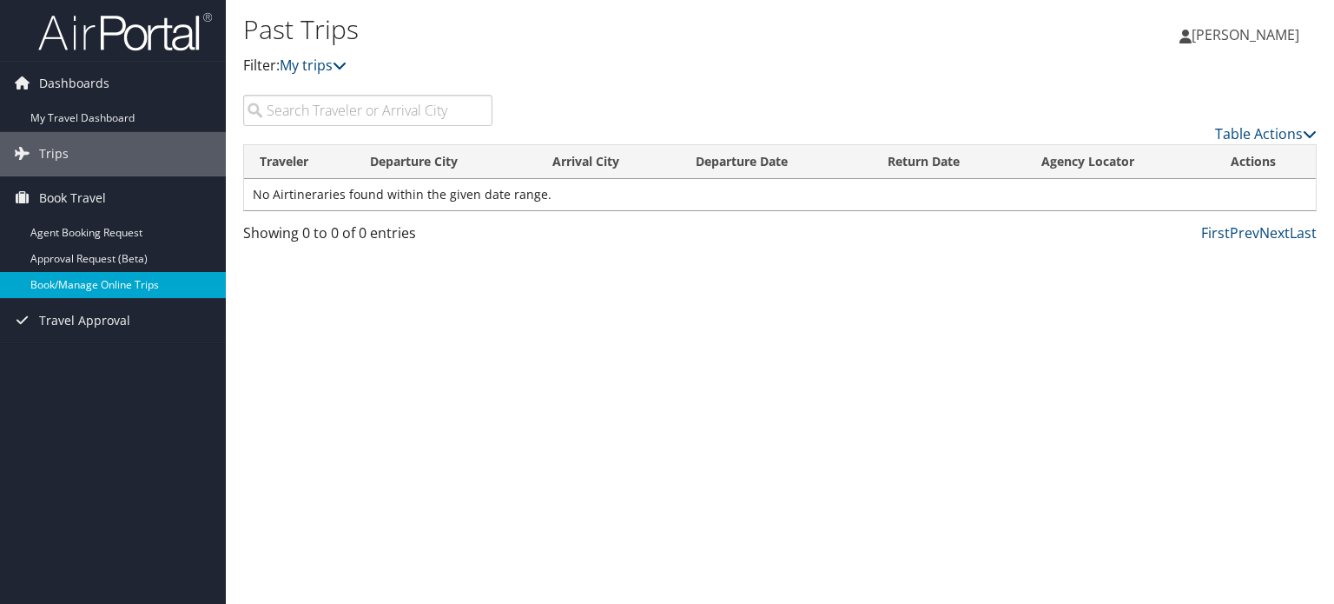
click at [94, 285] on link "Book/Manage Online Trips" at bounding box center [113, 285] width 226 height 26
click at [127, 32] on img at bounding box center [125, 31] width 174 height 41
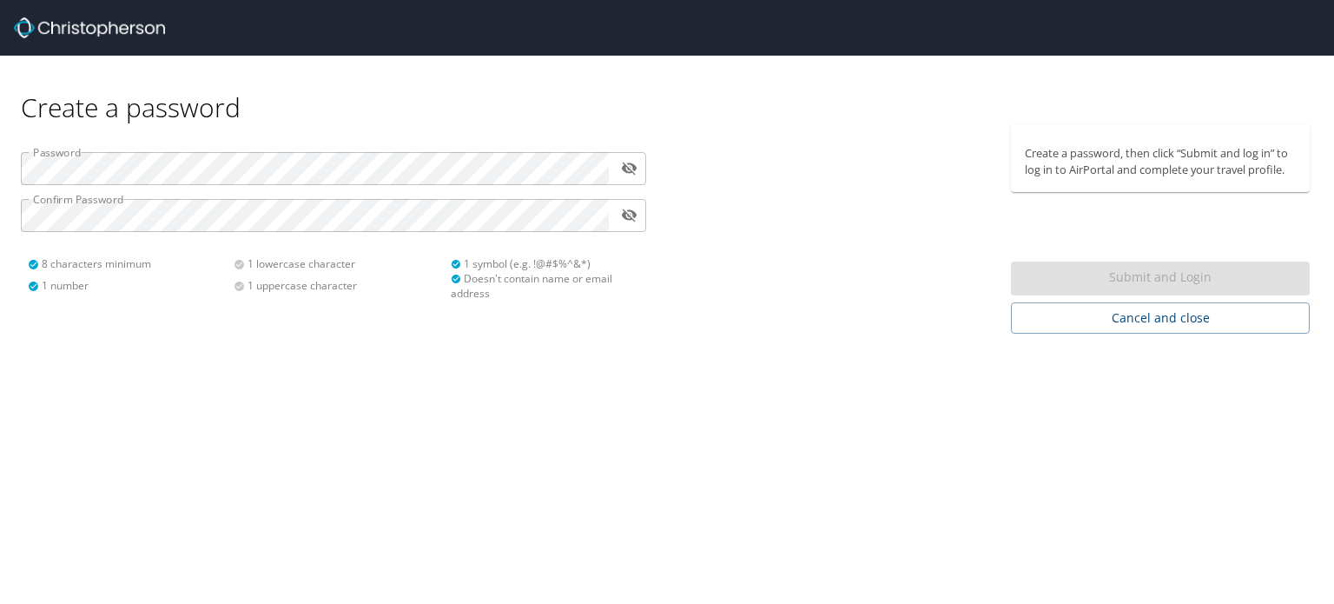
drag, startPoint x: 793, startPoint y: 149, endPoint x: 760, endPoint y: 93, distance: 64.7
click at [760, 93] on div "Create a password" at bounding box center [667, 90] width 1293 height 69
